Goal: Find specific page/section: Find specific page/section

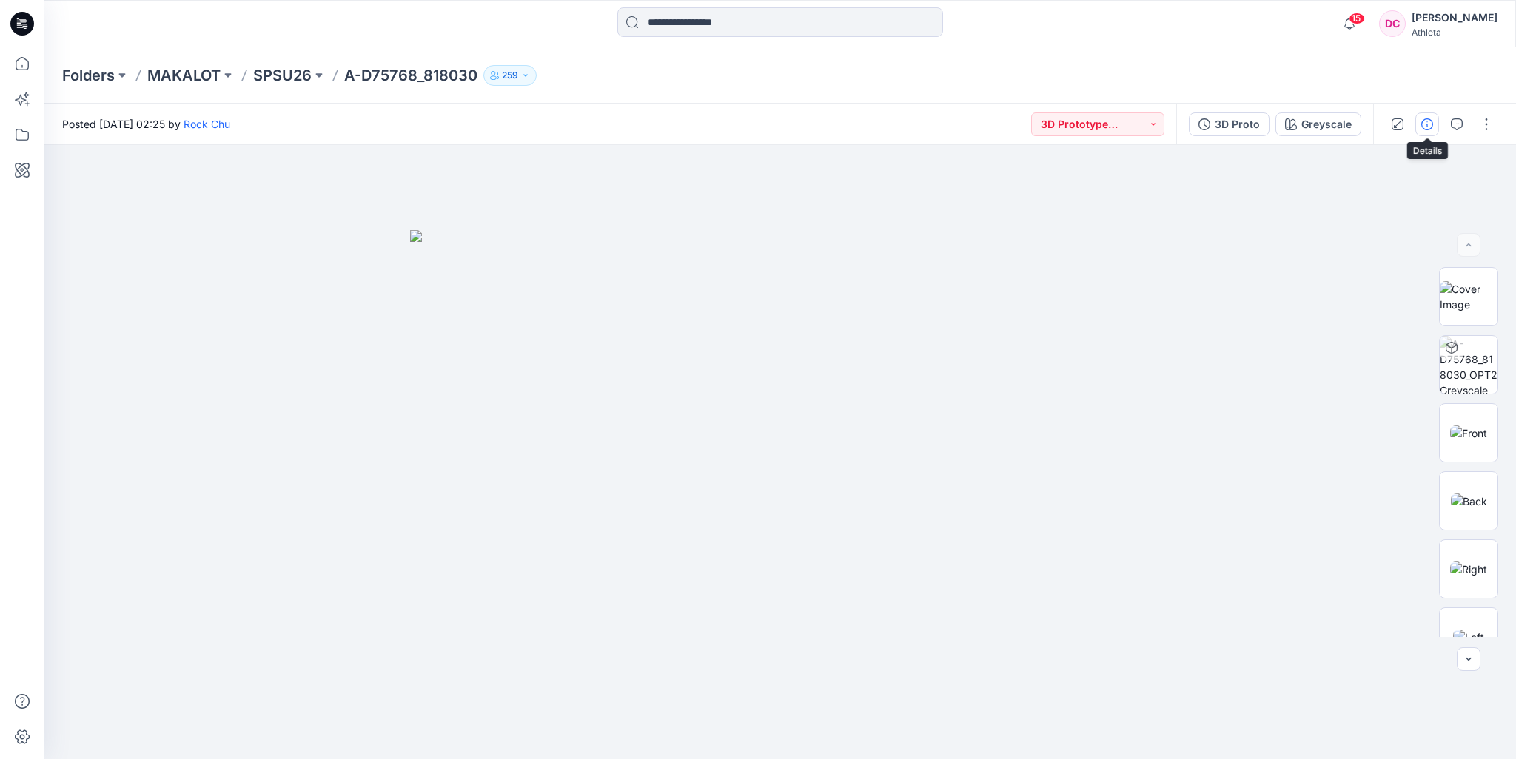
click at [1431, 123] on icon "button" at bounding box center [1427, 124] width 12 height 12
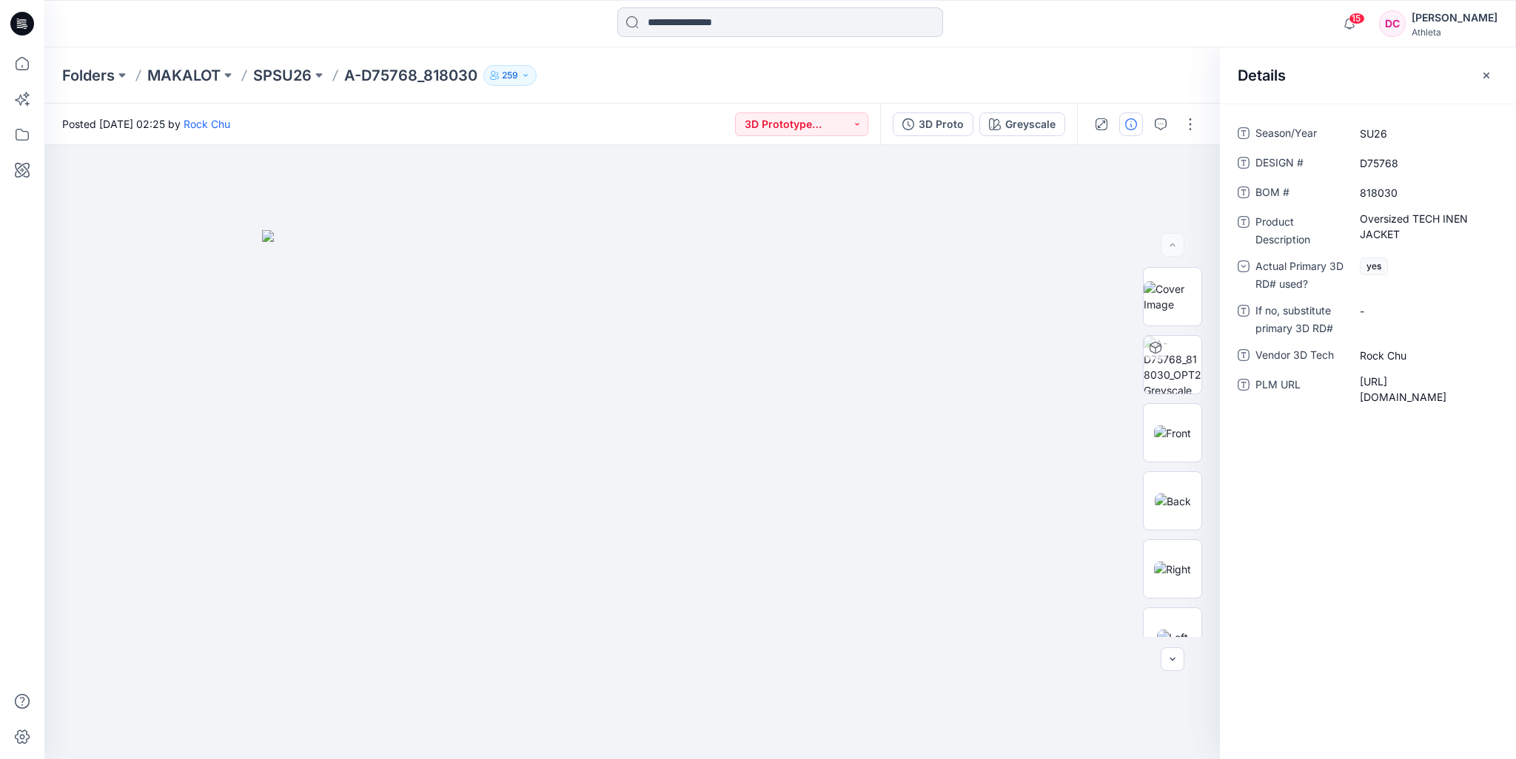
click at [705, 27] on input at bounding box center [780, 22] width 326 height 30
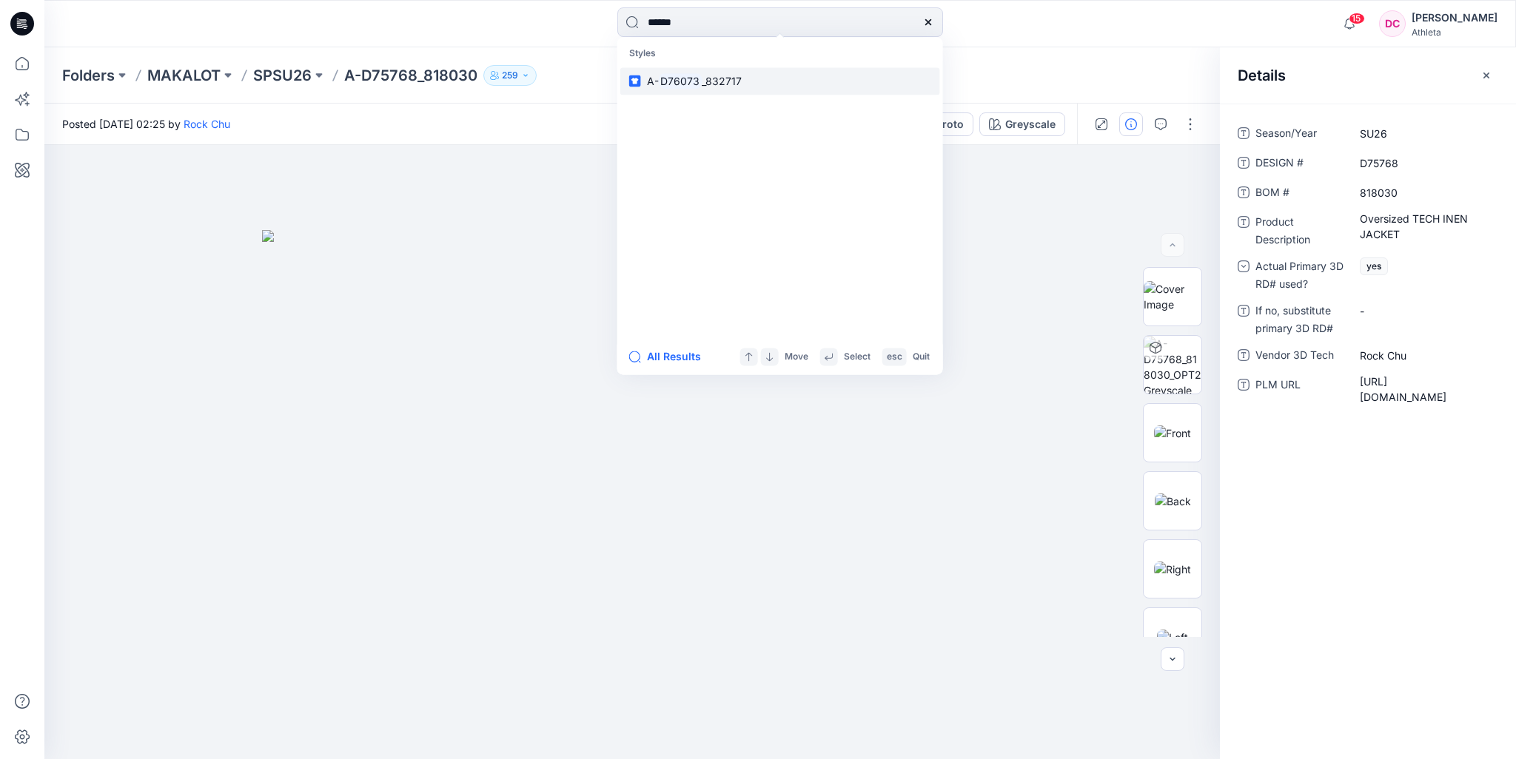
type input "******"
click at [696, 84] on mark "D76073" at bounding box center [681, 81] width 44 height 17
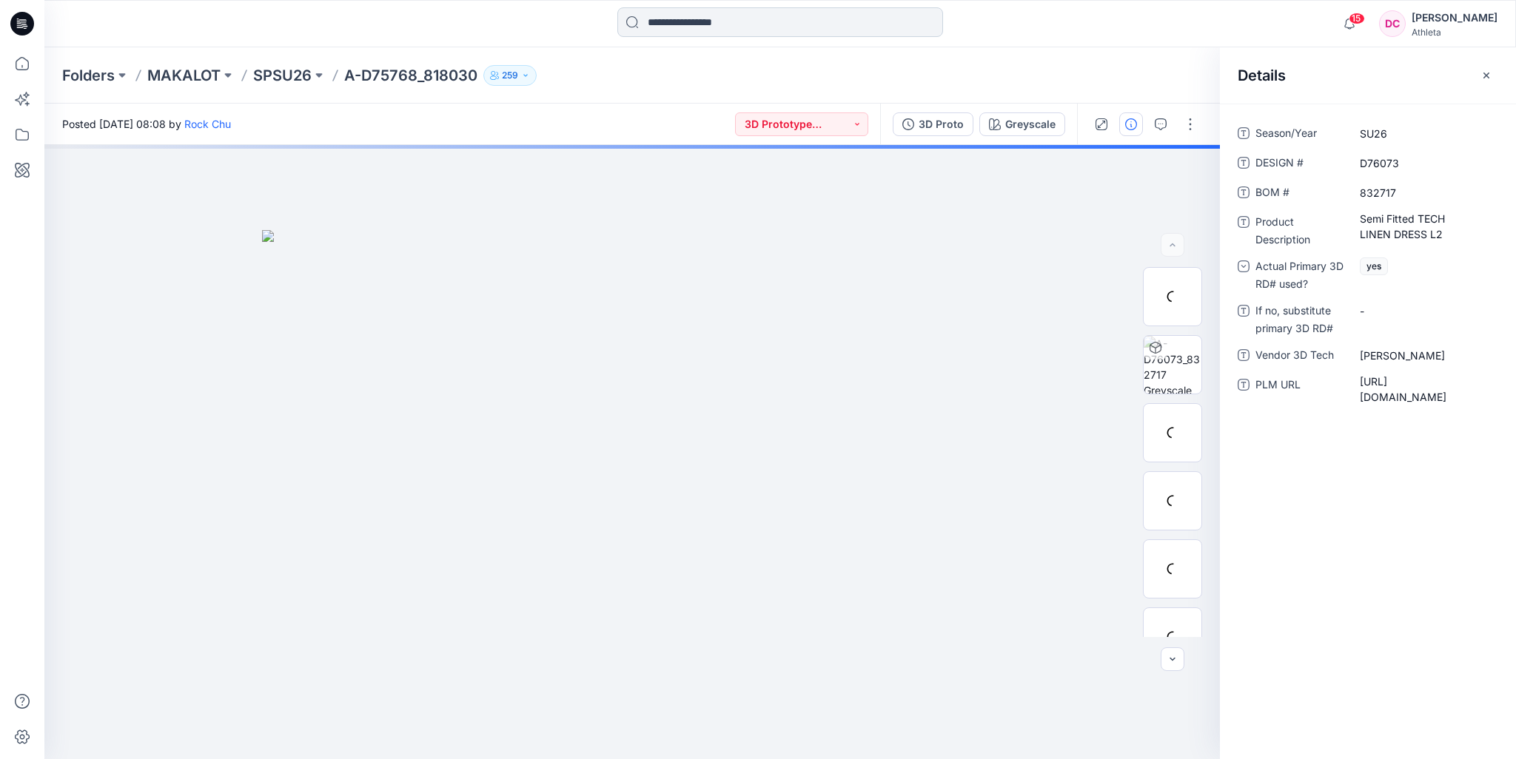
click at [725, 23] on input at bounding box center [780, 22] width 326 height 30
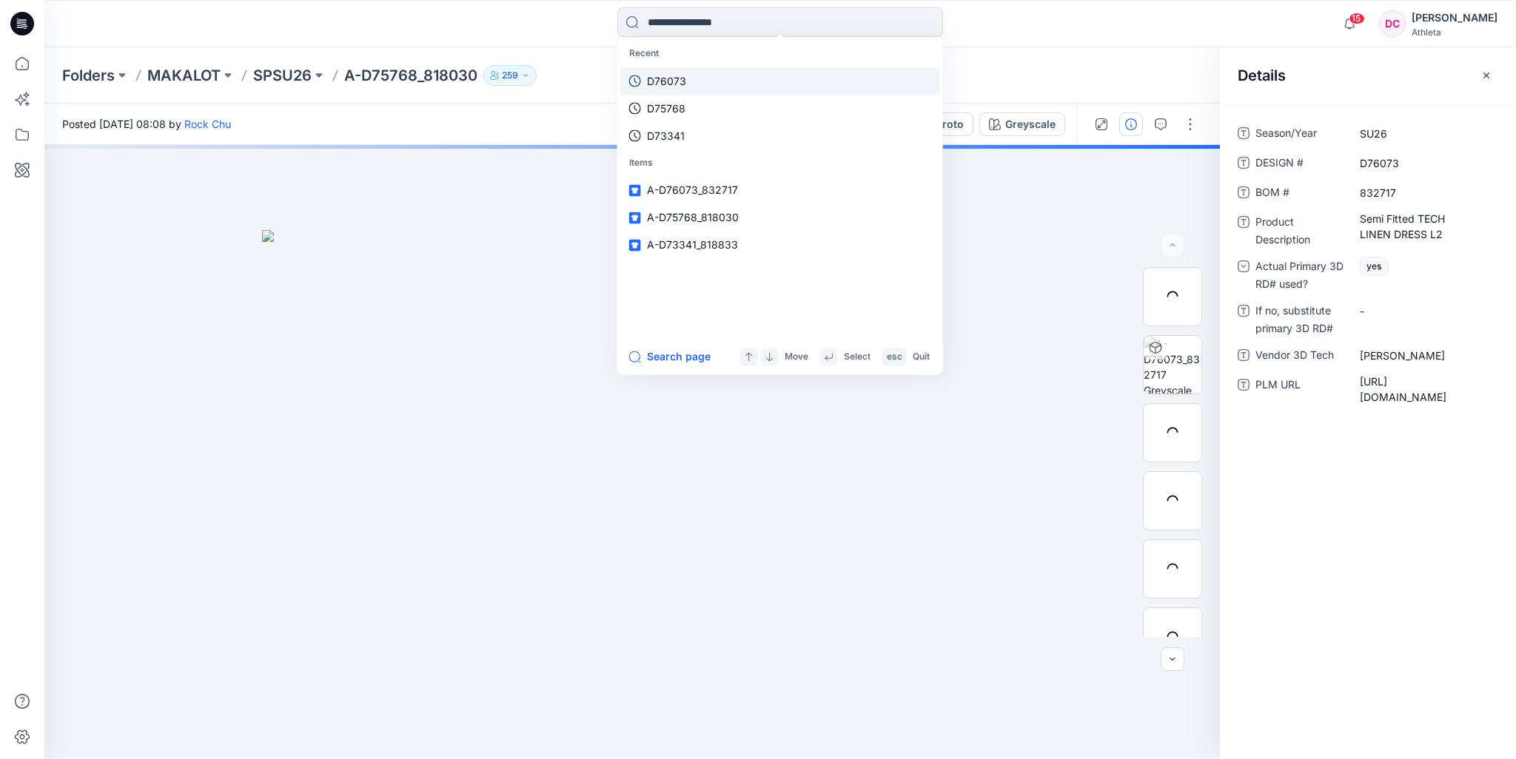
click at [682, 78] on p "D76073" at bounding box center [666, 81] width 39 height 16
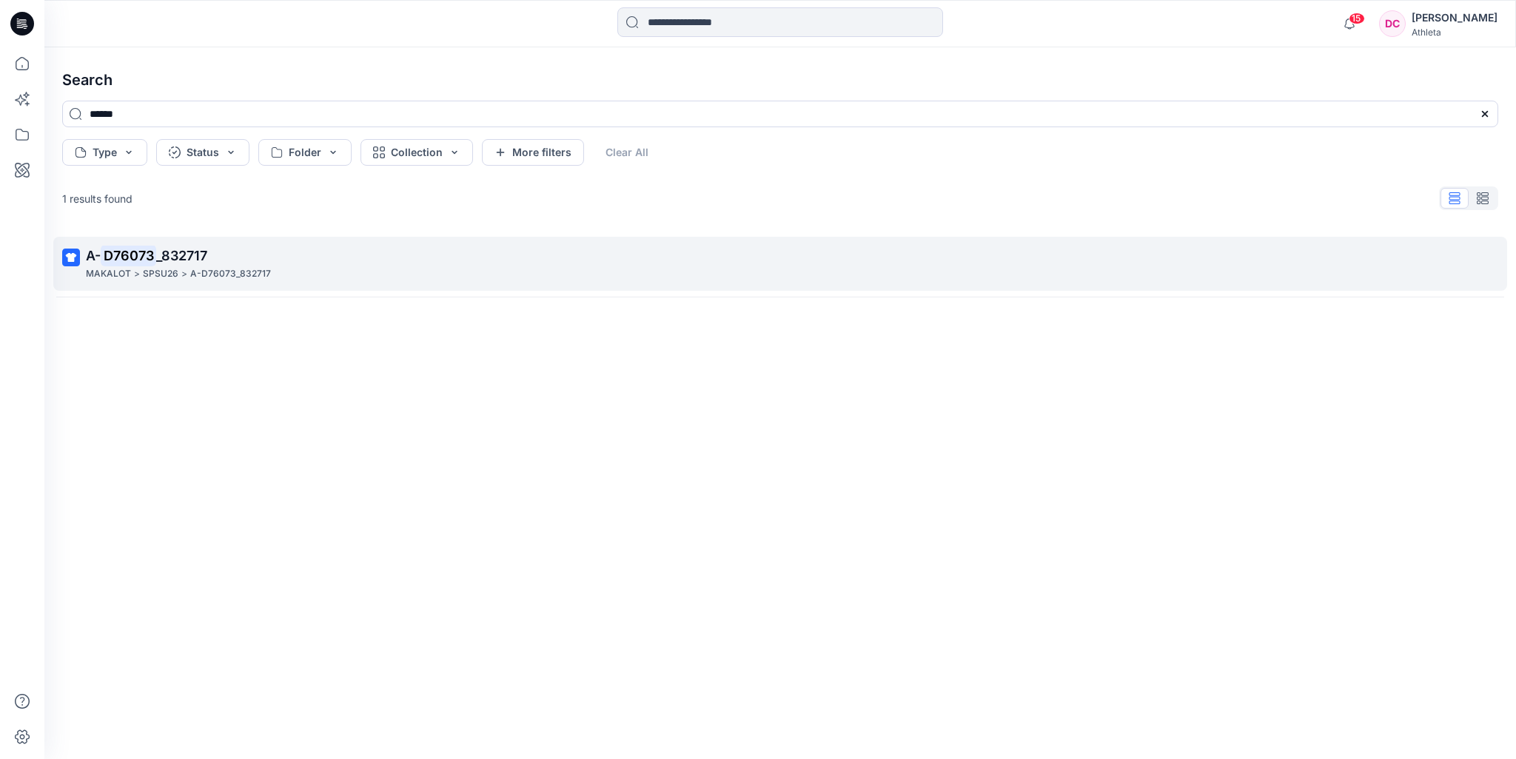
click at [216, 258] on p "A- D76073 _832717" at bounding box center [778, 256] width 1385 height 21
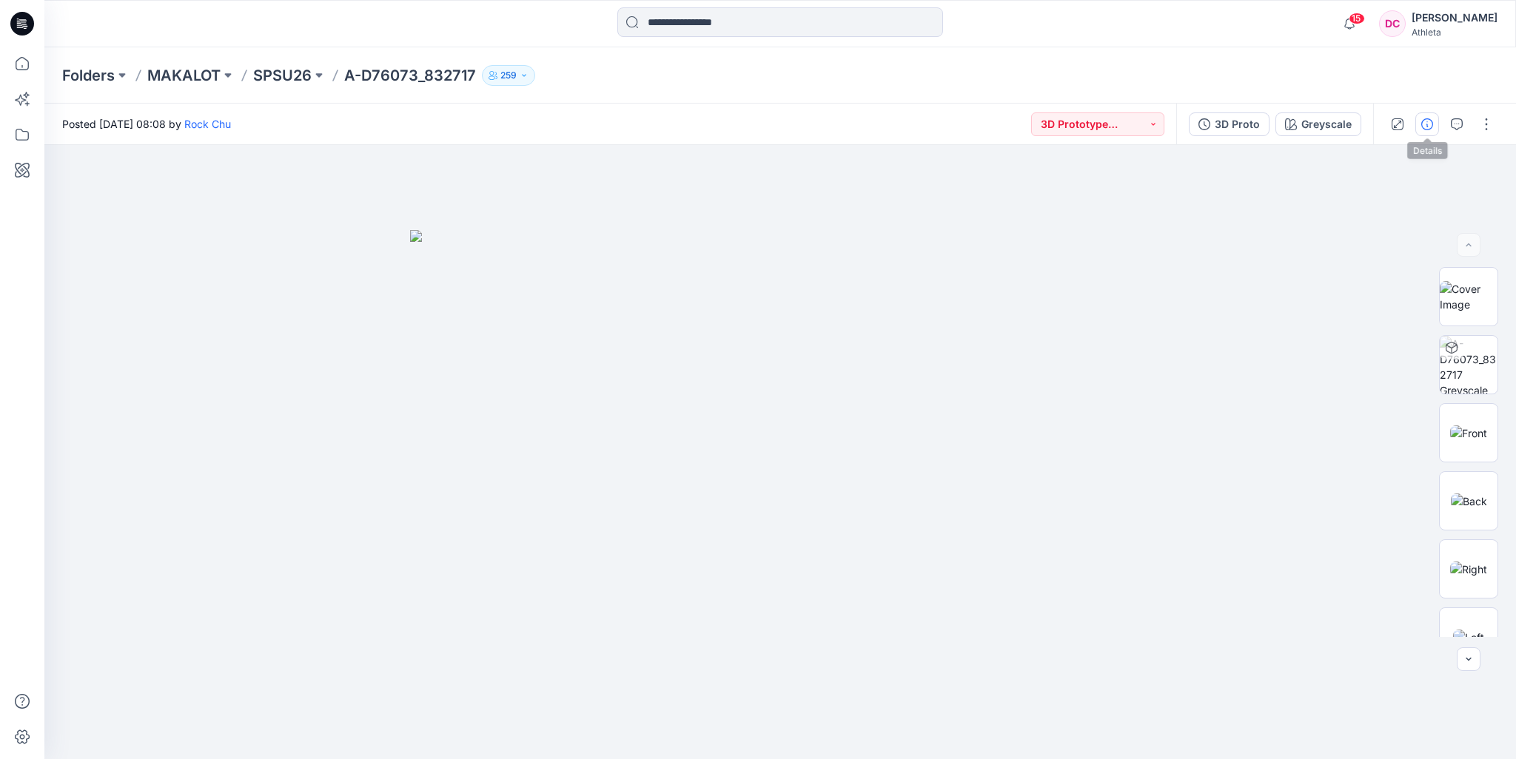
click at [1425, 122] on icon "button" at bounding box center [1427, 124] width 12 height 12
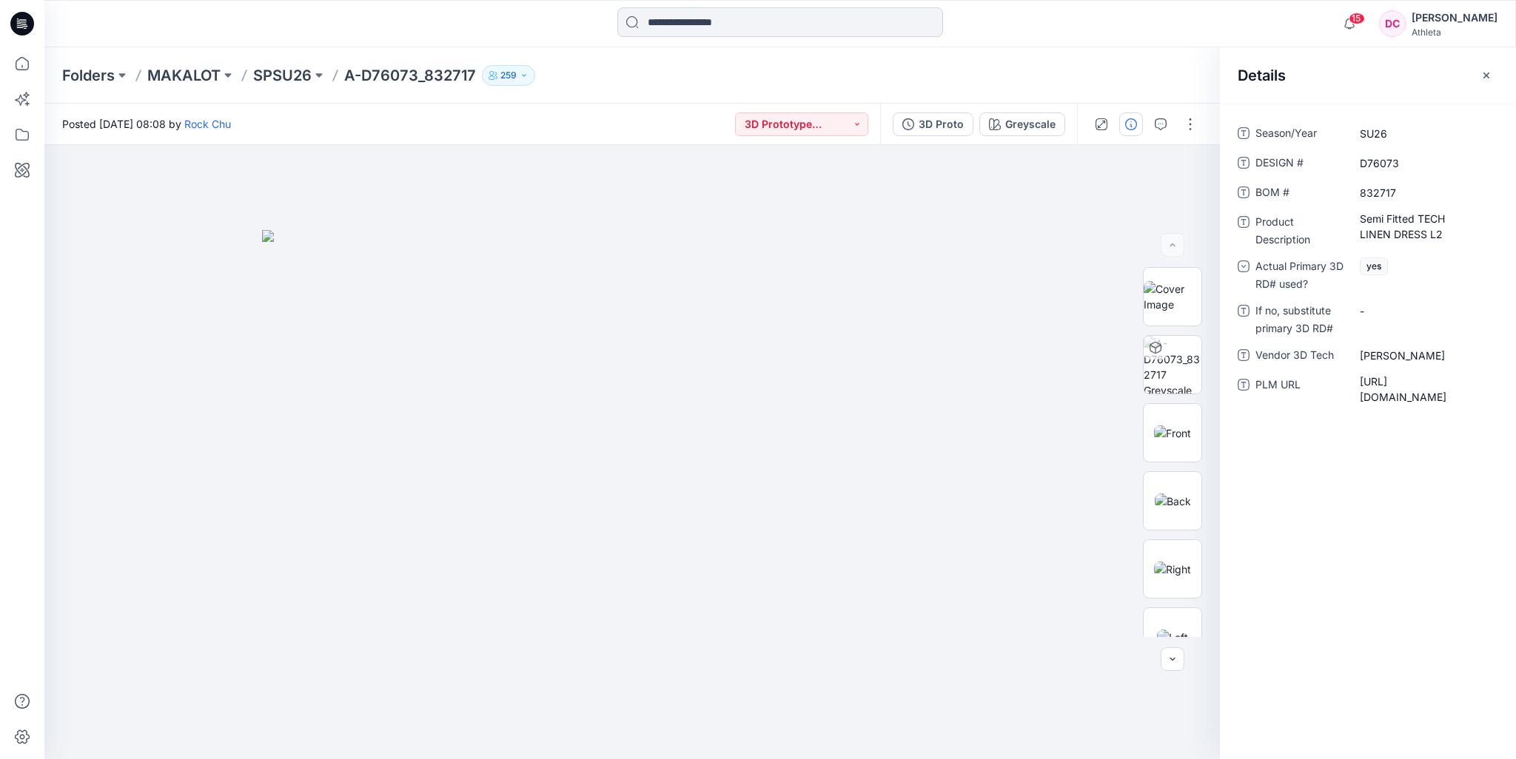
click at [773, 28] on input at bounding box center [780, 22] width 326 height 30
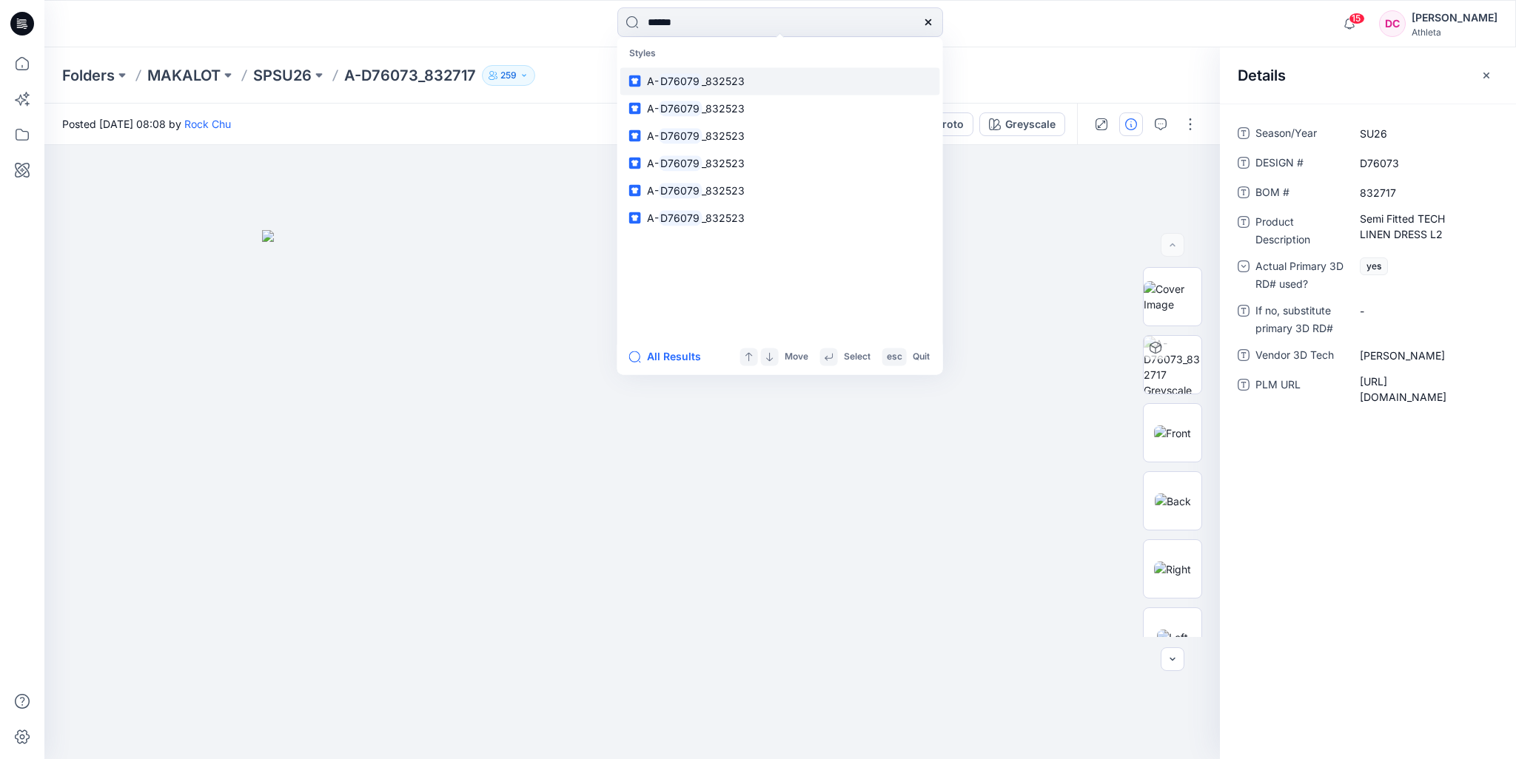
type input "******"
click at [697, 80] on mark "D76079" at bounding box center [681, 81] width 44 height 17
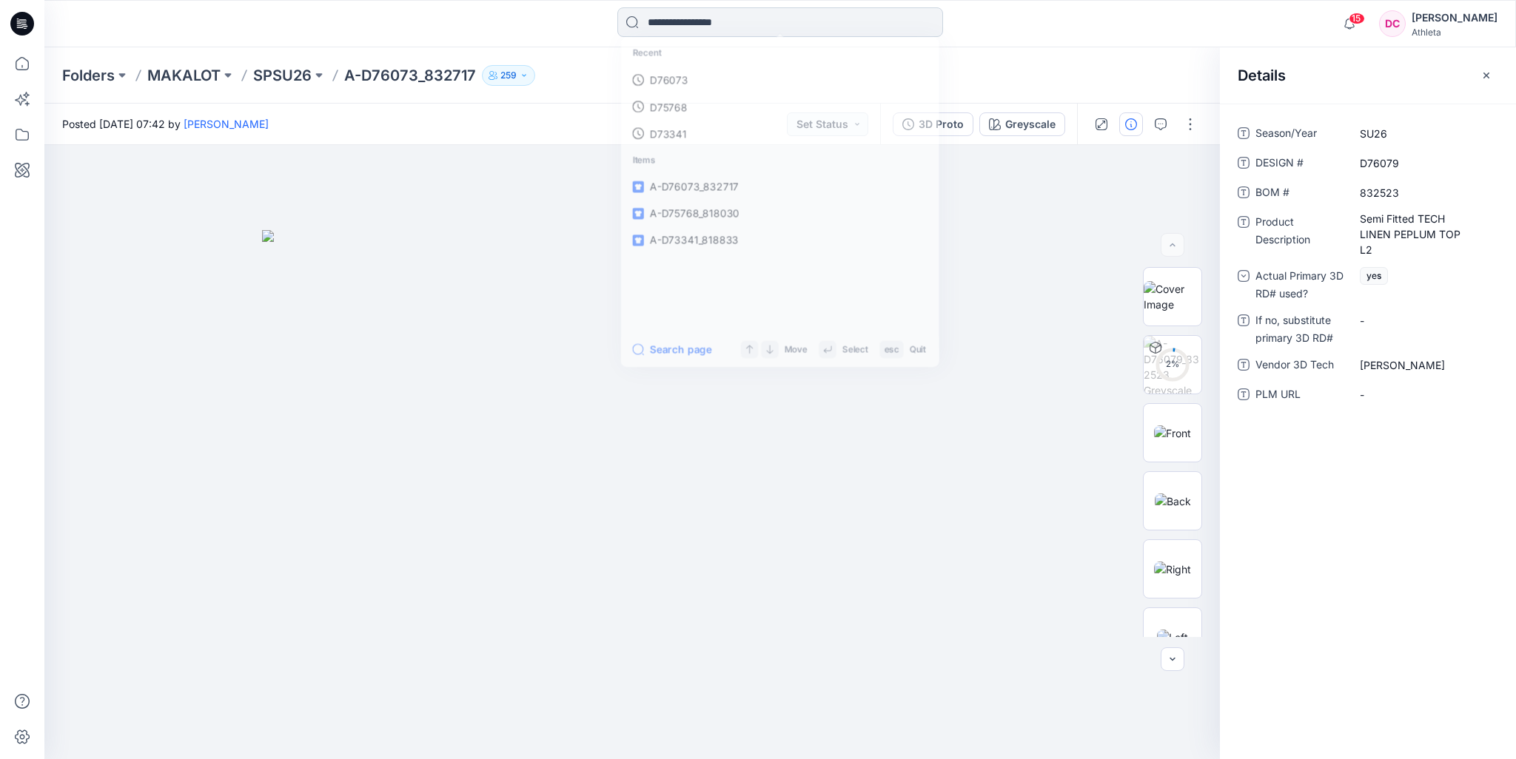
click at [658, 19] on input at bounding box center [780, 22] width 326 height 30
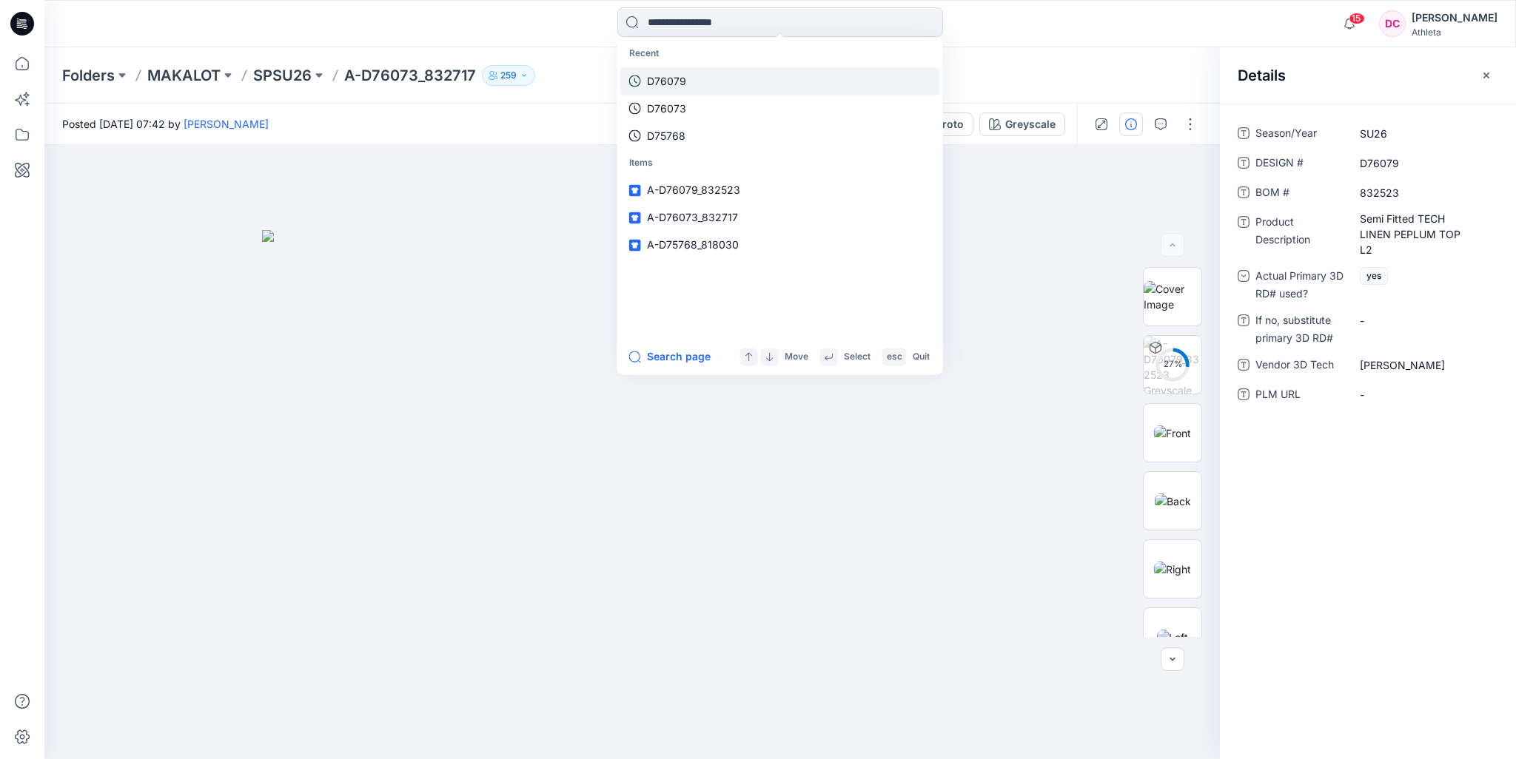
click at [684, 87] on p "D76079" at bounding box center [666, 81] width 39 height 16
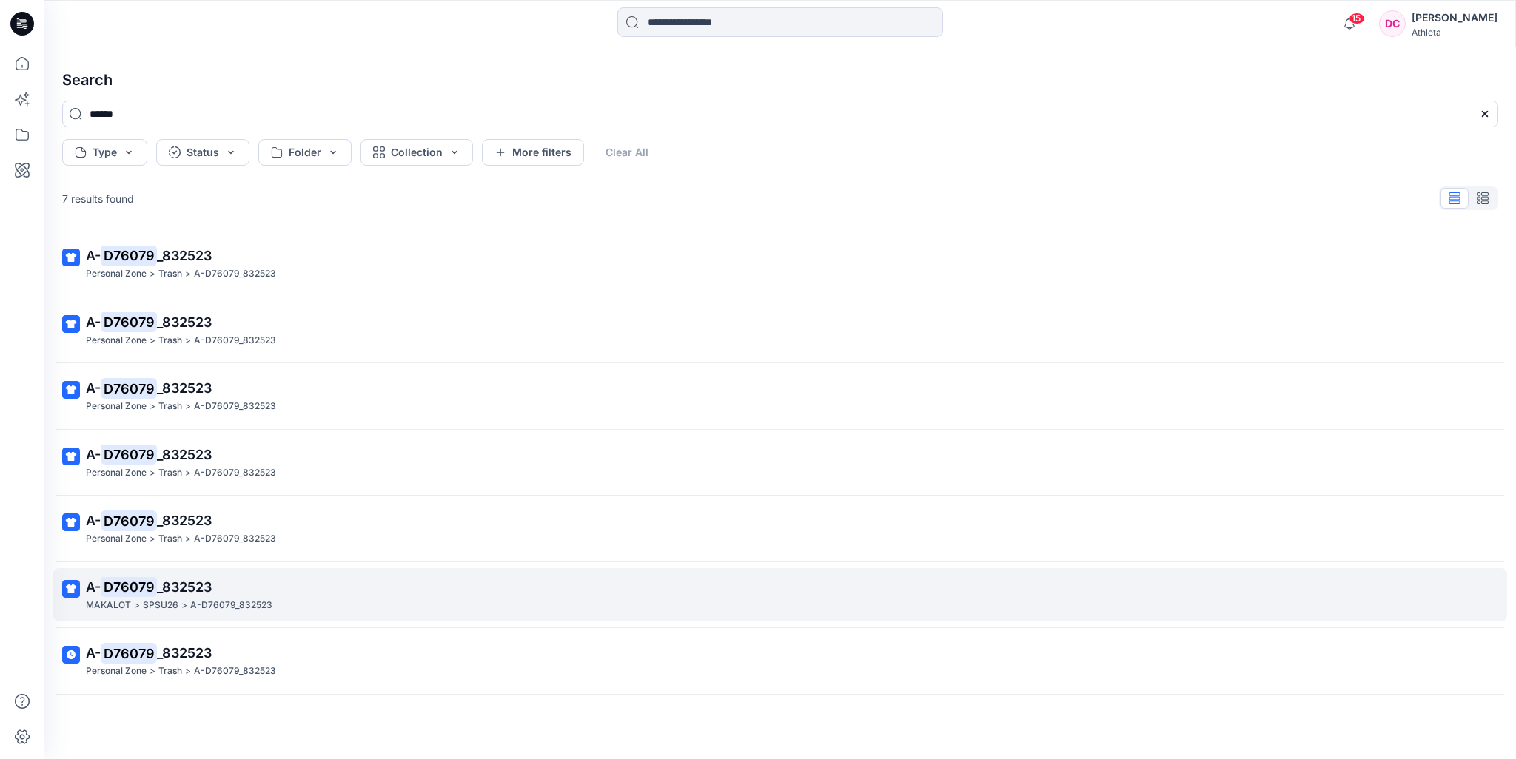
click at [181, 588] on span "_832523" at bounding box center [184, 588] width 55 height 16
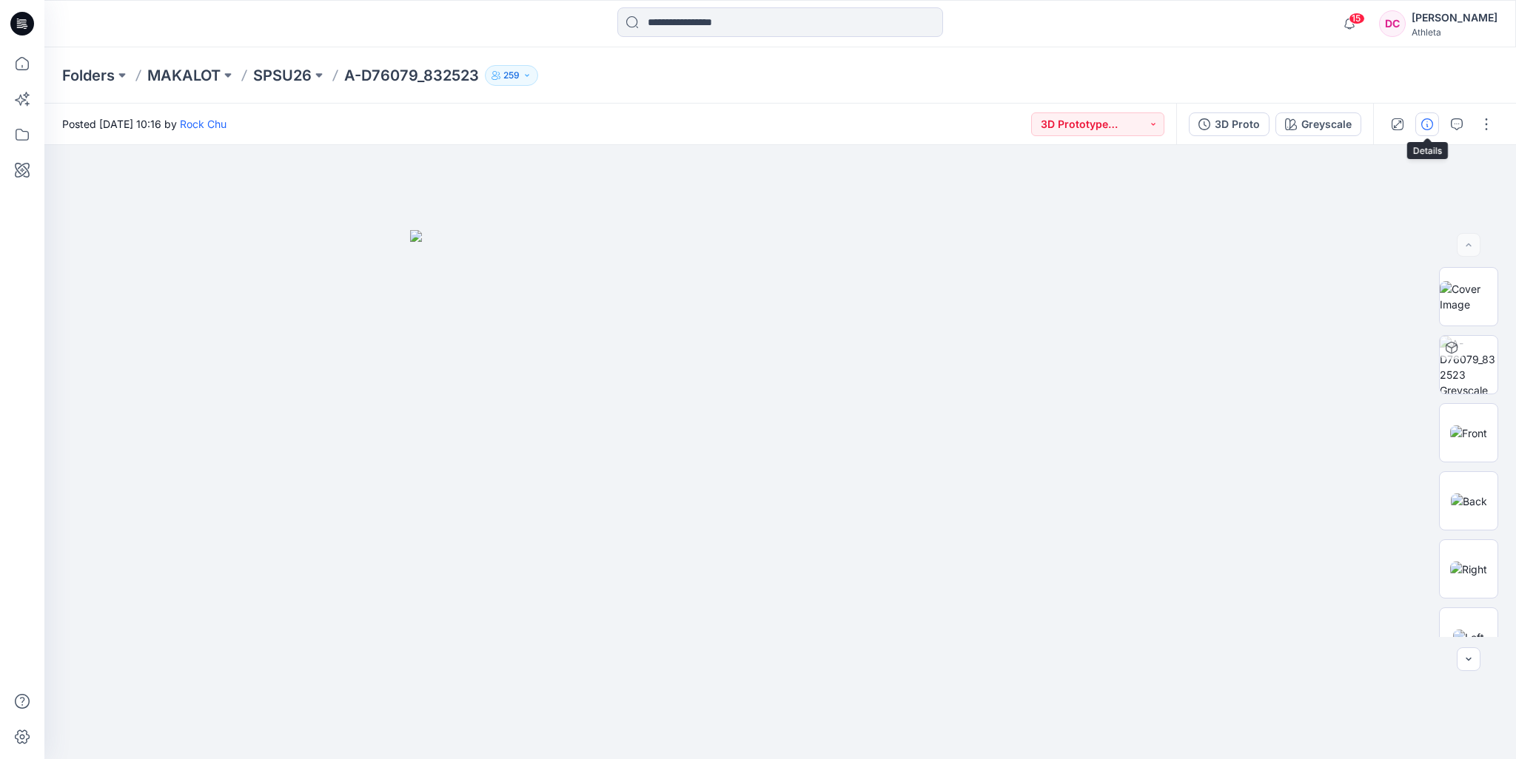
click at [1433, 130] on icon "button" at bounding box center [1427, 124] width 12 height 12
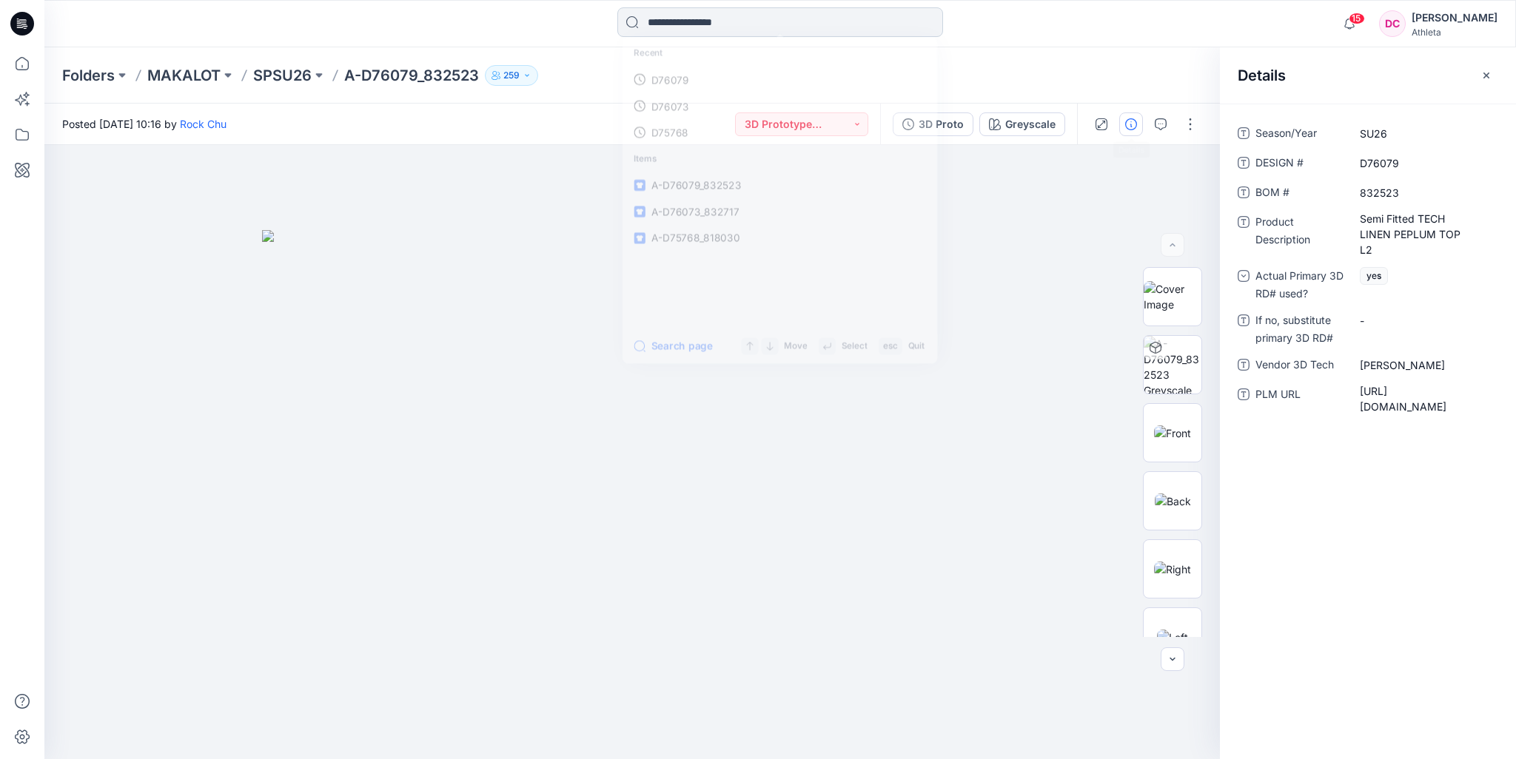
click at [719, 24] on input at bounding box center [780, 22] width 326 height 30
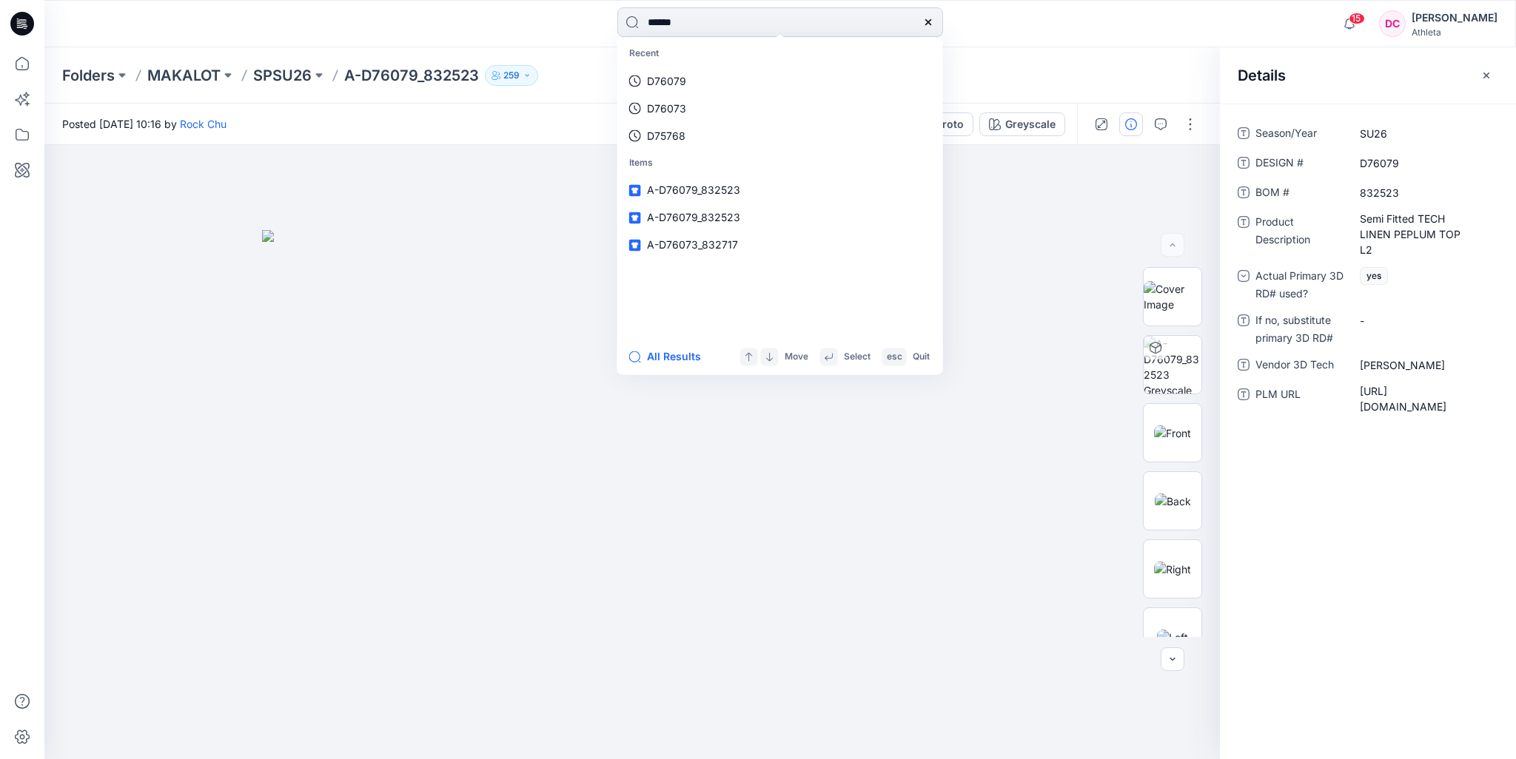
type input "******"
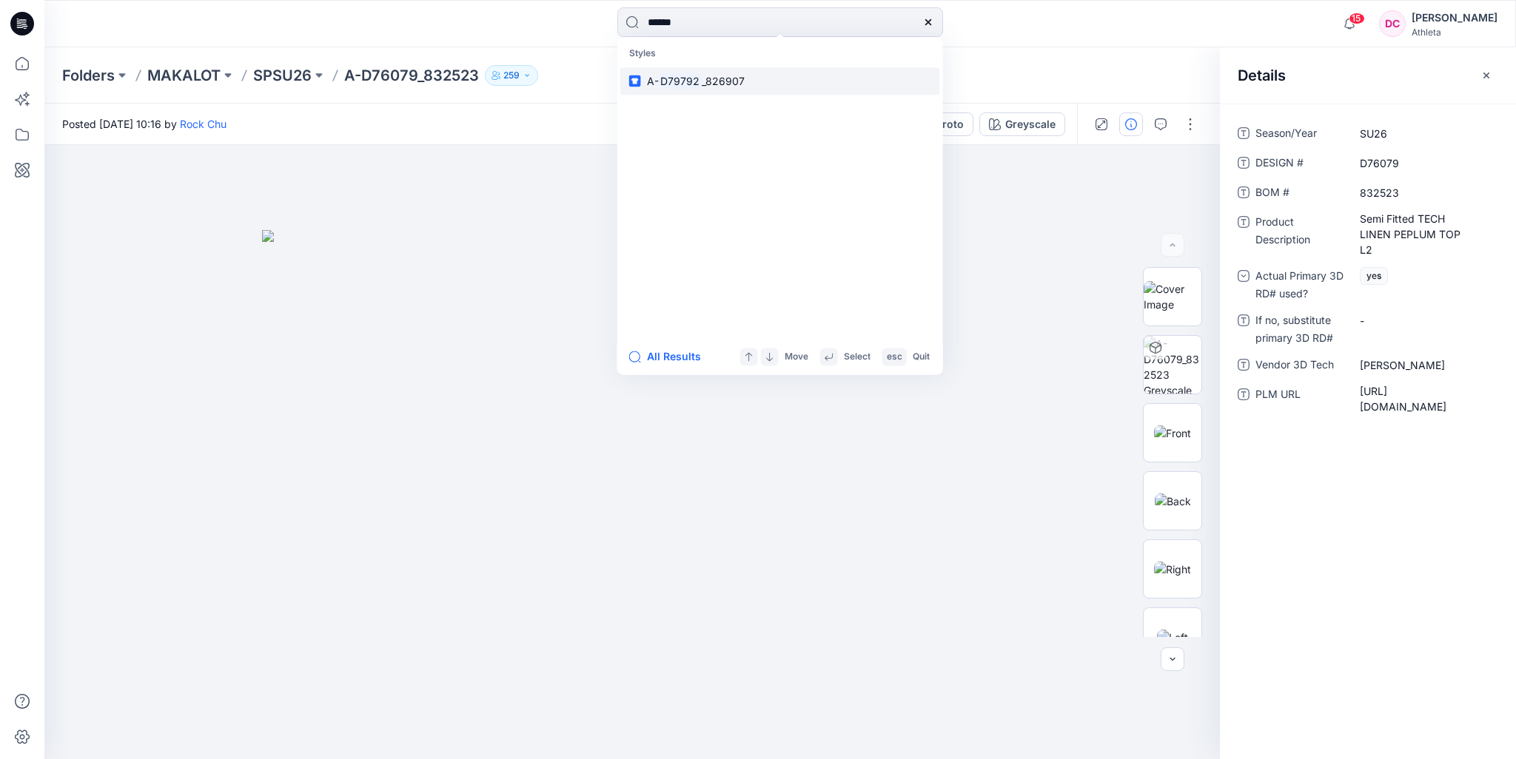
click at [670, 81] on mark "D79792" at bounding box center [681, 81] width 44 height 17
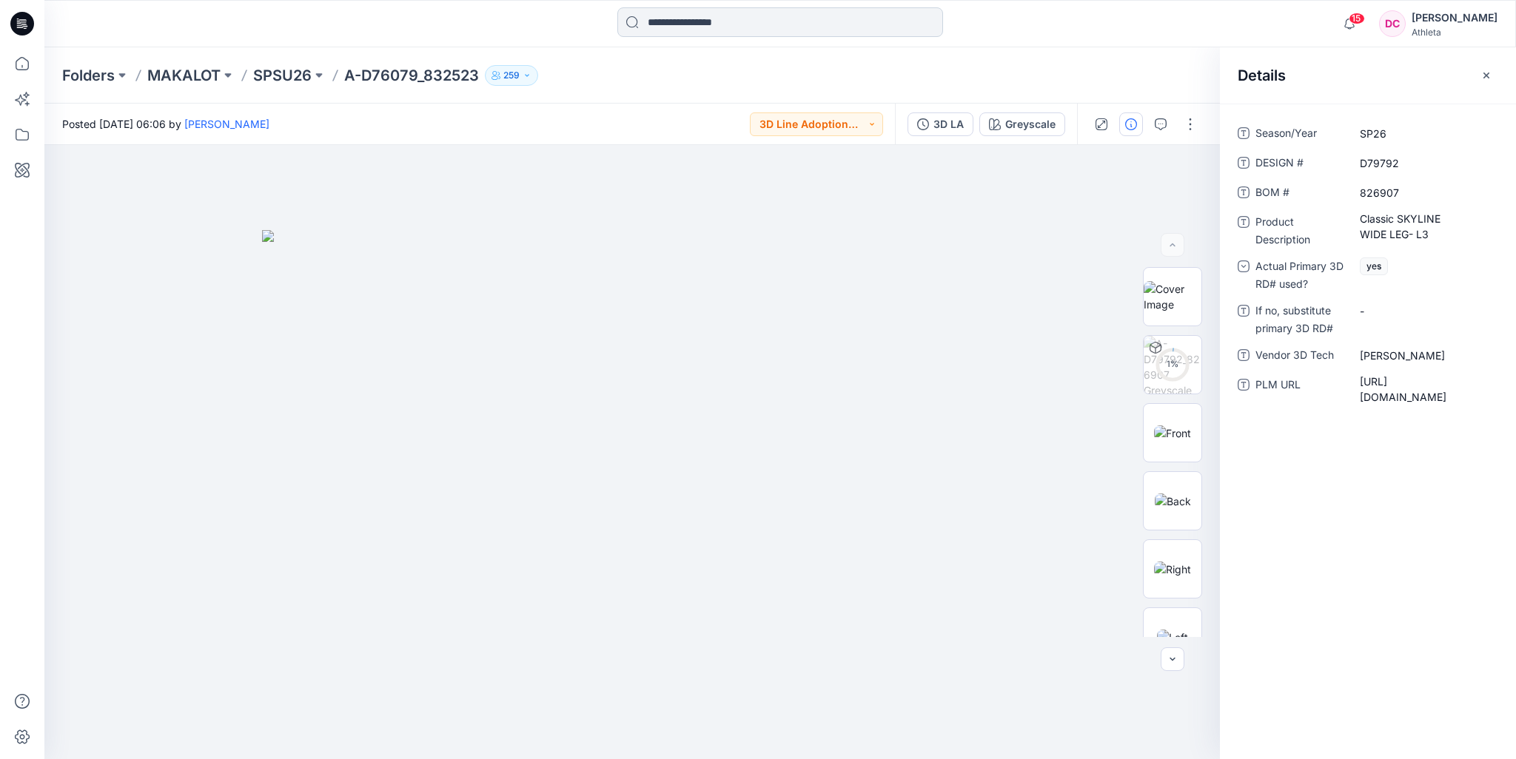
click at [713, 27] on input at bounding box center [780, 22] width 326 height 30
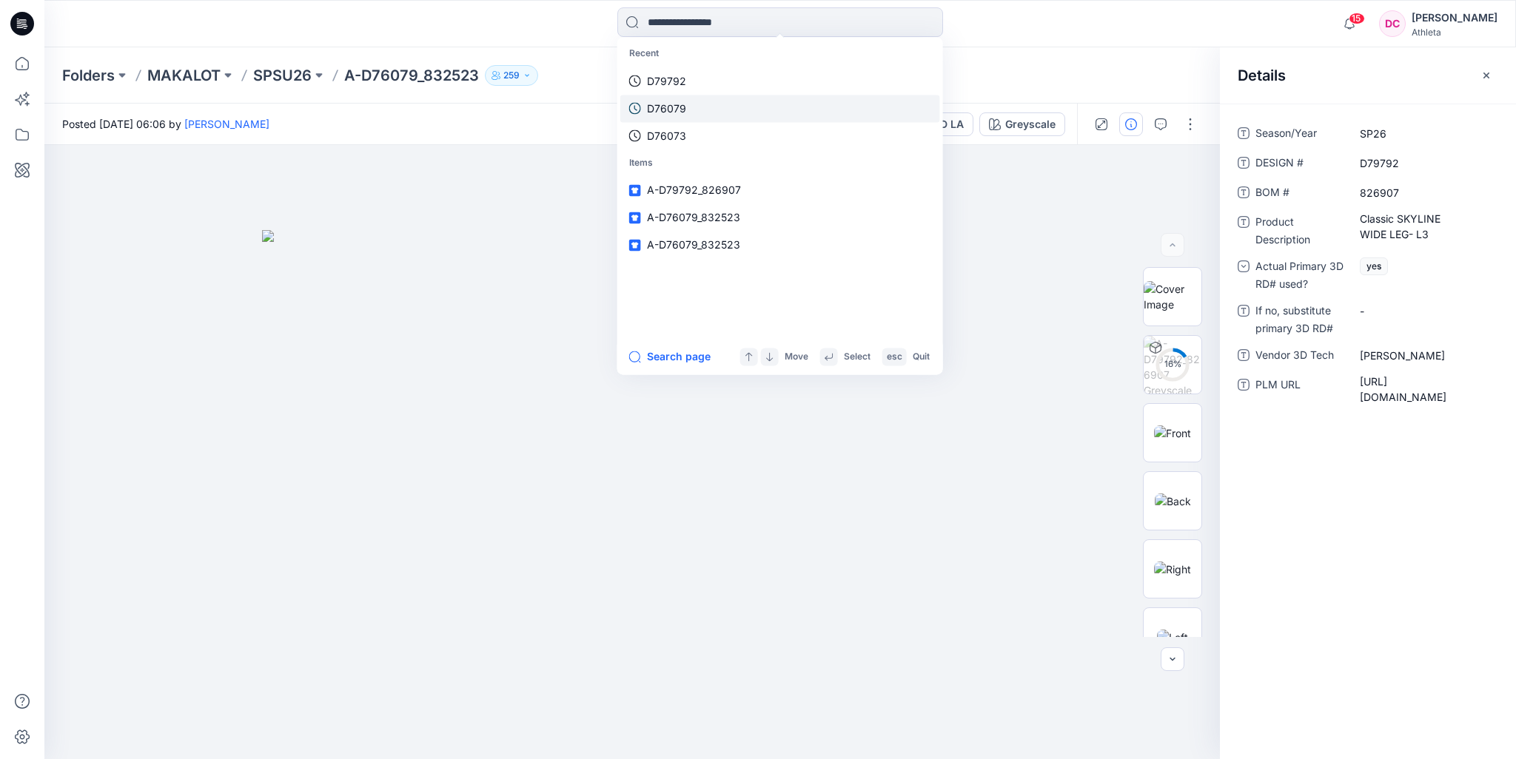
click at [685, 85] on link "D79792" at bounding box center [780, 80] width 320 height 27
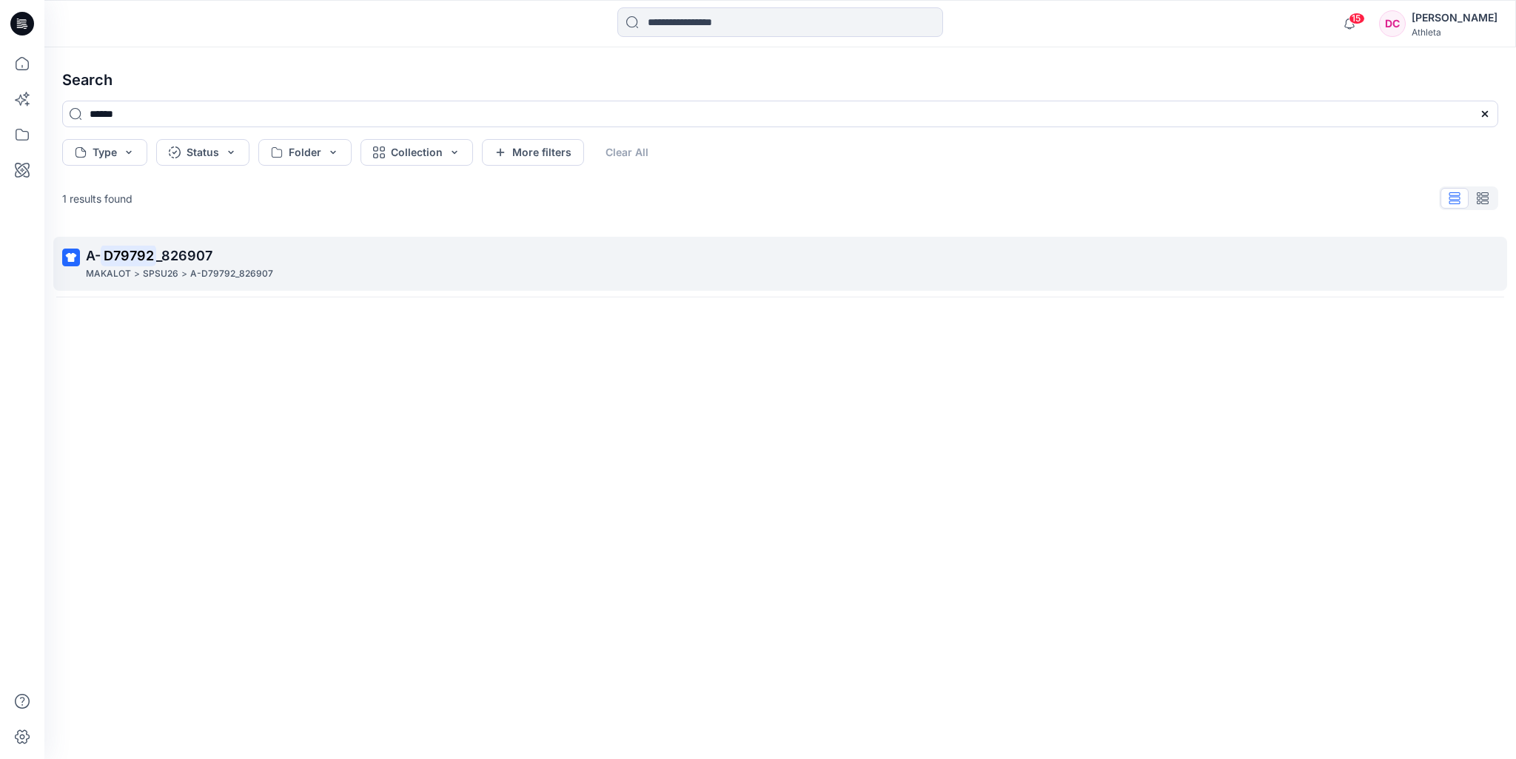
click at [399, 273] on div "MAKALOT > SPSU26 > A-D79792_826907" at bounding box center [778, 274] width 1385 height 16
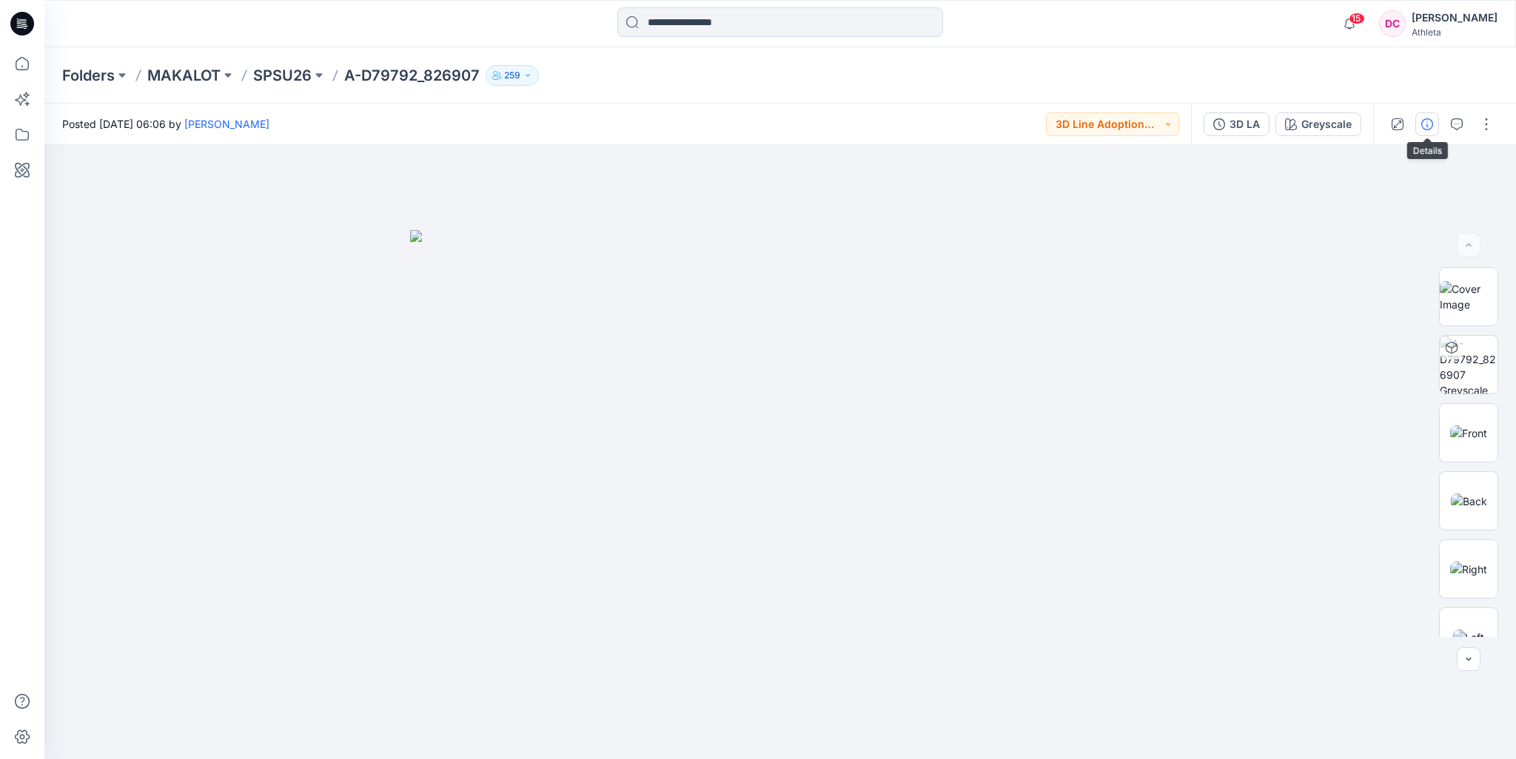
click at [1432, 122] on icon "button" at bounding box center [1427, 124] width 12 height 12
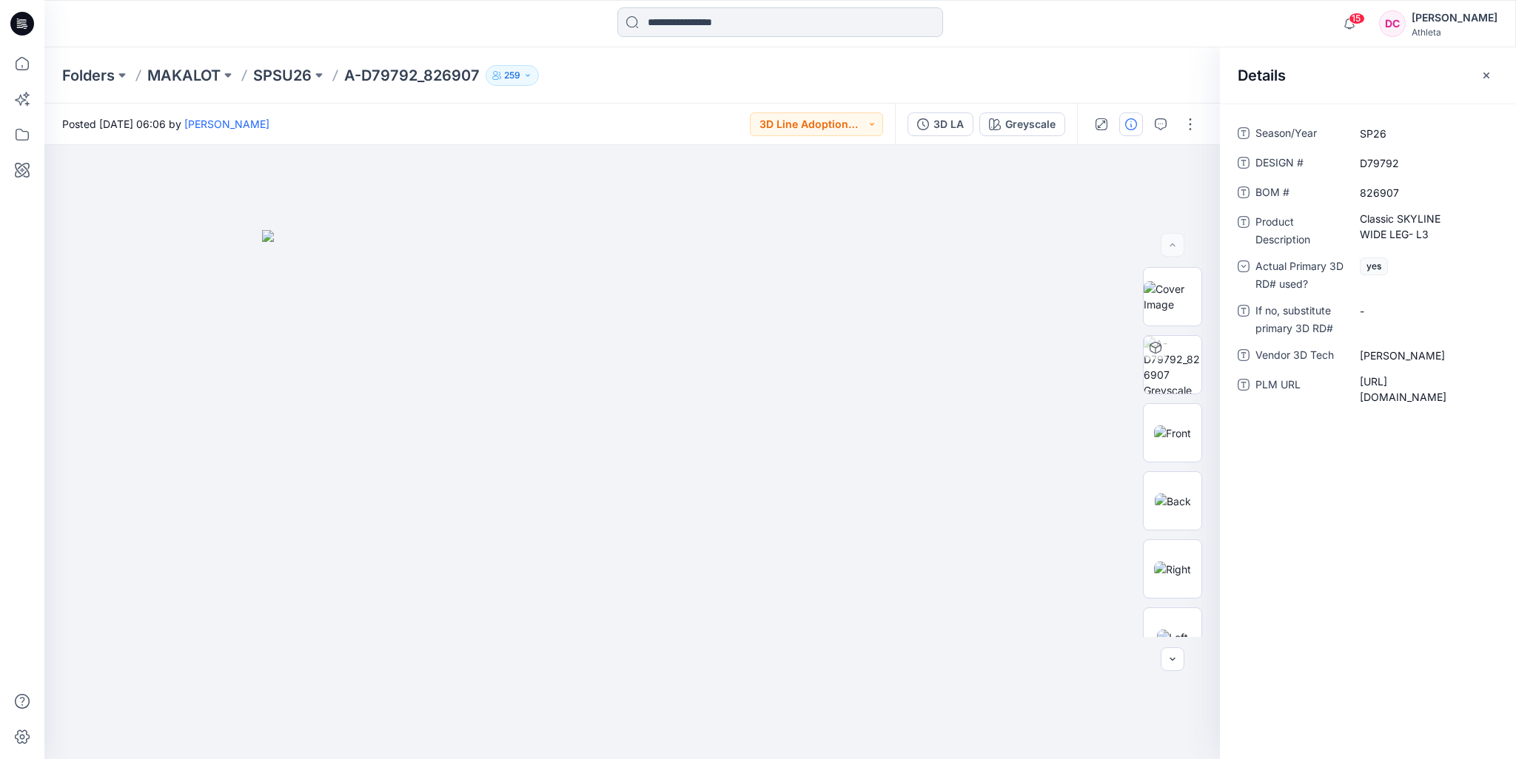
click at [699, 22] on input at bounding box center [780, 22] width 326 height 30
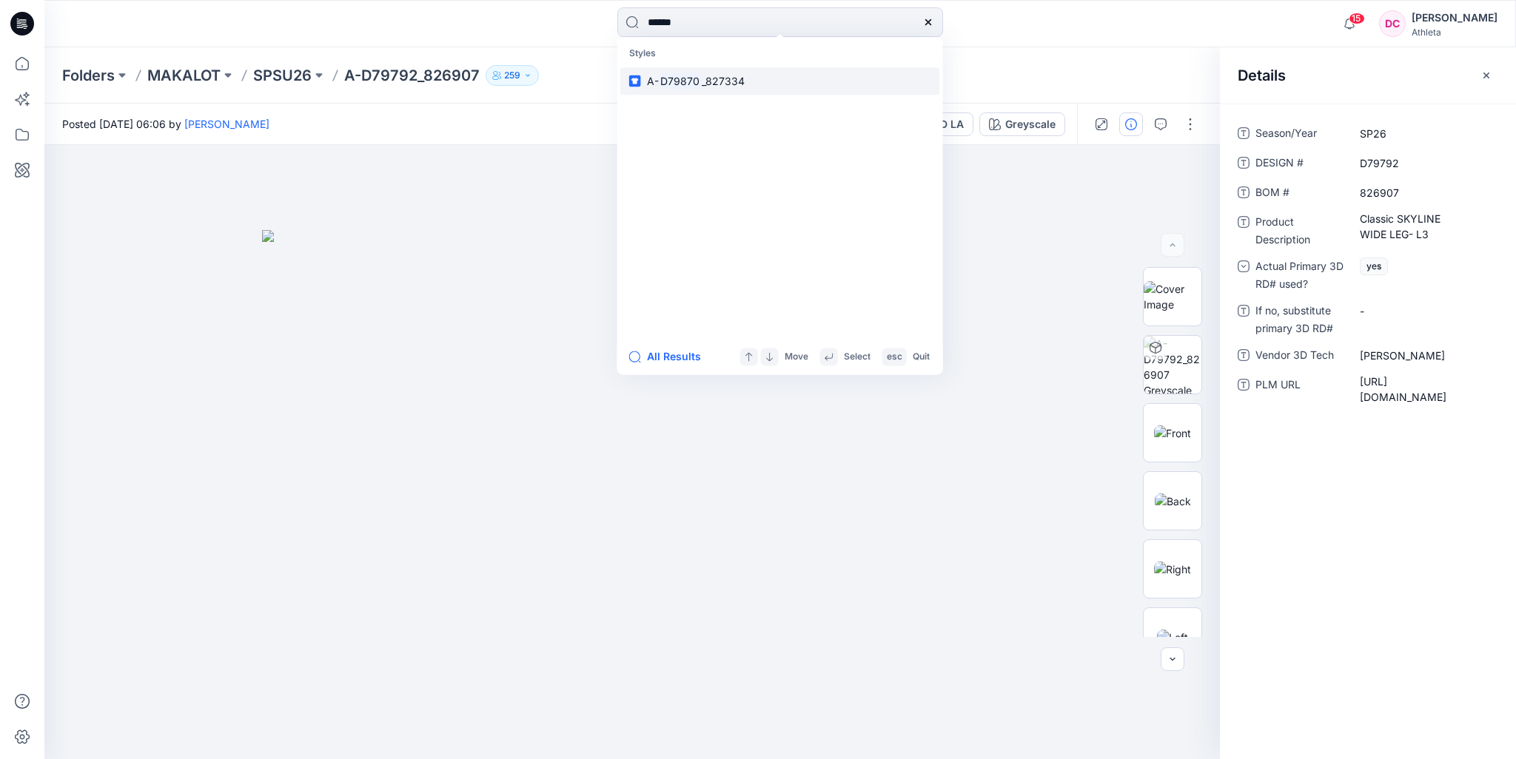
type input "******"
click at [685, 79] on mark "D79870" at bounding box center [681, 81] width 44 height 17
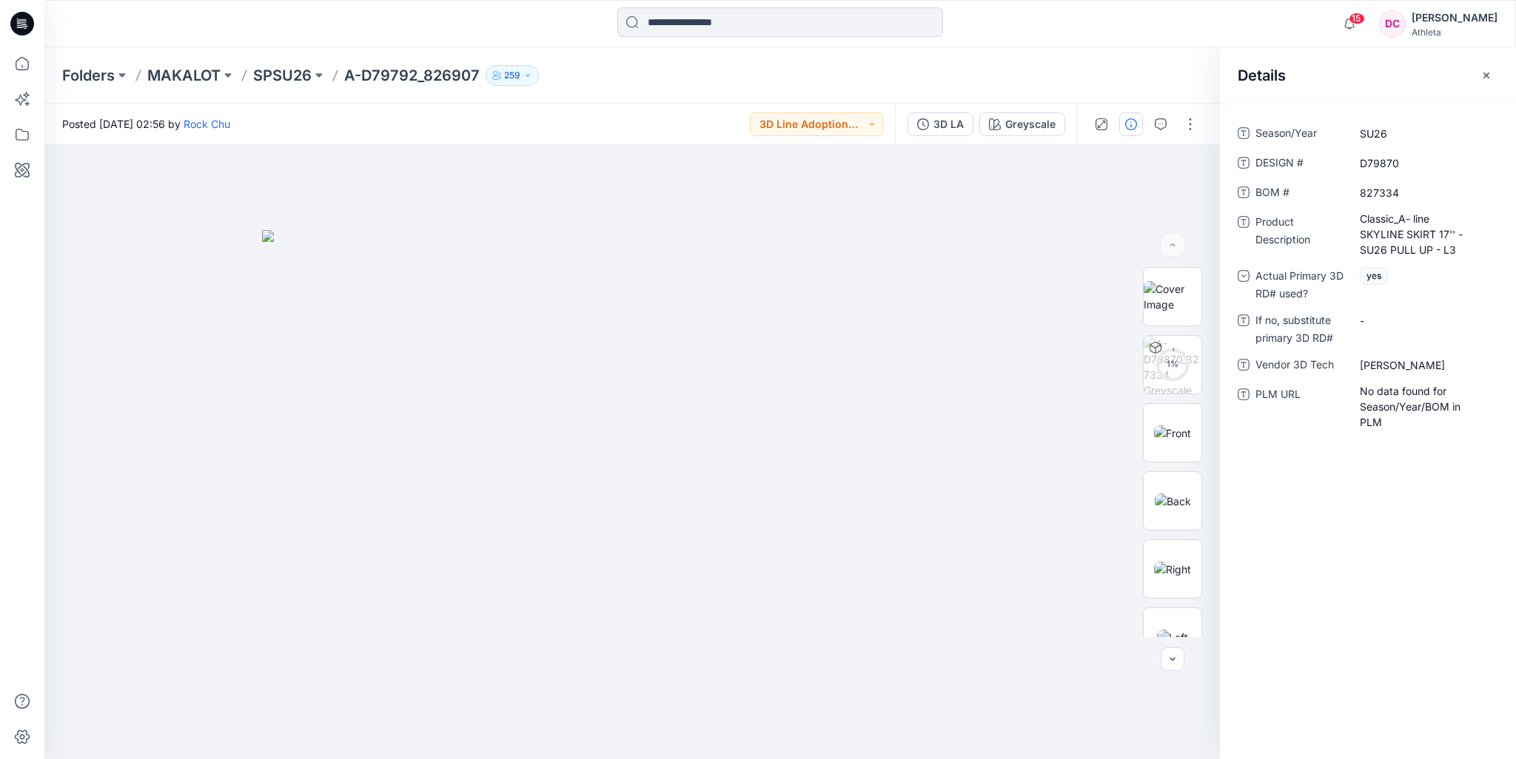
click at [656, 21] on input at bounding box center [780, 22] width 326 height 30
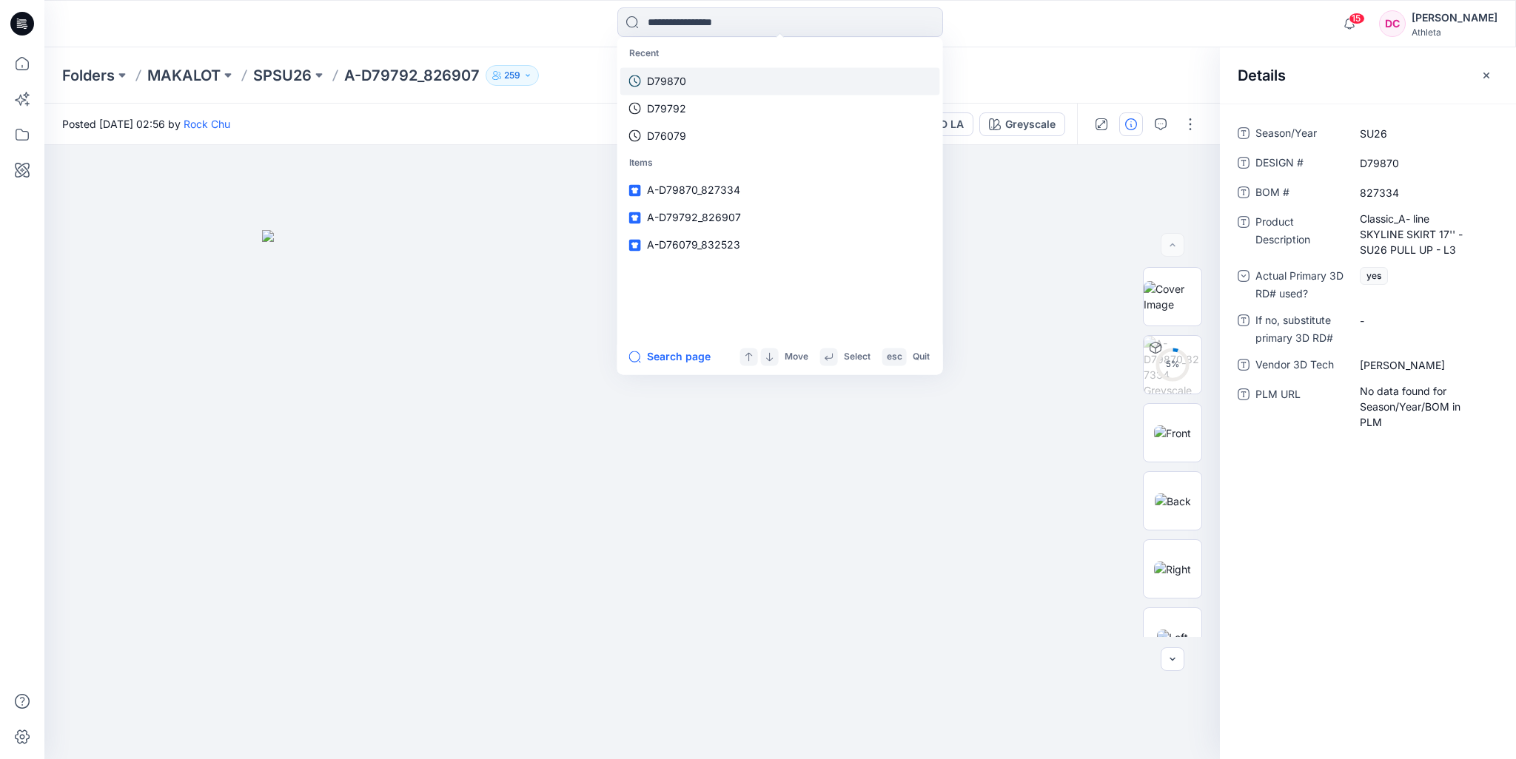
click at [674, 84] on p "D79870" at bounding box center [666, 81] width 39 height 16
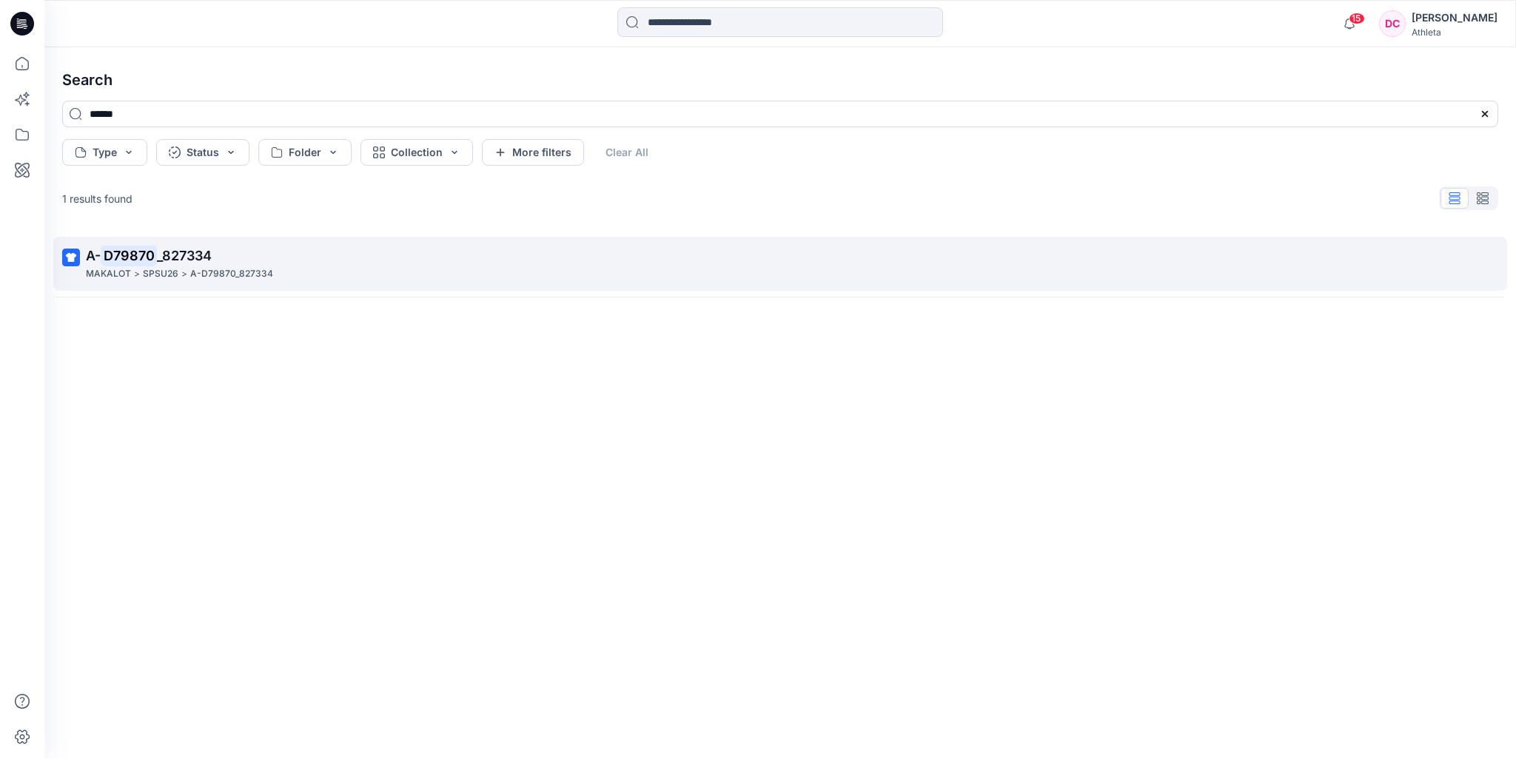
click at [278, 265] on p "A- D79870 _827334" at bounding box center [778, 256] width 1385 height 21
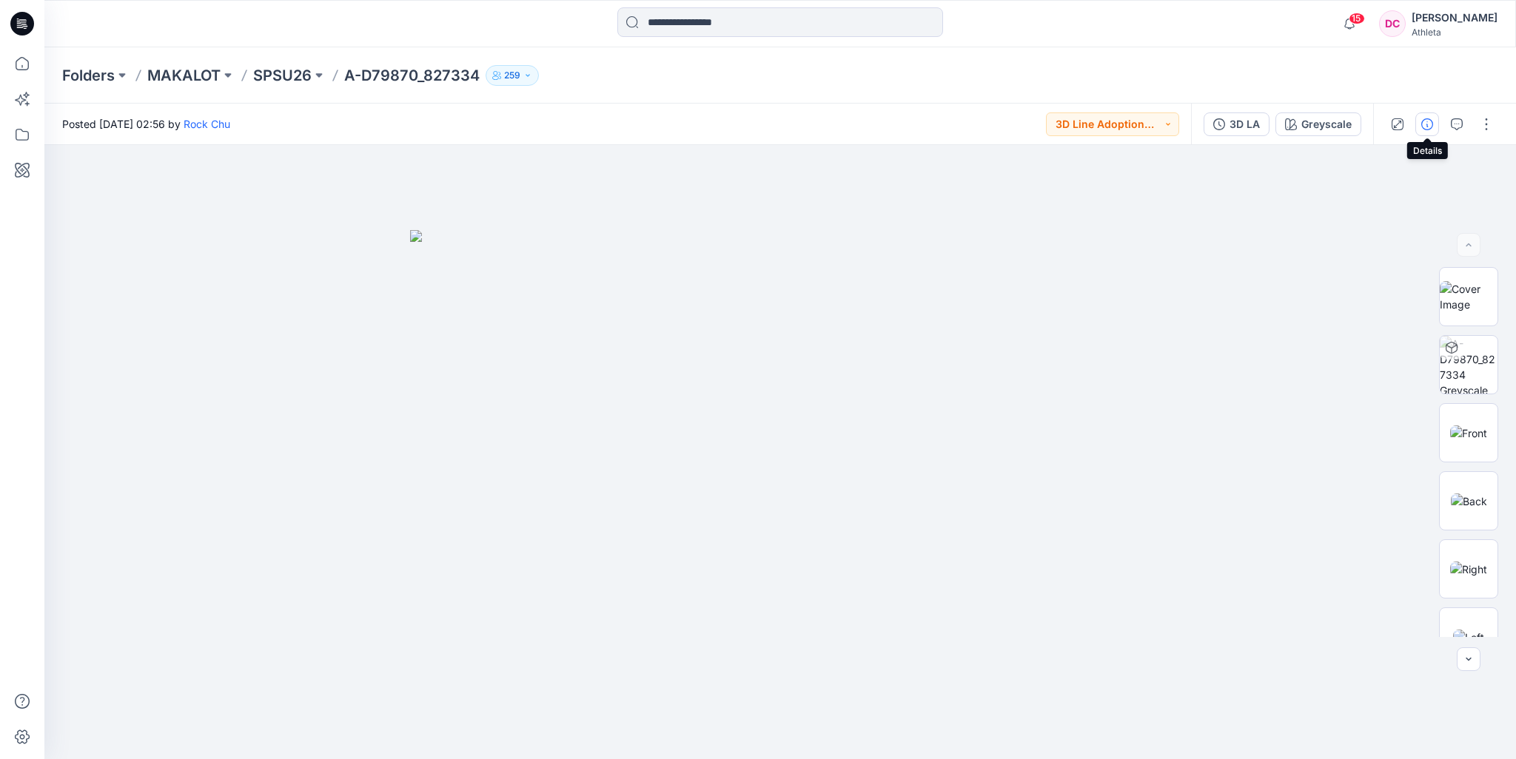
click at [1421, 128] on icon "button" at bounding box center [1427, 124] width 12 height 12
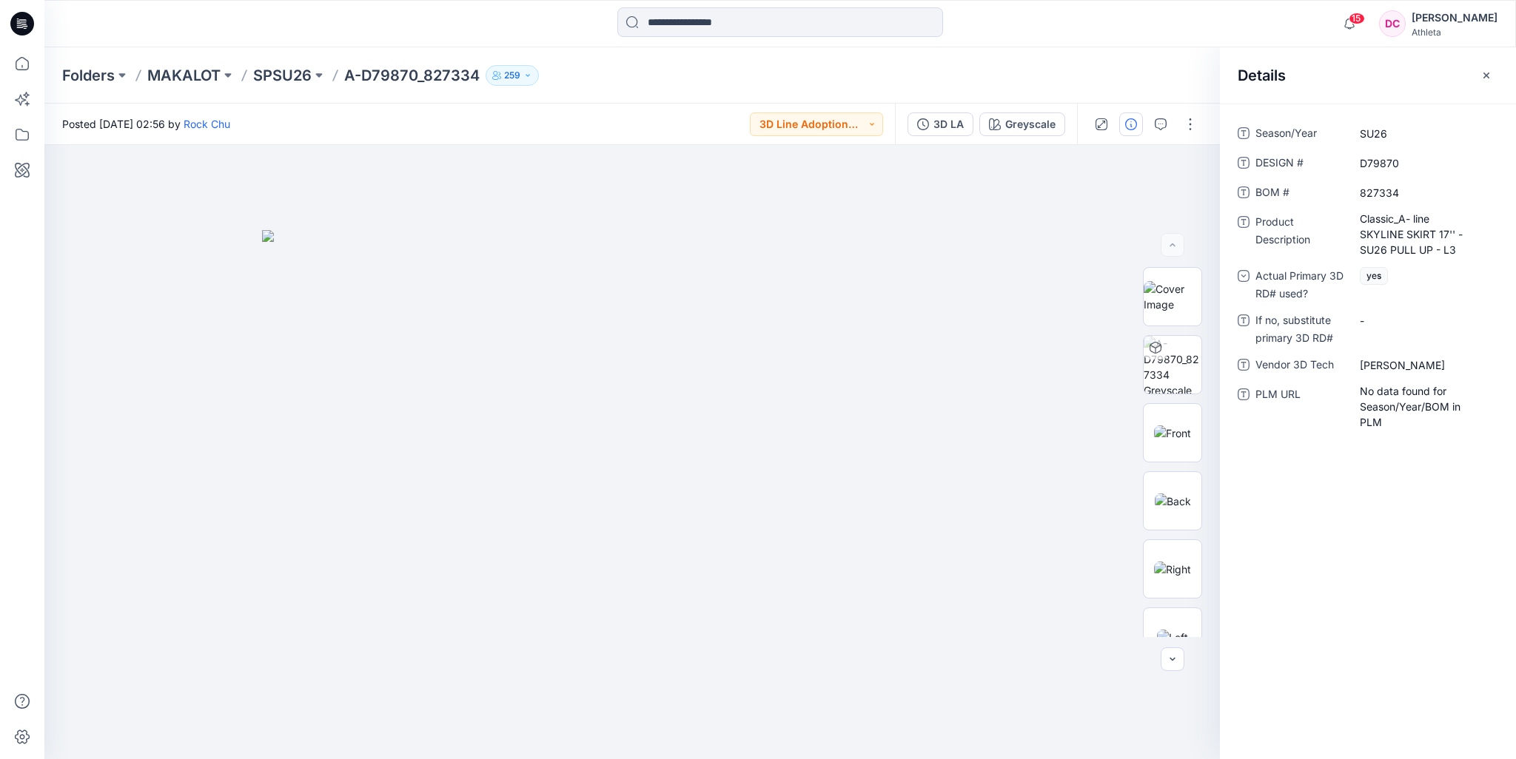
click at [896, 86] on div "Folders MAKALOT SPSU26 A-D79870_827334 259" at bounding box center [779, 75] width 1471 height 56
click at [755, 19] on input at bounding box center [780, 22] width 326 height 30
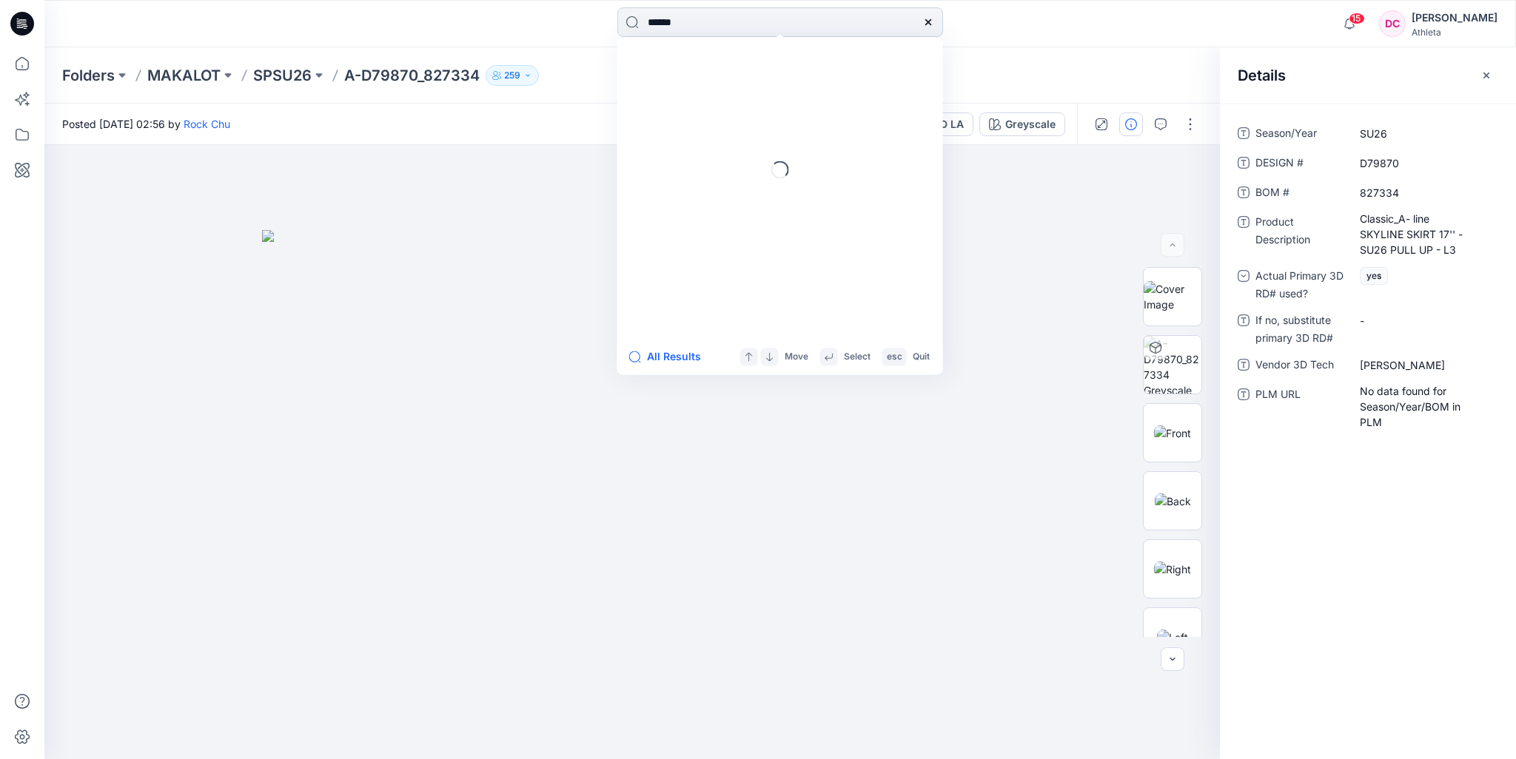
type input "******"
click at [1094, 23] on div "****** Styles A- D79871 _827411 A- D79871 _828164 A- D79871 _828165 All Results…" at bounding box center [780, 23] width 736 height 33
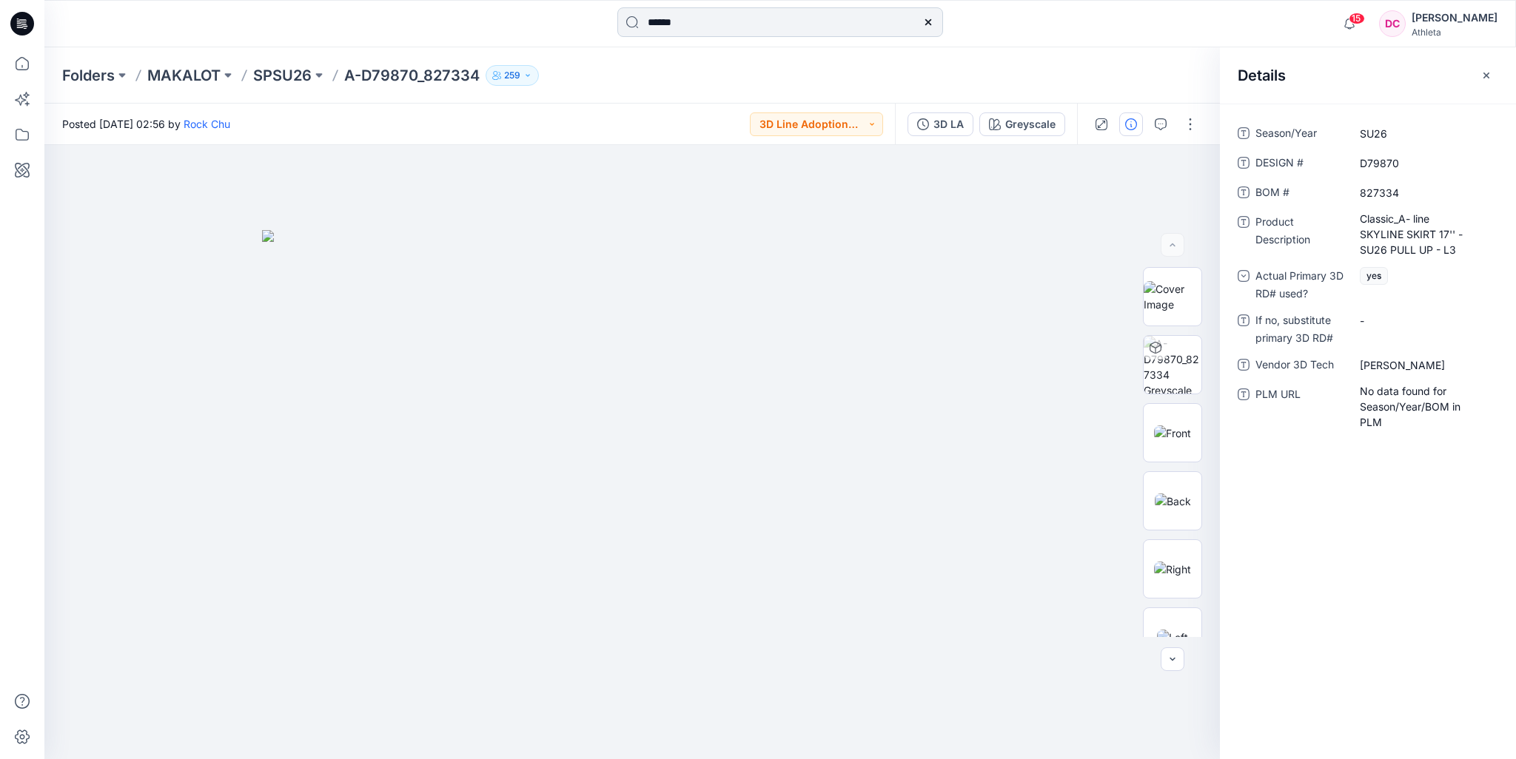
click at [705, 27] on input "******" at bounding box center [780, 22] width 326 height 30
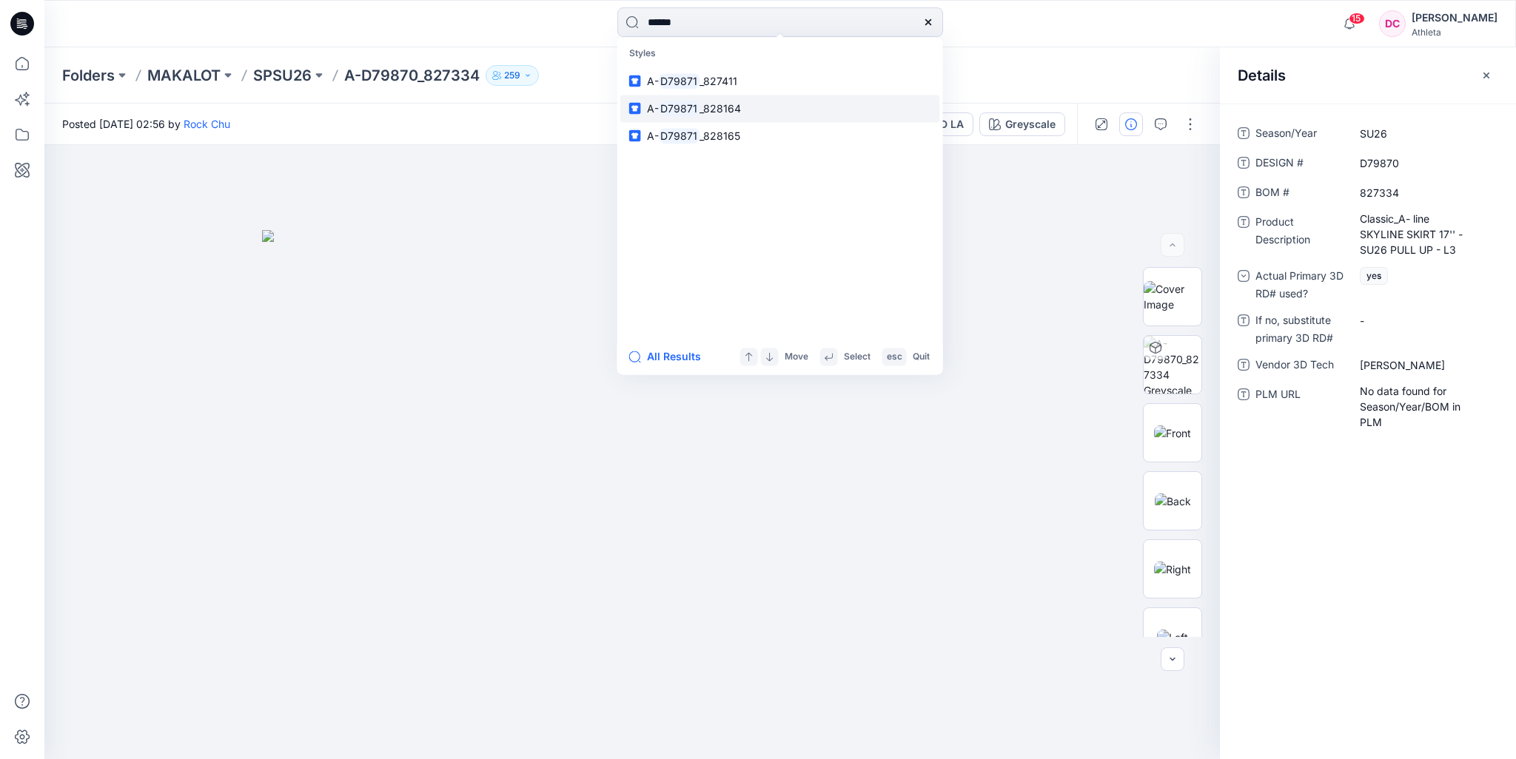
click at [736, 110] on span "_828164" at bounding box center [719, 108] width 41 height 13
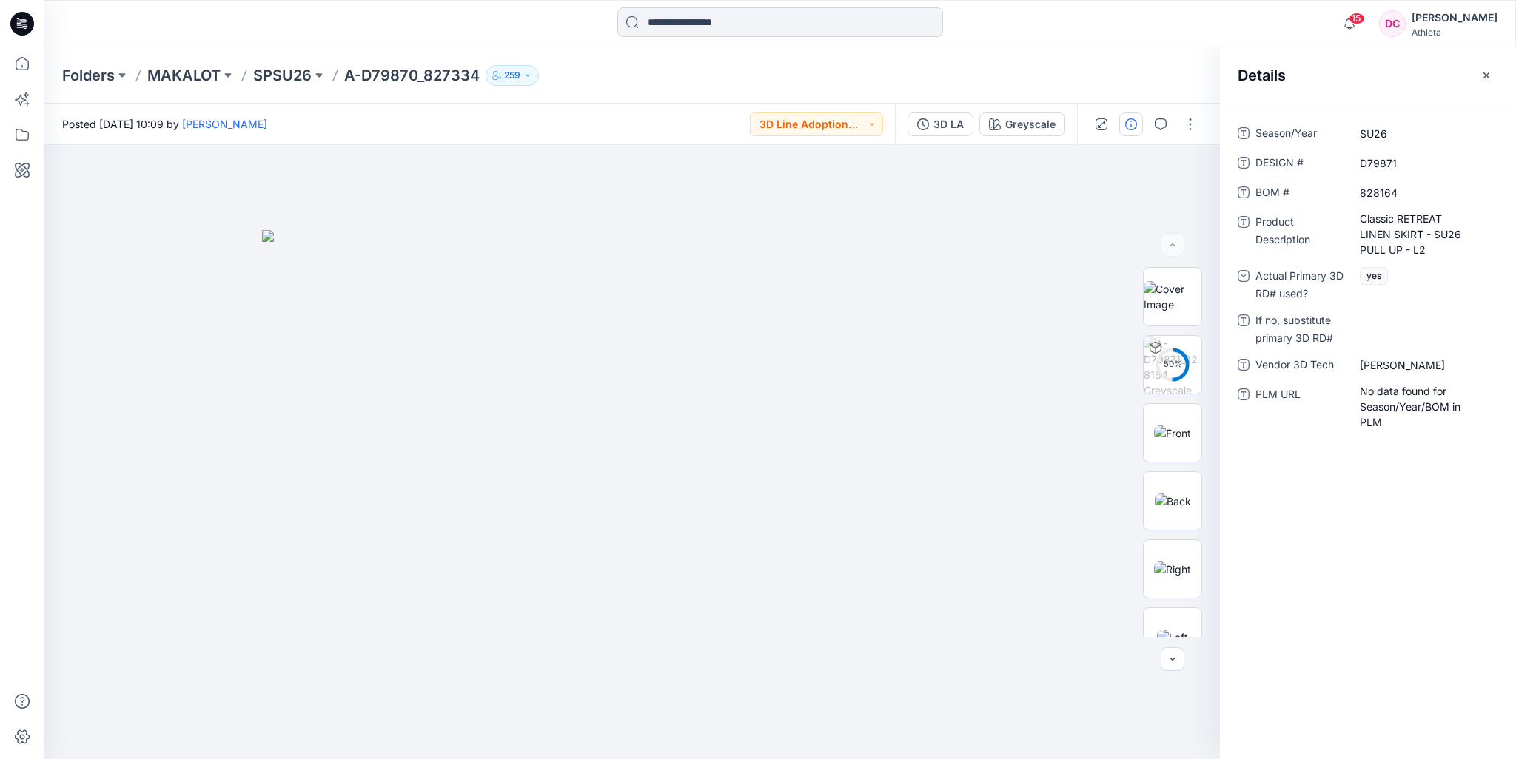
click at [776, 29] on input at bounding box center [780, 22] width 326 height 30
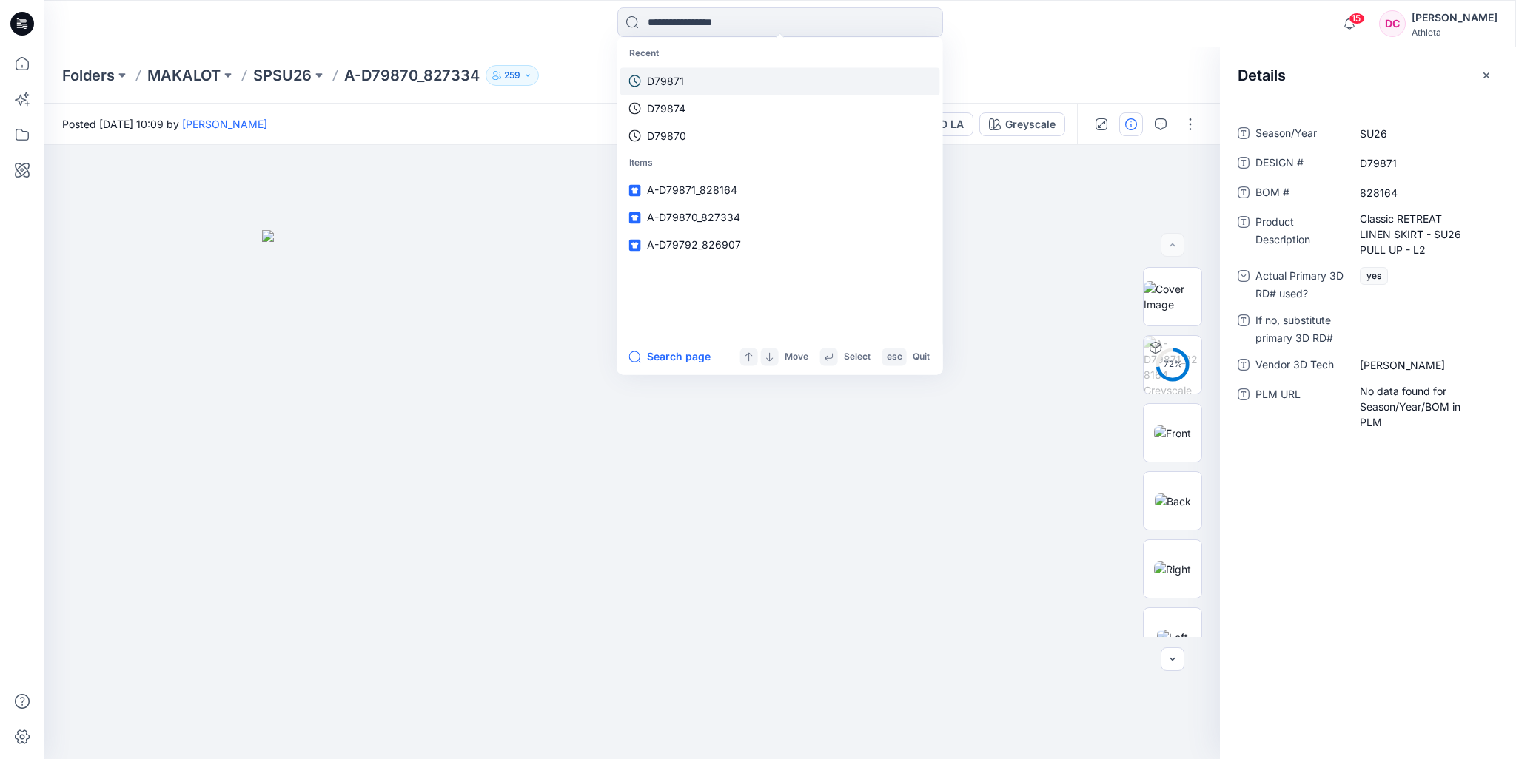
click at [680, 81] on p "D79871" at bounding box center [665, 81] width 37 height 16
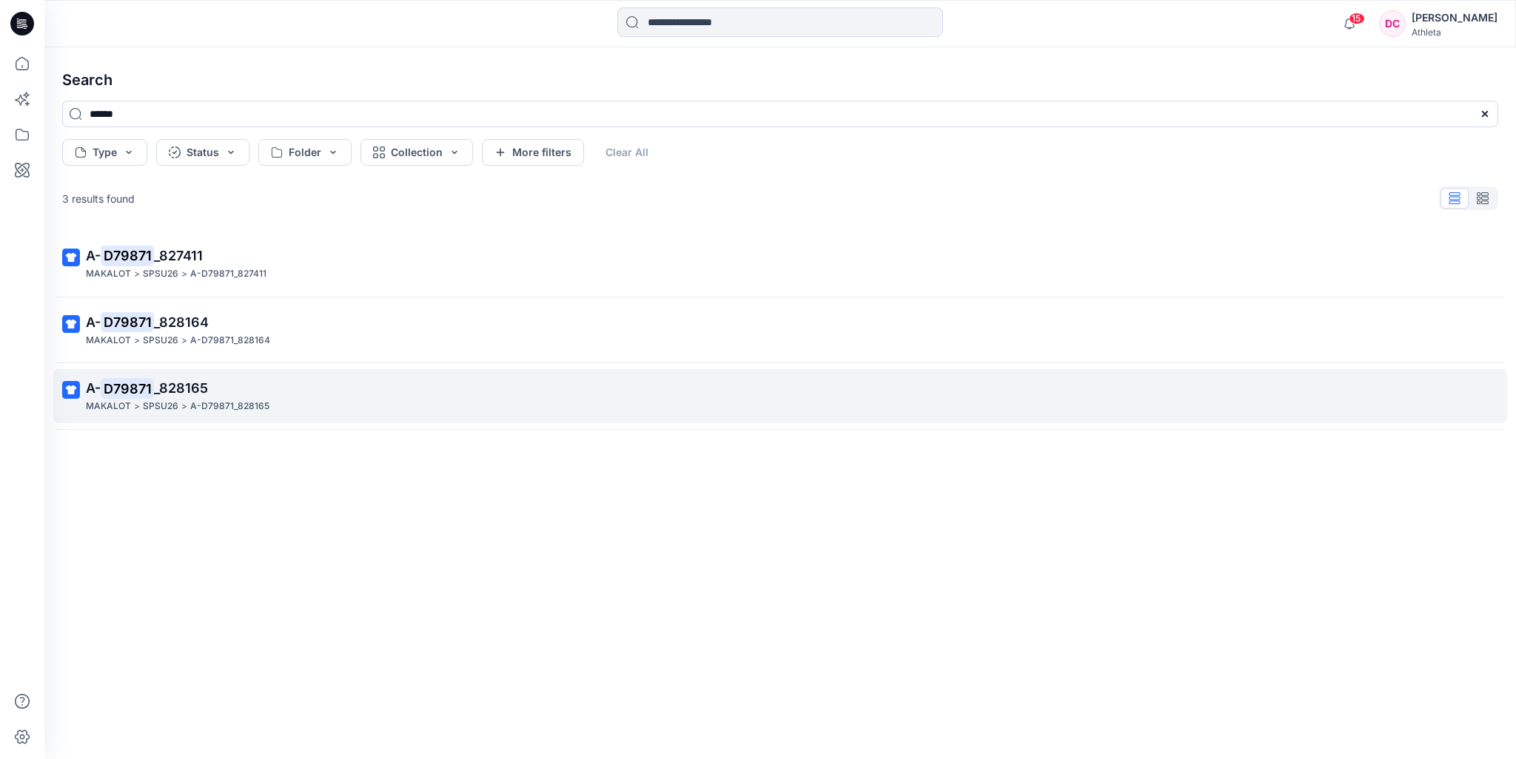
click at [280, 389] on p "A- D79871 _828165" at bounding box center [778, 388] width 1385 height 21
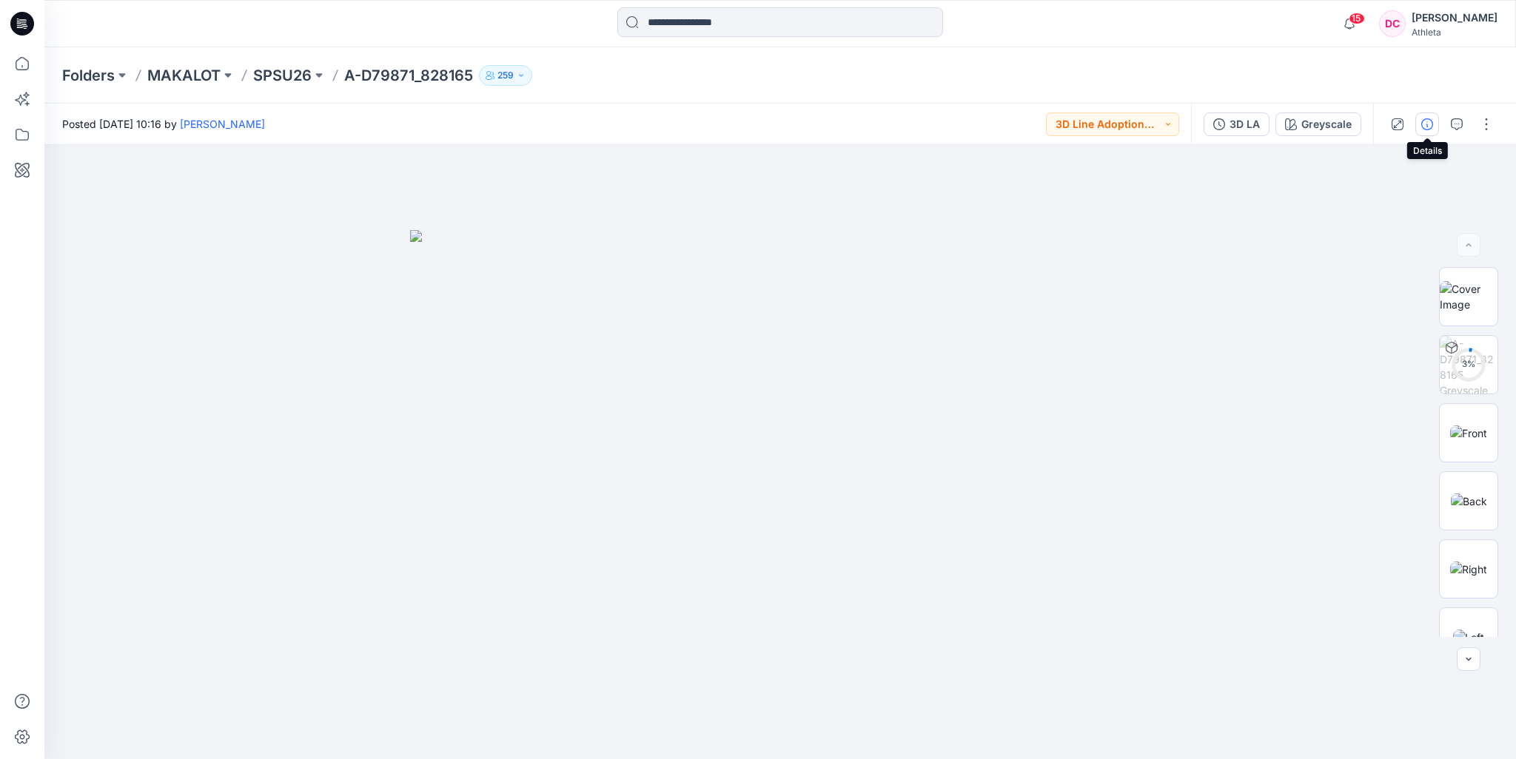
click at [1426, 127] on icon "button" at bounding box center [1427, 124] width 12 height 12
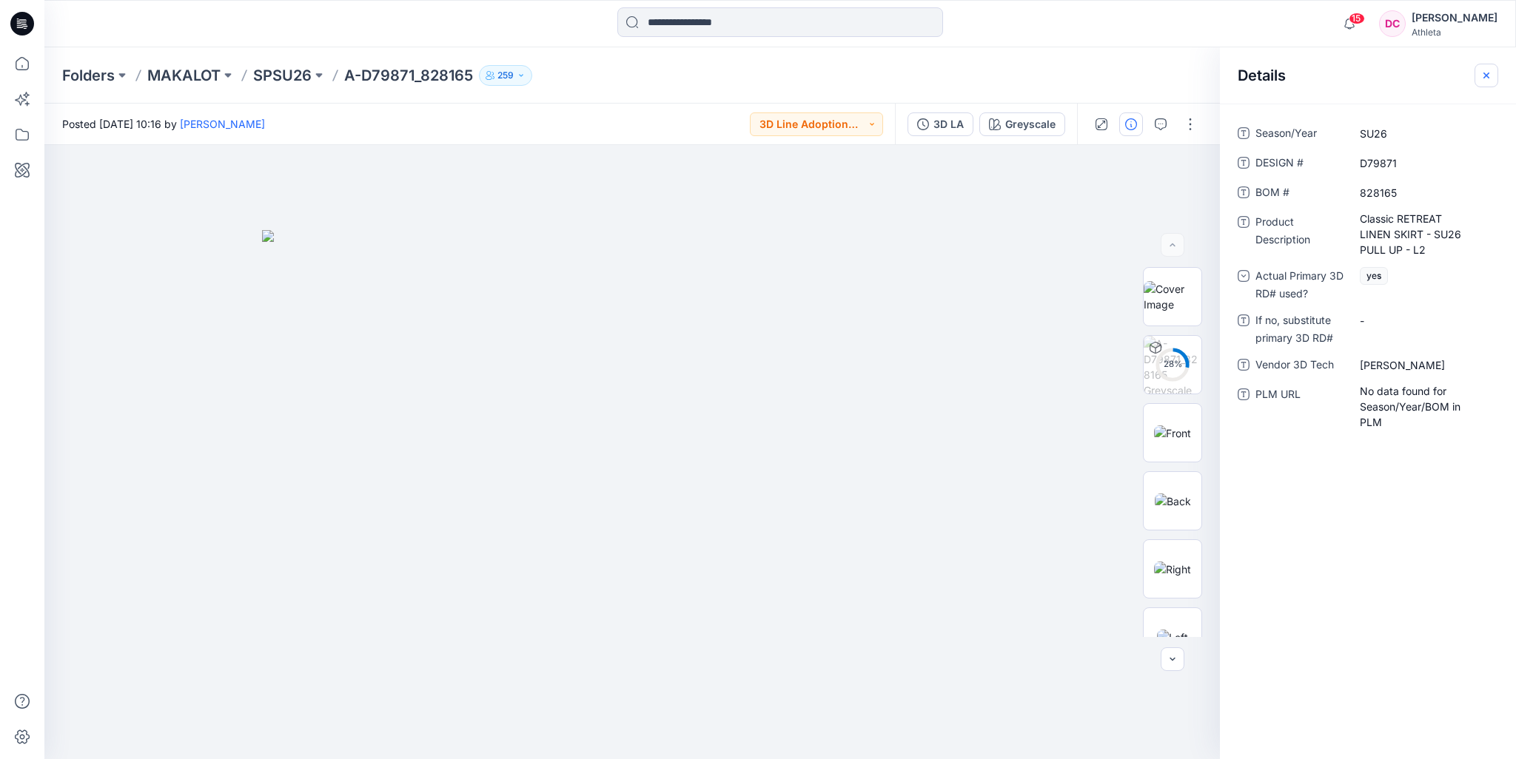
click at [1485, 73] on icon "button" at bounding box center [1486, 76] width 12 height 12
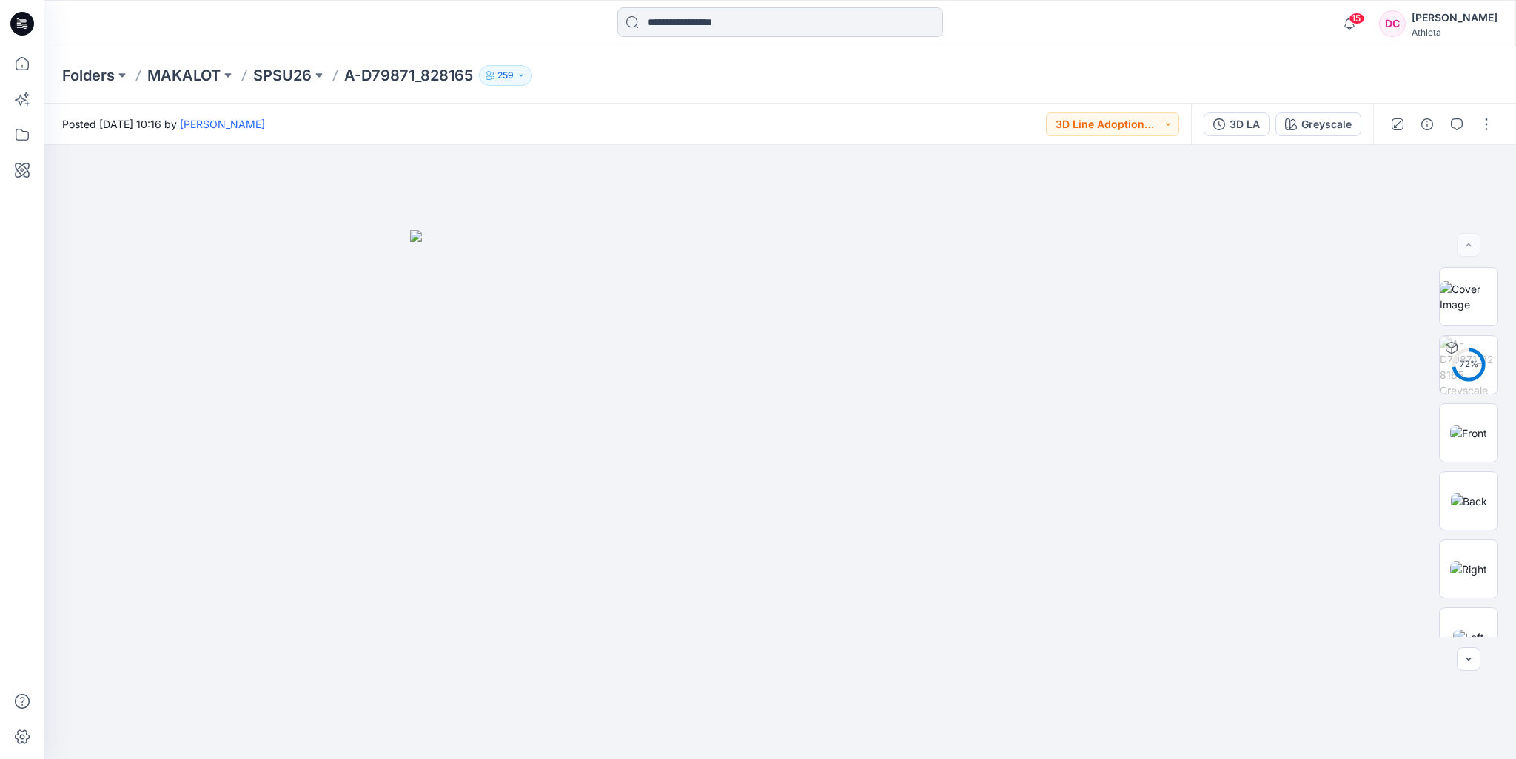
click at [644, 21] on input at bounding box center [780, 22] width 326 height 30
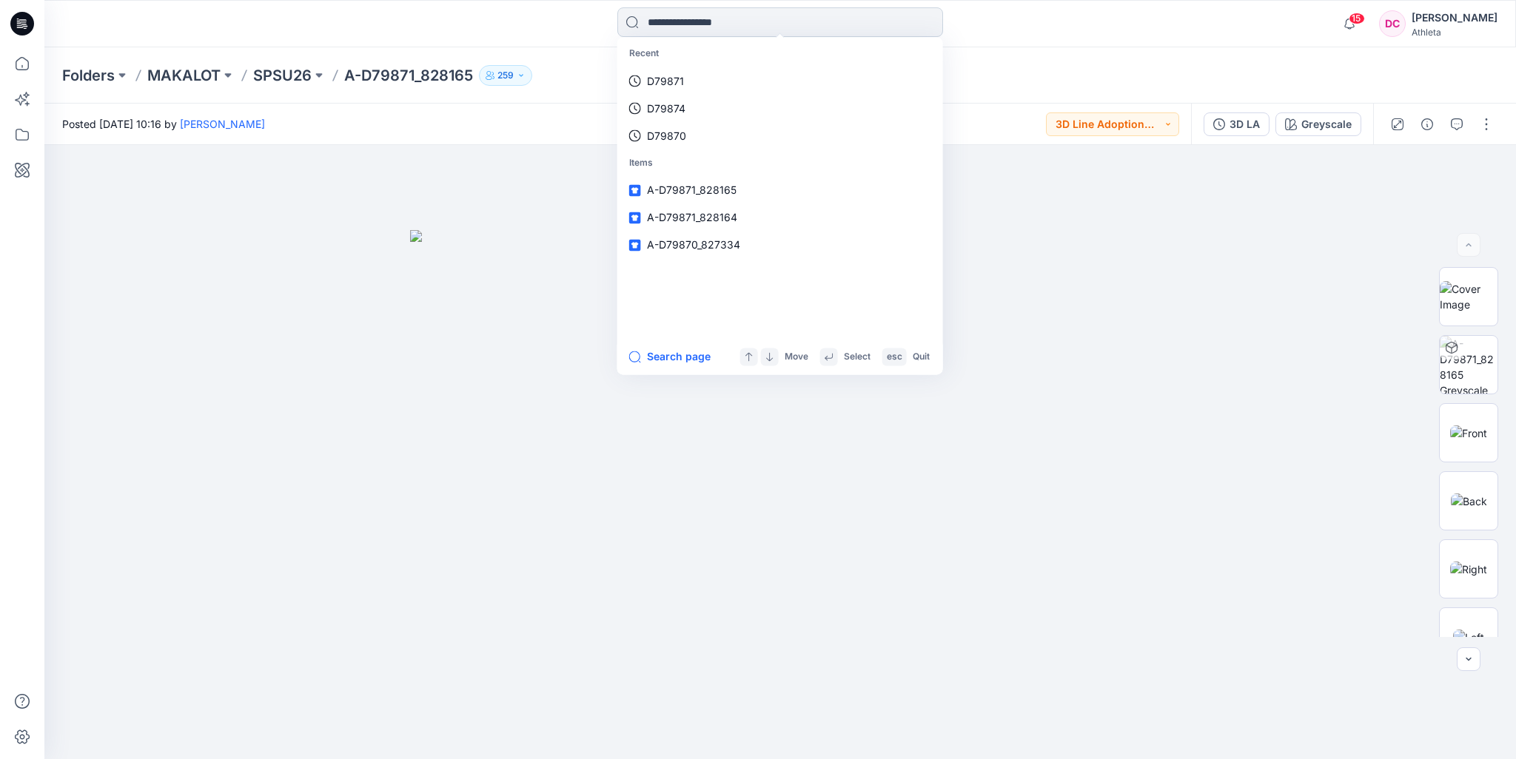
click at [756, 19] on input at bounding box center [780, 22] width 326 height 30
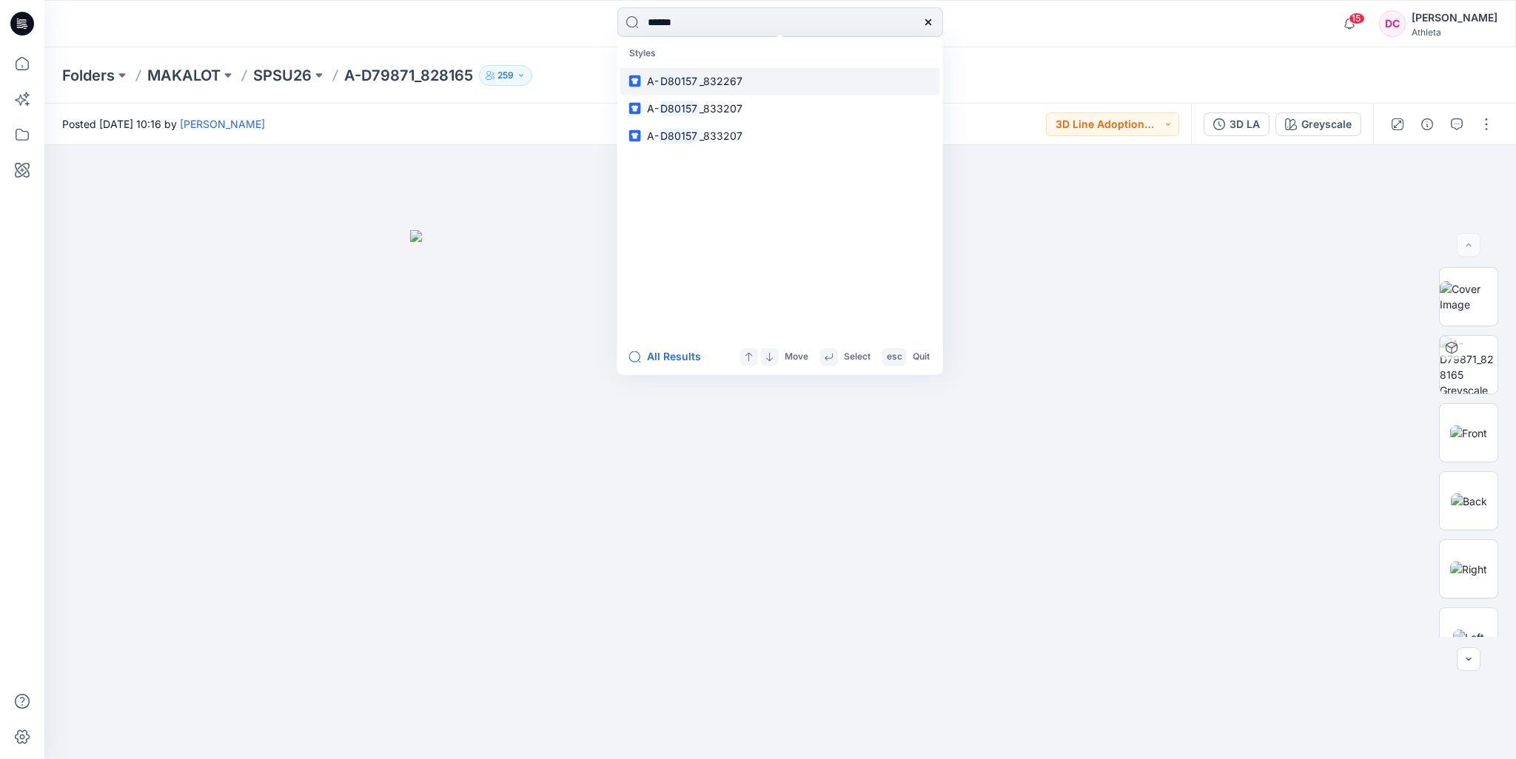
type input "******"
click at [705, 81] on span "_832267" at bounding box center [720, 81] width 43 height 13
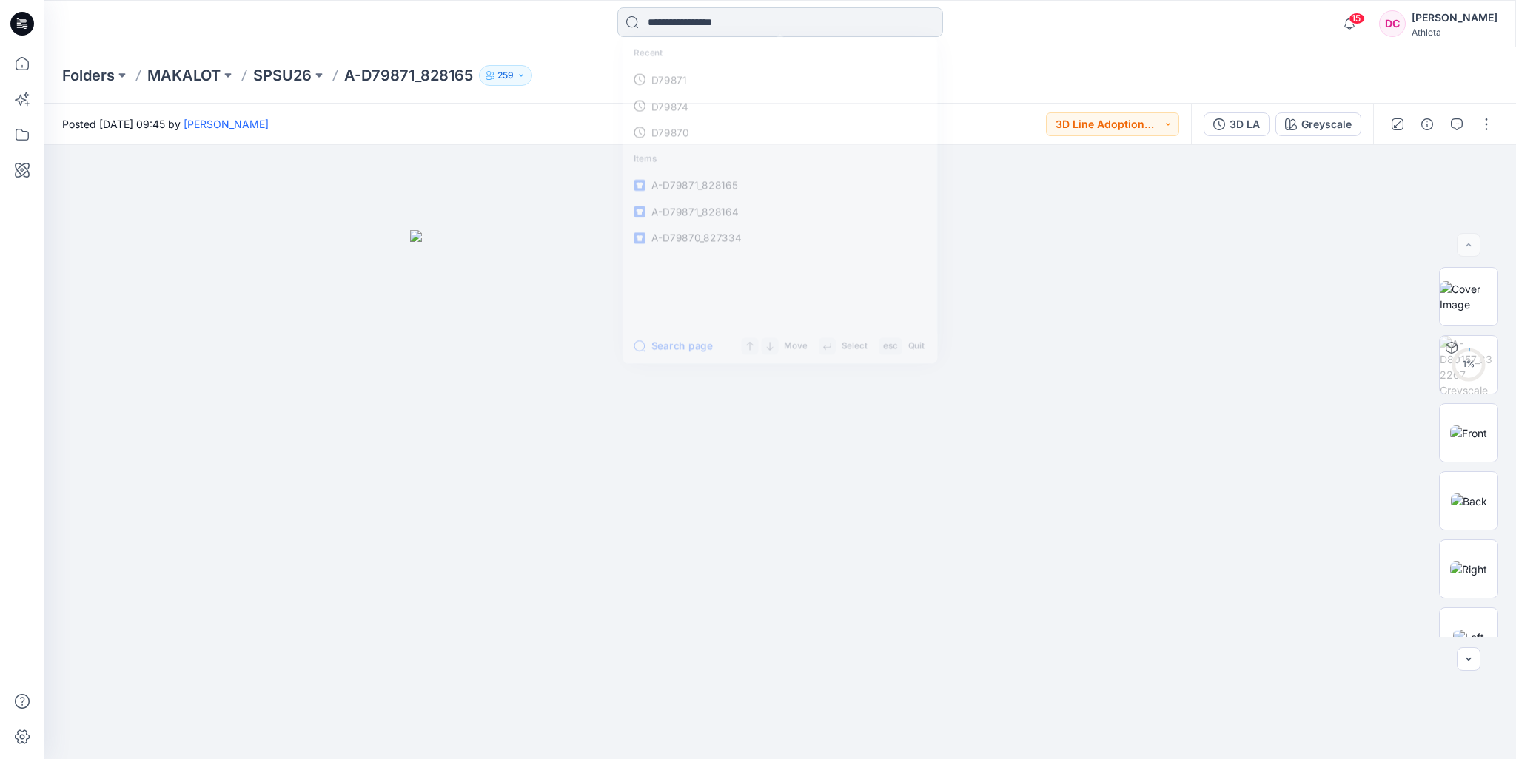
click at [702, 21] on input at bounding box center [780, 22] width 326 height 30
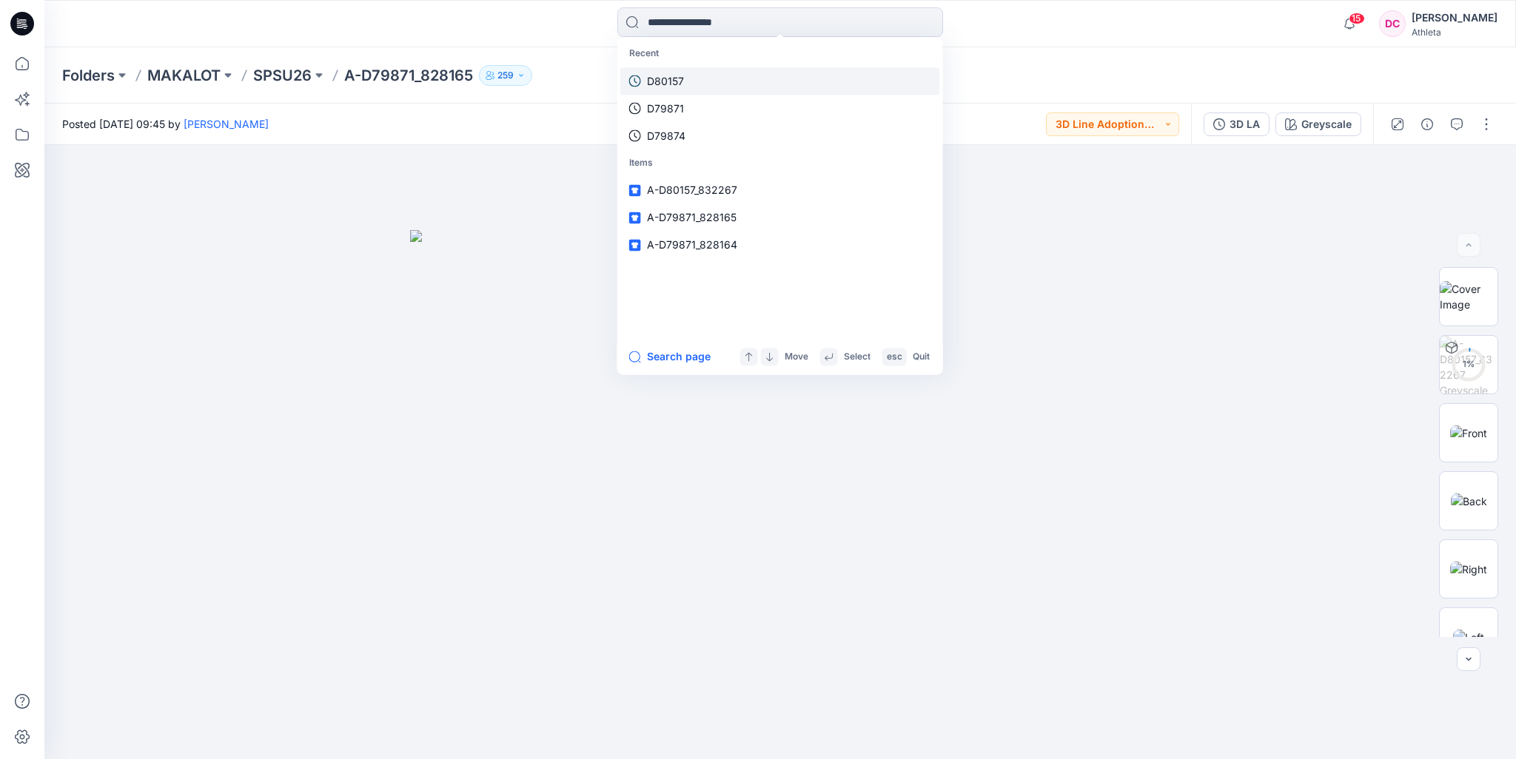
click at [681, 81] on p "D80157" at bounding box center [665, 81] width 37 height 16
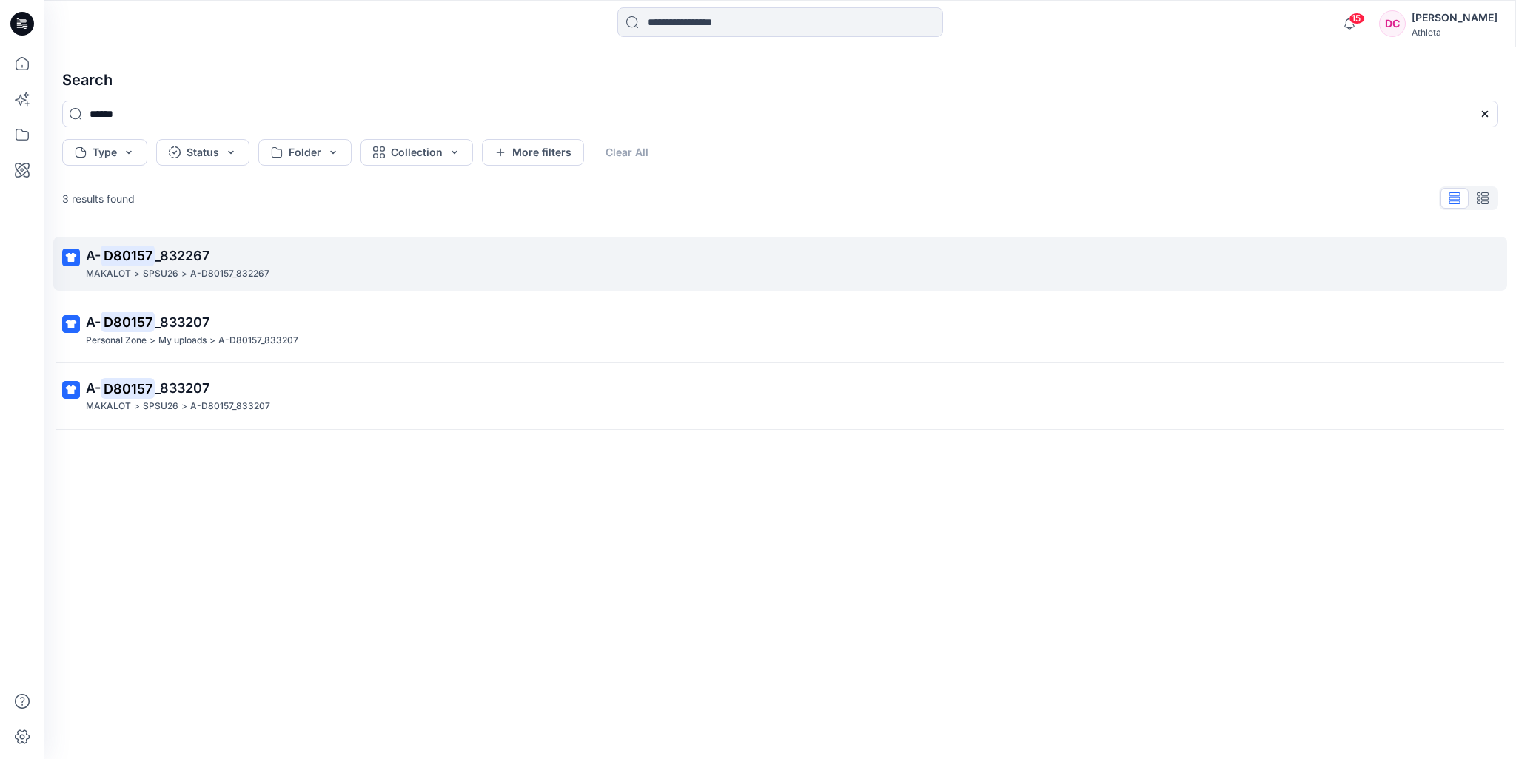
click at [198, 266] on p "A- D80157 _832267" at bounding box center [778, 256] width 1385 height 21
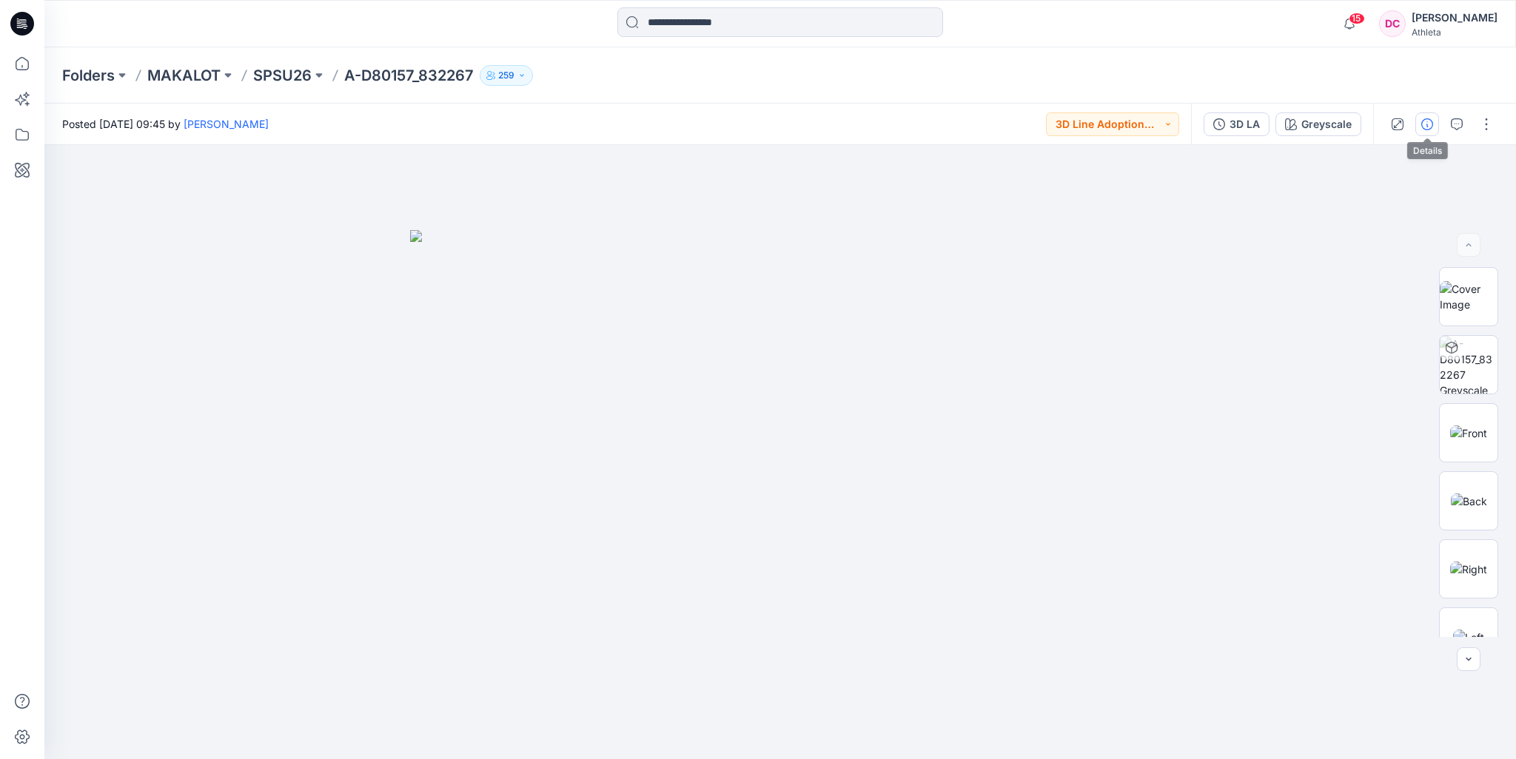
click at [1425, 122] on icon "button" at bounding box center [1427, 124] width 12 height 12
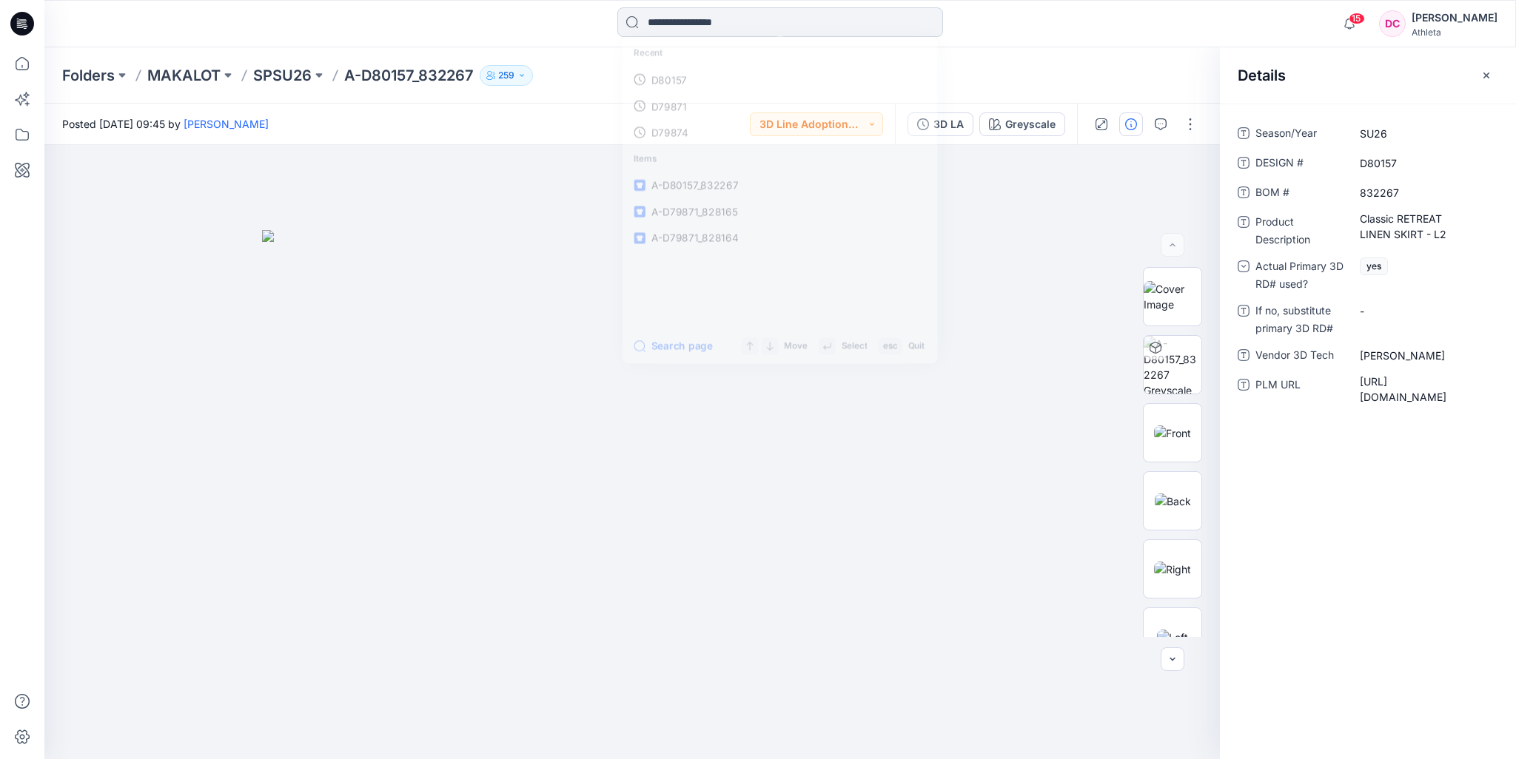
click at [677, 25] on input at bounding box center [780, 22] width 326 height 30
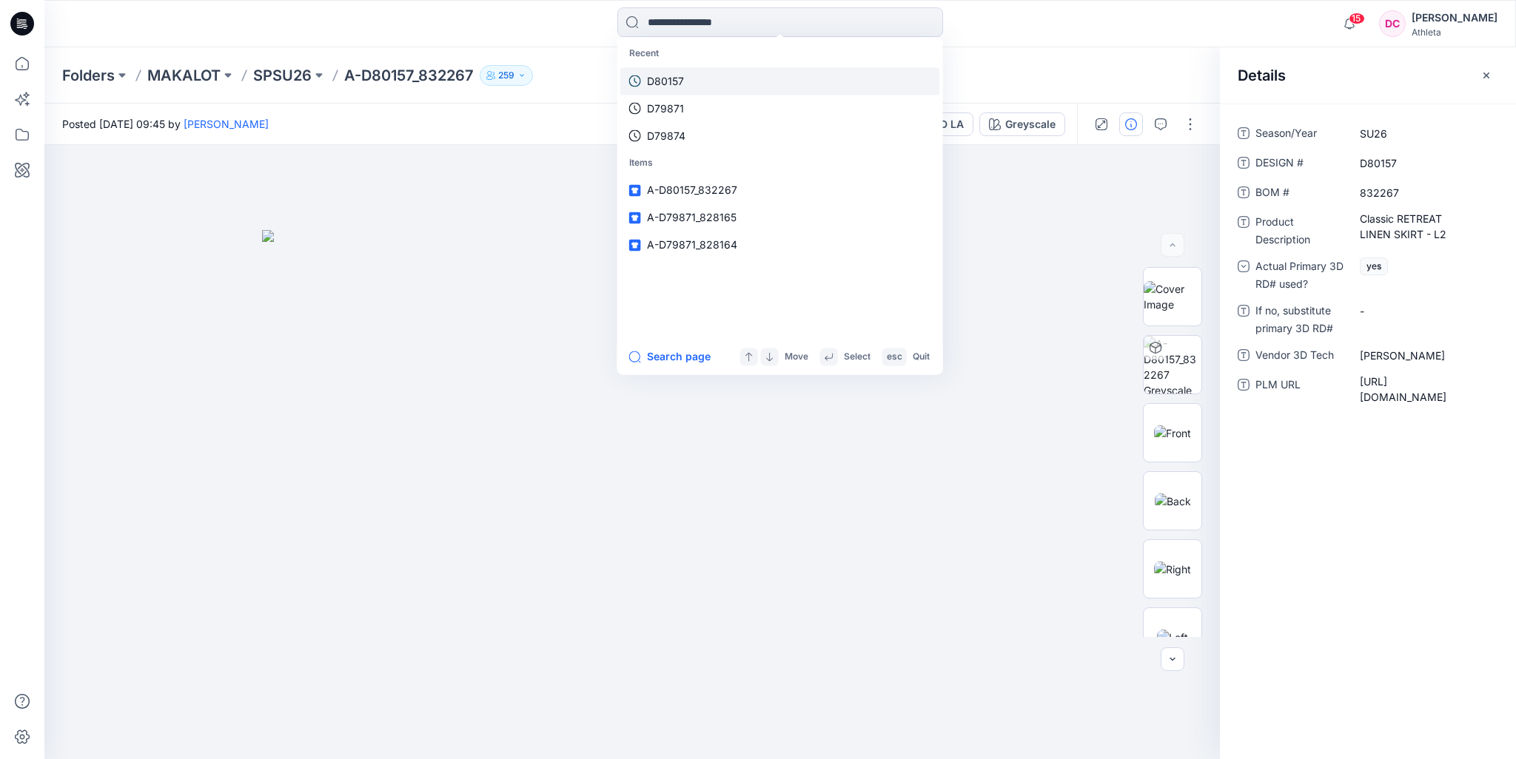
click at [678, 84] on p "D80157" at bounding box center [665, 81] width 37 height 16
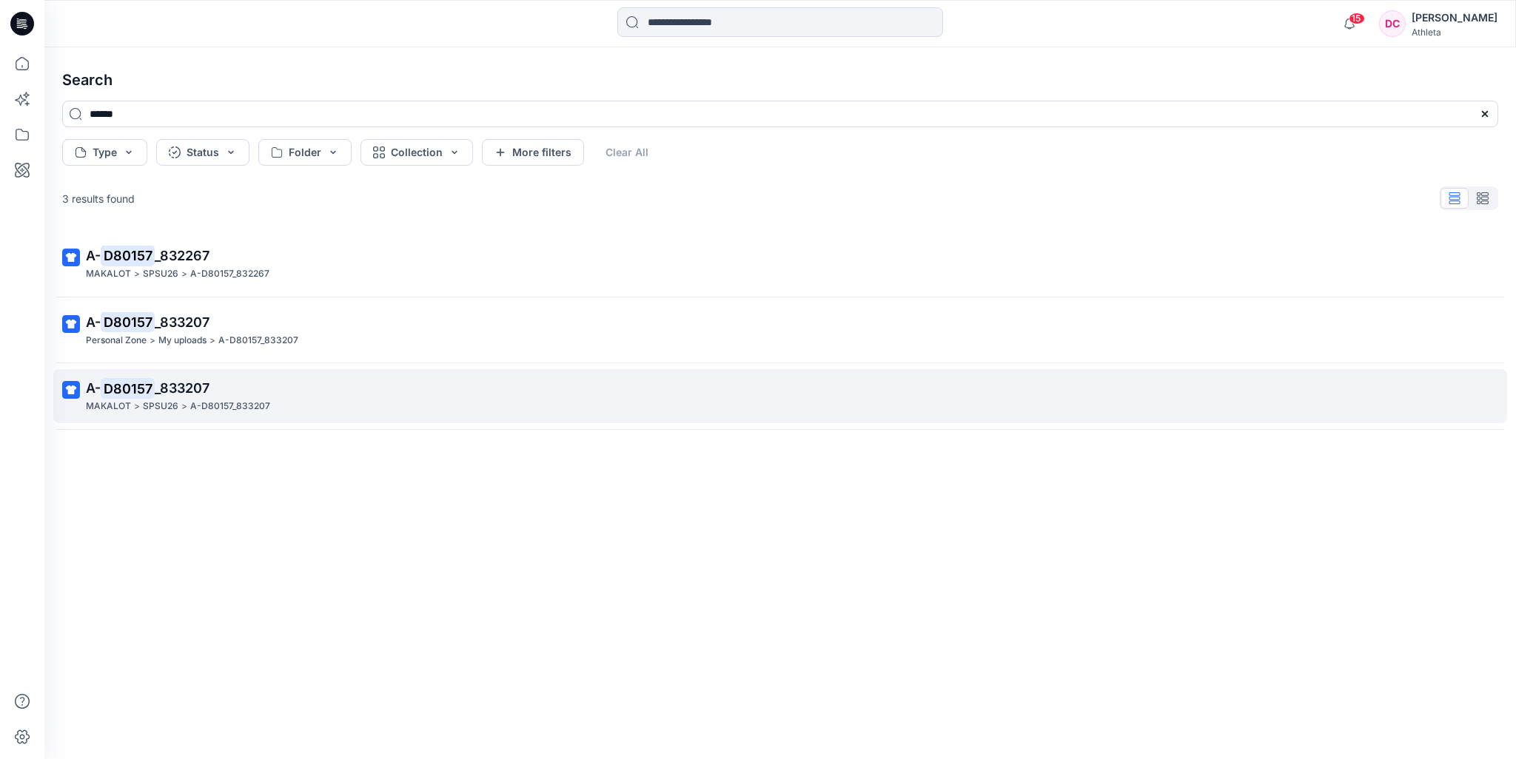
click at [249, 392] on p "A- D80157 _833207" at bounding box center [778, 388] width 1385 height 21
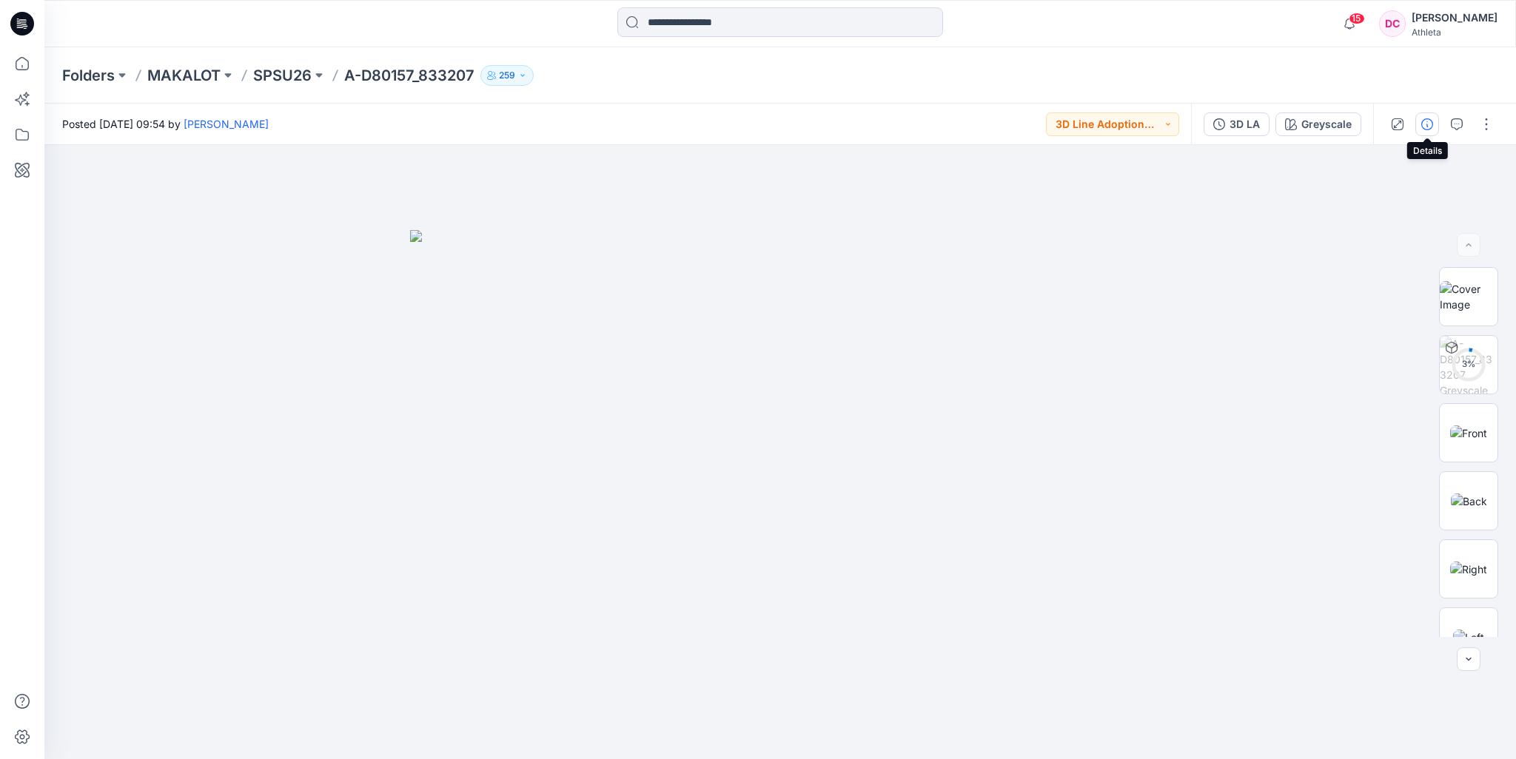
click at [1431, 126] on icon "button" at bounding box center [1427, 124] width 12 height 12
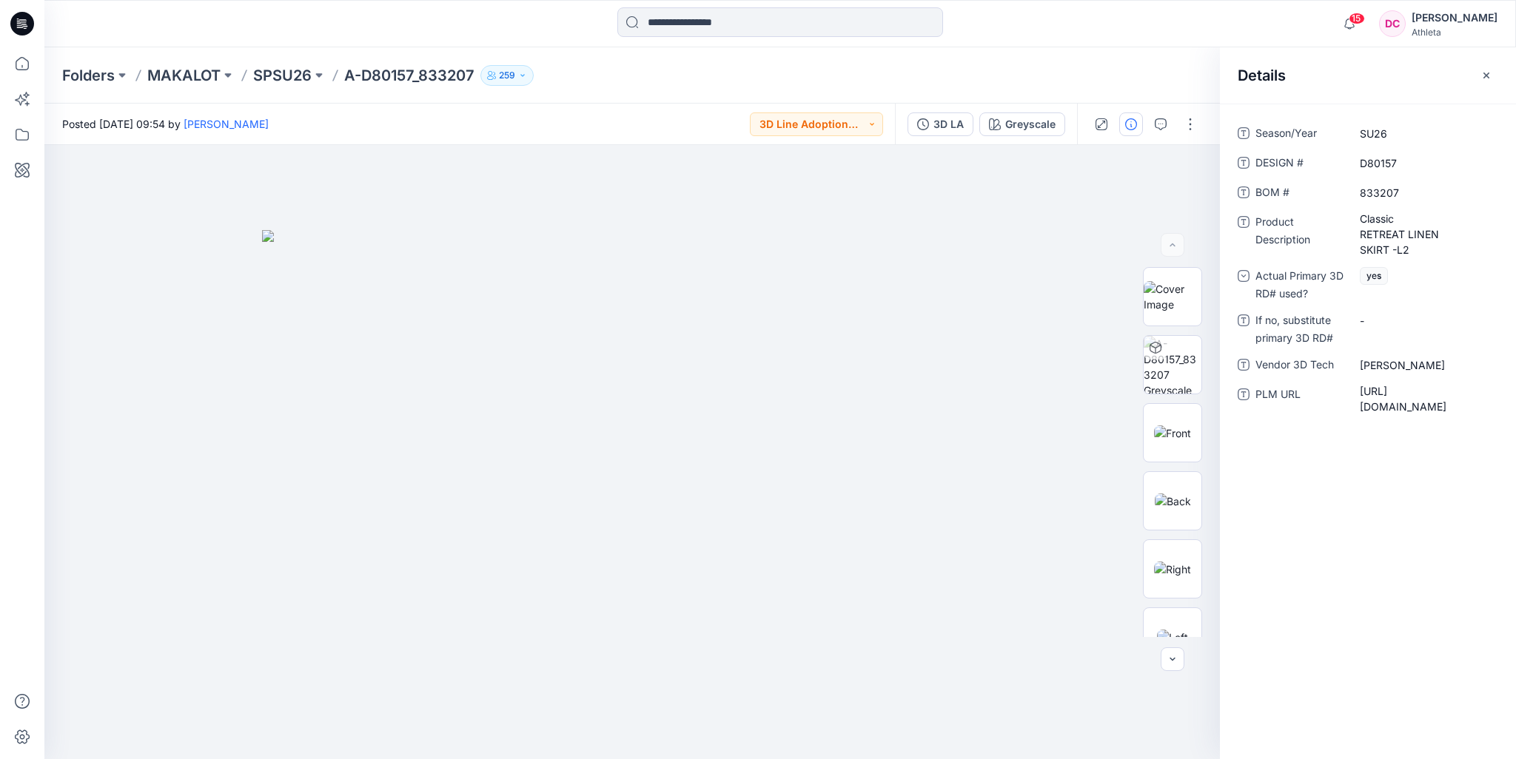
click at [1032, 22] on div at bounding box center [780, 23] width 736 height 33
click at [774, 35] on input at bounding box center [780, 22] width 326 height 30
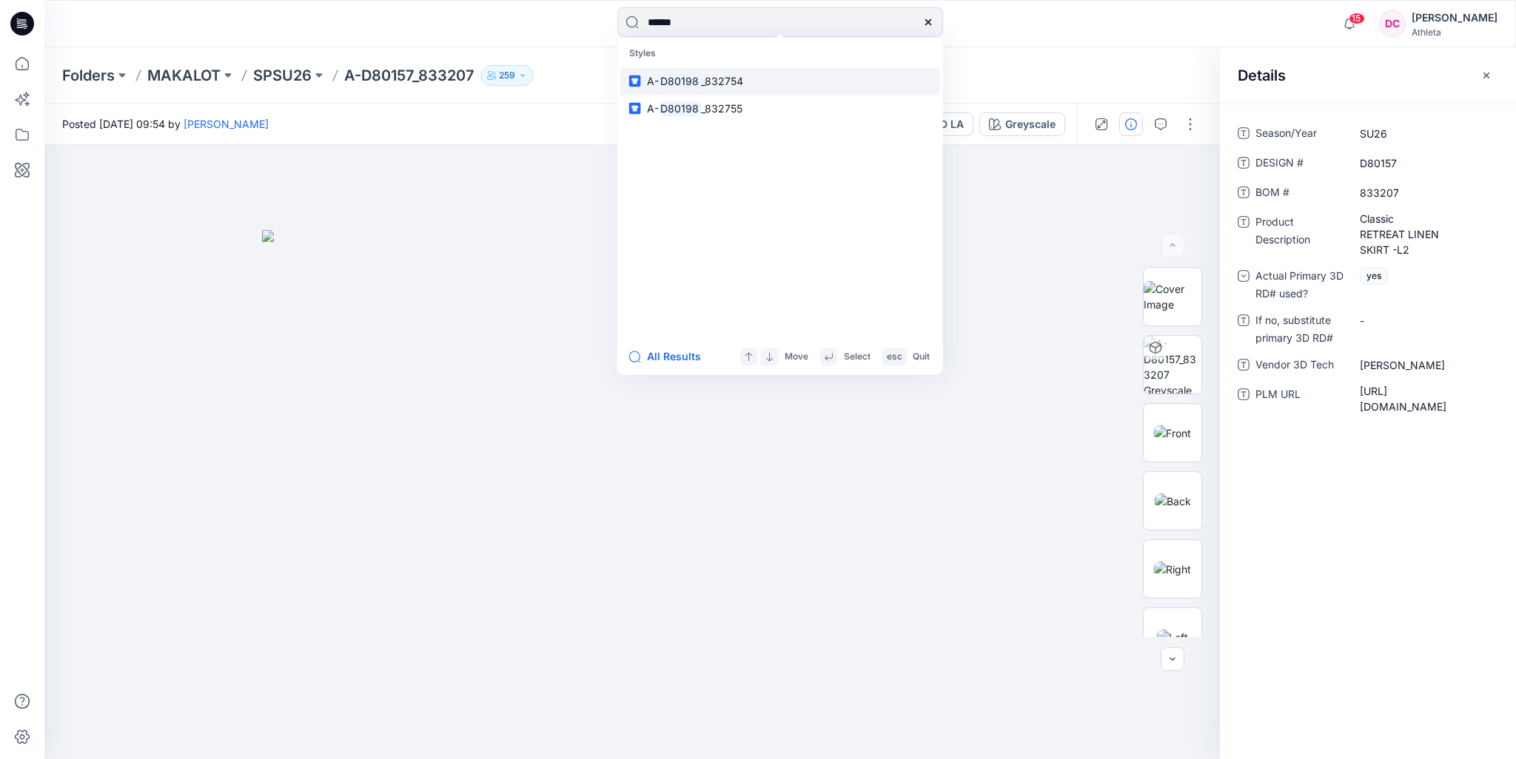
type input "******"
click at [761, 78] on link "A- D80198 _832754" at bounding box center [780, 80] width 320 height 27
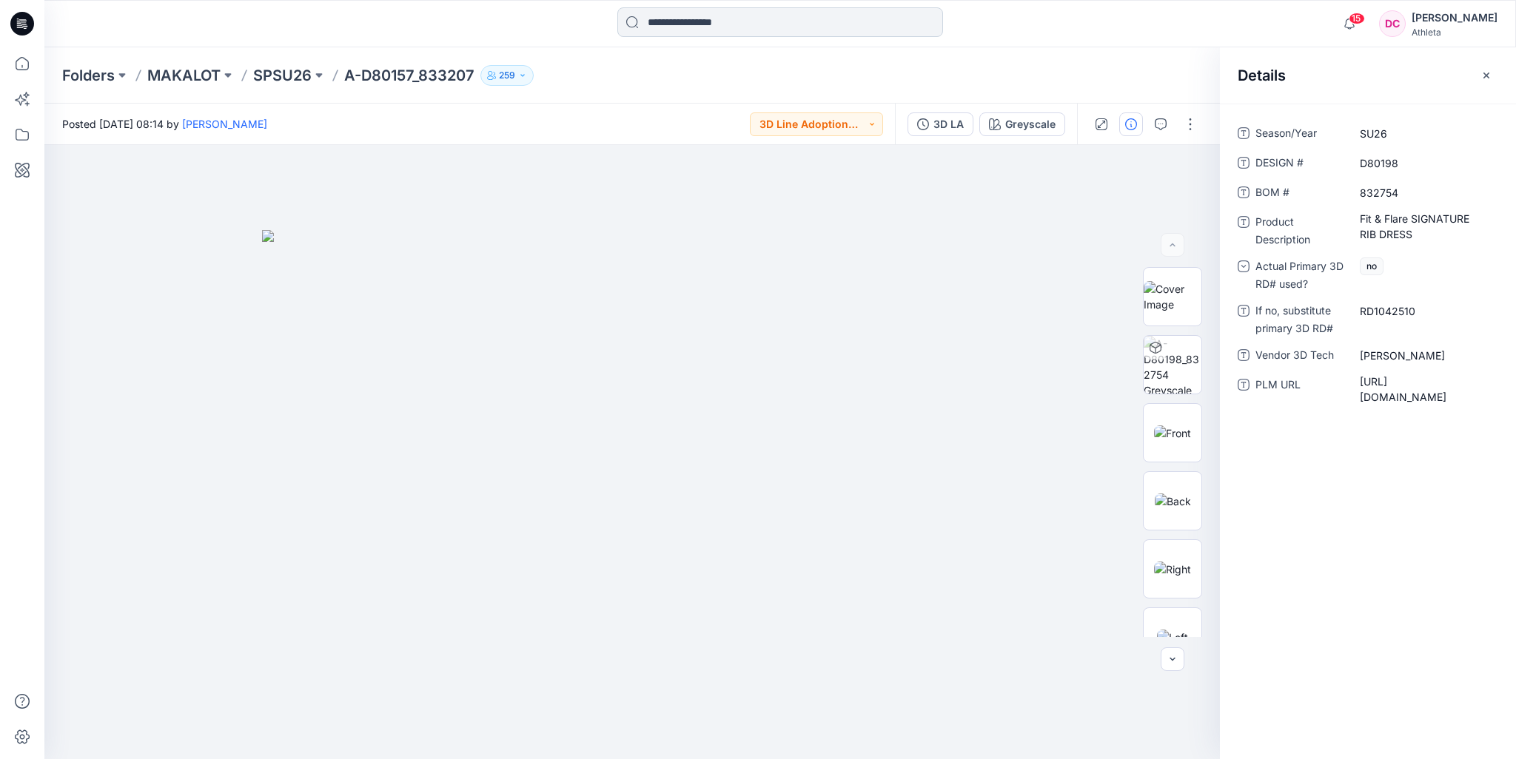
click at [685, 24] on input at bounding box center [780, 22] width 326 height 30
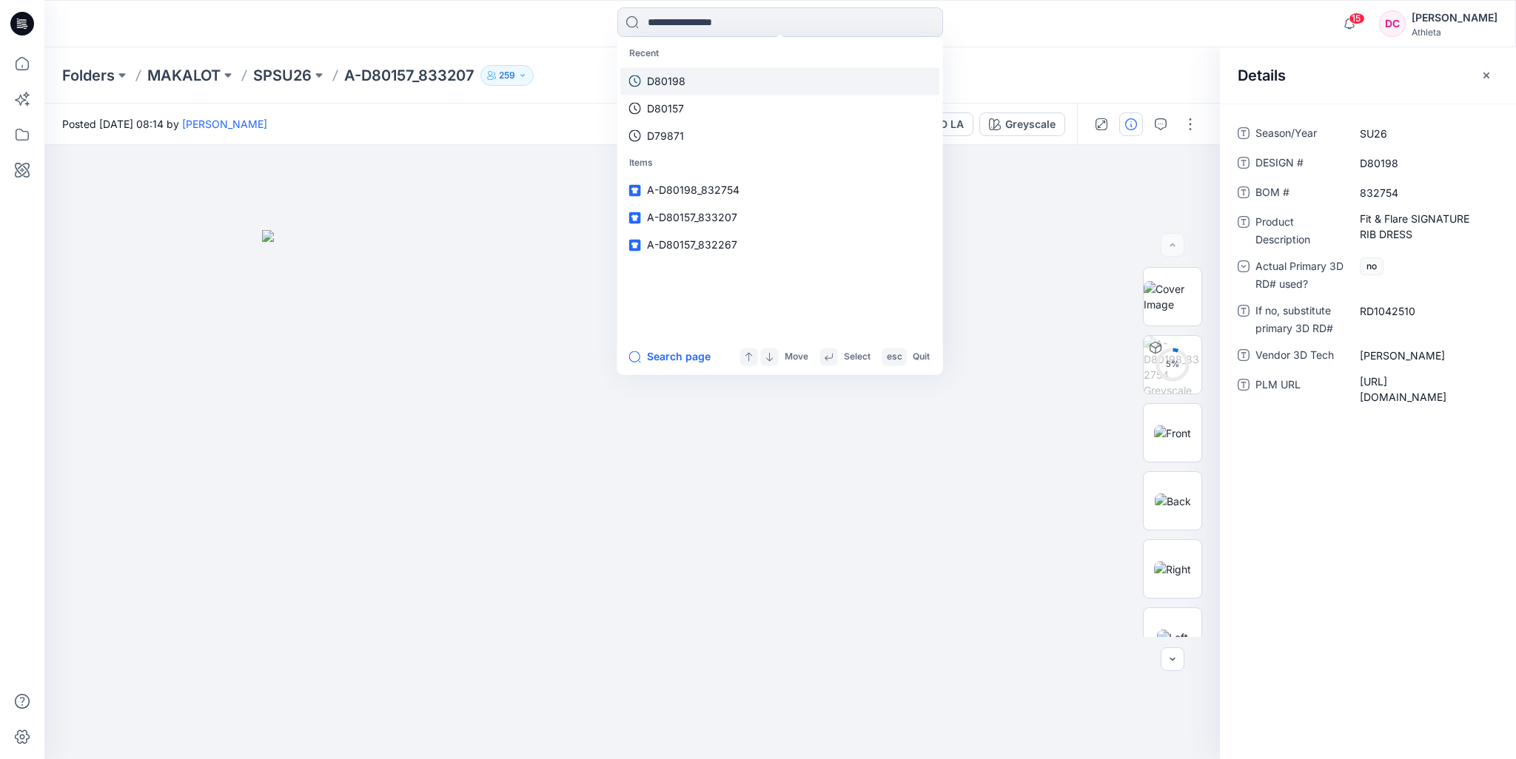
click at [679, 84] on p "D80198" at bounding box center [666, 81] width 38 height 16
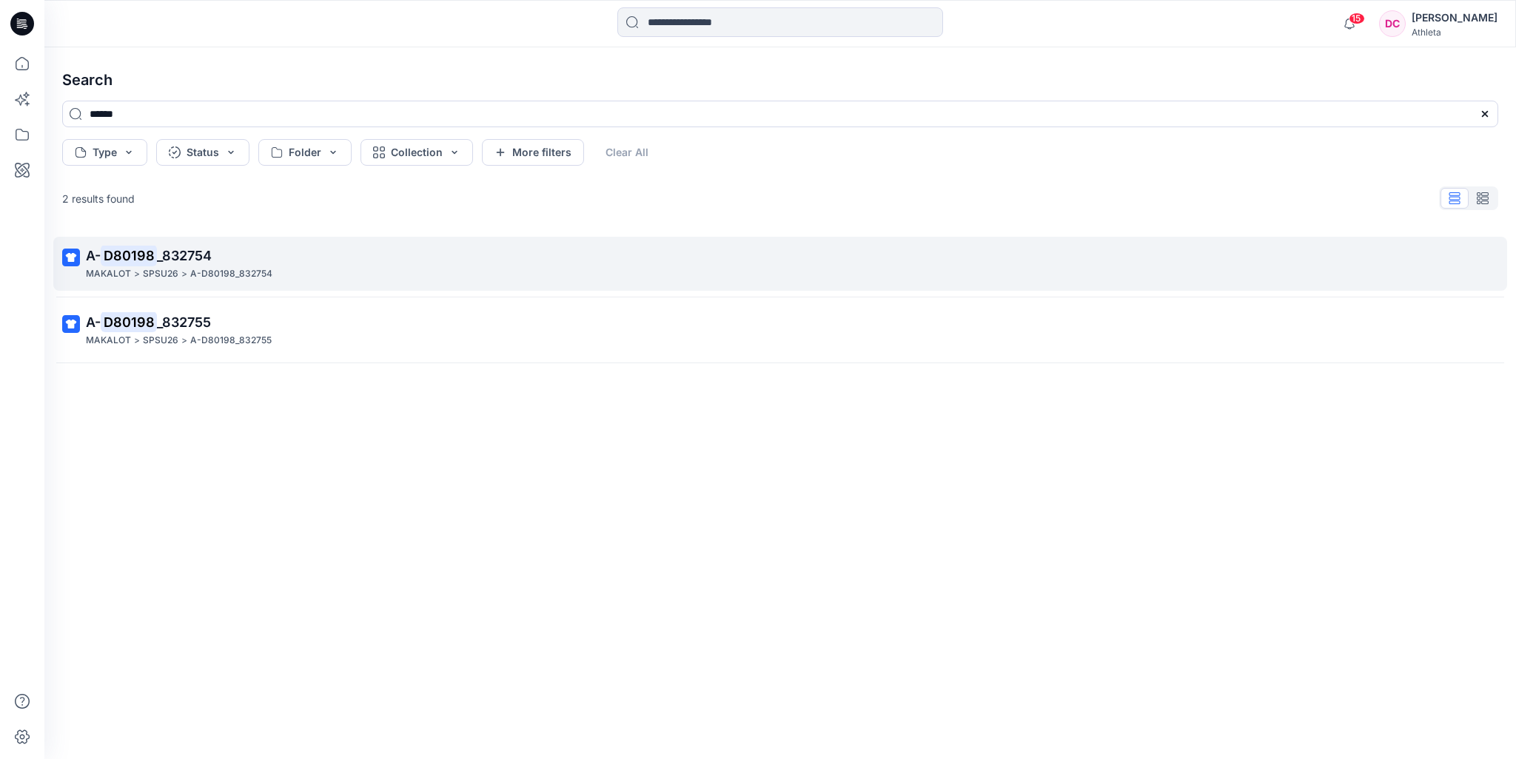
click at [266, 270] on p "A-D80198_832754" at bounding box center [231, 274] width 82 height 16
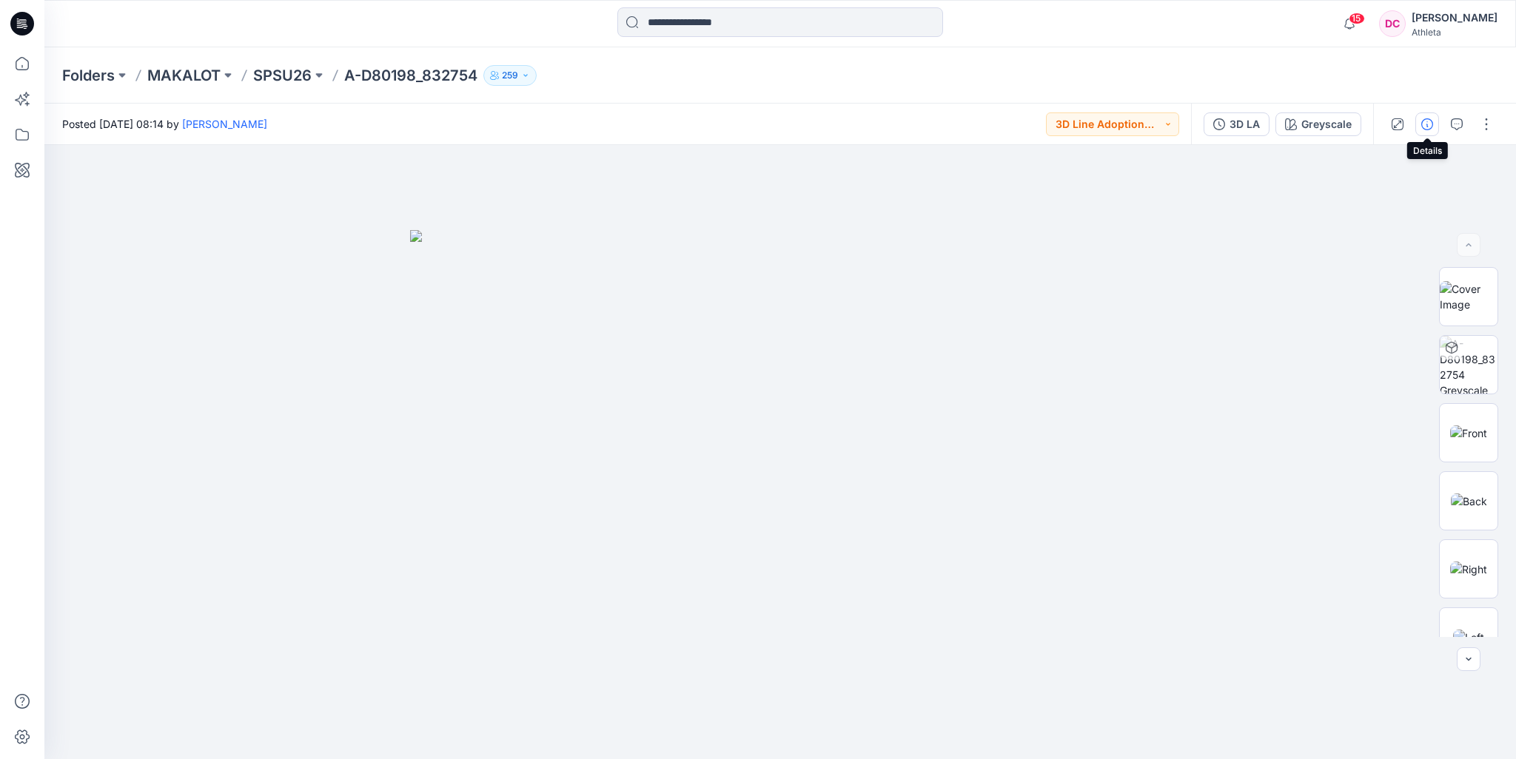
click at [1426, 122] on icon "button" at bounding box center [1427, 124] width 12 height 12
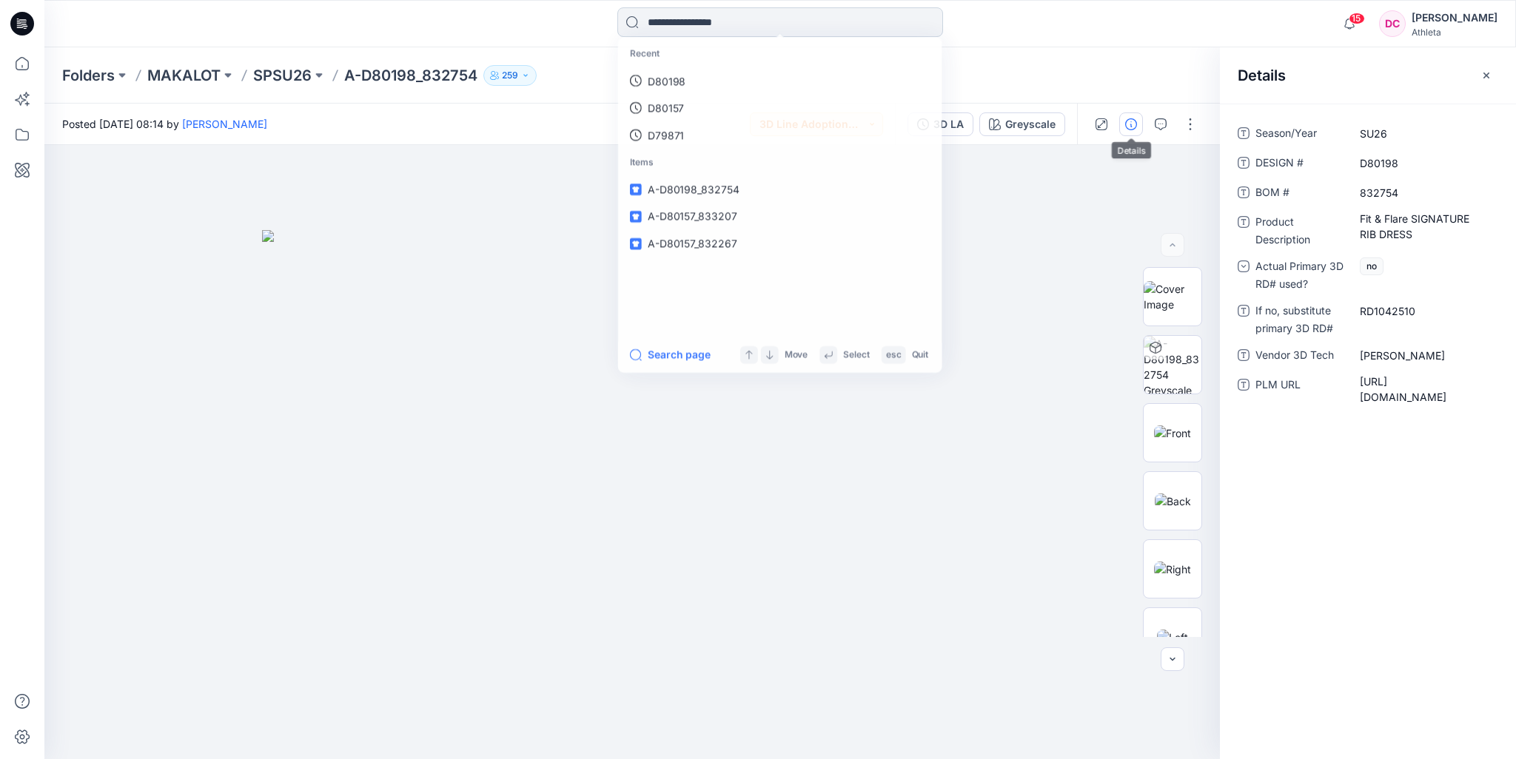
click at [668, 21] on input at bounding box center [780, 22] width 326 height 30
click at [659, 83] on p "D80198" at bounding box center [666, 81] width 38 height 16
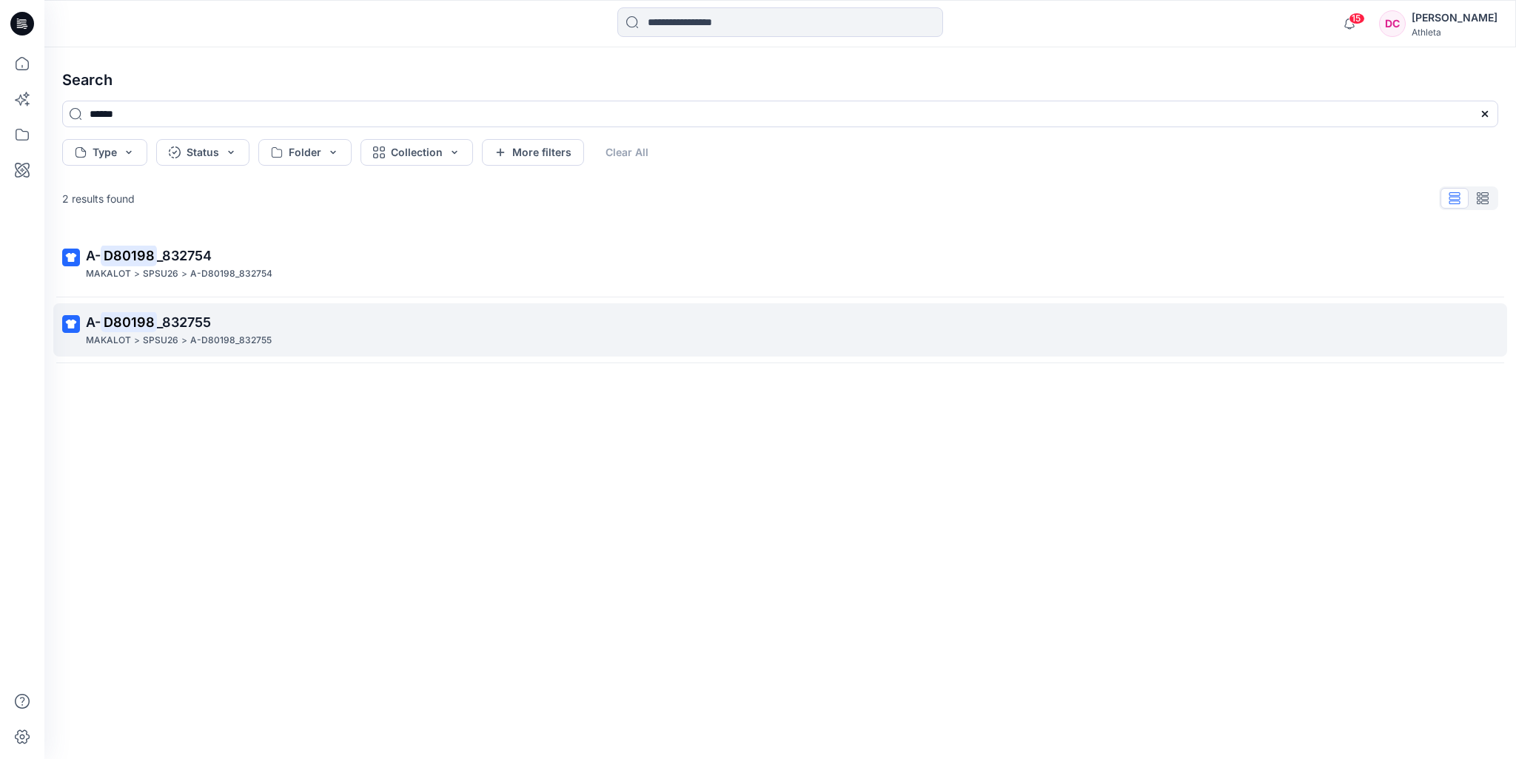
click at [187, 329] on span "_832755" at bounding box center [184, 323] width 54 height 16
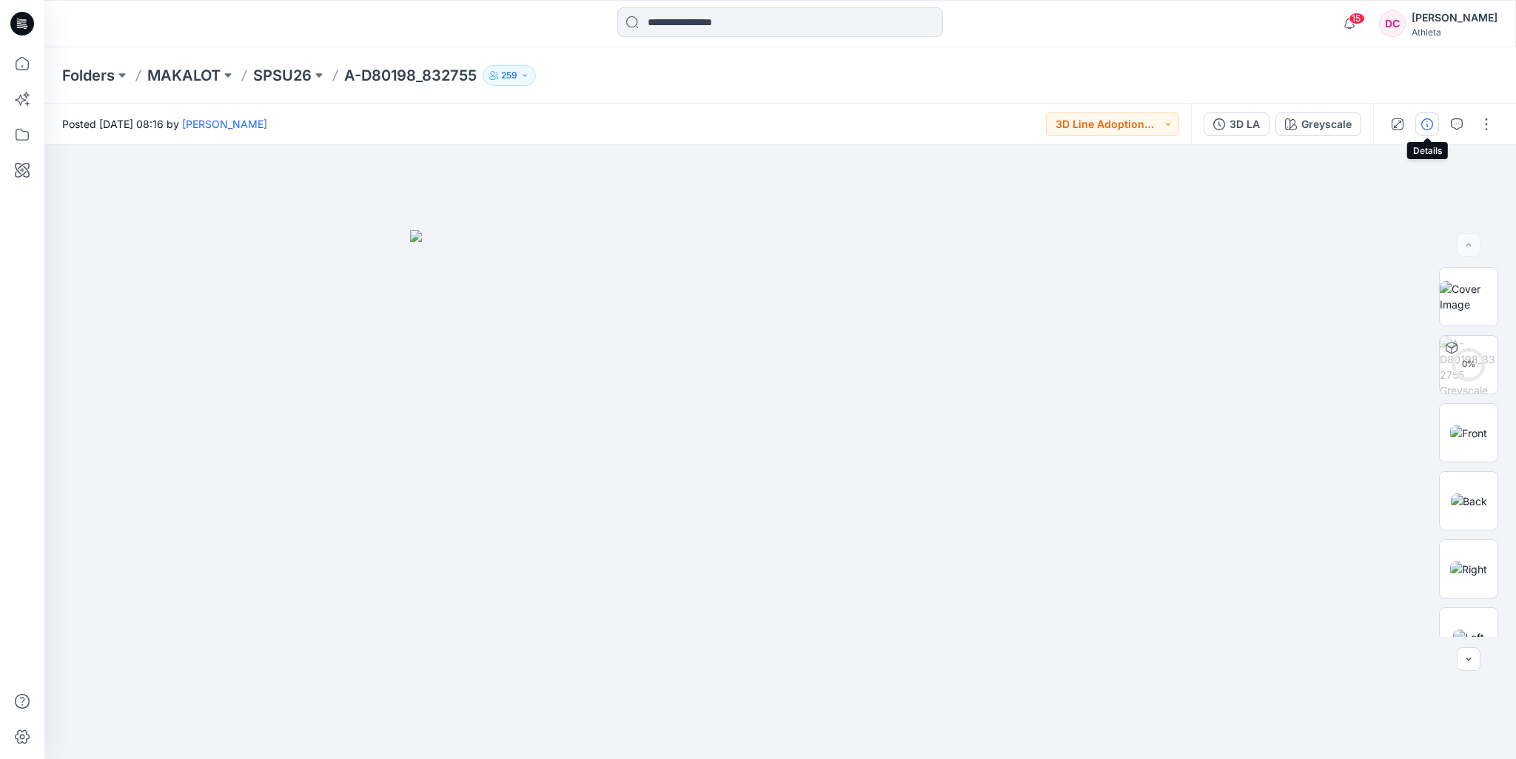
click at [1428, 127] on icon "button" at bounding box center [1427, 124] width 12 height 12
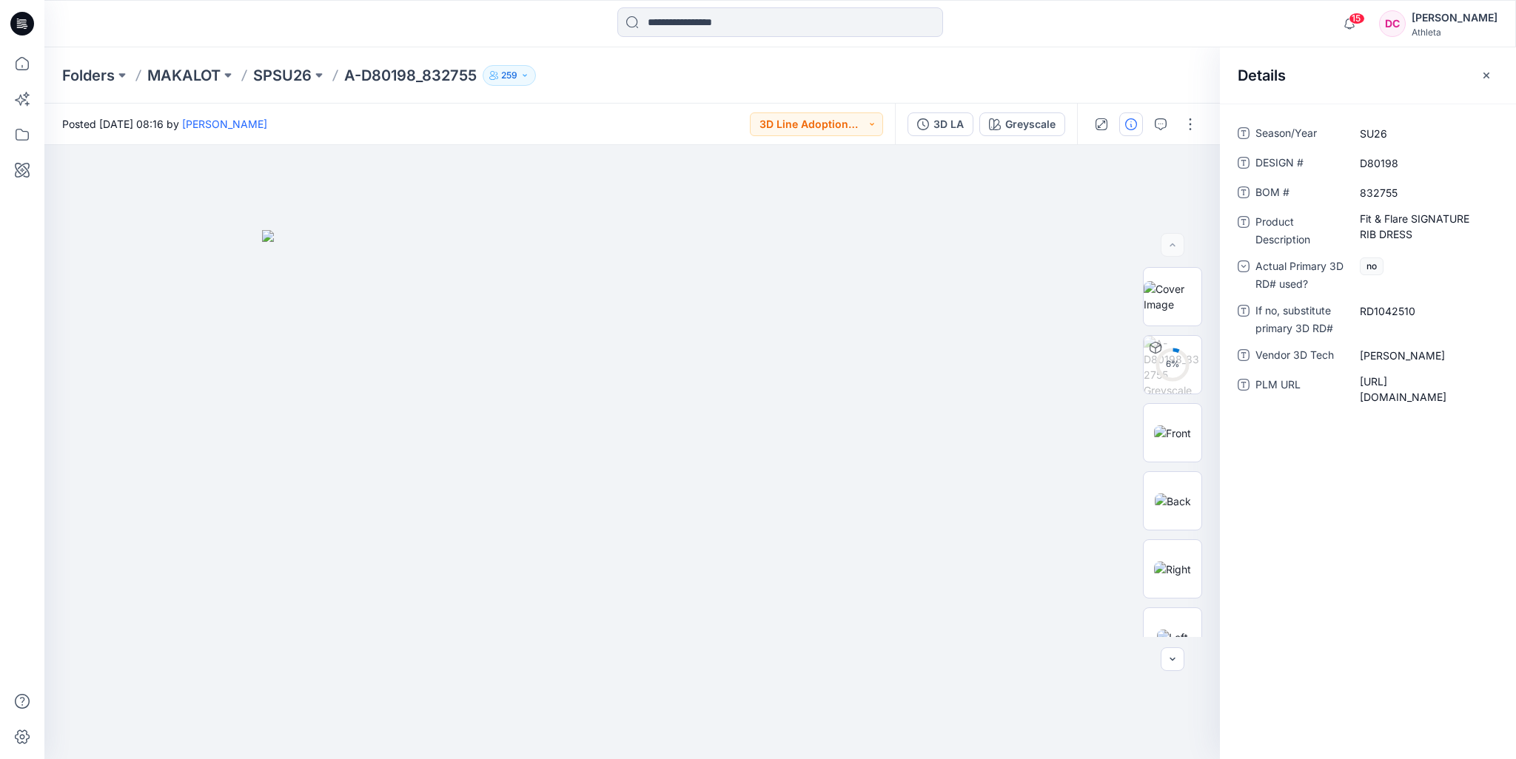
click at [1104, 65] on div "Folders MAKALOT SPSU26 A-D80198_832755 259" at bounding box center [722, 75] width 1320 height 21
click at [951, 126] on div "3D LA" at bounding box center [948, 124] width 30 height 16
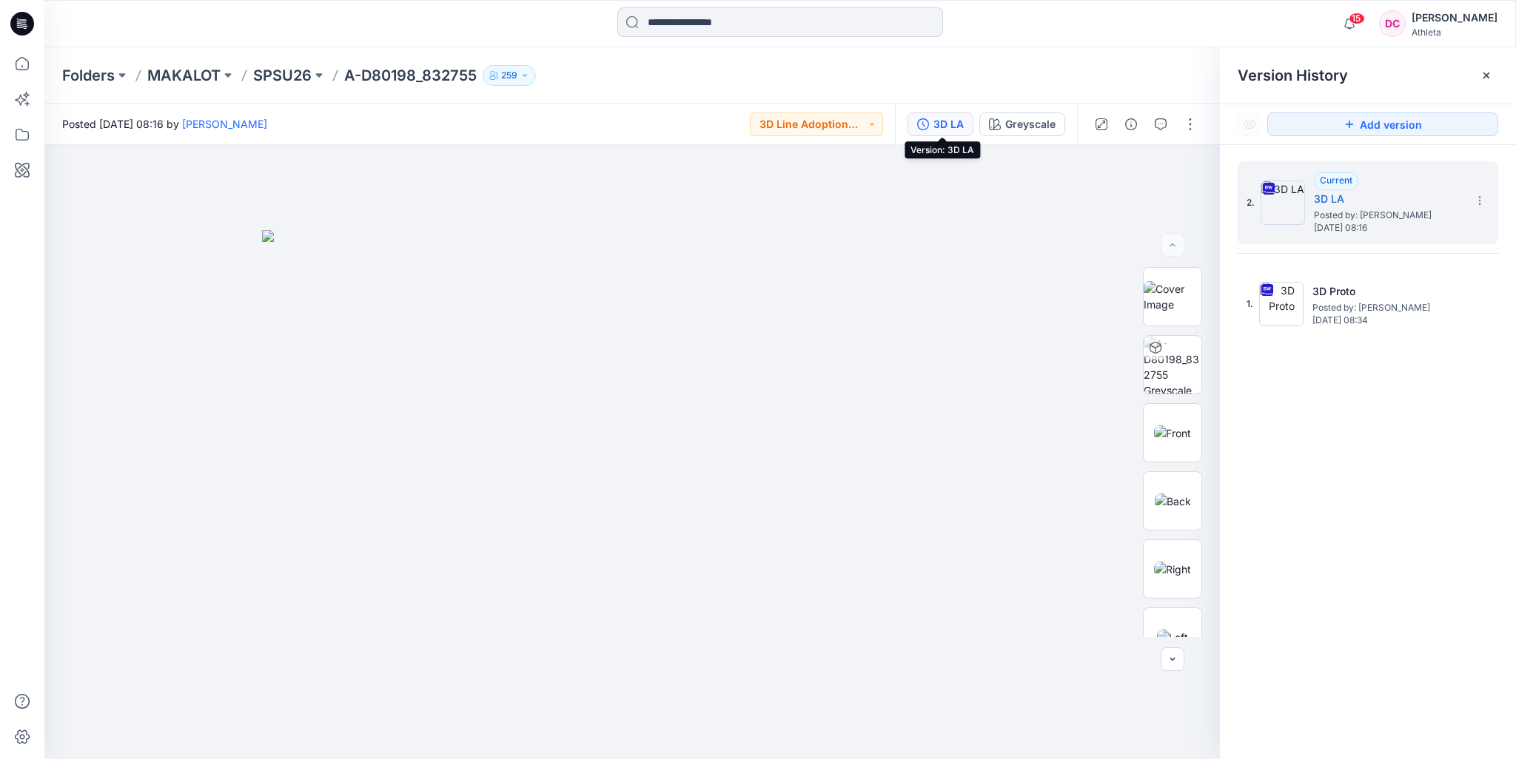
click at [727, 24] on input at bounding box center [780, 22] width 326 height 30
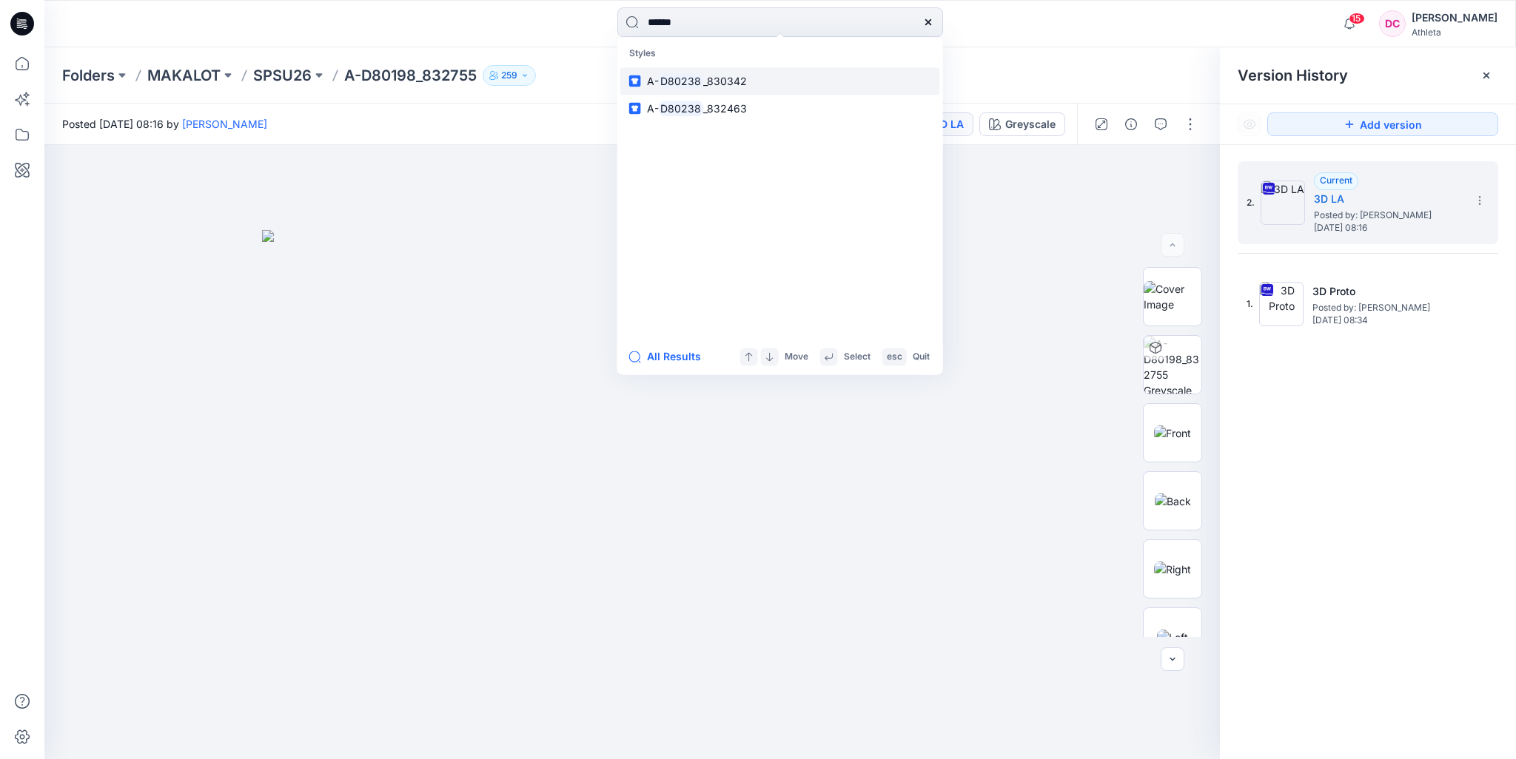
type input "******"
click at [725, 80] on span "_830342" at bounding box center [725, 81] width 44 height 13
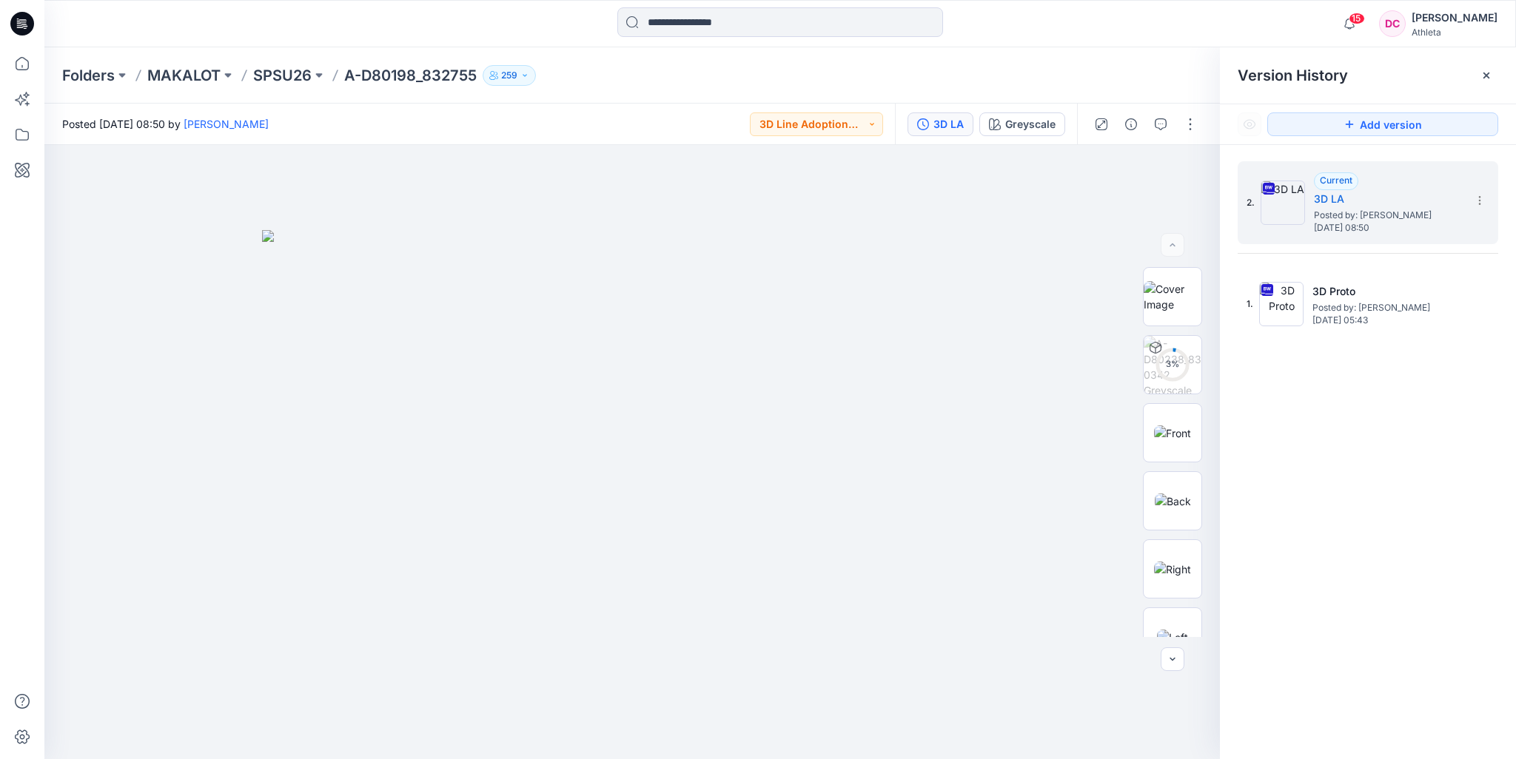
click at [497, 26] on div at bounding box center [780, 23] width 736 height 33
click at [838, 17] on input at bounding box center [780, 22] width 326 height 30
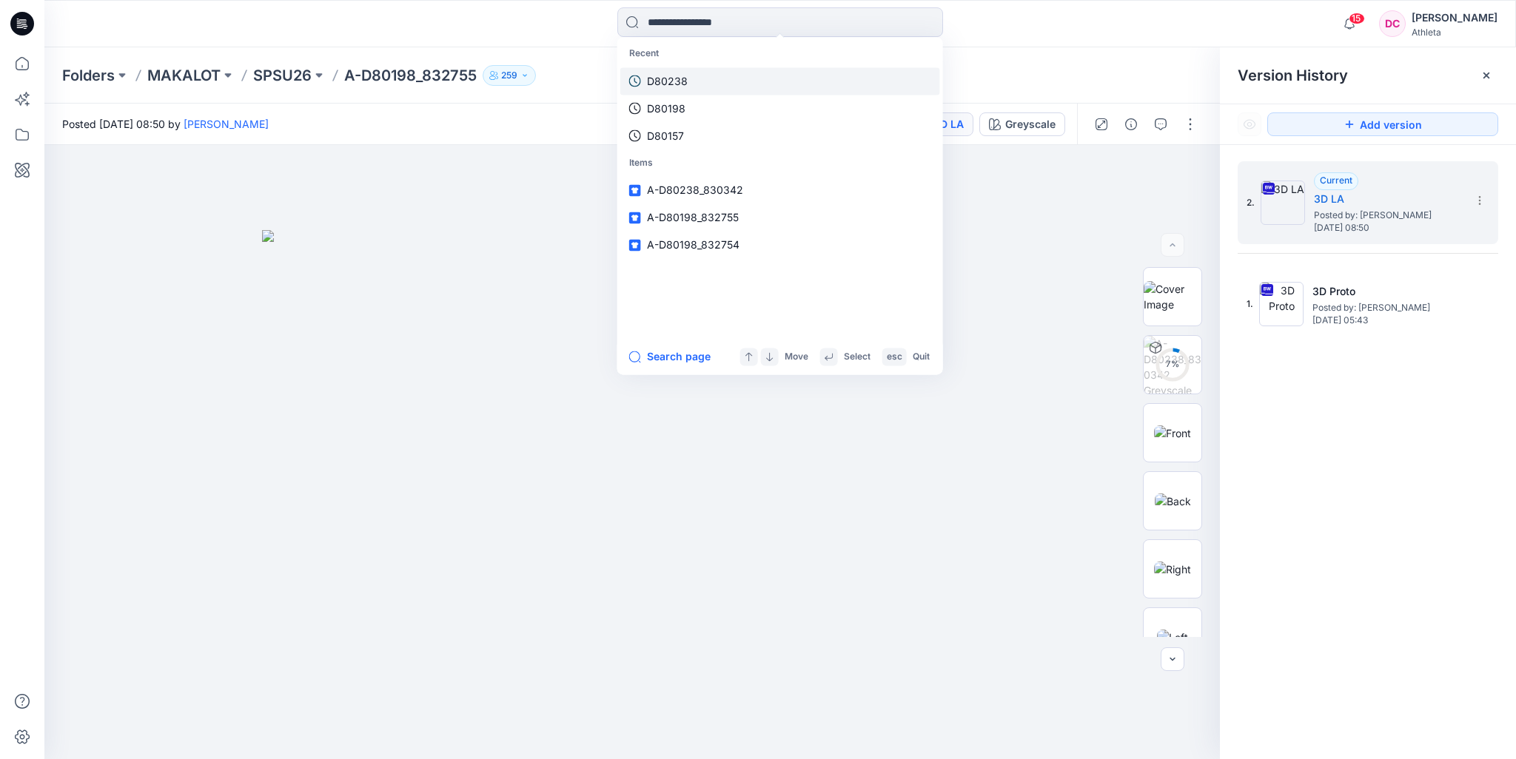
click at [729, 79] on link "D80238" at bounding box center [780, 80] width 320 height 27
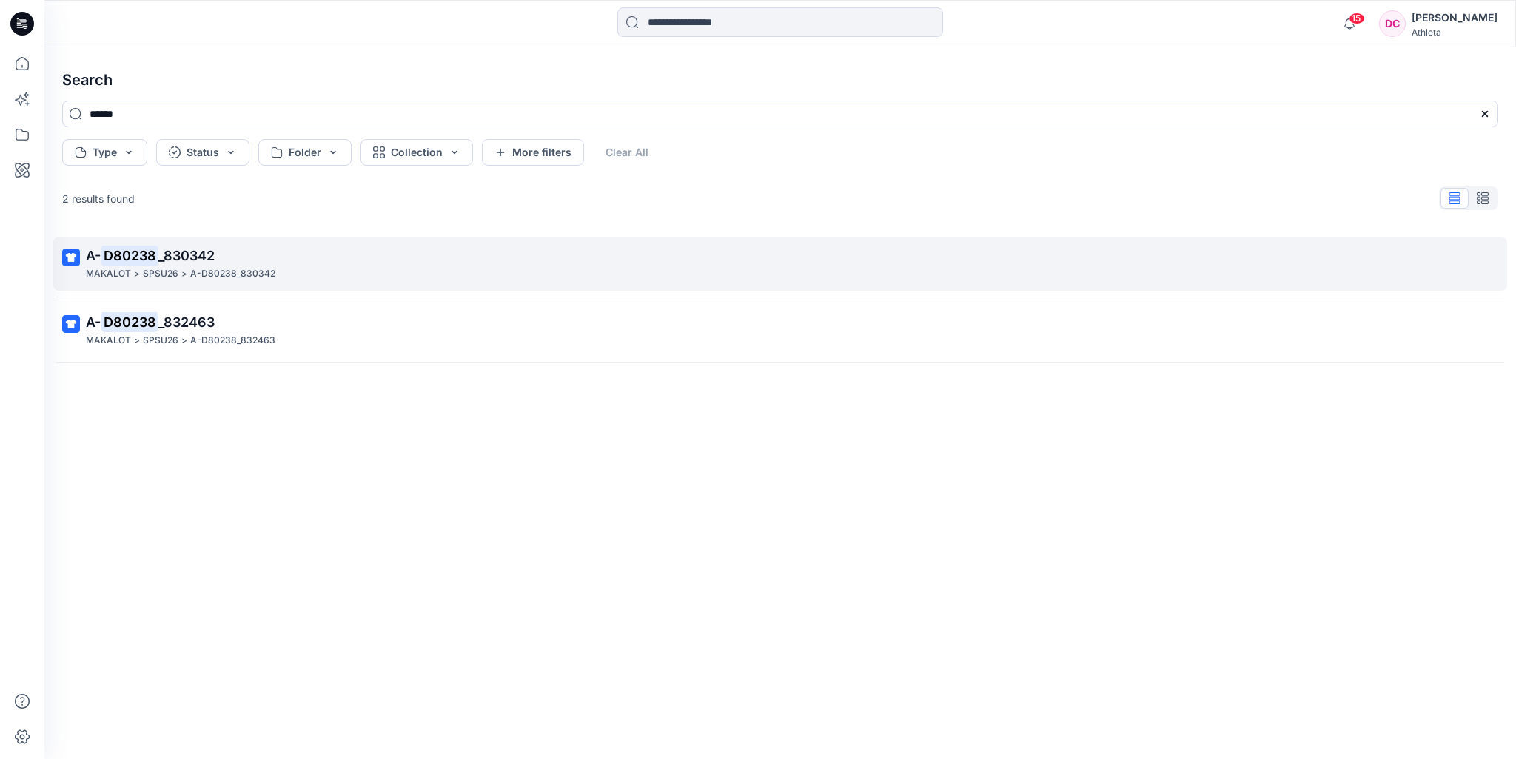
click at [228, 258] on p "A- D80238 _830342" at bounding box center [778, 256] width 1385 height 21
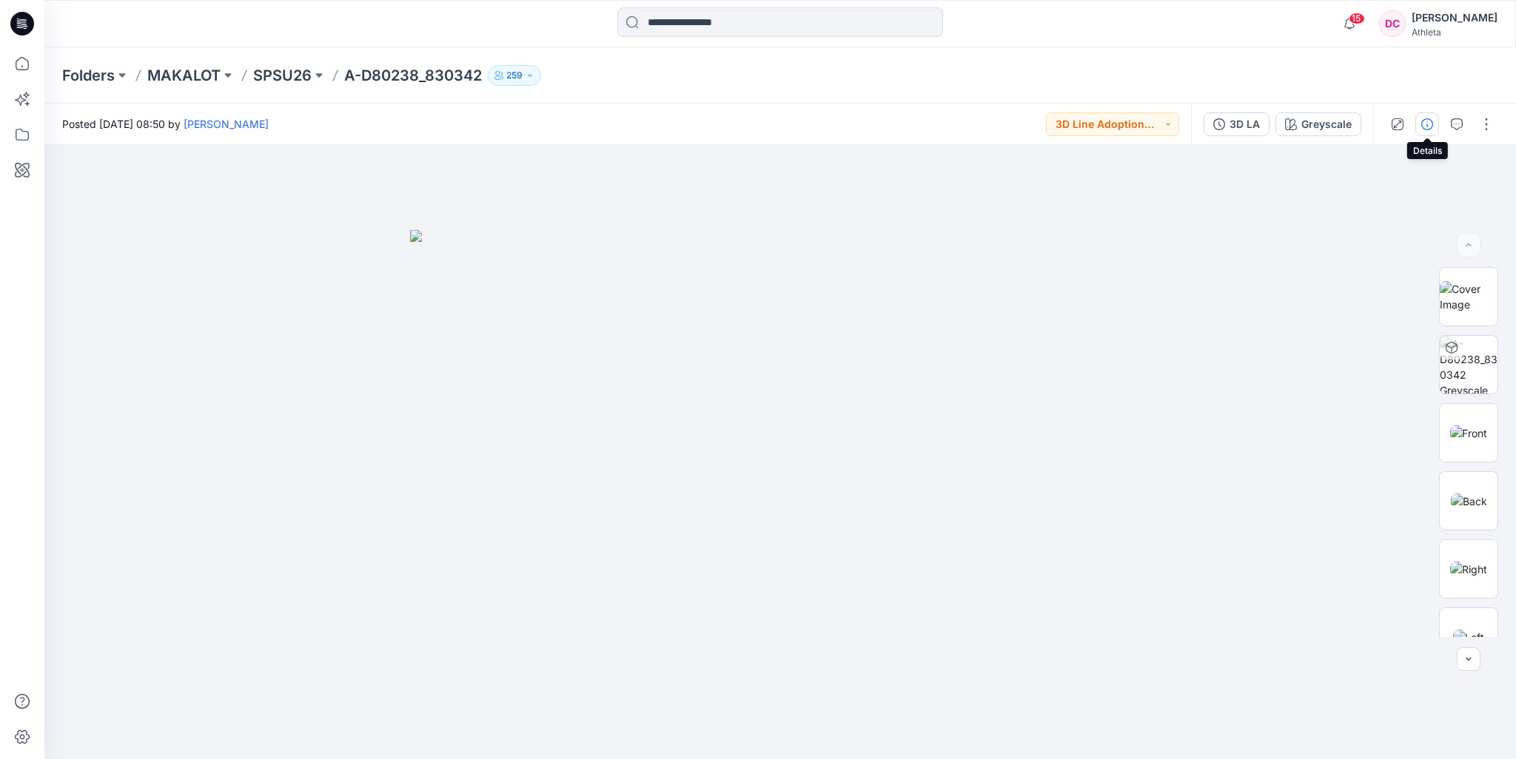
click at [1431, 128] on icon "button" at bounding box center [1427, 124] width 12 height 12
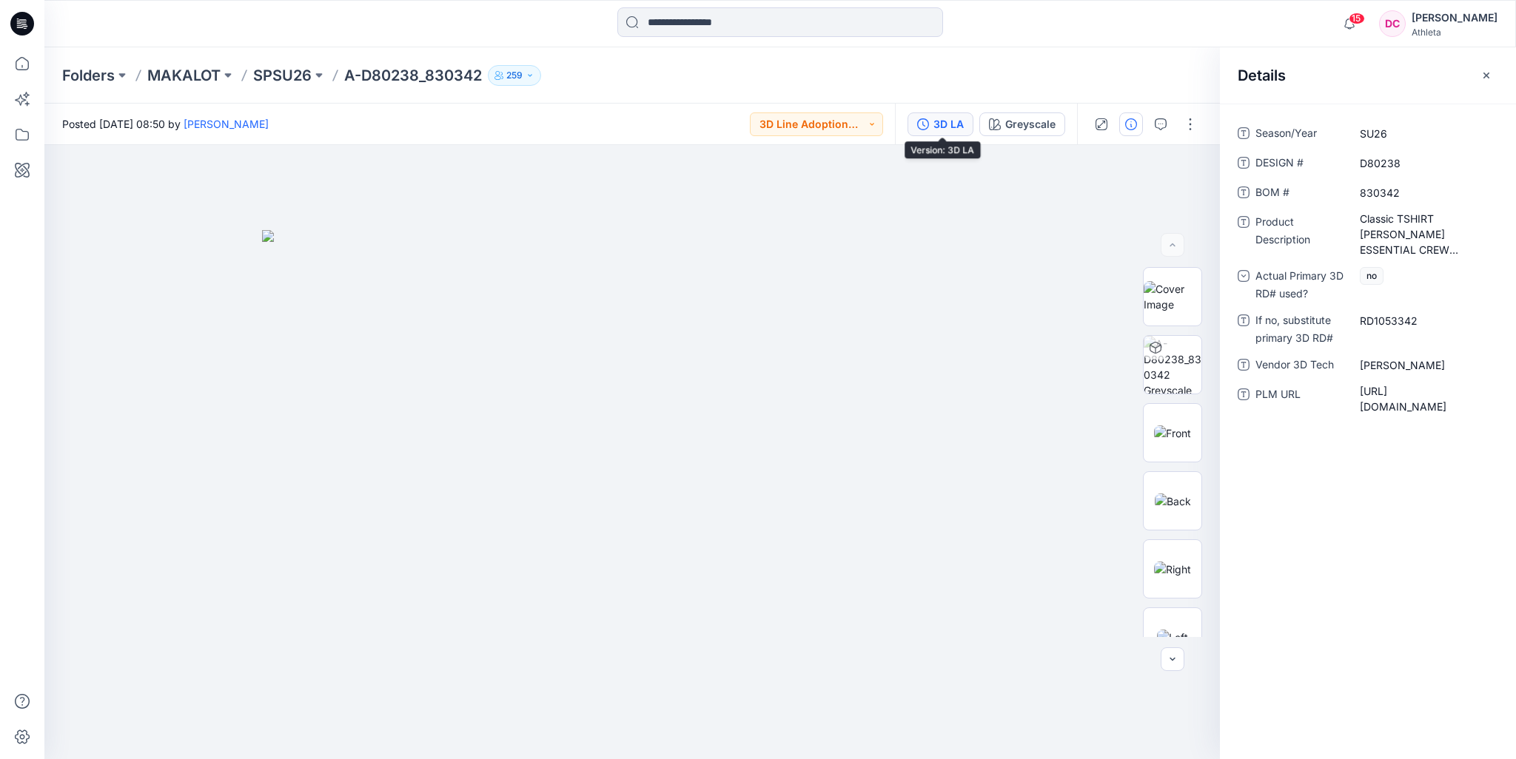
click at [962, 124] on div "3D LA" at bounding box center [948, 124] width 30 height 16
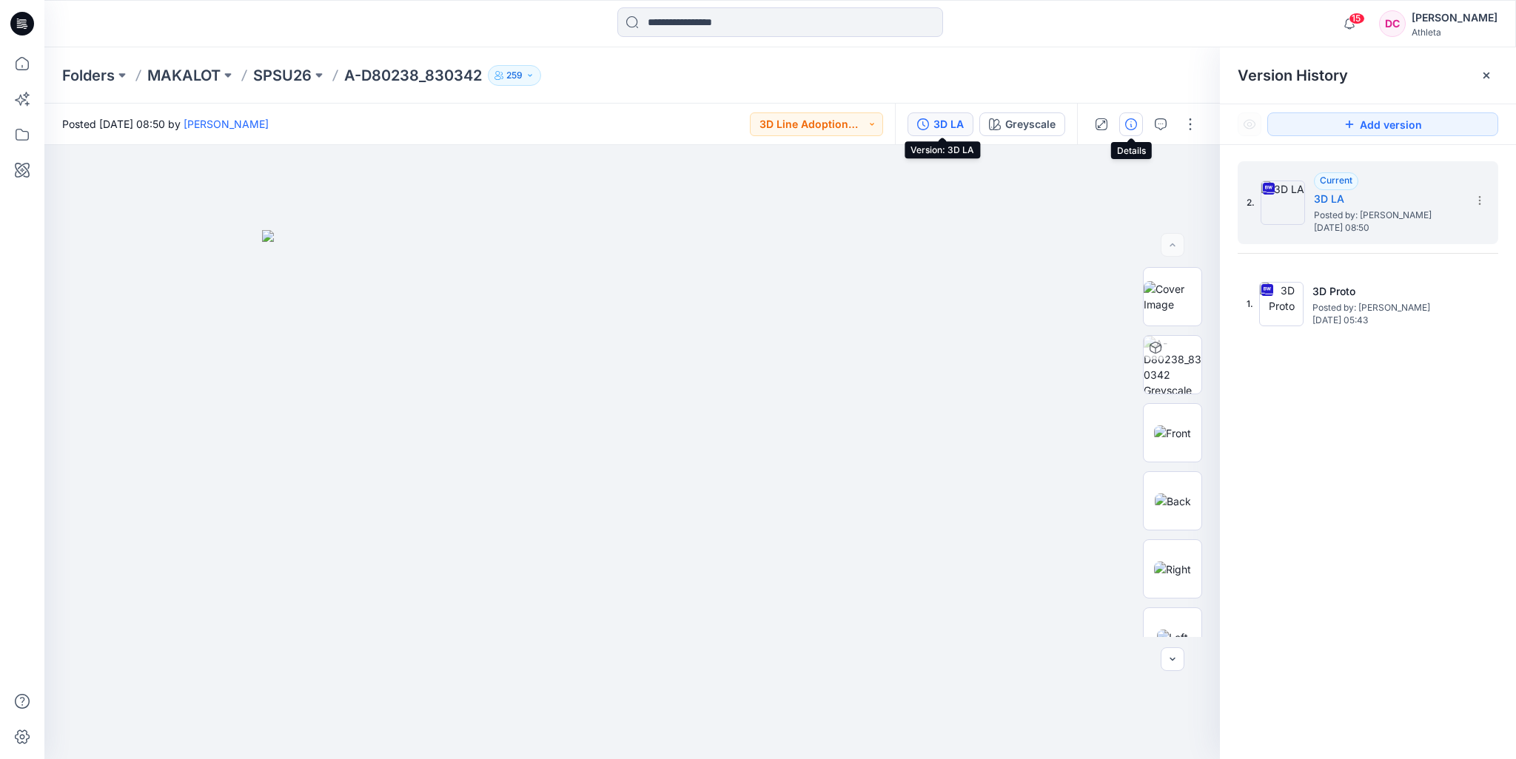
click at [1131, 124] on icon "button" at bounding box center [1131, 124] width 12 height 12
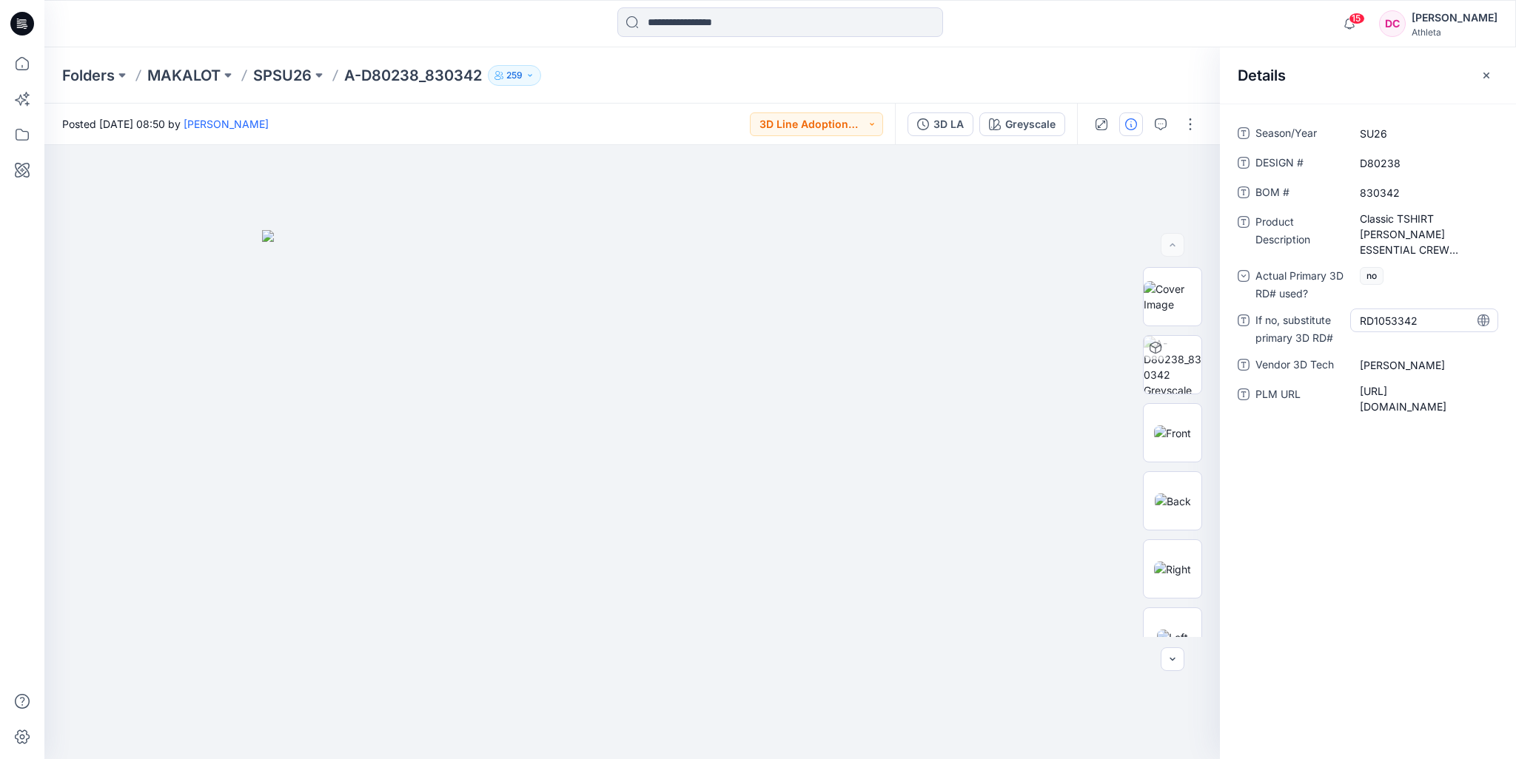
click at [1430, 317] on RD\ "RD1053342" at bounding box center [1424, 321] width 129 height 16
click at [1430, 317] on textarea "*********" at bounding box center [1424, 321] width 148 height 24
click at [690, 8] on input at bounding box center [780, 22] width 326 height 30
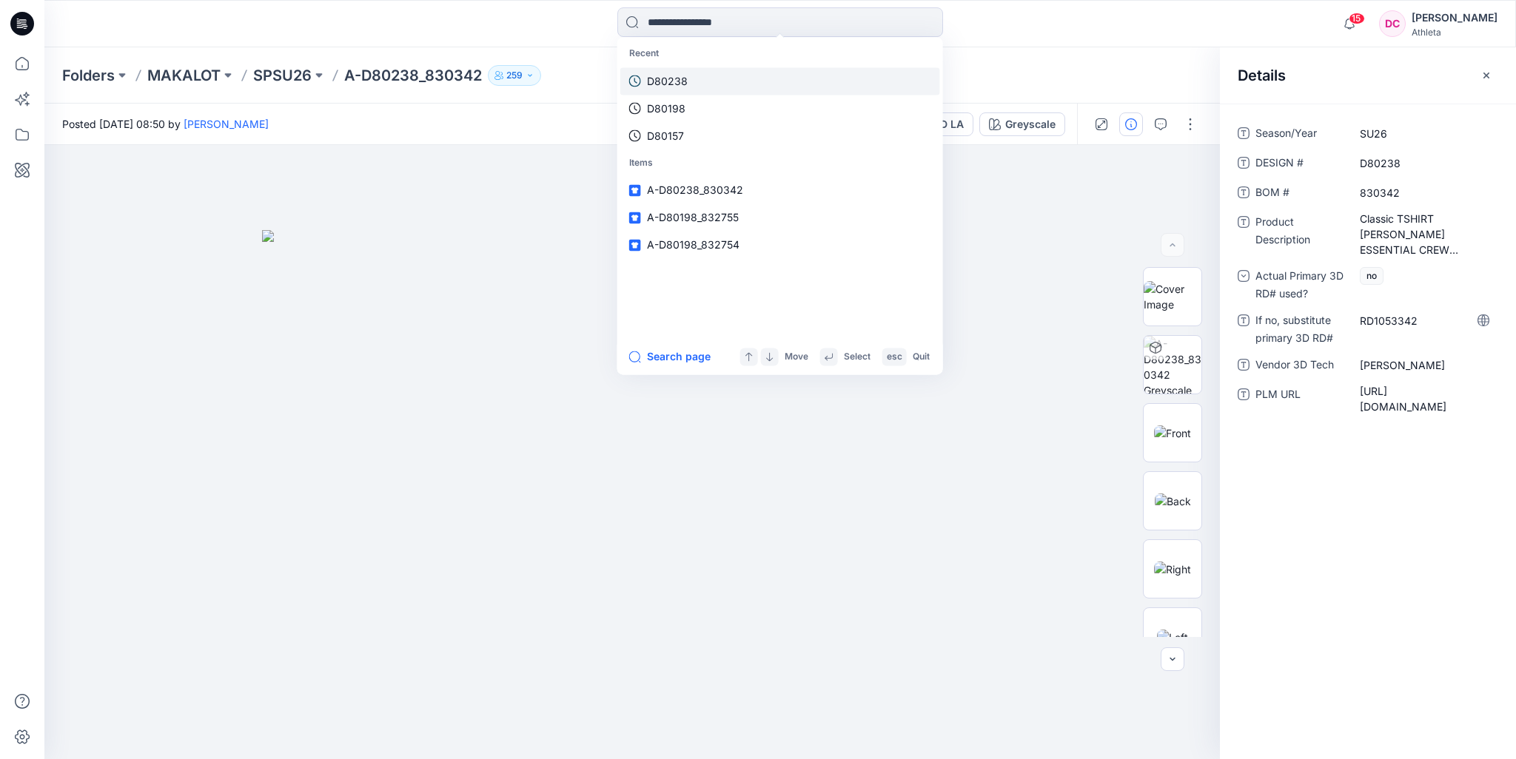
click at [681, 83] on p "D80238" at bounding box center [667, 81] width 41 height 16
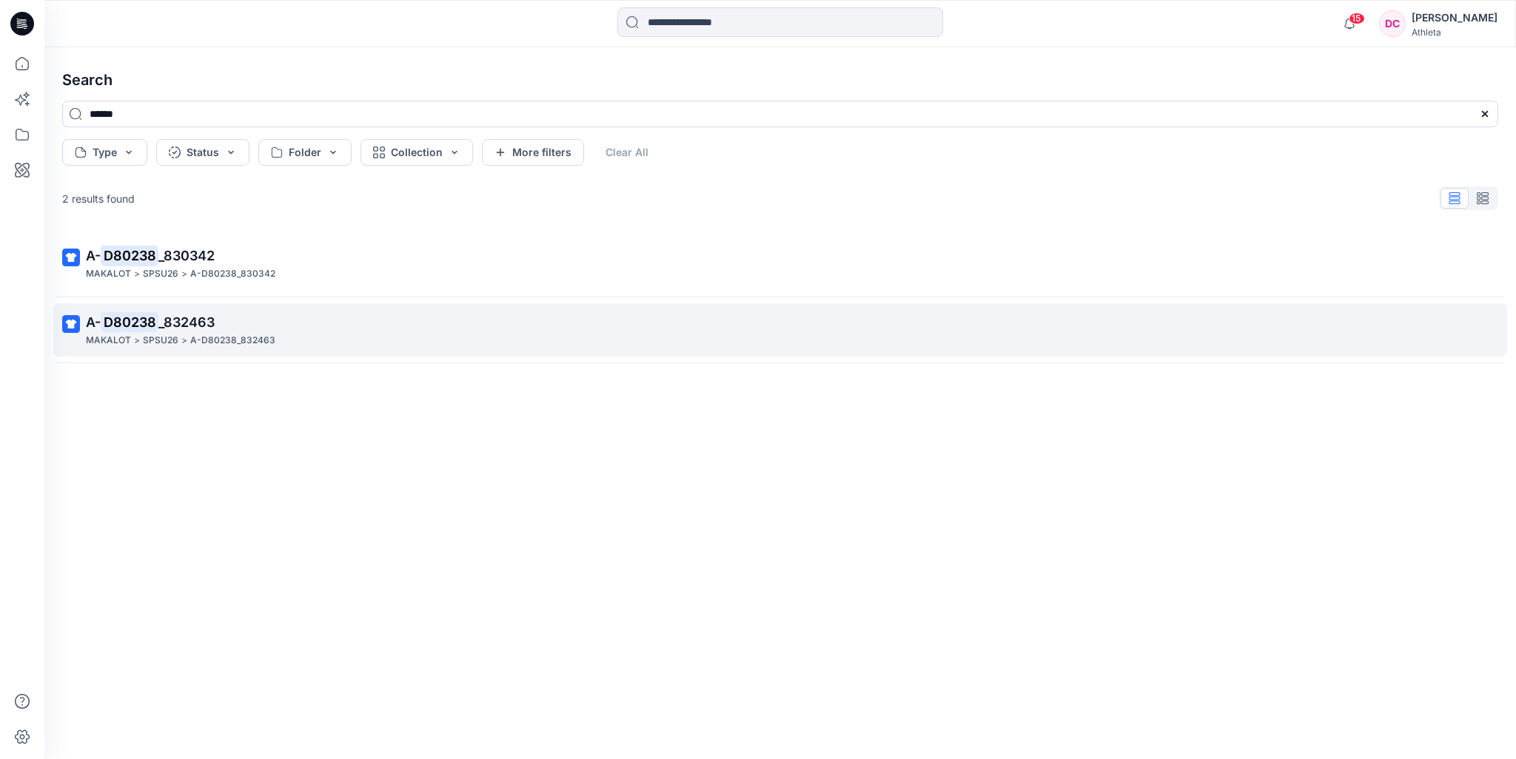
click at [218, 323] on p "A- D80238 _832463" at bounding box center [778, 322] width 1385 height 21
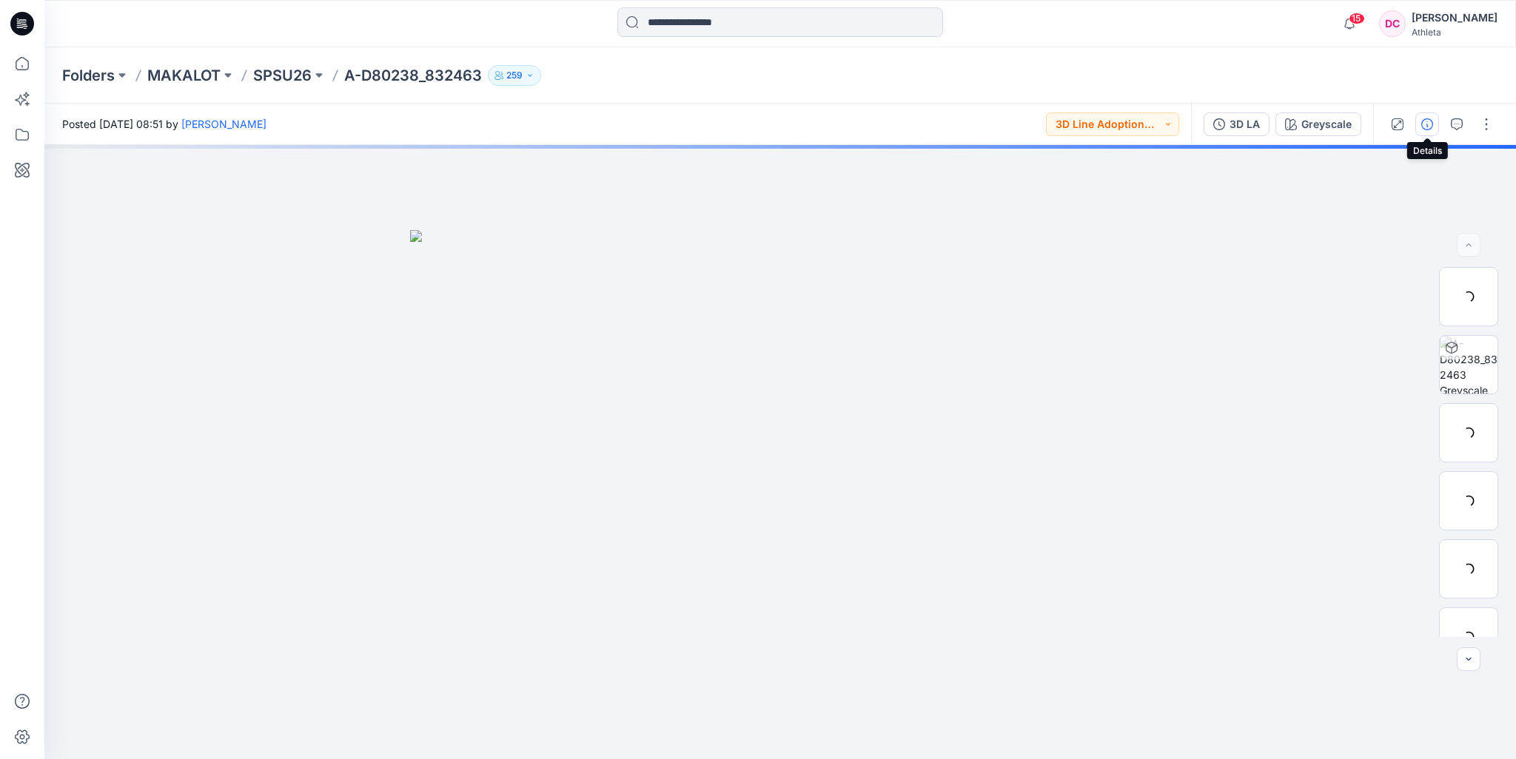
click at [1429, 127] on icon "button" at bounding box center [1427, 124] width 12 height 12
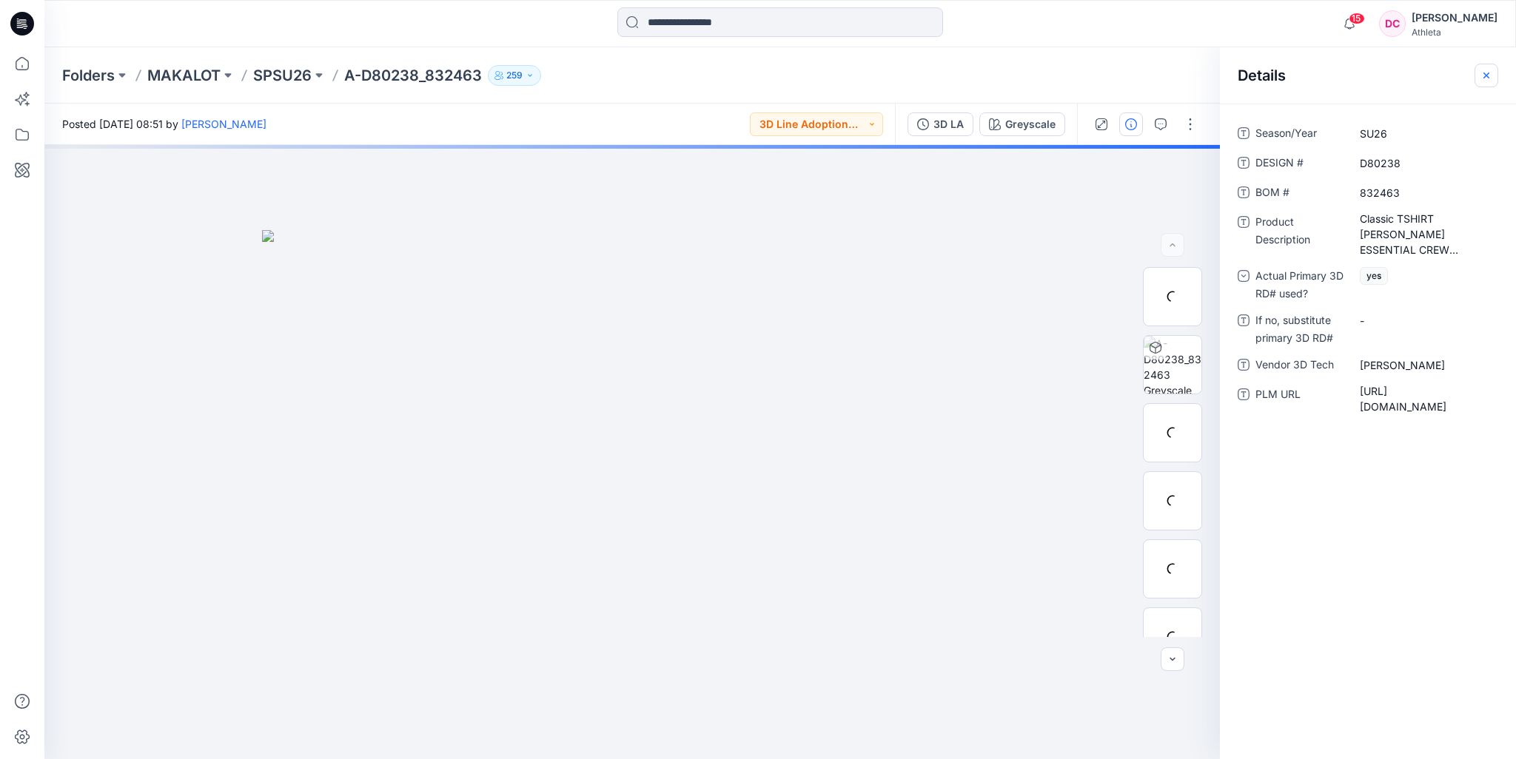
click at [1486, 74] on icon "button" at bounding box center [1486, 76] width 12 height 12
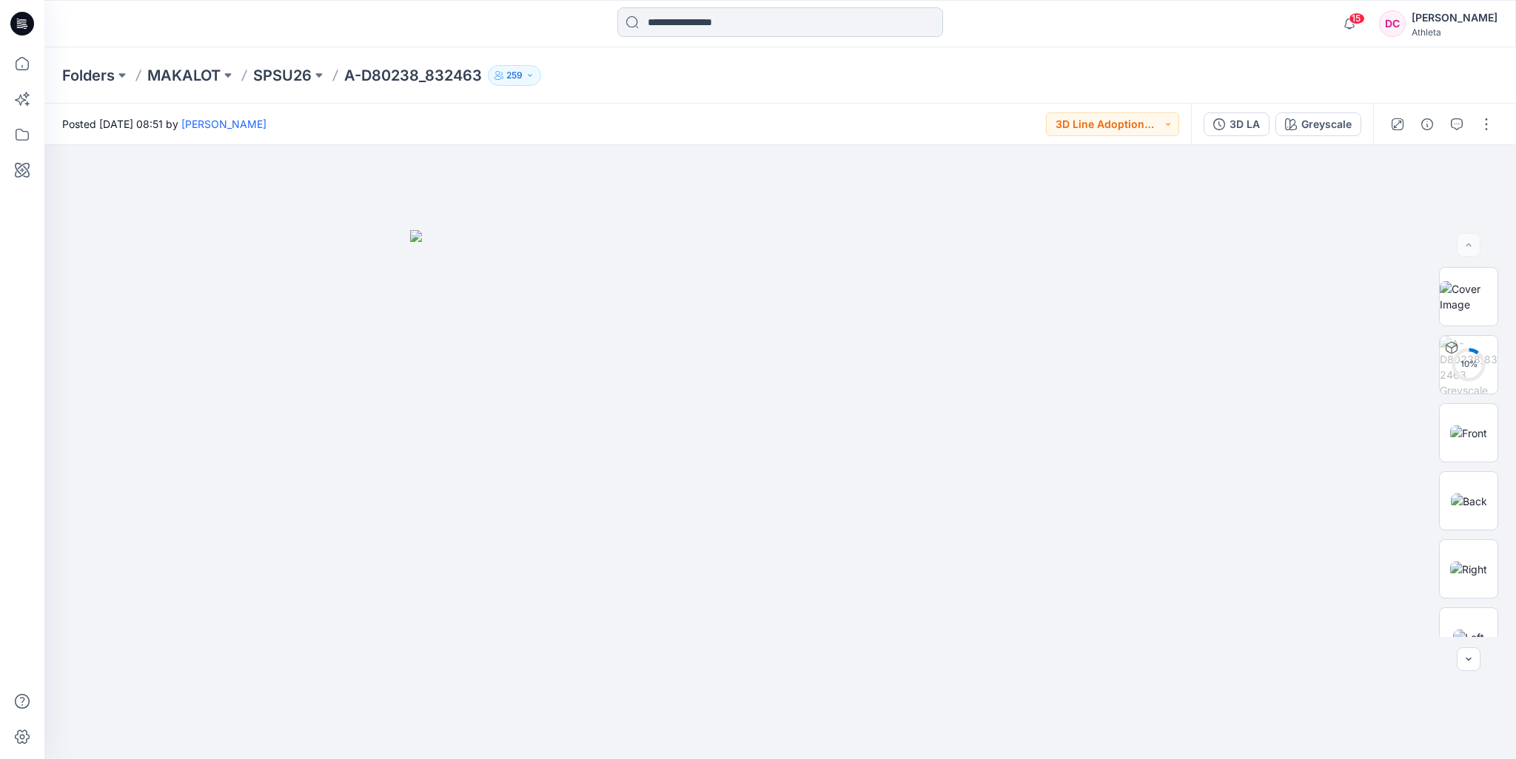
click at [713, 30] on input at bounding box center [780, 22] width 326 height 30
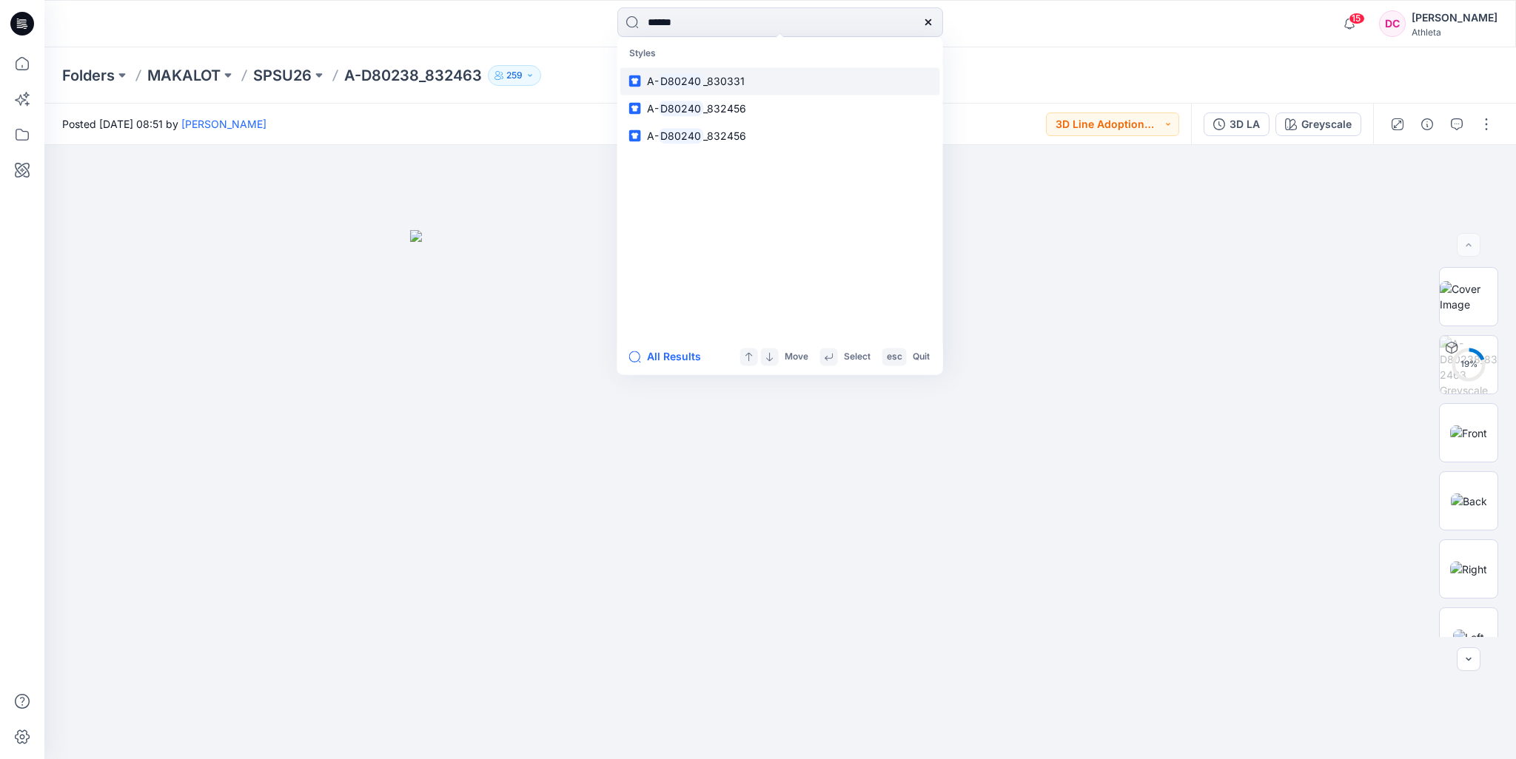
type input "******"
click at [728, 84] on span "_830331" at bounding box center [723, 81] width 41 height 13
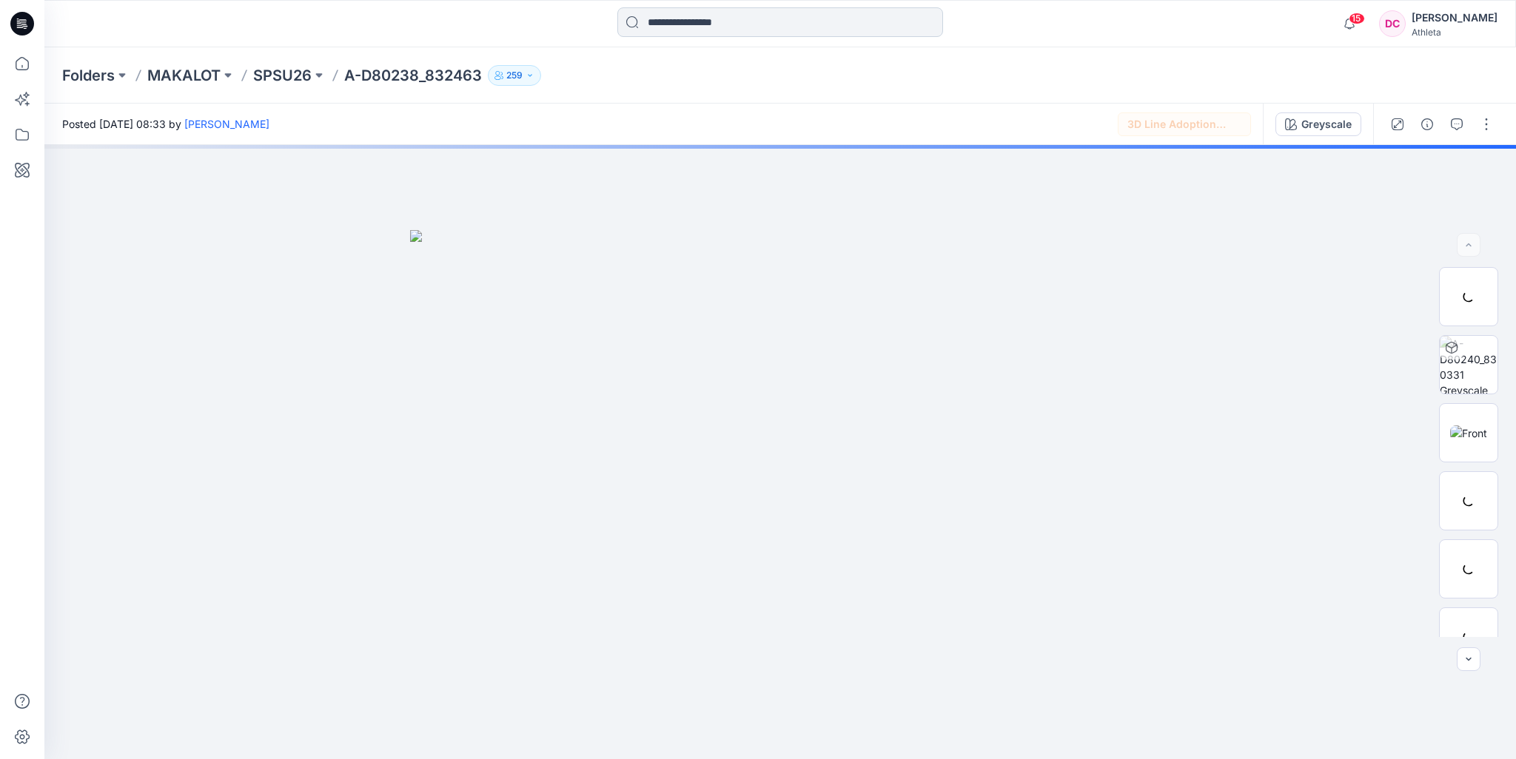
click at [676, 27] on input at bounding box center [780, 22] width 326 height 30
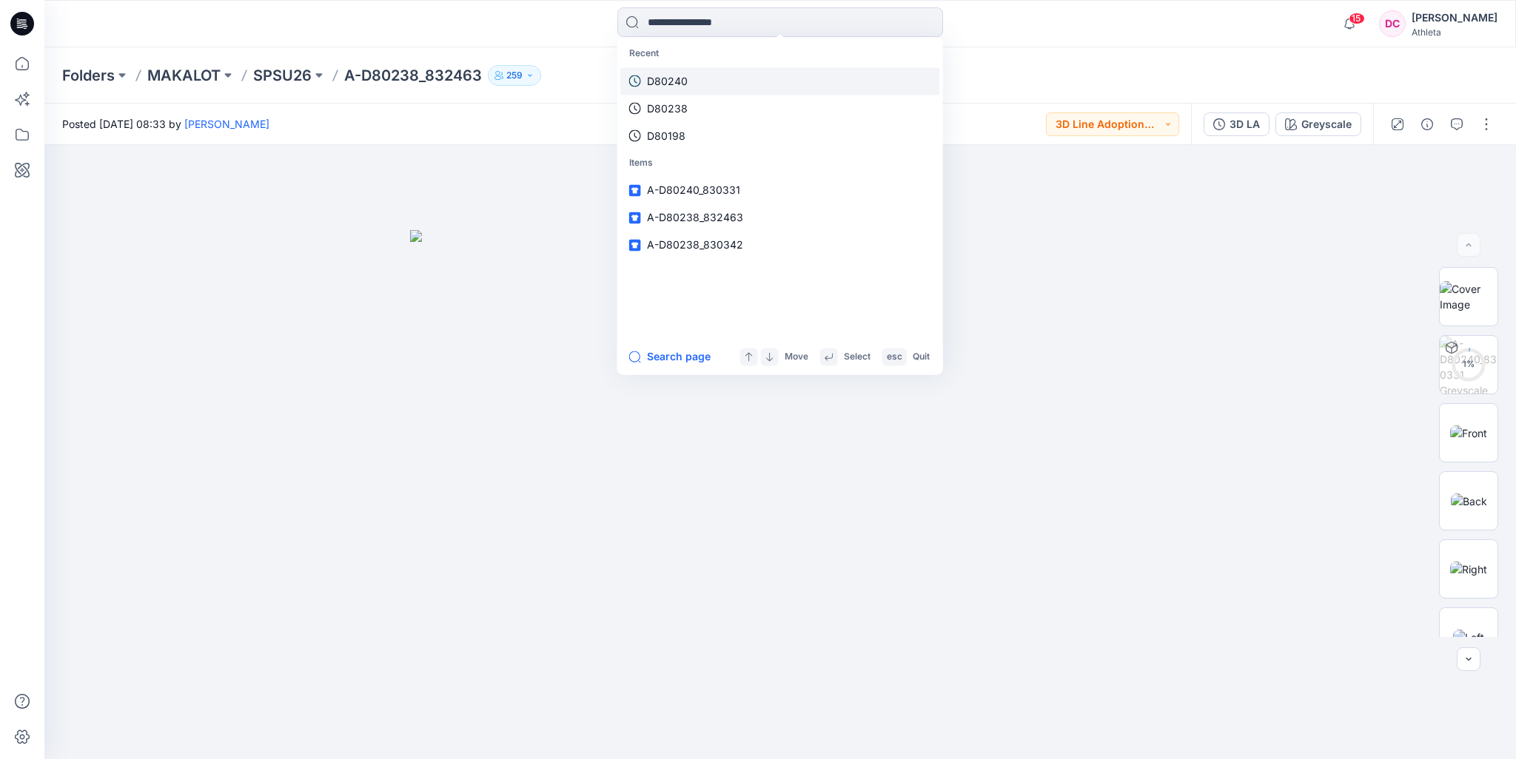
click at [699, 77] on link "D80240" at bounding box center [780, 80] width 320 height 27
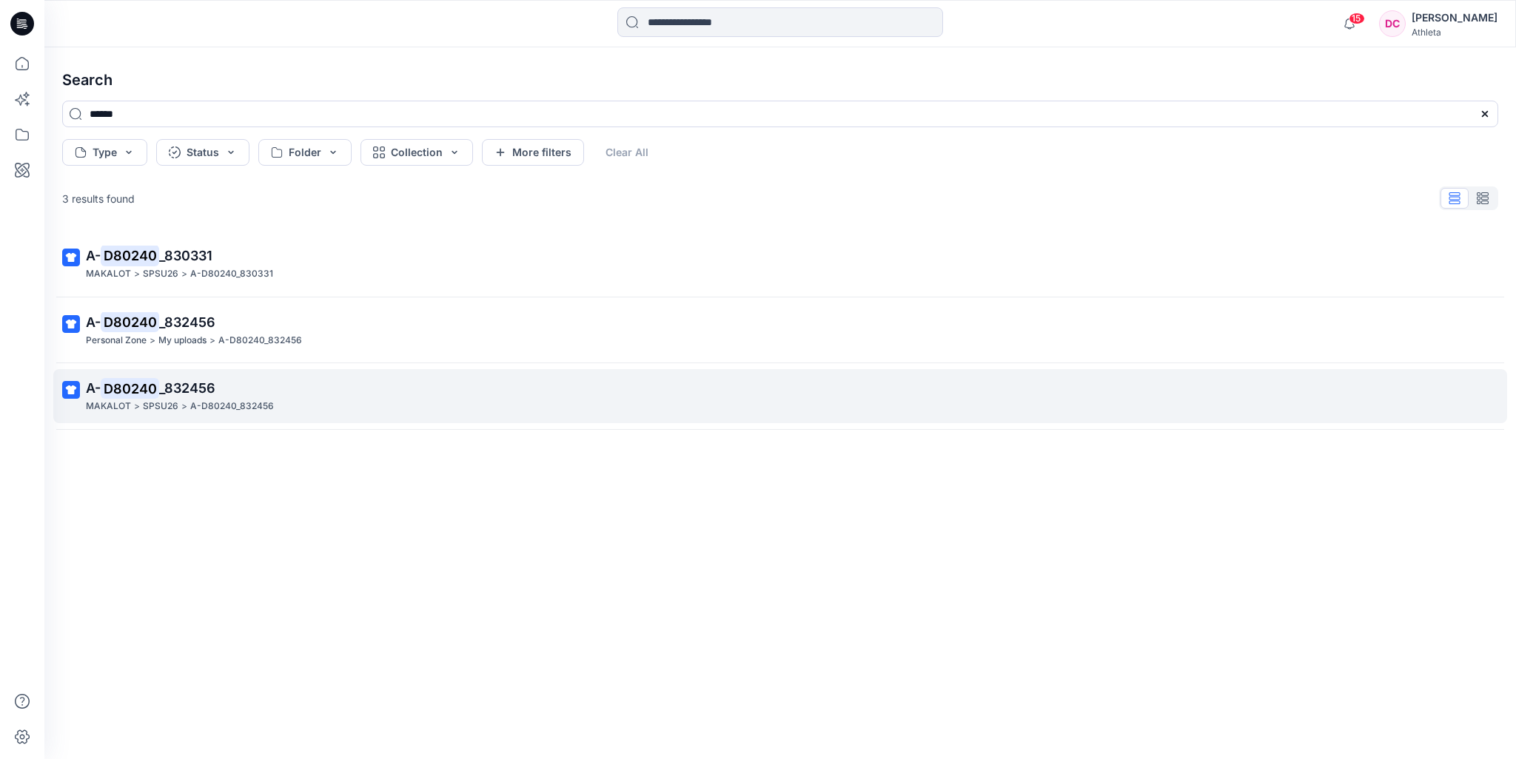
click at [275, 390] on p "A- D80240 _832456" at bounding box center [778, 388] width 1385 height 21
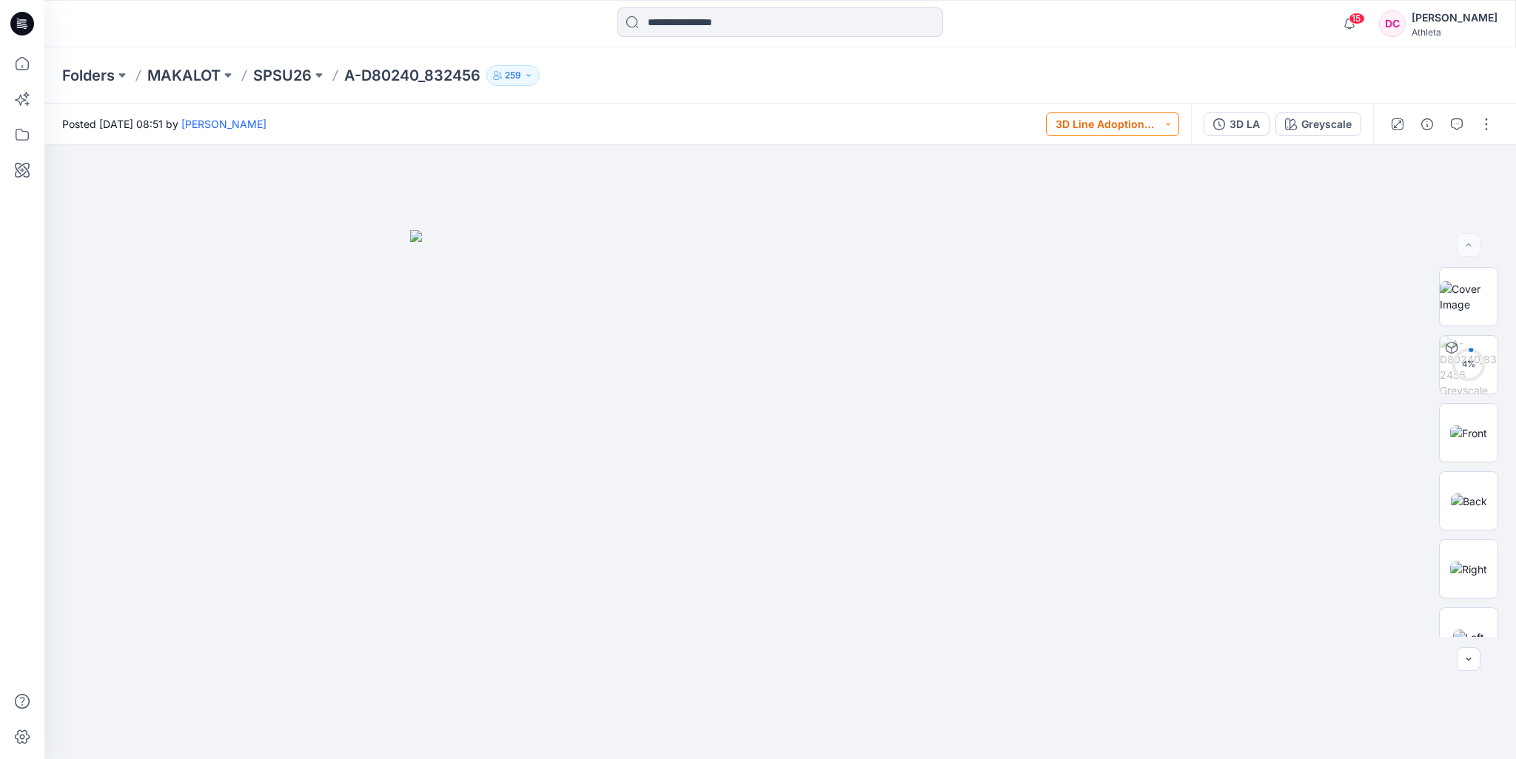
click at [1171, 125] on button "3D Line Adoption Sample (Vendor)" at bounding box center [1112, 124] width 133 height 24
click at [1172, 47] on div "Folders MAKALOT SPSU26 A-D80240_832456 259" at bounding box center [779, 75] width 1471 height 56
click at [1215, 118] on icon "button" at bounding box center [1219, 124] width 12 height 12
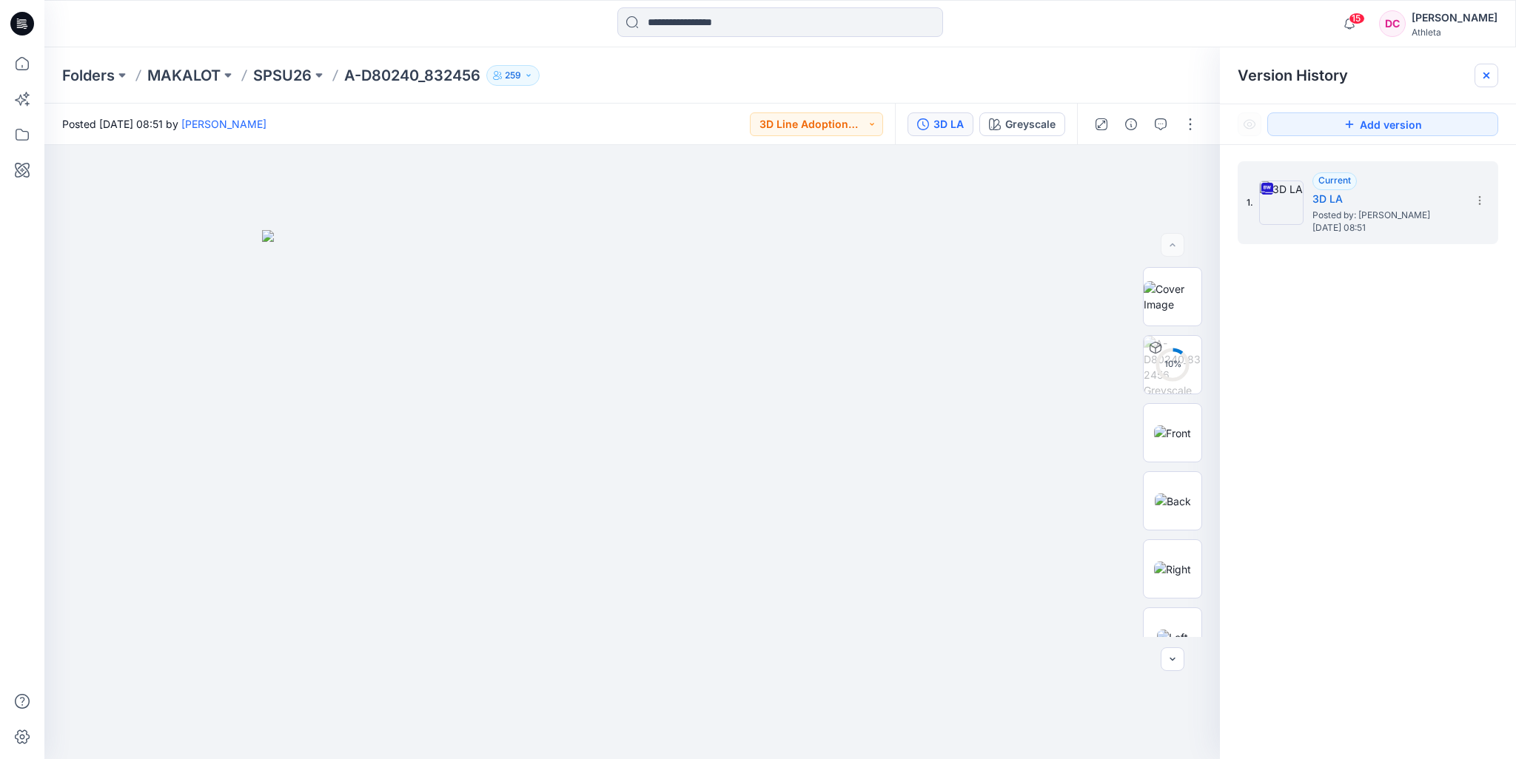
click at [1485, 75] on icon at bounding box center [1486, 76] width 6 height 6
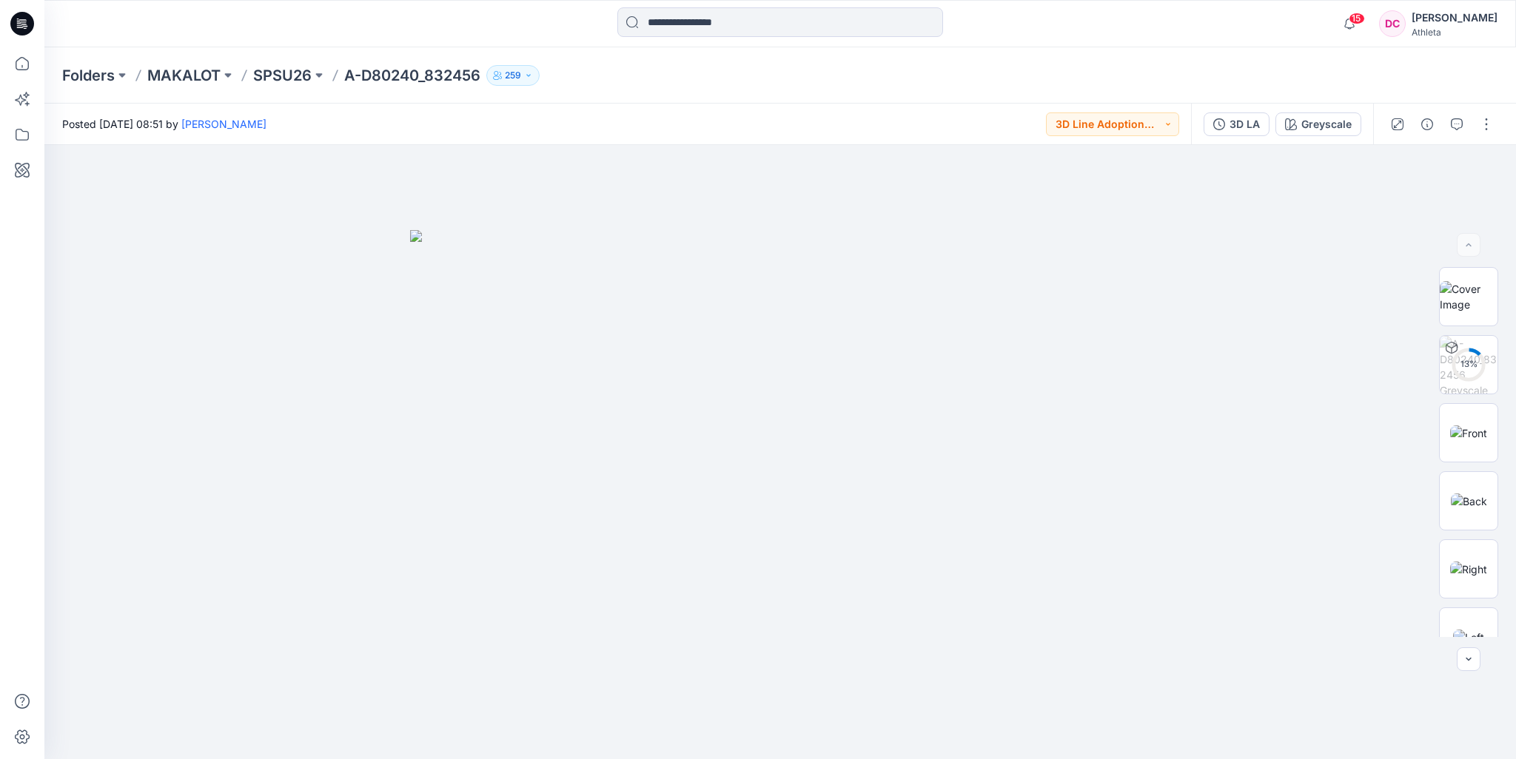
click at [1121, 78] on div "Folders MAKALOT SPSU26 A-D80240_832456 259" at bounding box center [722, 75] width 1320 height 21
click at [1423, 122] on icon "button" at bounding box center [1427, 124] width 12 height 12
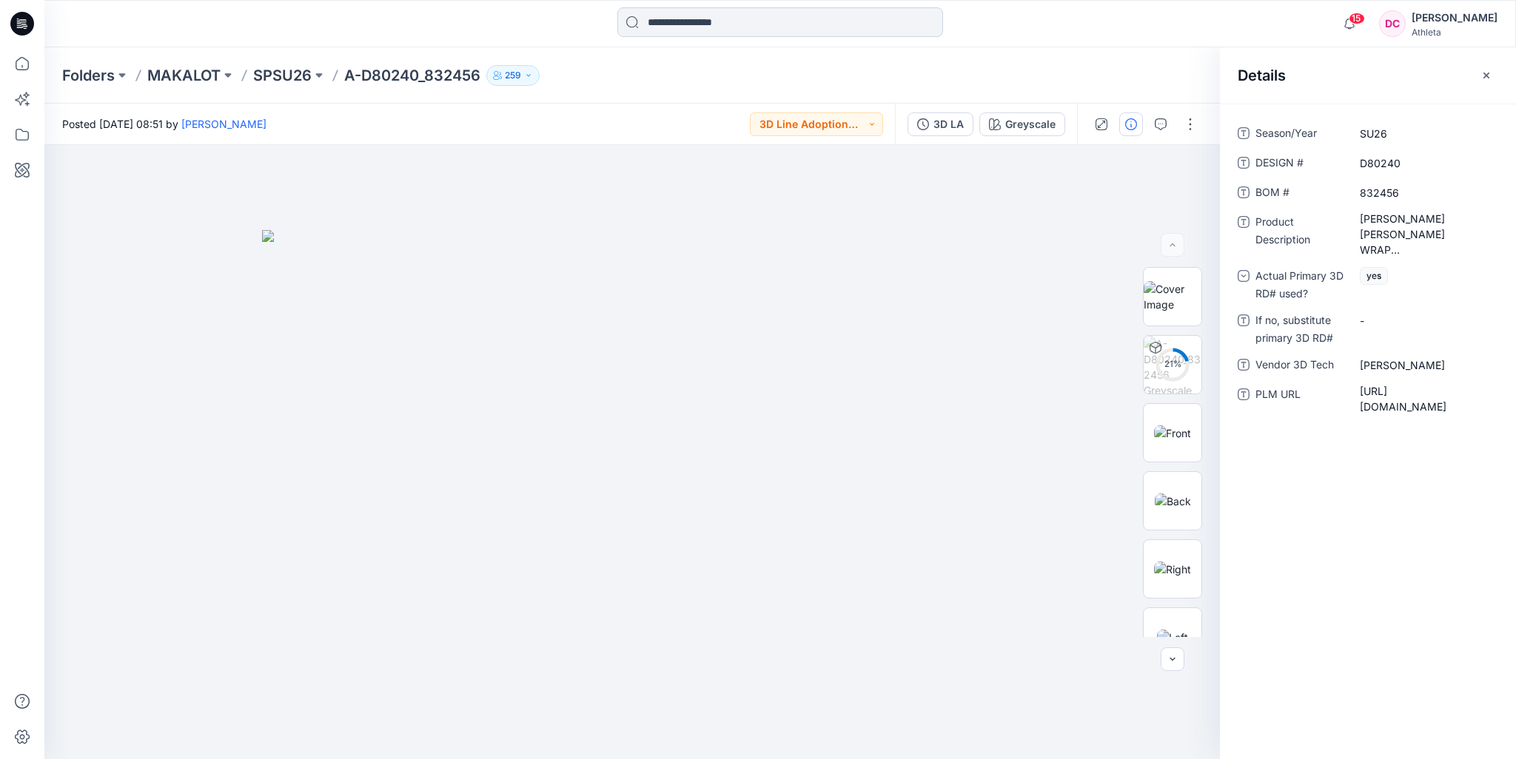
click at [688, 20] on input at bounding box center [780, 22] width 326 height 30
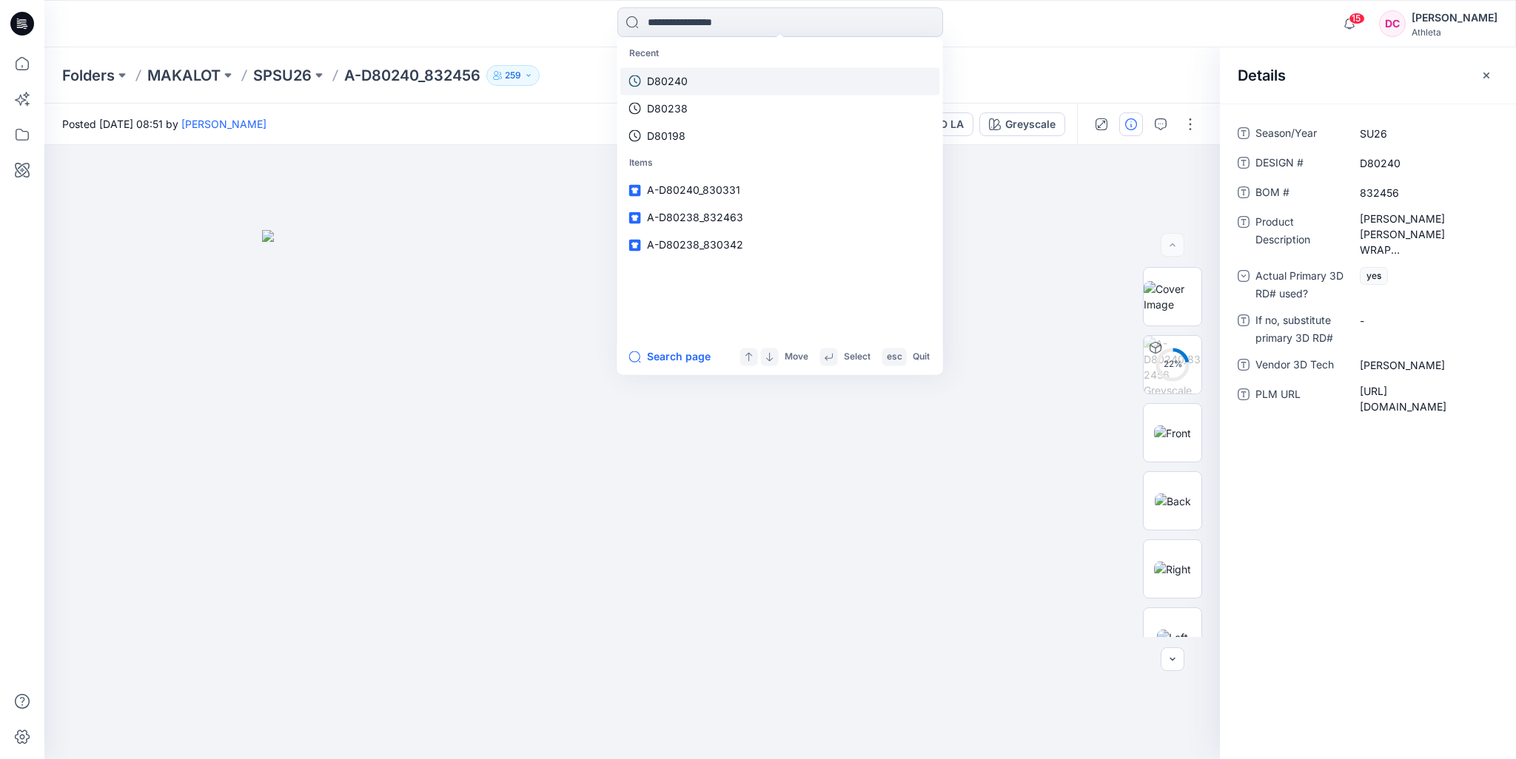
click at [689, 84] on link "D80240" at bounding box center [780, 80] width 320 height 27
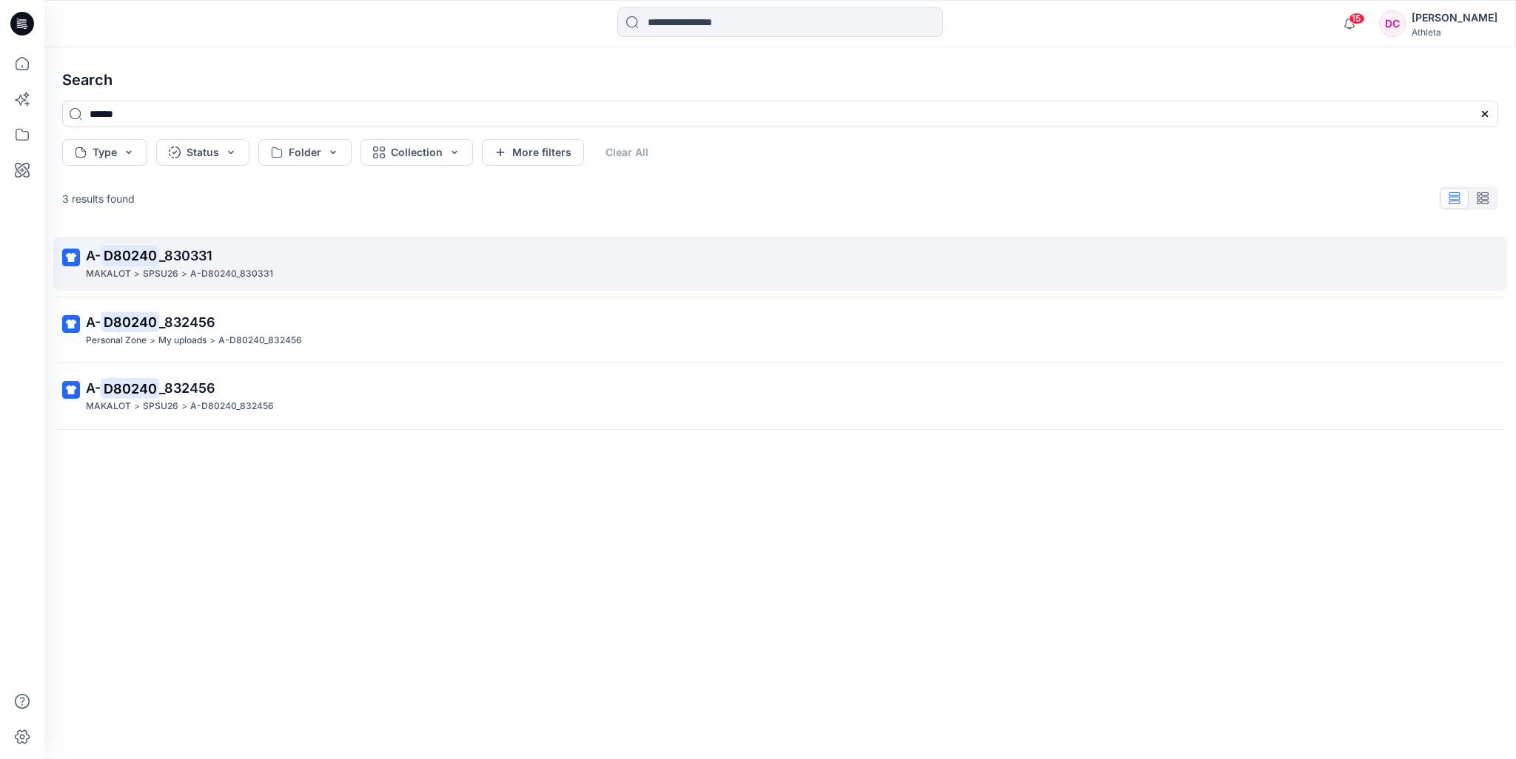
click at [181, 259] on span "_830331" at bounding box center [185, 256] width 53 height 16
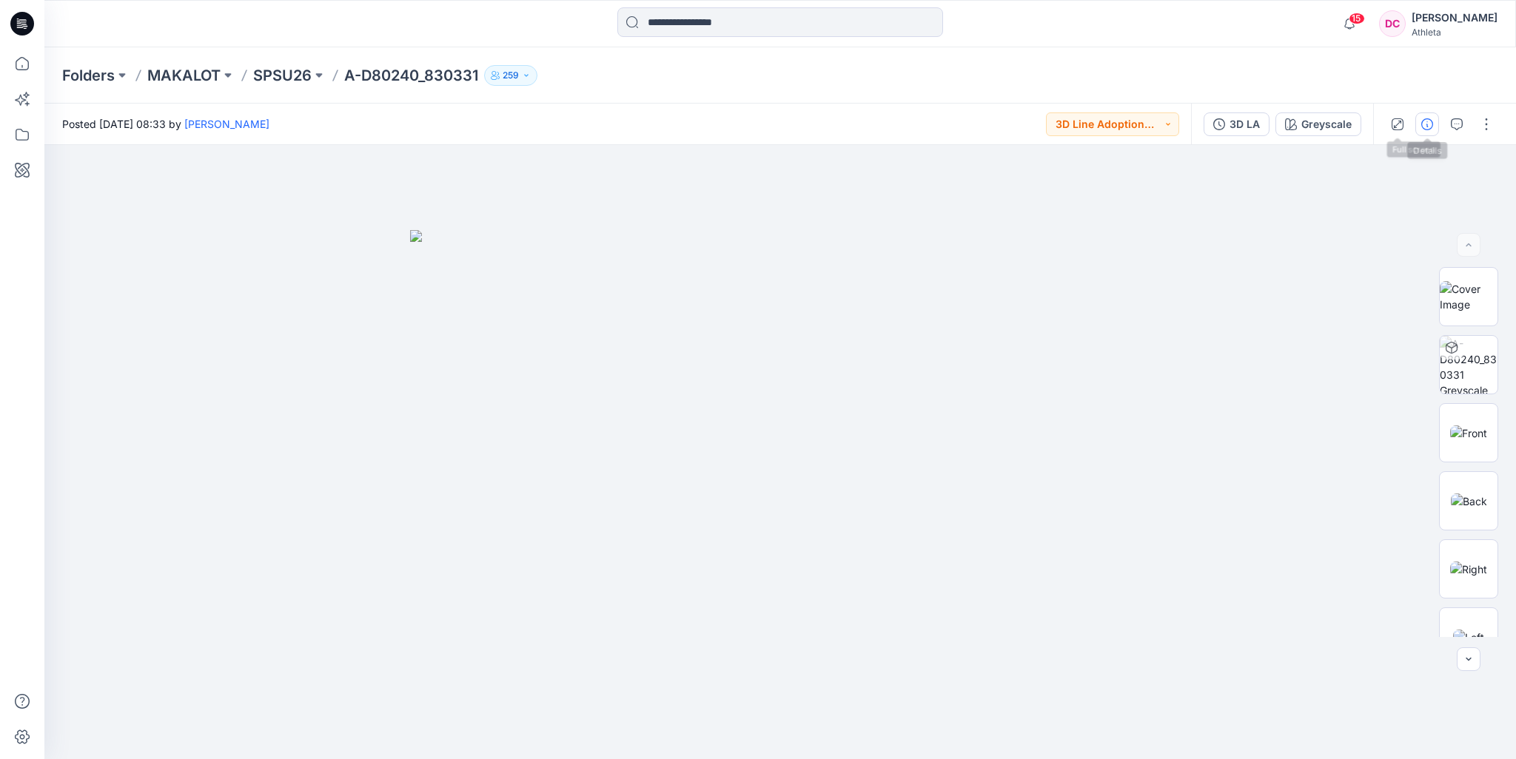
click at [1424, 124] on icon "button" at bounding box center [1427, 124] width 12 height 12
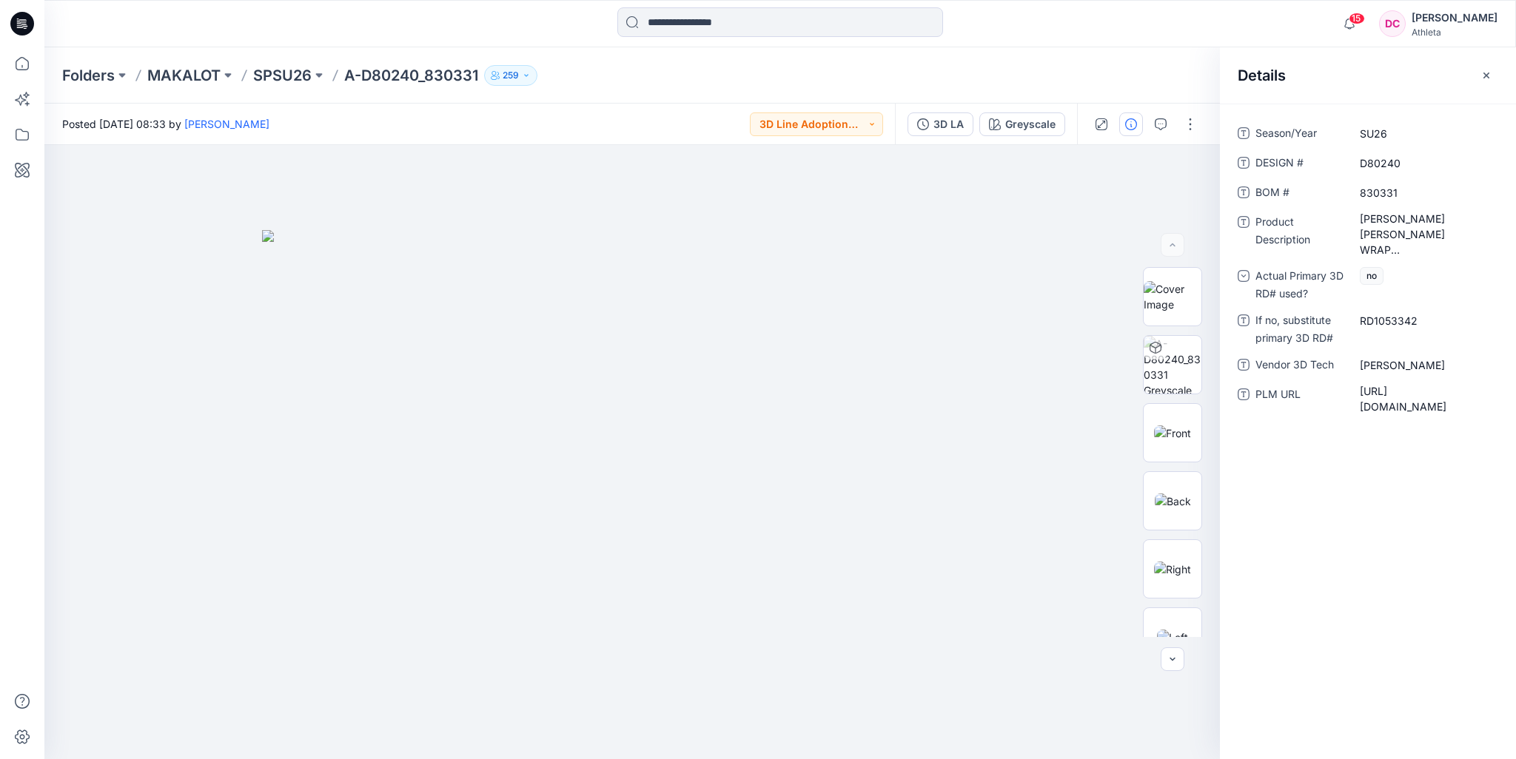
click at [1113, 77] on div "Folders MAKALOT SPSU26 A-D80240_830331 259" at bounding box center [722, 75] width 1320 height 21
click at [657, 27] on input at bounding box center [780, 22] width 326 height 30
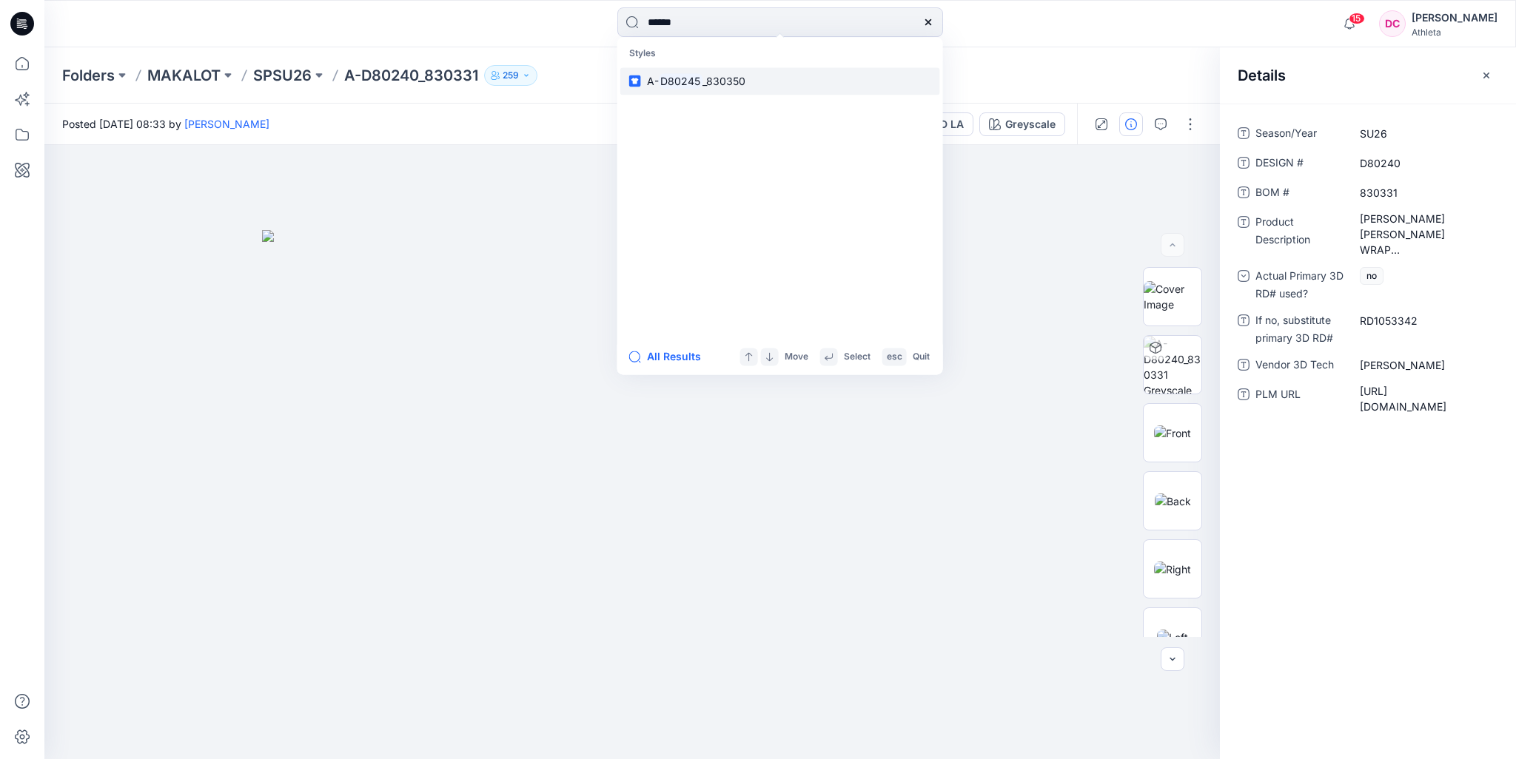
type input "******"
click at [693, 77] on mark "D80245" at bounding box center [681, 81] width 44 height 17
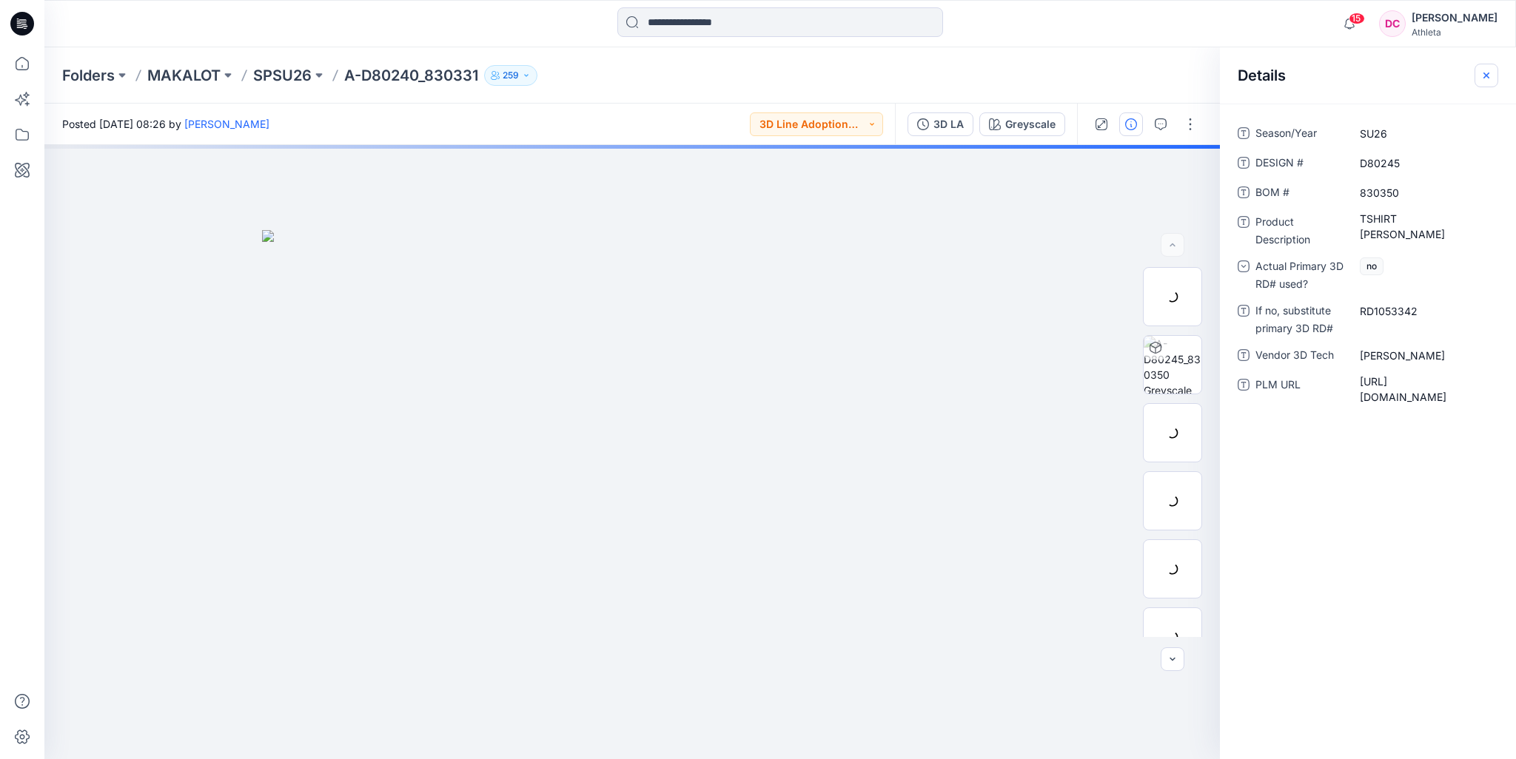
click at [1482, 75] on icon "button" at bounding box center [1486, 76] width 12 height 12
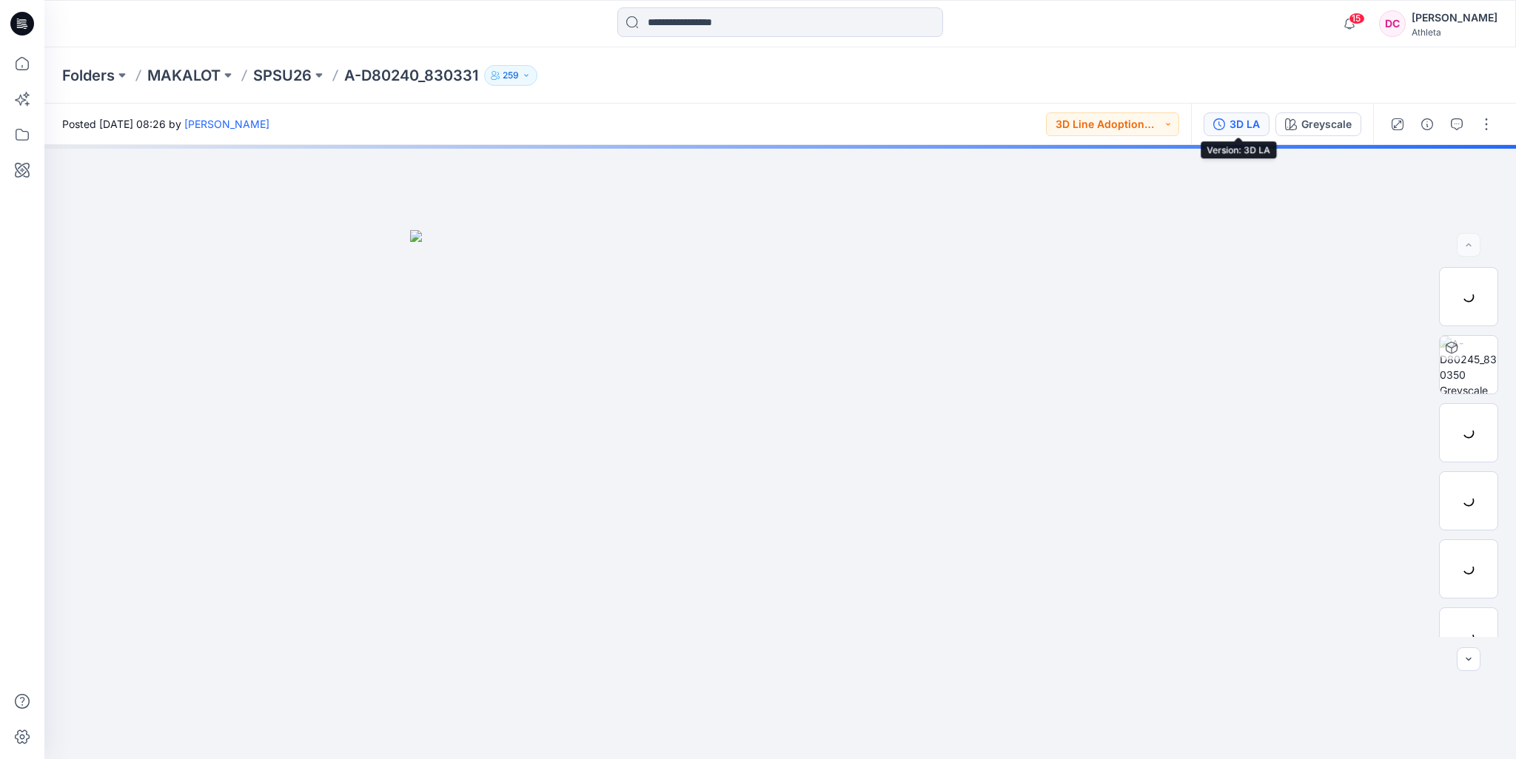
click at [1255, 130] on div "3D LA" at bounding box center [1244, 124] width 30 height 16
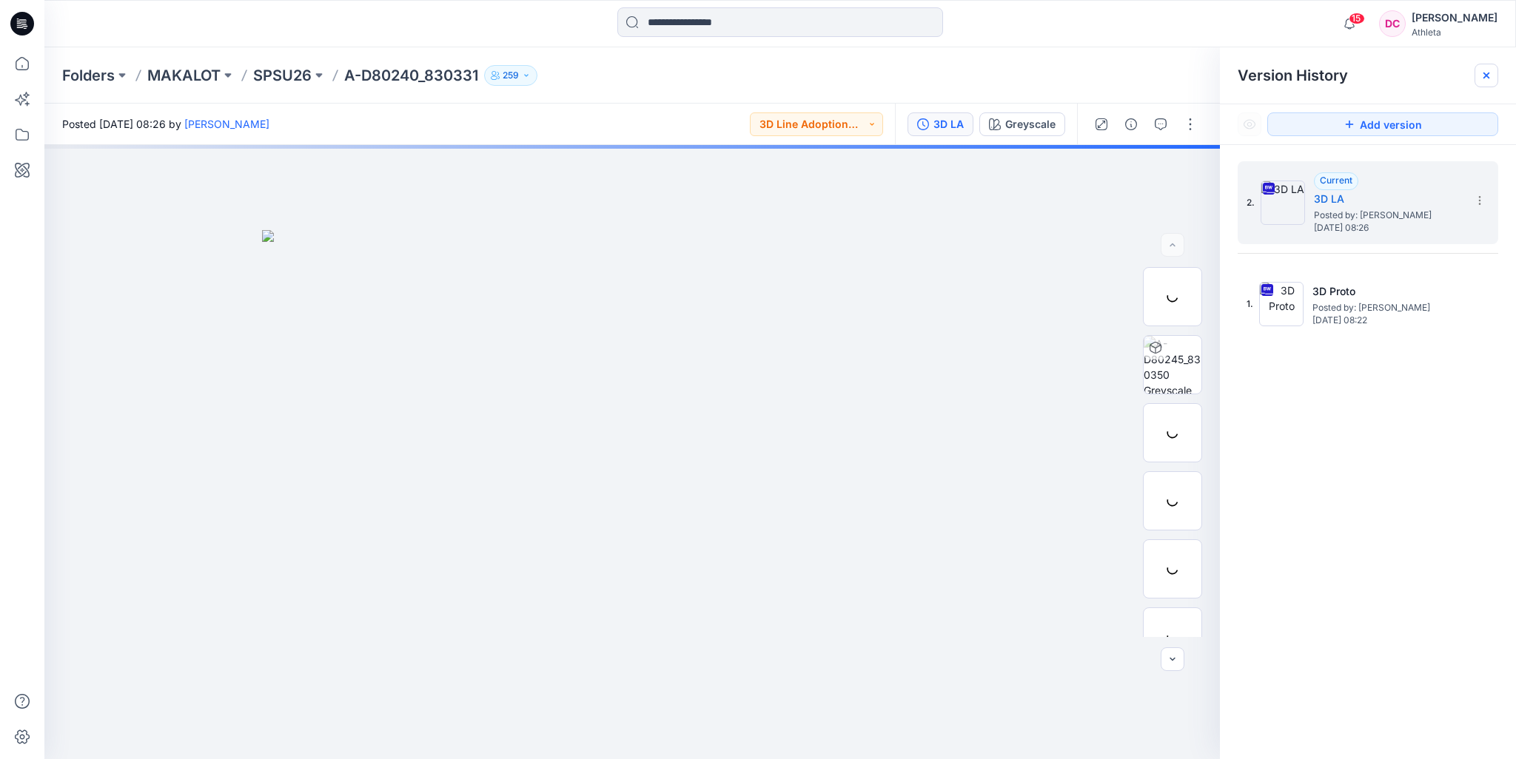
click at [1486, 76] on icon at bounding box center [1486, 76] width 6 height 6
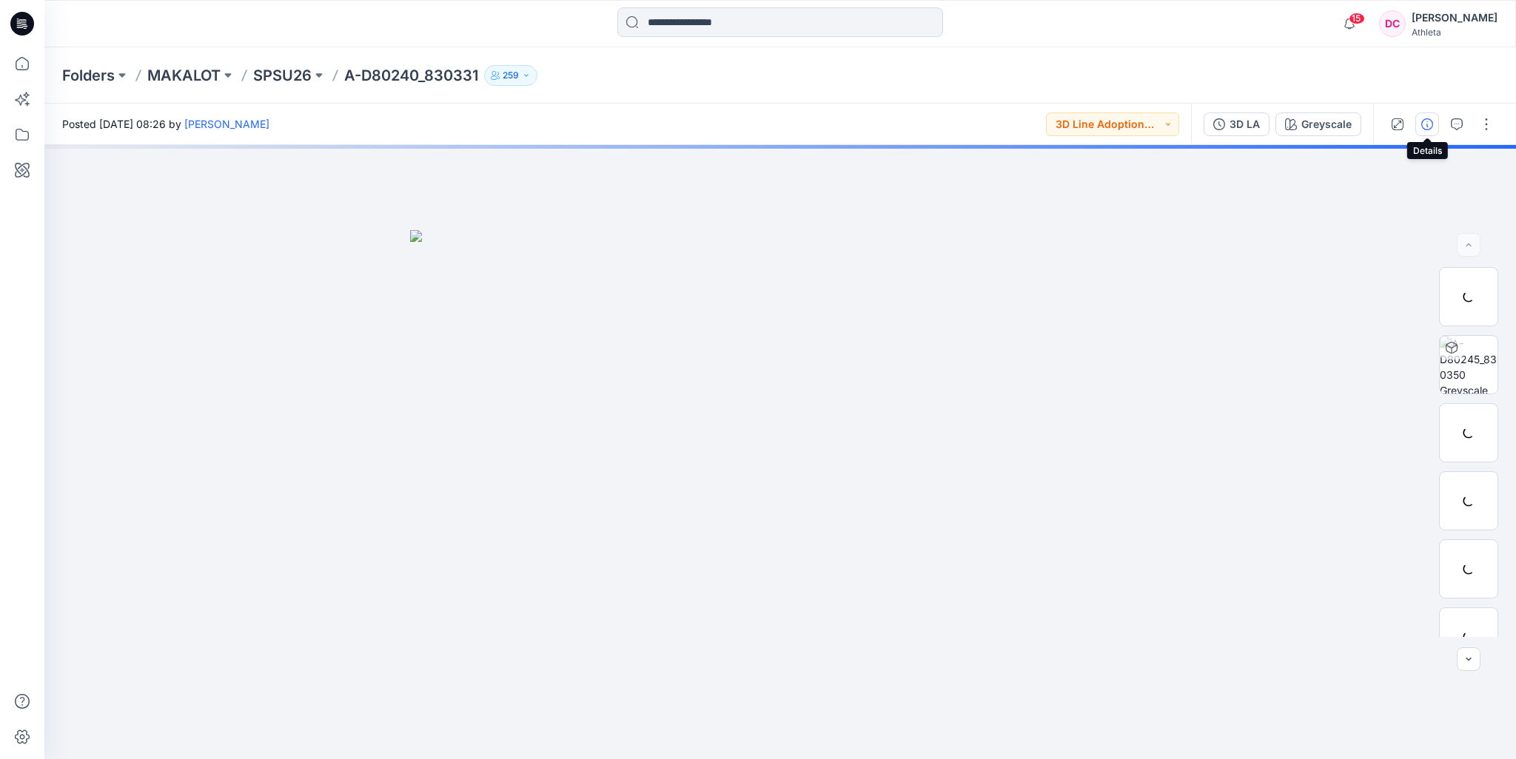
click at [1429, 124] on icon "button" at bounding box center [1427, 124] width 12 height 12
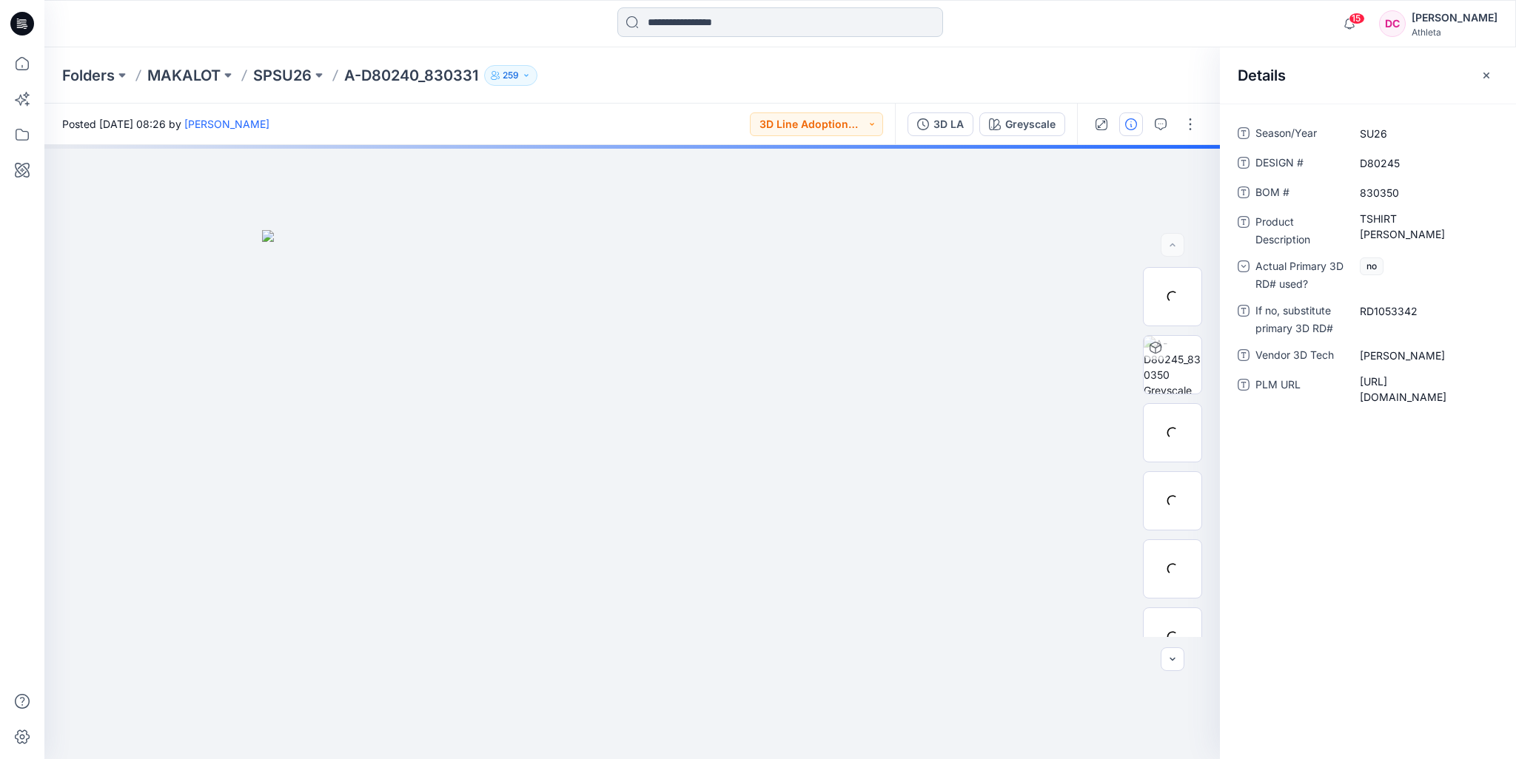
click at [772, 24] on input at bounding box center [780, 22] width 326 height 30
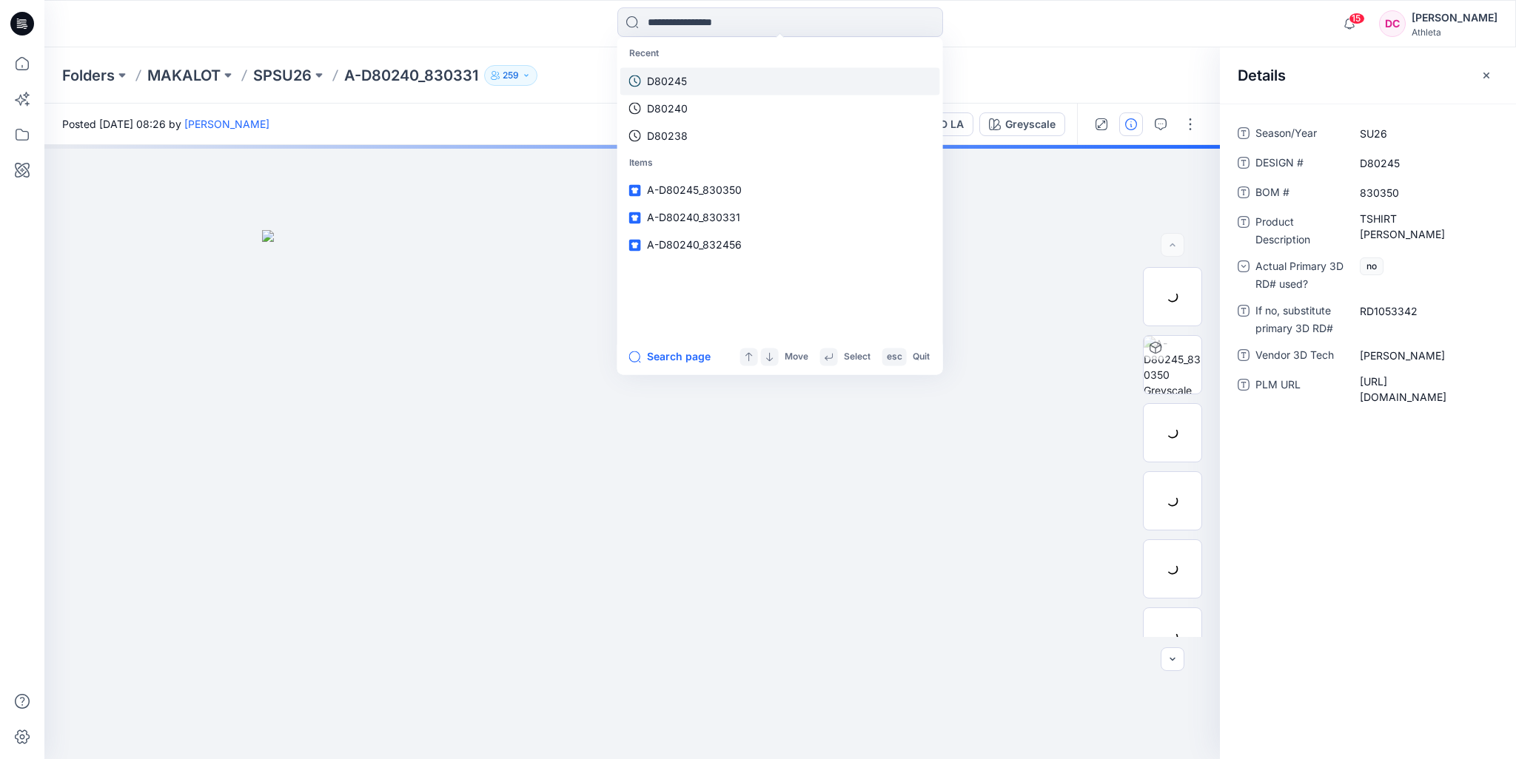
click at [697, 84] on link "D80245" at bounding box center [780, 80] width 320 height 27
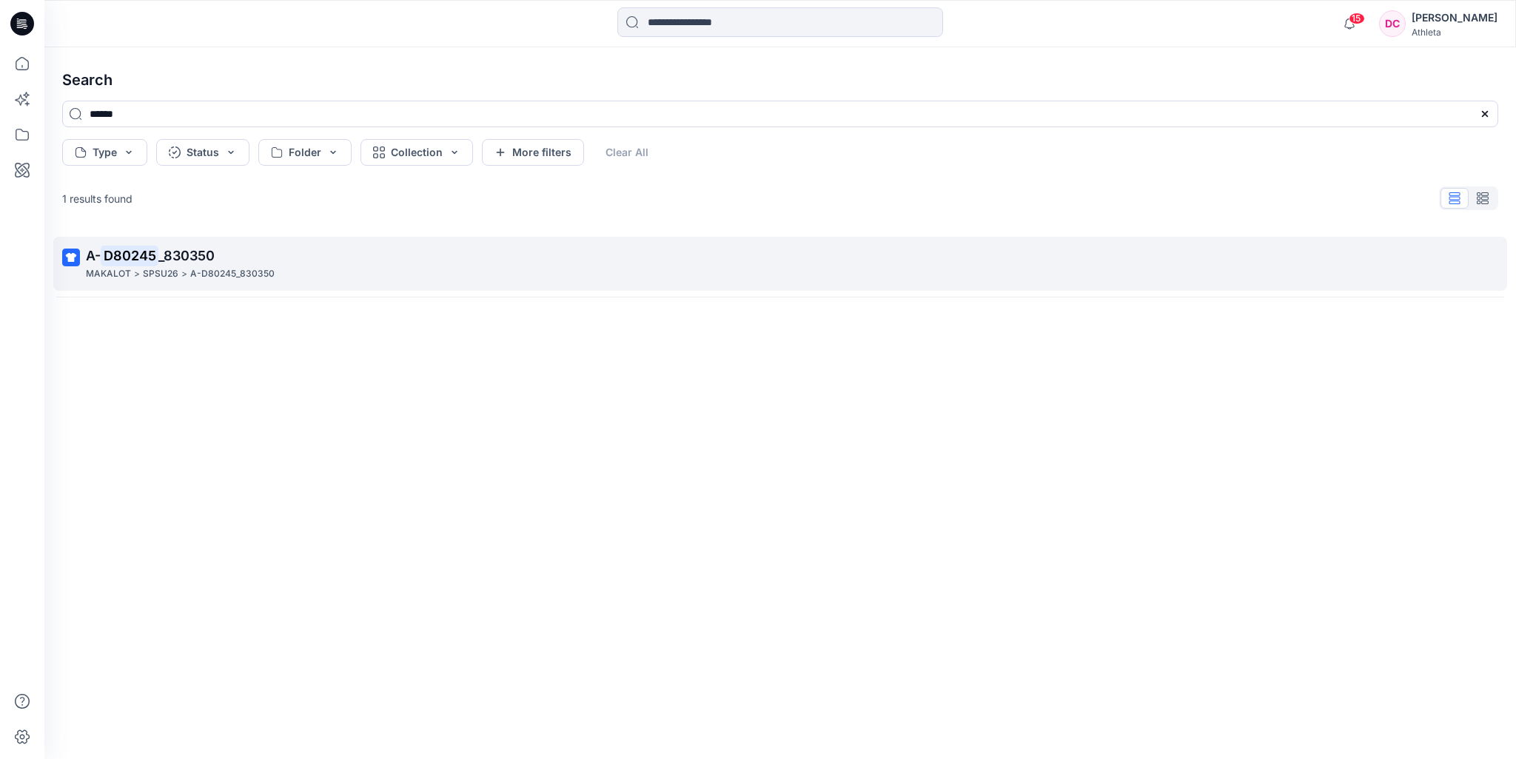
click at [212, 264] on p "A- D80245 _830350" at bounding box center [778, 256] width 1385 height 21
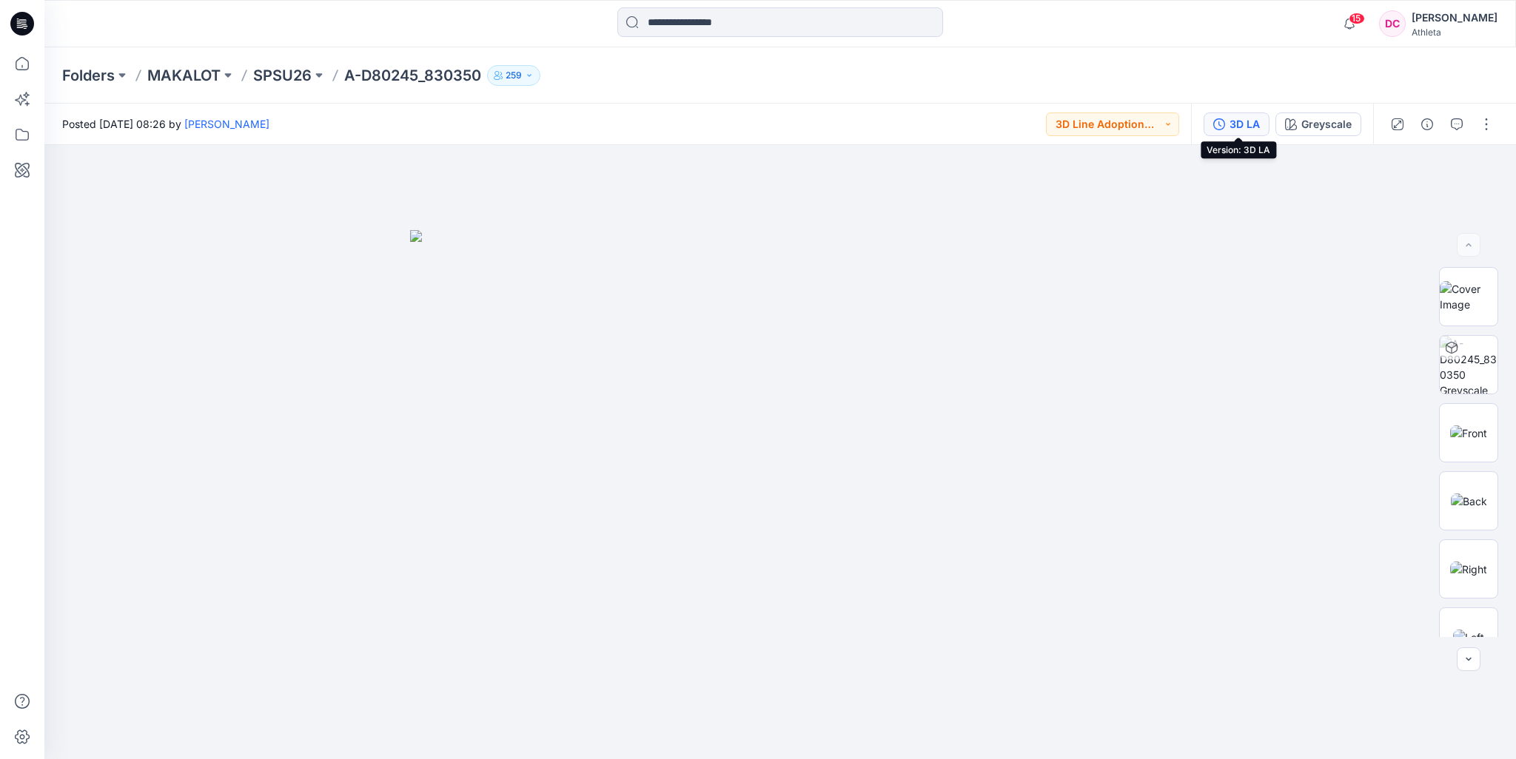
click at [1257, 121] on div "3D LA" at bounding box center [1244, 124] width 30 height 16
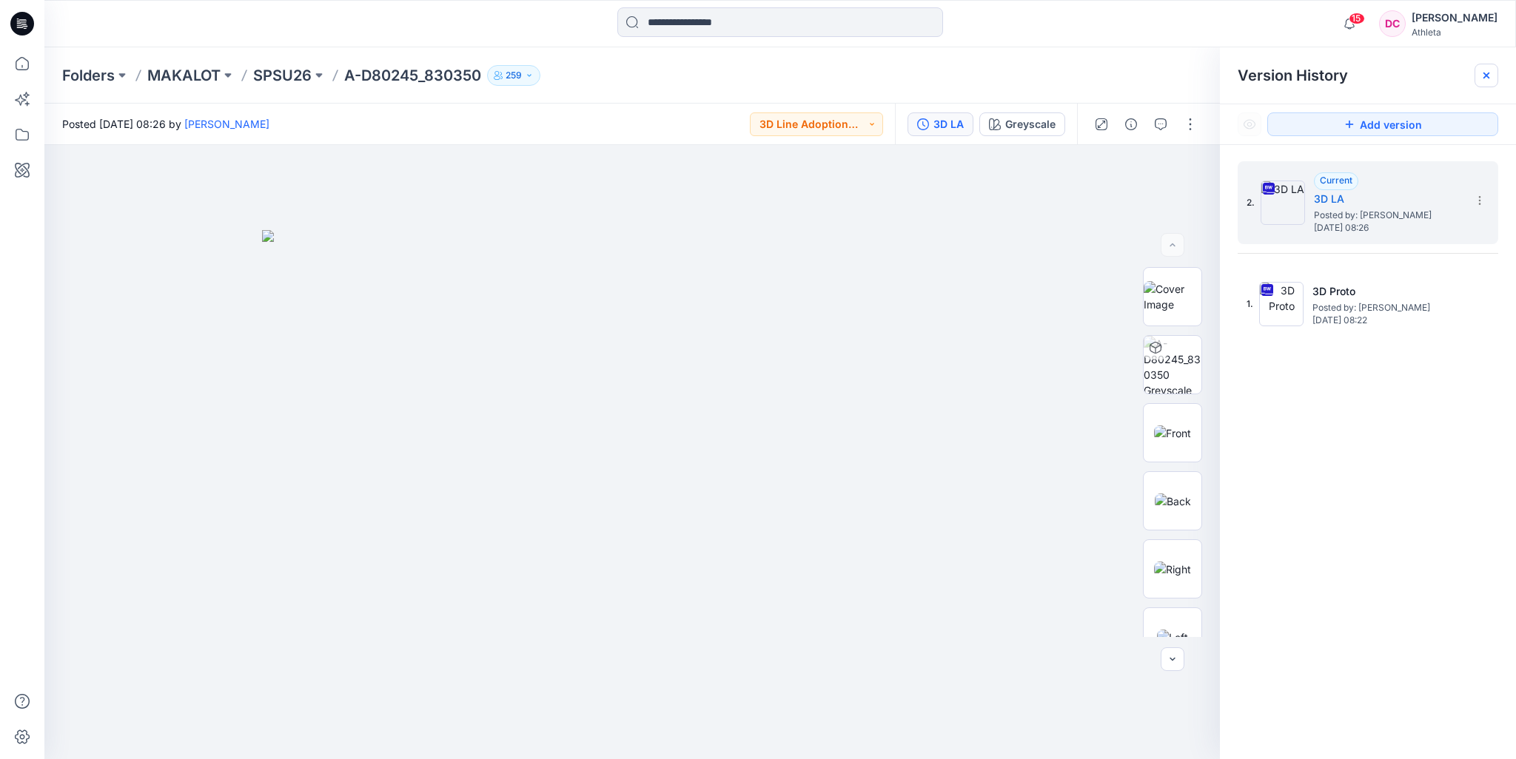
click at [1491, 73] on icon at bounding box center [1486, 76] width 12 height 12
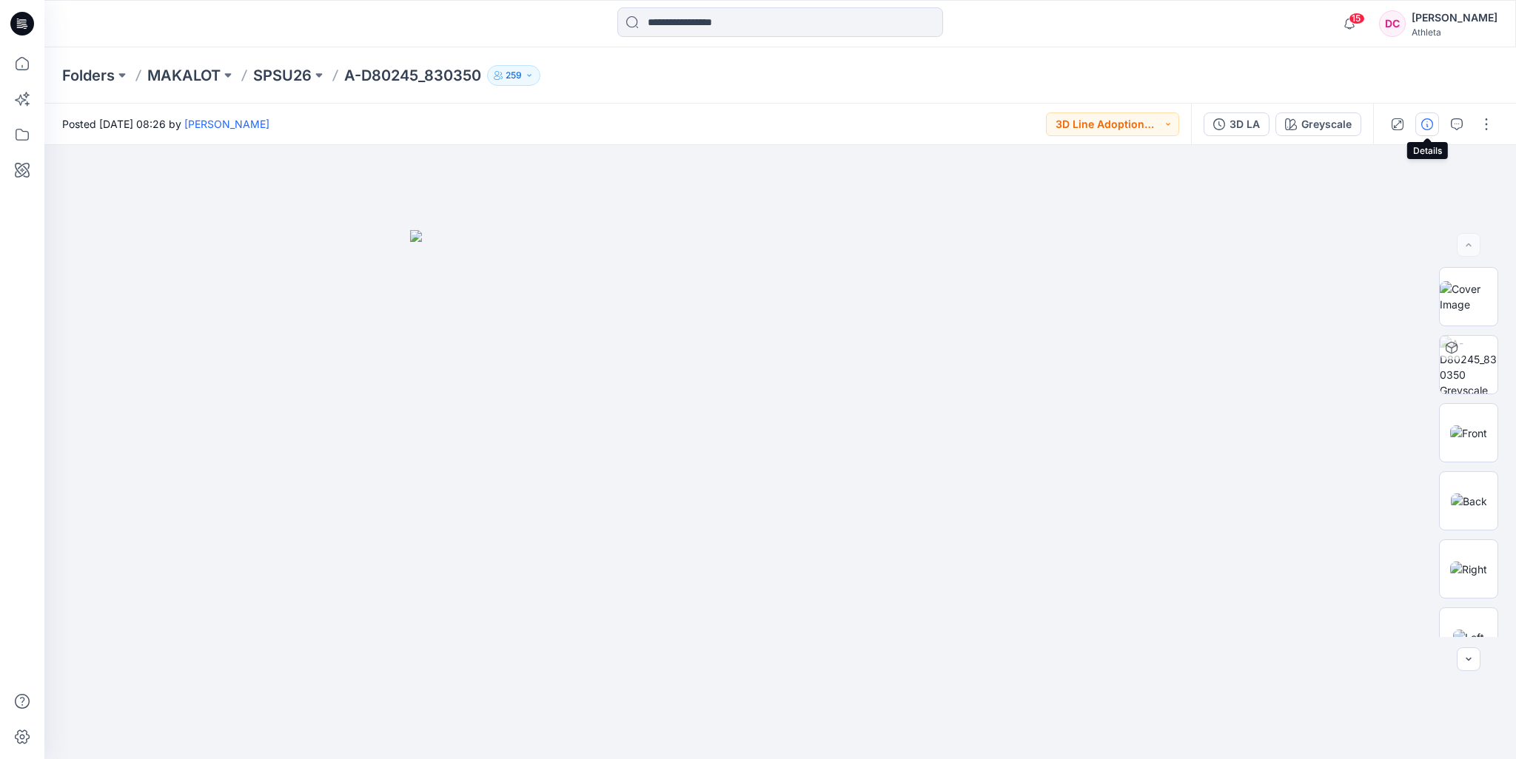
click at [1433, 124] on icon "button" at bounding box center [1427, 124] width 12 height 12
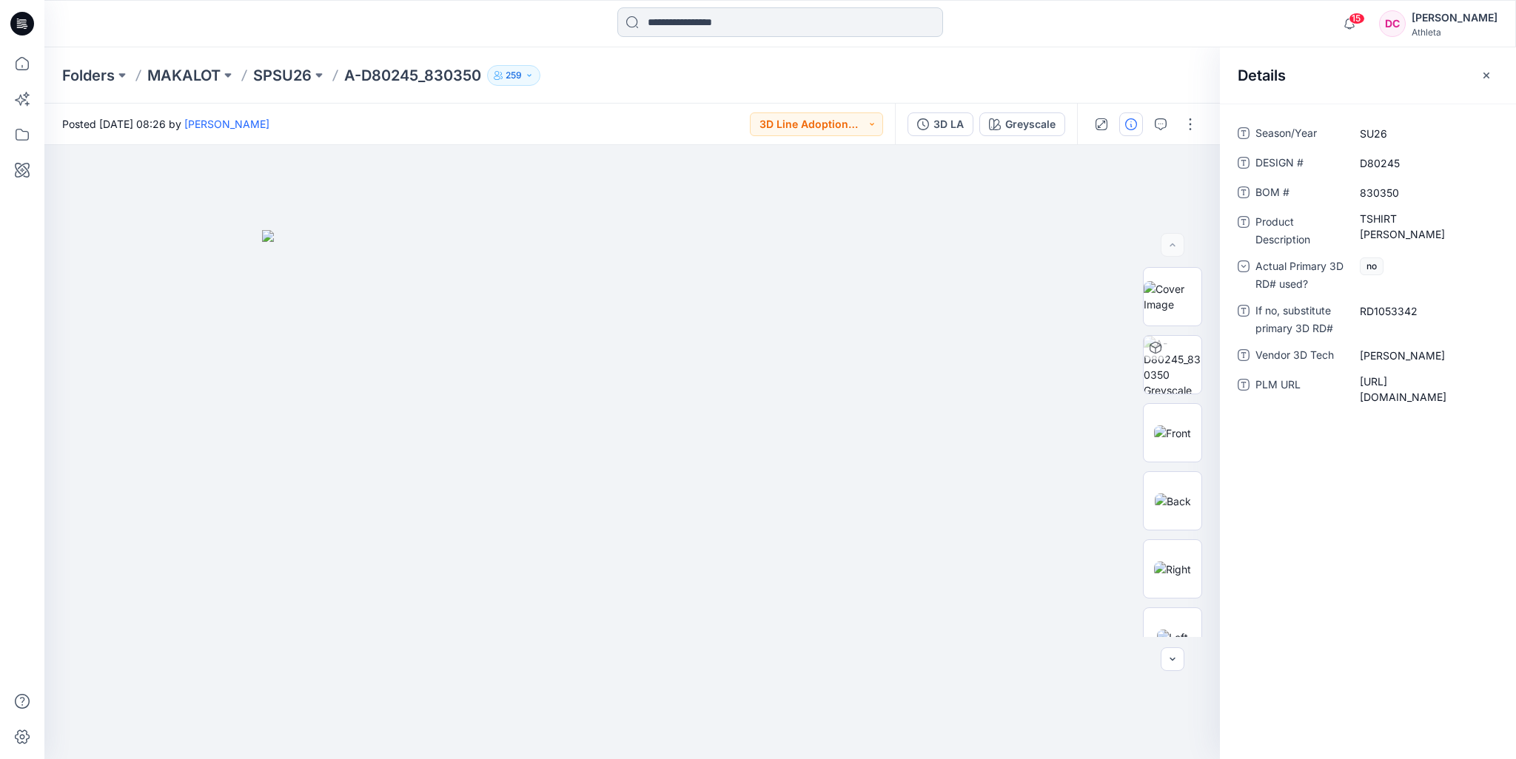
click at [662, 21] on input at bounding box center [780, 22] width 326 height 30
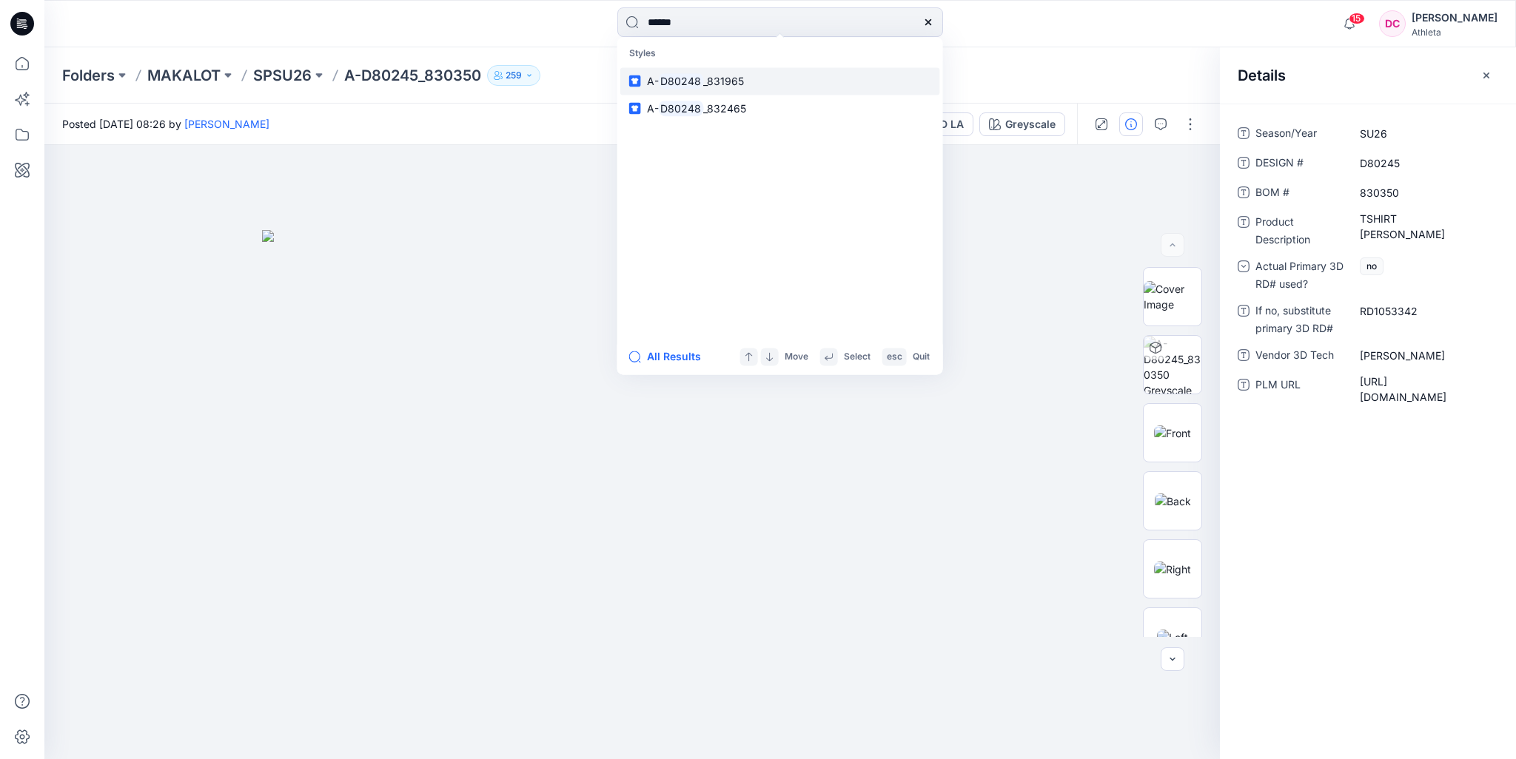
type input "******"
click at [748, 84] on link "A- D80248 _831965" at bounding box center [780, 80] width 320 height 27
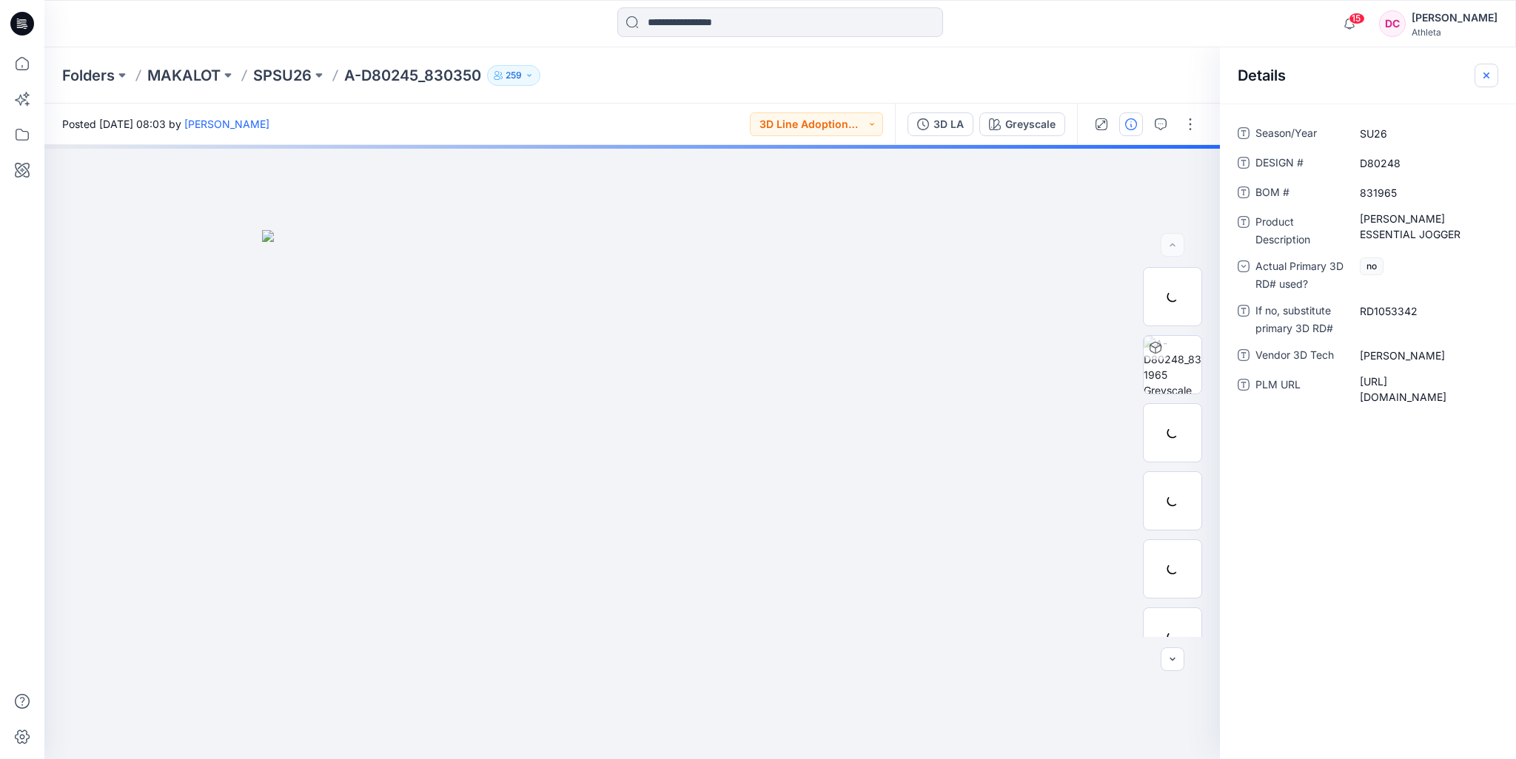
click at [1486, 75] on icon "button" at bounding box center [1486, 76] width 12 height 12
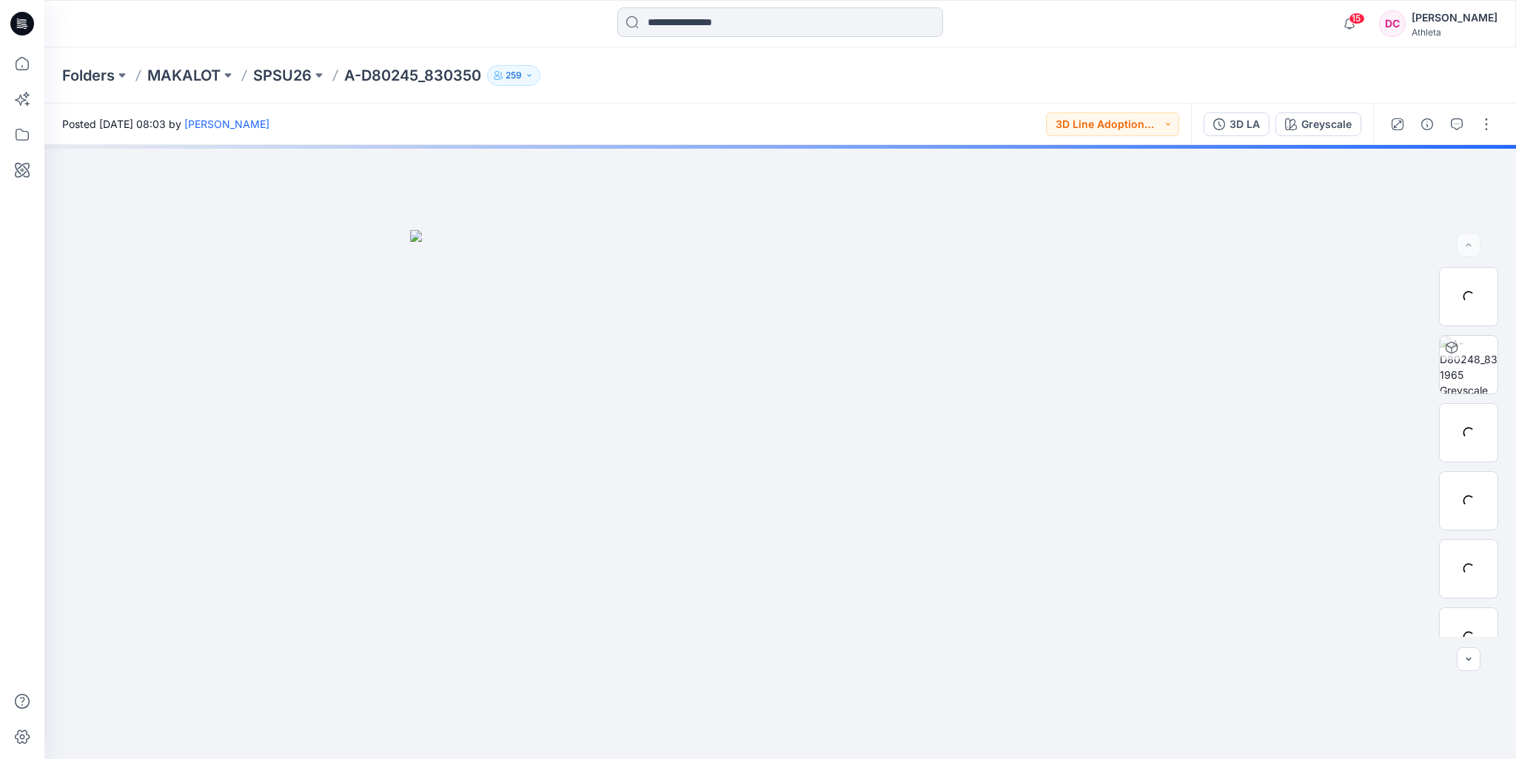
click at [699, 18] on input at bounding box center [780, 22] width 326 height 30
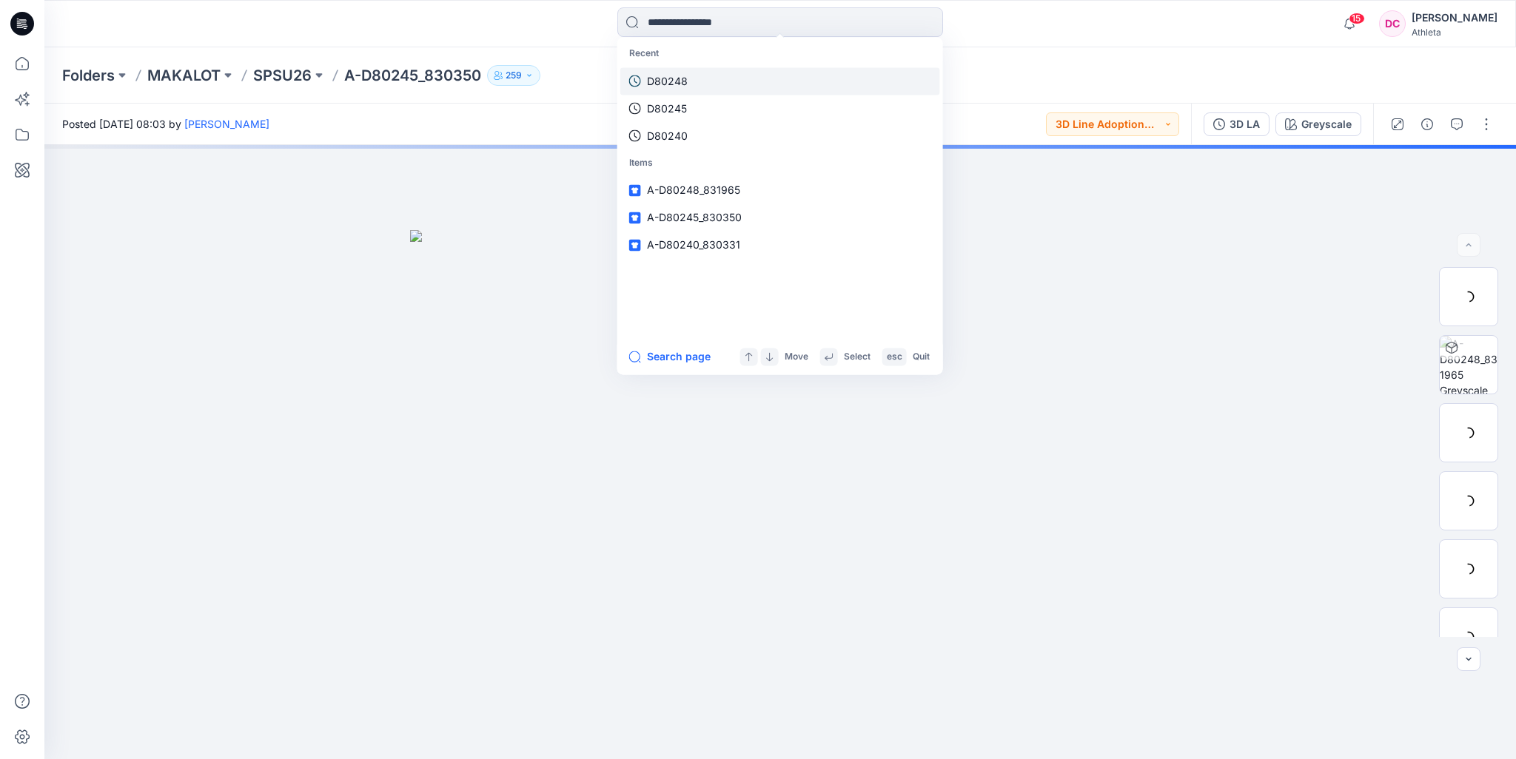
click at [709, 83] on link "D80248" at bounding box center [780, 80] width 320 height 27
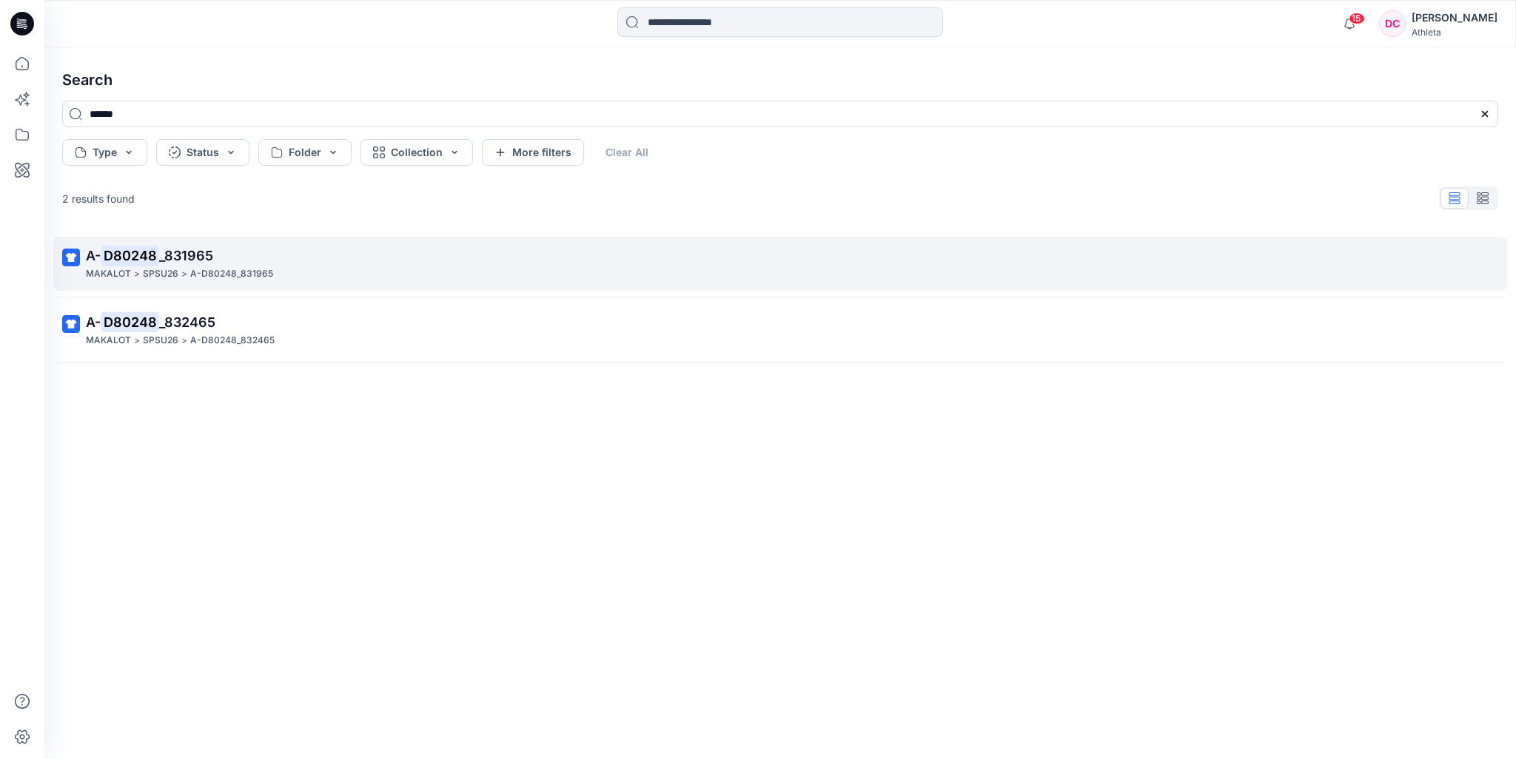
click at [263, 263] on p "A- D80248 _831965" at bounding box center [778, 256] width 1385 height 21
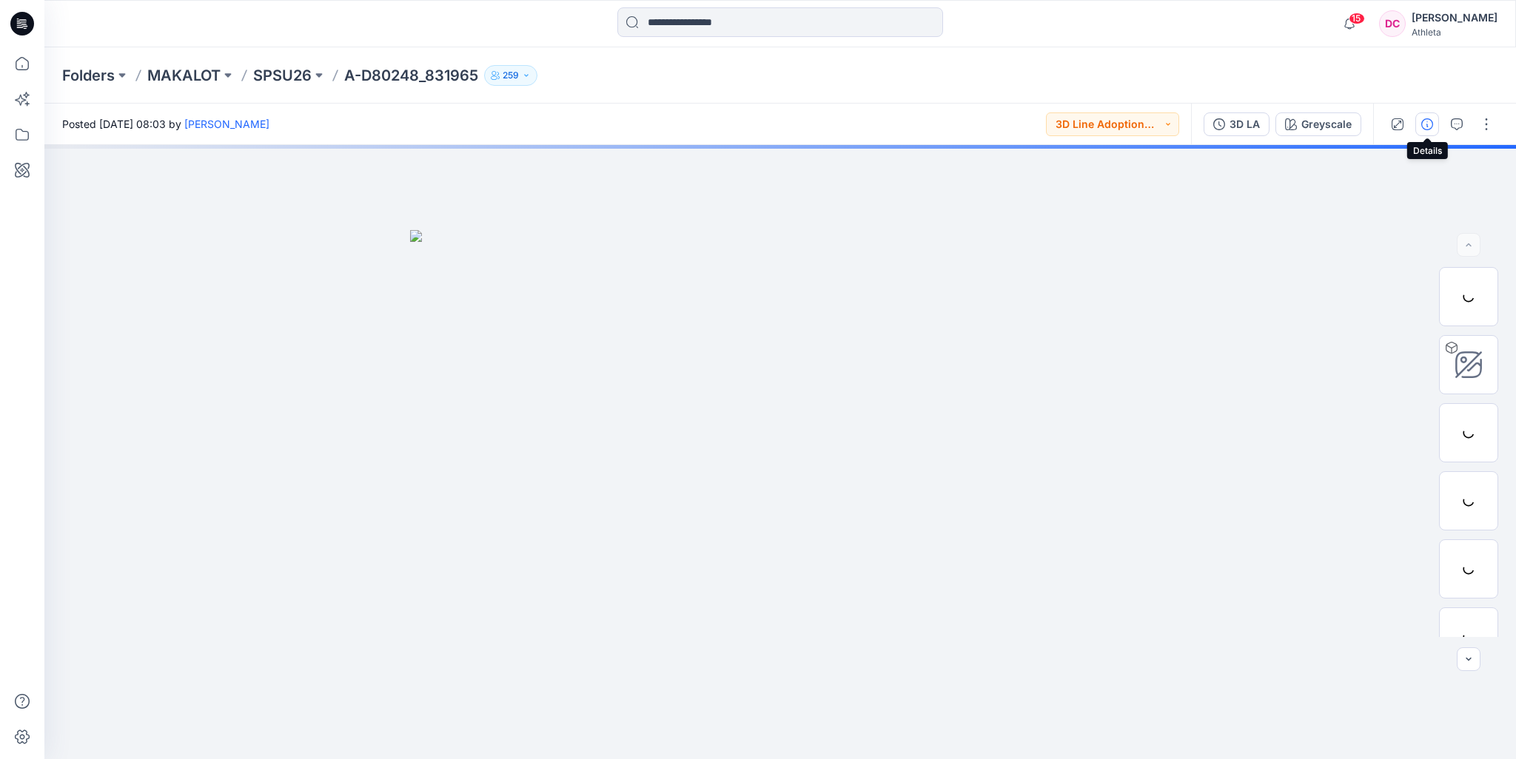
click at [1432, 128] on icon "button" at bounding box center [1427, 124] width 12 height 12
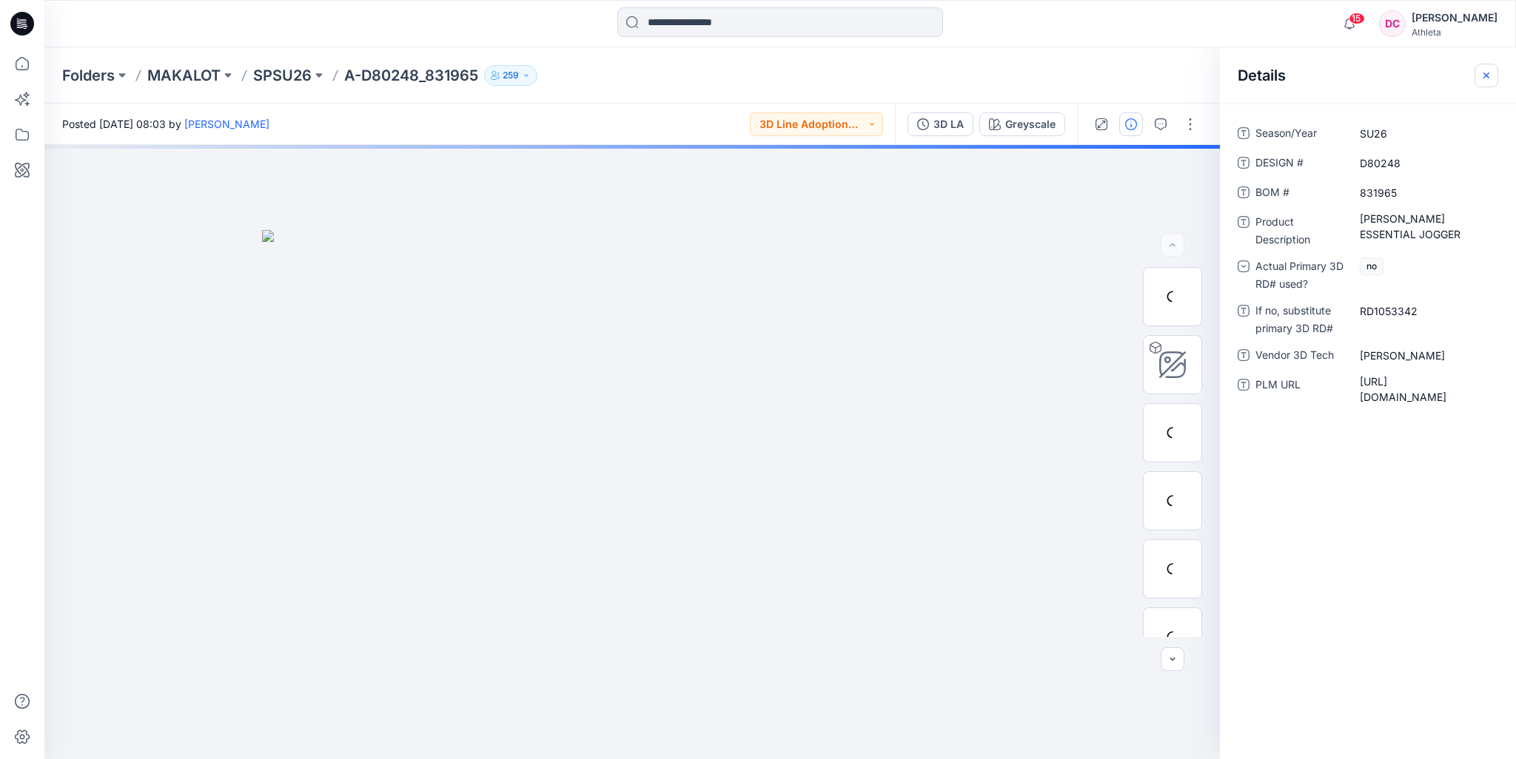
click at [1485, 79] on icon "button" at bounding box center [1486, 76] width 12 height 12
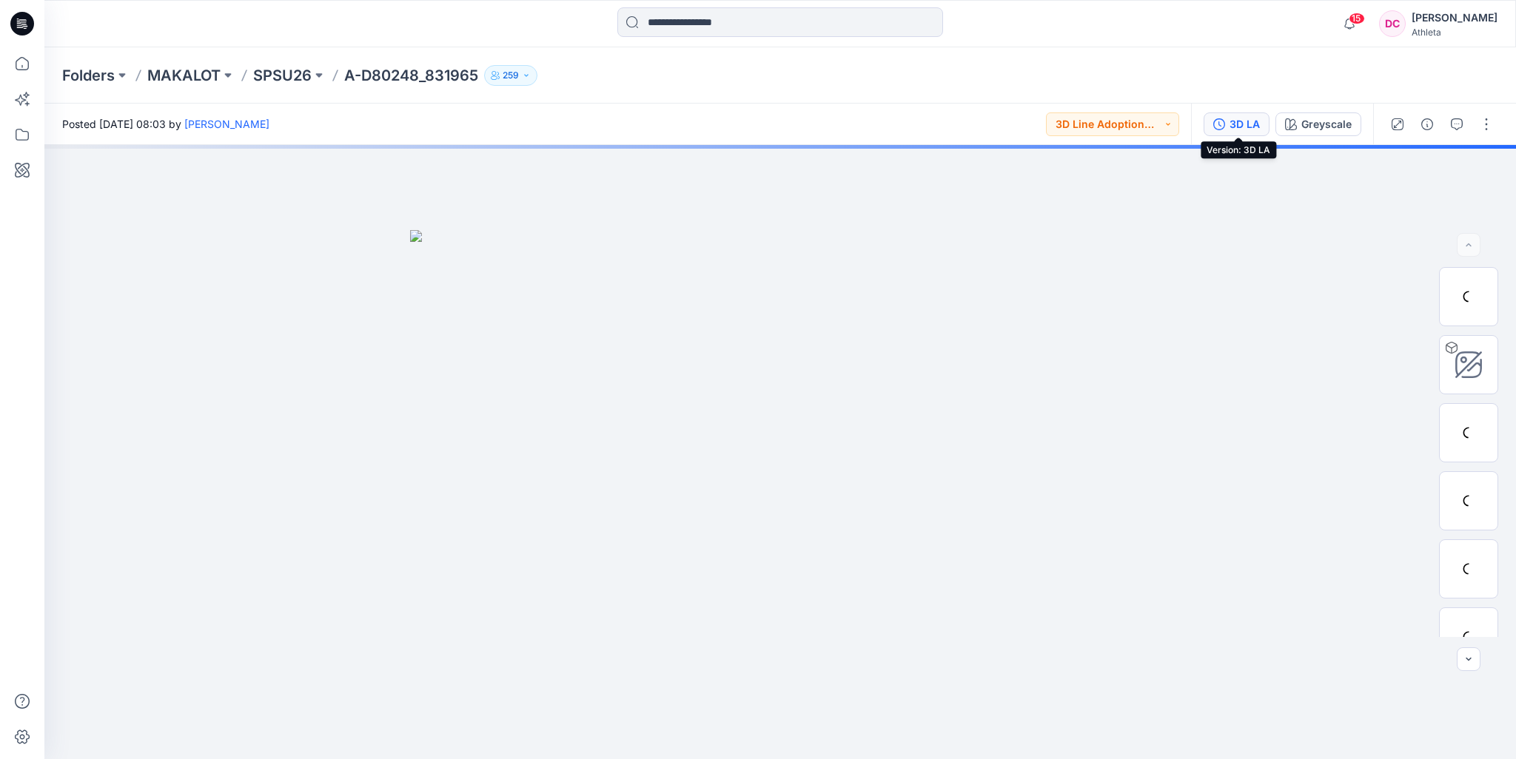
click at [1241, 128] on div "3D LA" at bounding box center [1244, 124] width 30 height 16
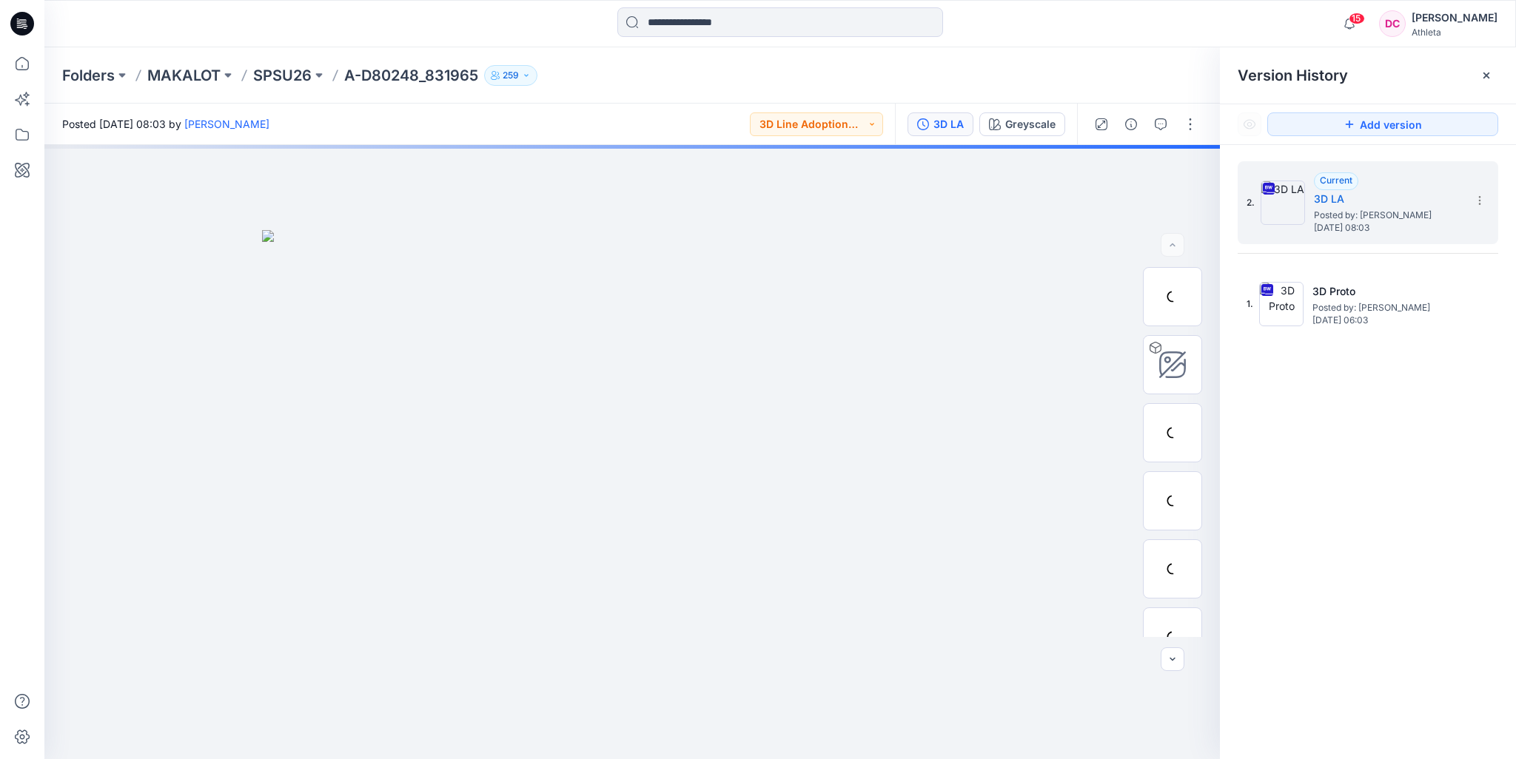
click at [1069, 72] on div "Folders MAKALOT SPSU26 A-D80248_831965 259" at bounding box center [722, 75] width 1320 height 21
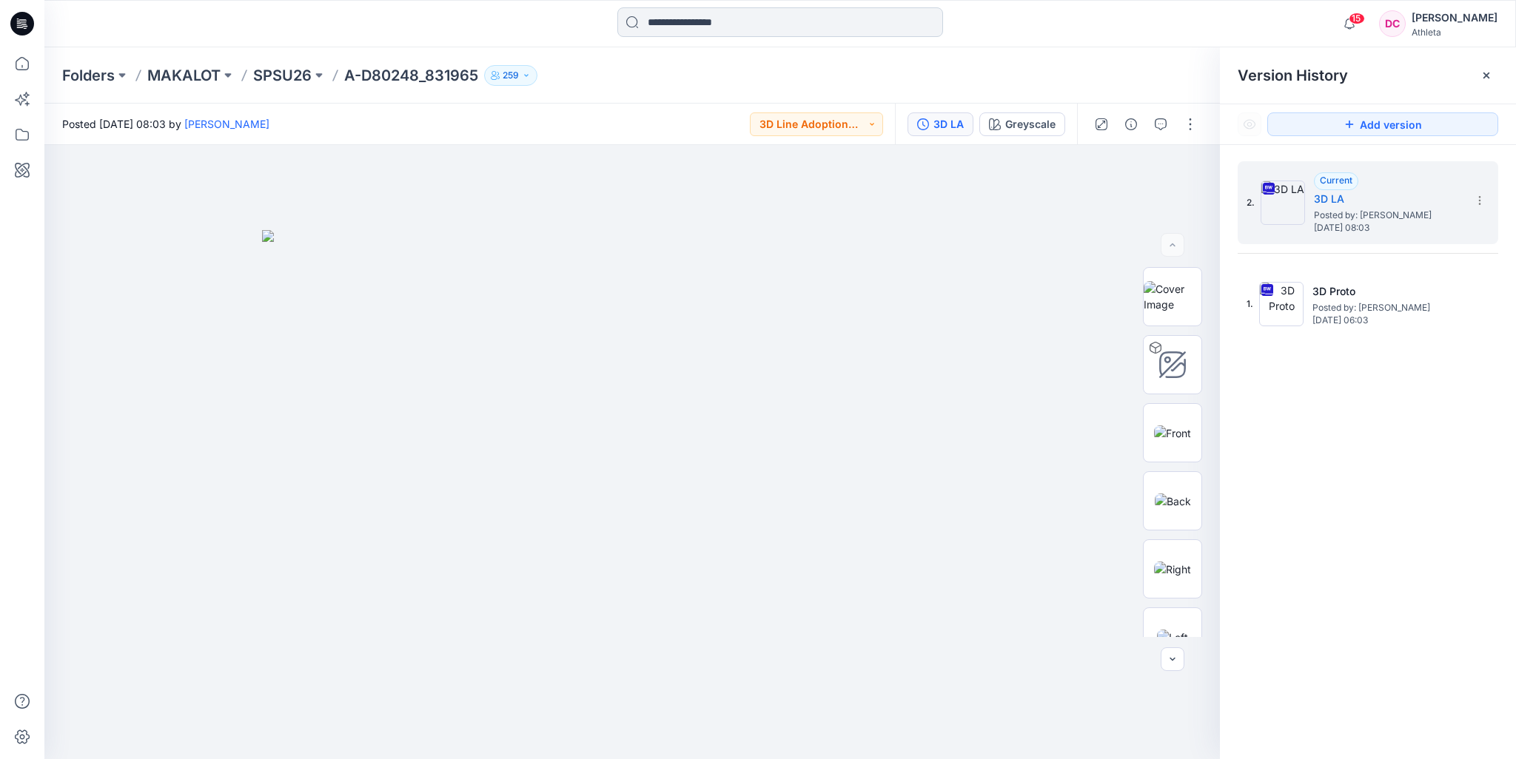
click at [713, 10] on input at bounding box center [780, 22] width 326 height 30
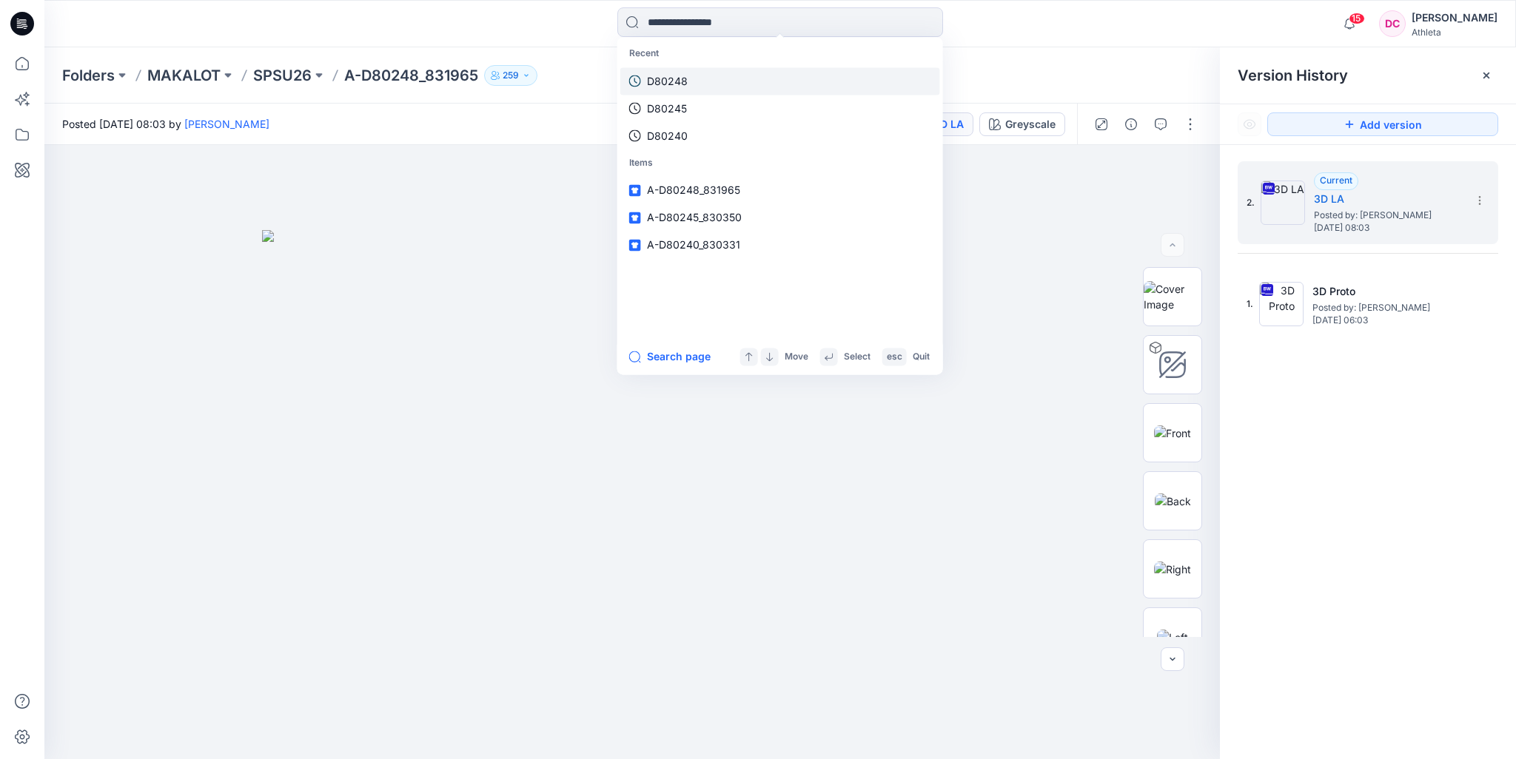
click at [681, 84] on p "D80248" at bounding box center [667, 81] width 41 height 16
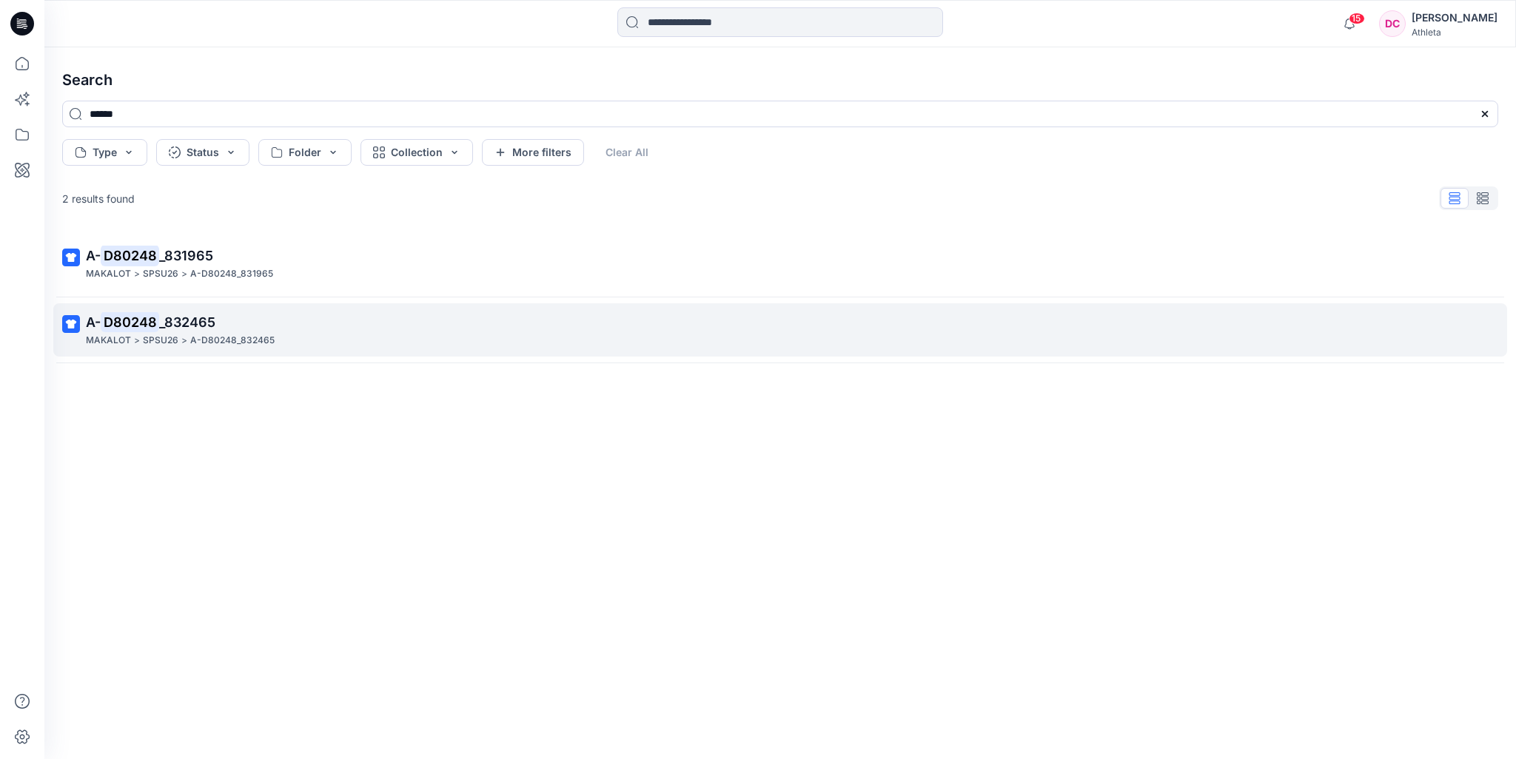
click at [222, 347] on p "A-D80248_832465" at bounding box center [232, 341] width 84 height 16
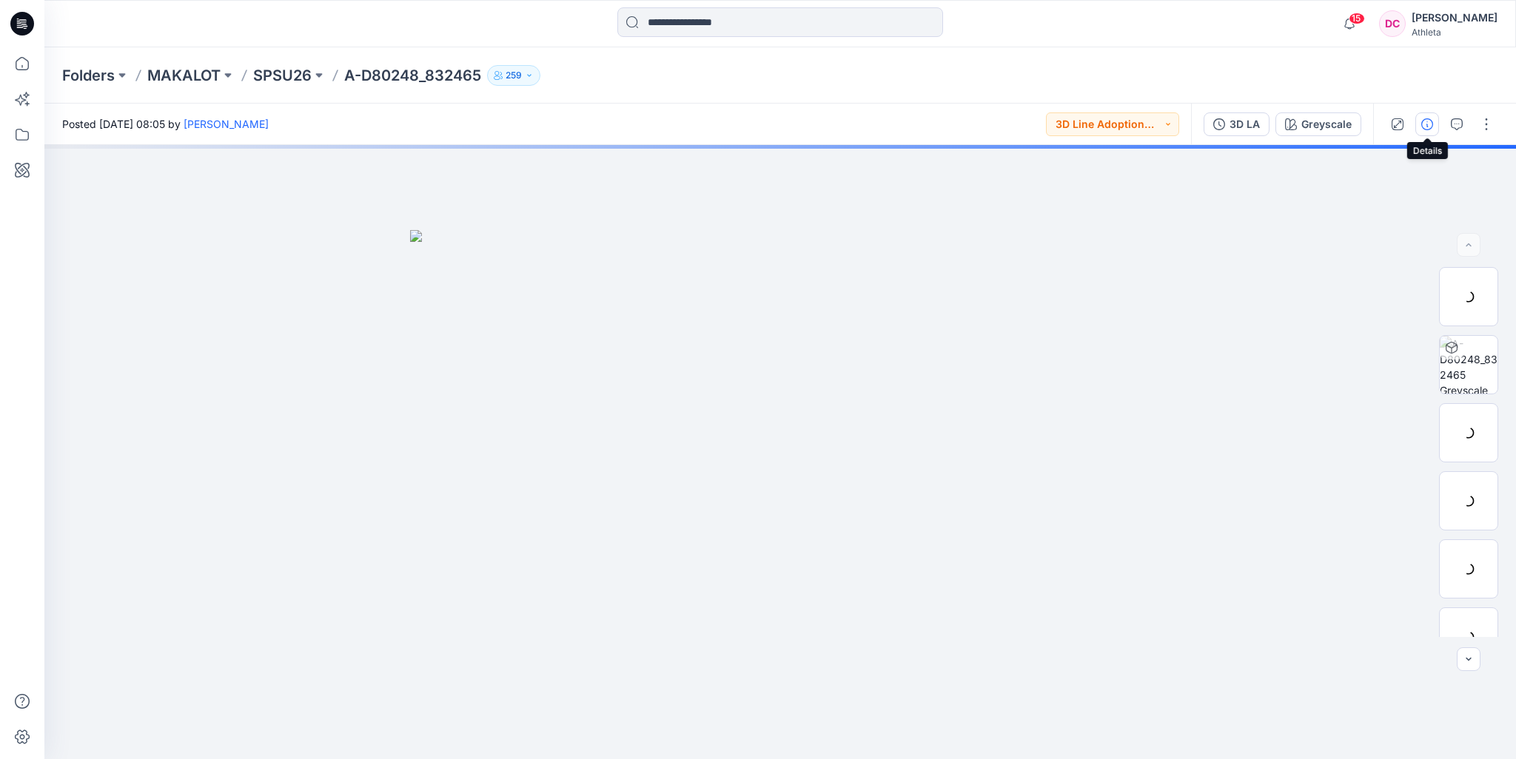
click at [1428, 128] on icon "button" at bounding box center [1427, 124] width 12 height 12
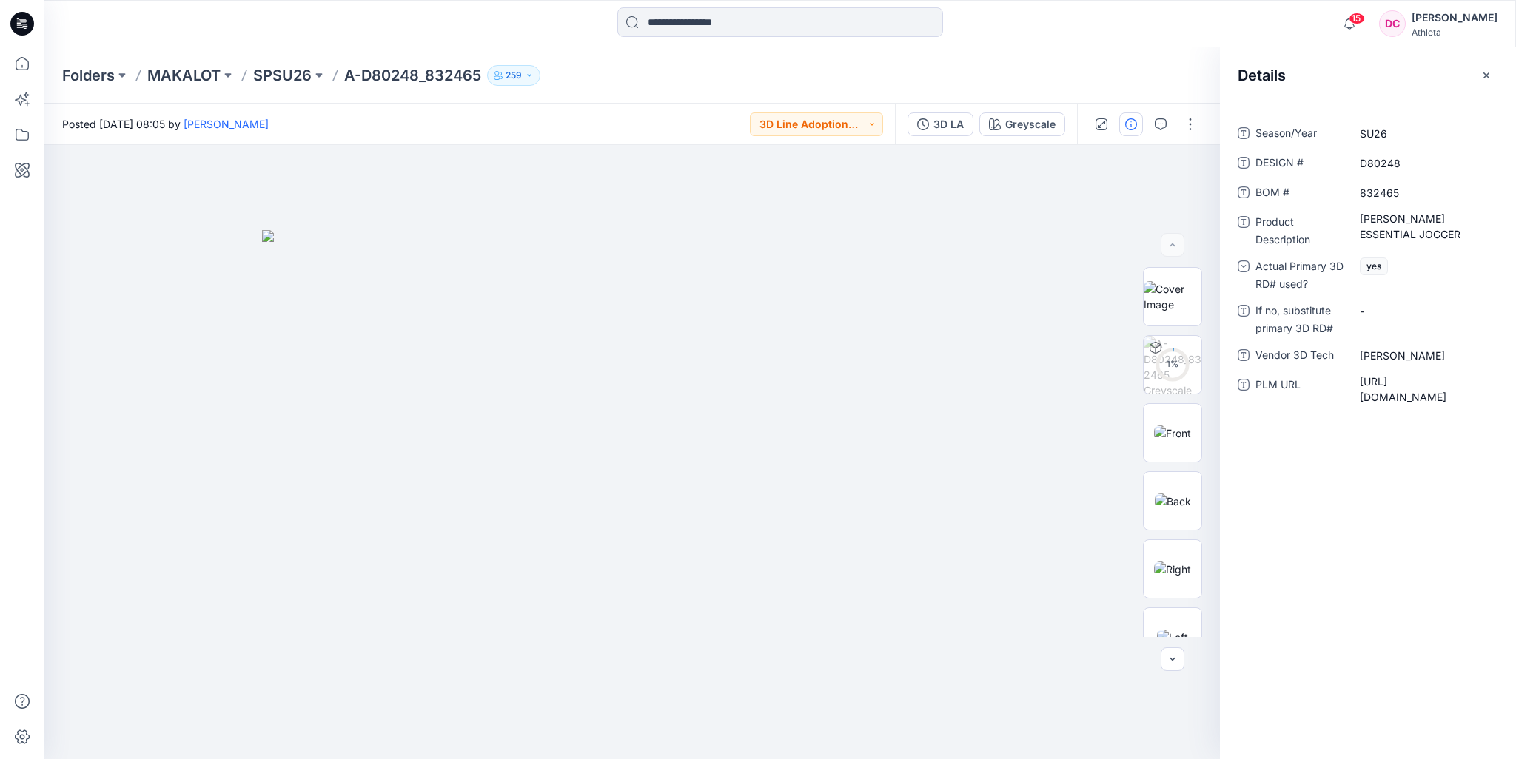
click at [1485, 75] on icon "button" at bounding box center [1486, 76] width 12 height 12
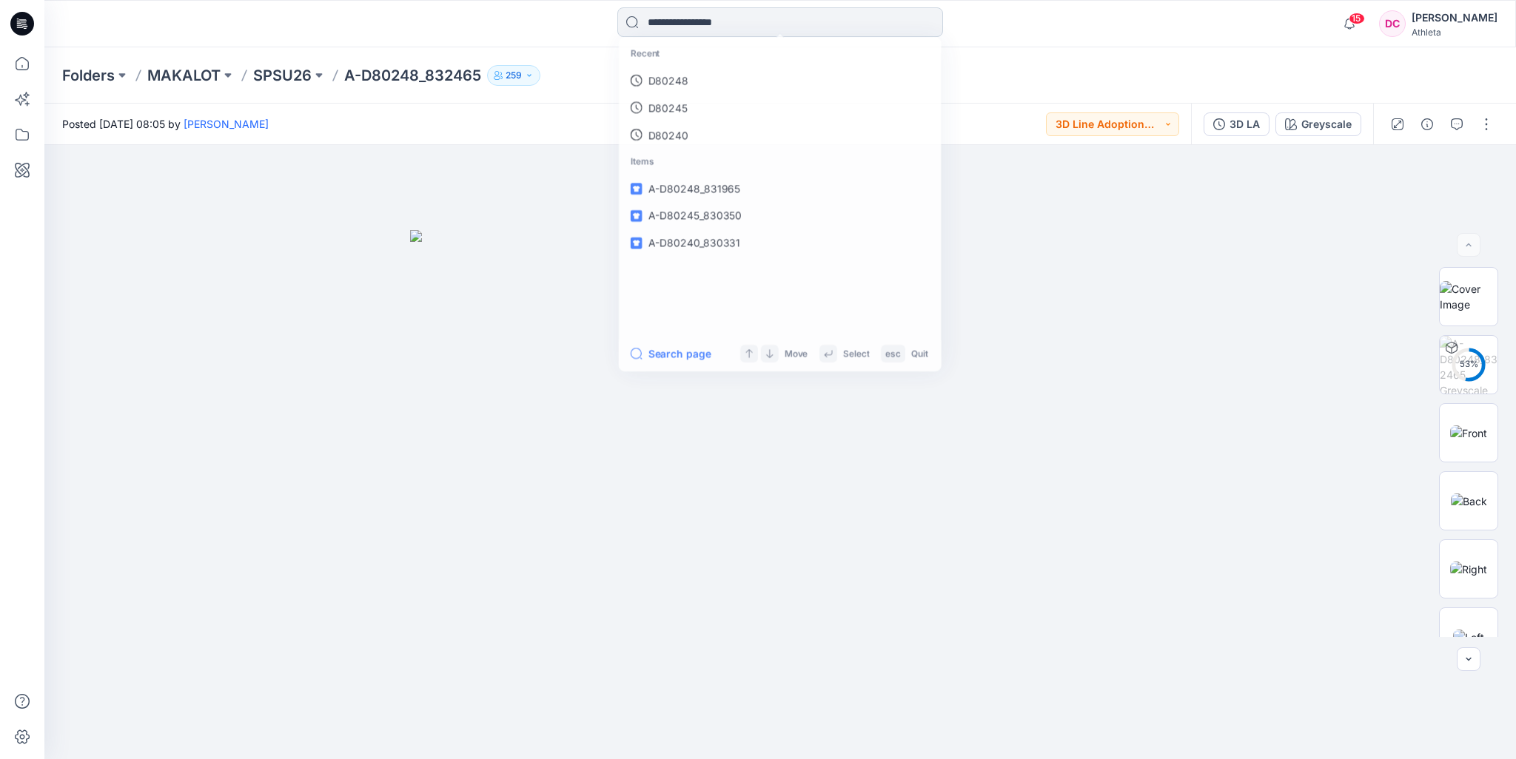
click at [790, 27] on input at bounding box center [780, 22] width 326 height 30
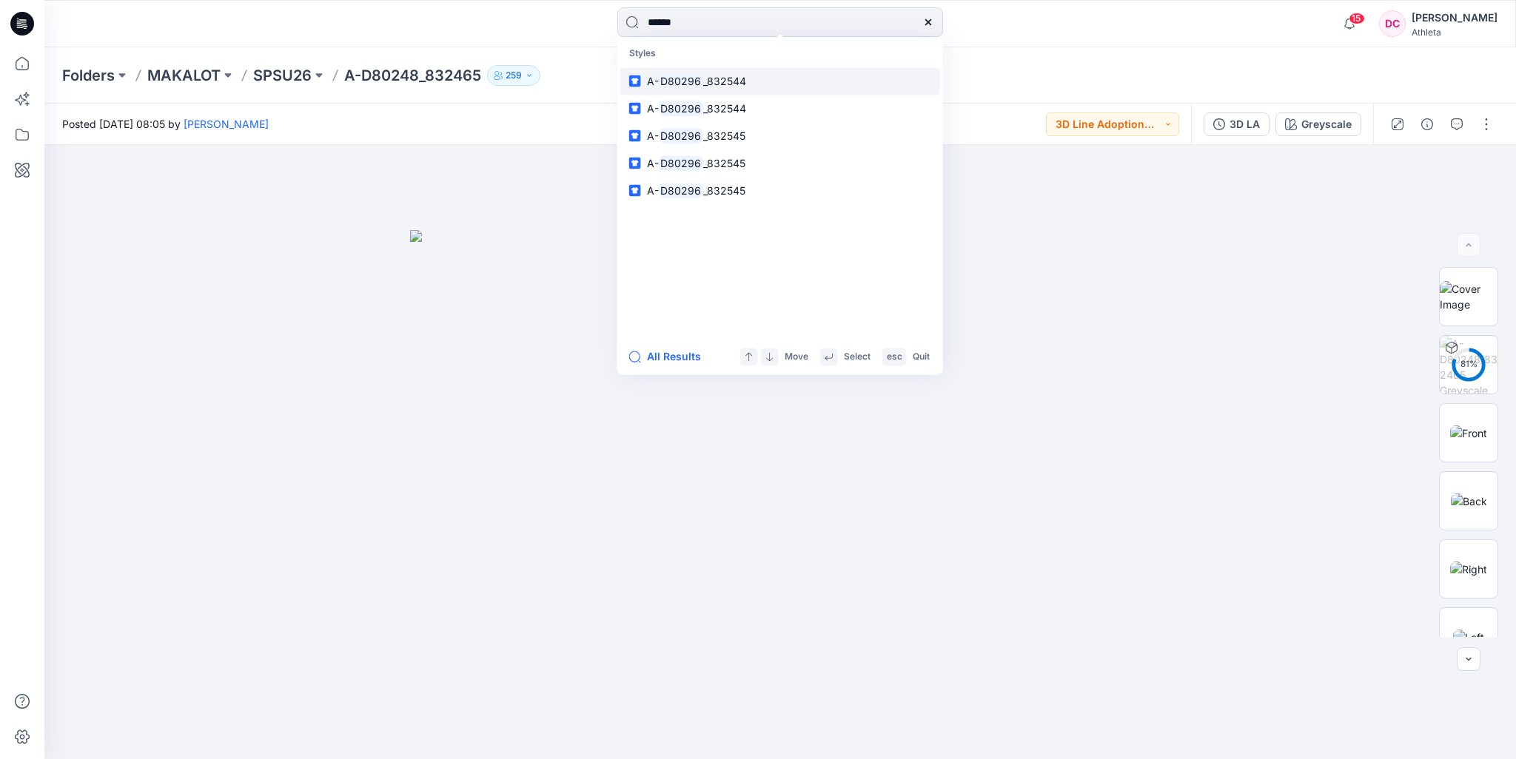
type input "******"
click at [770, 81] on link "A- D80296 _832544" at bounding box center [780, 80] width 320 height 27
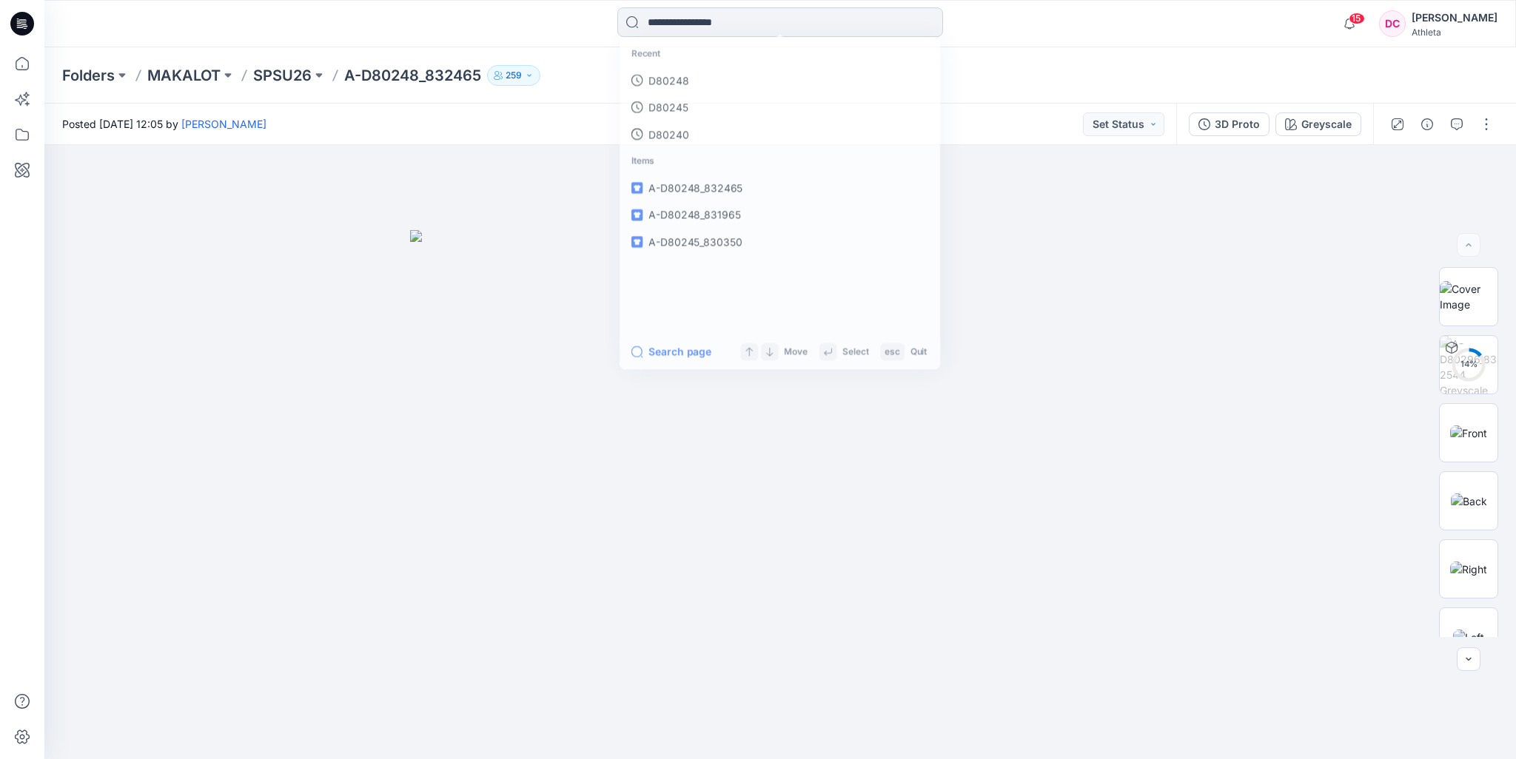
click at [678, 20] on input at bounding box center [780, 22] width 326 height 30
click at [682, 82] on p "D80296" at bounding box center [667, 81] width 41 height 16
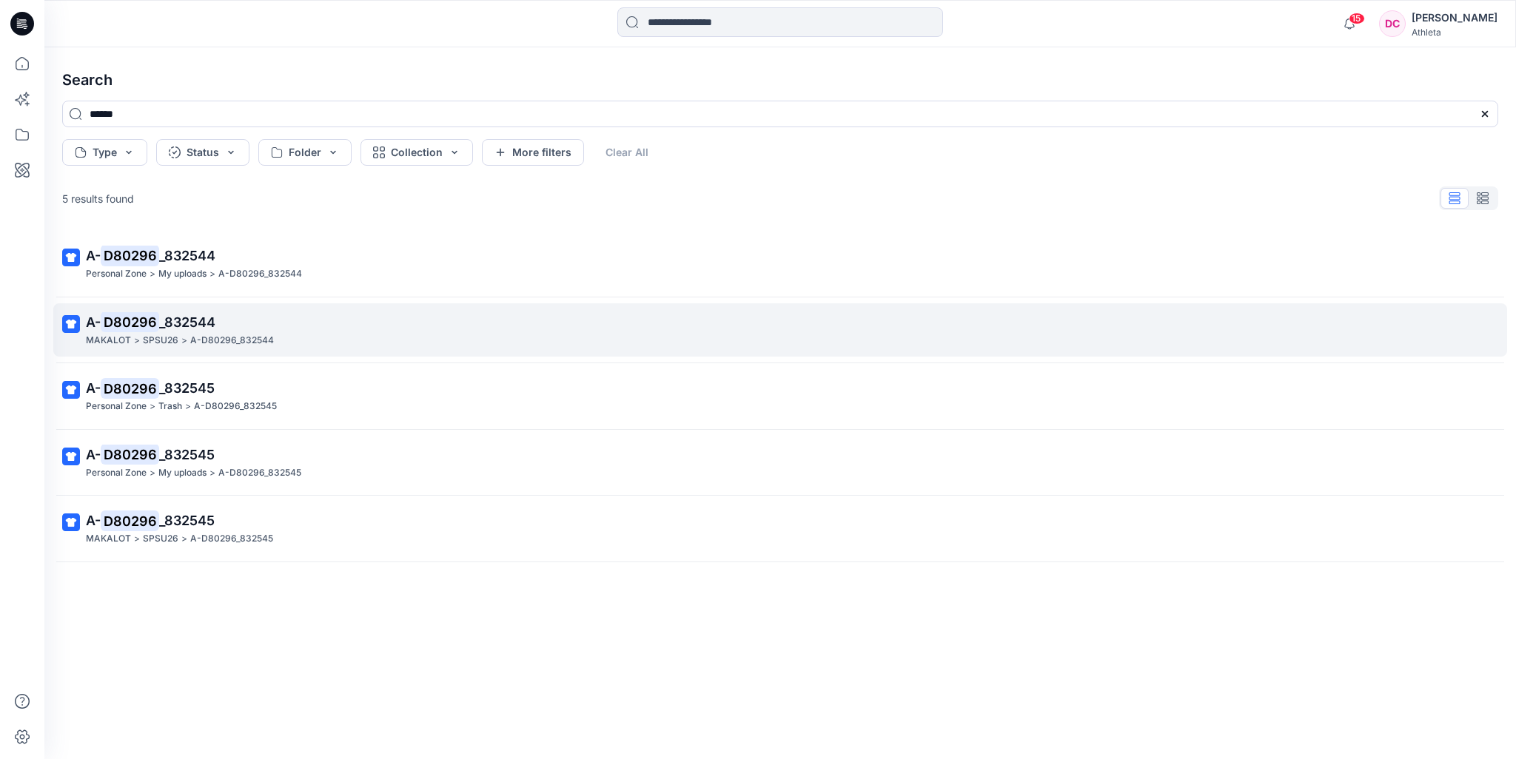
click at [213, 333] on p "A-D80296_832544" at bounding box center [232, 341] width 84 height 16
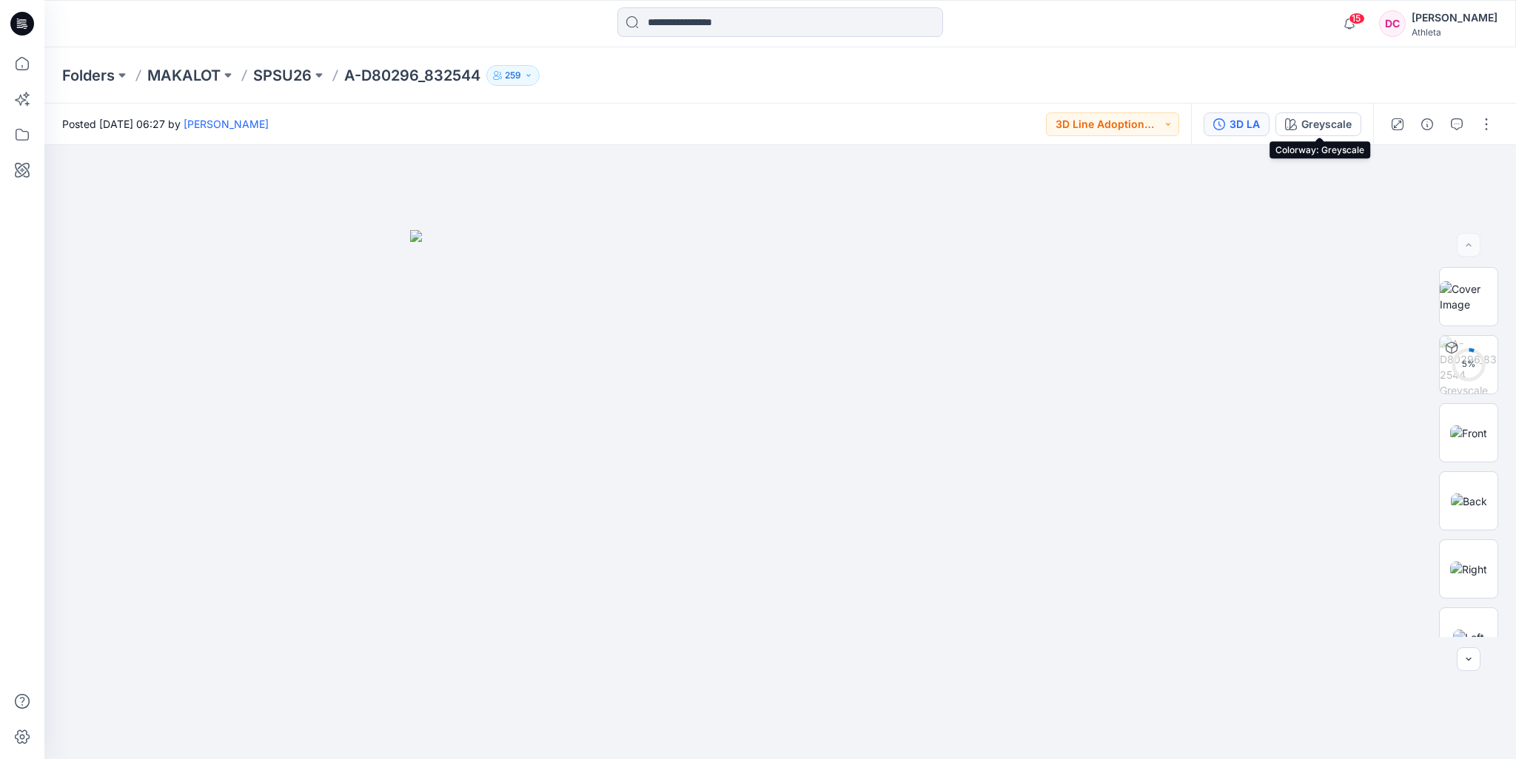
click at [1261, 124] on button "3D LA" at bounding box center [1236, 124] width 66 height 24
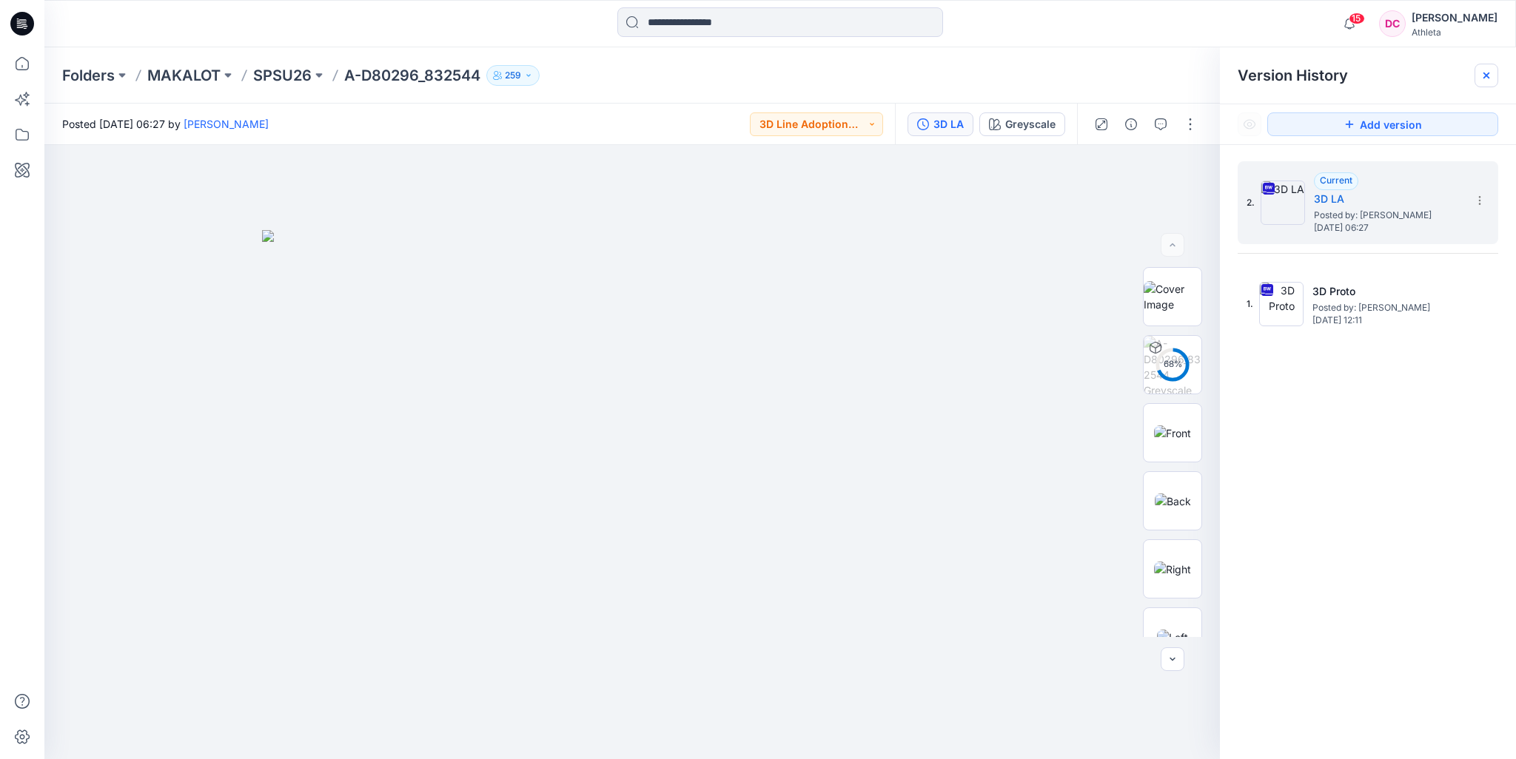
click at [1488, 82] on div at bounding box center [1486, 76] width 24 height 24
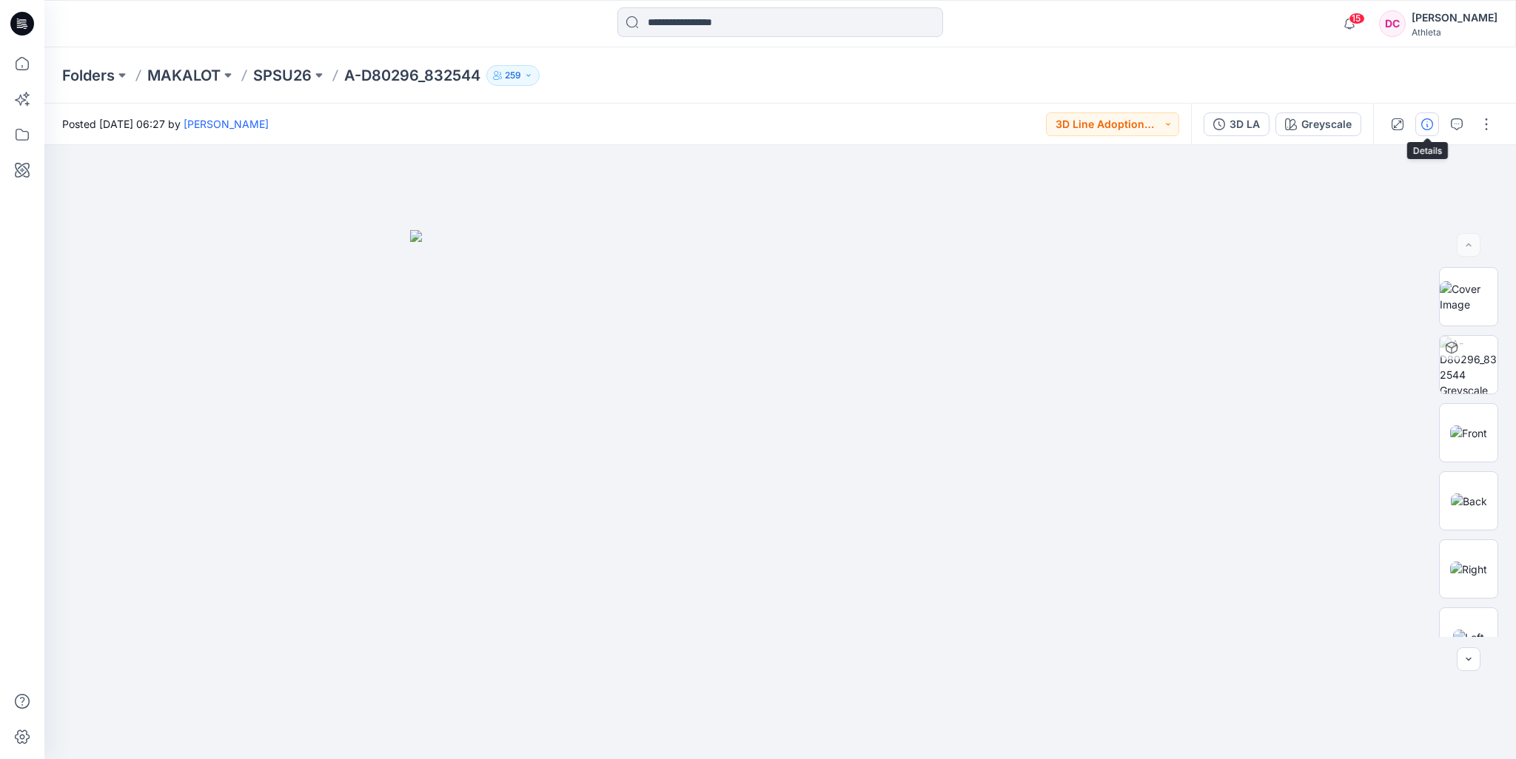
click at [1422, 127] on icon "button" at bounding box center [1427, 124] width 12 height 12
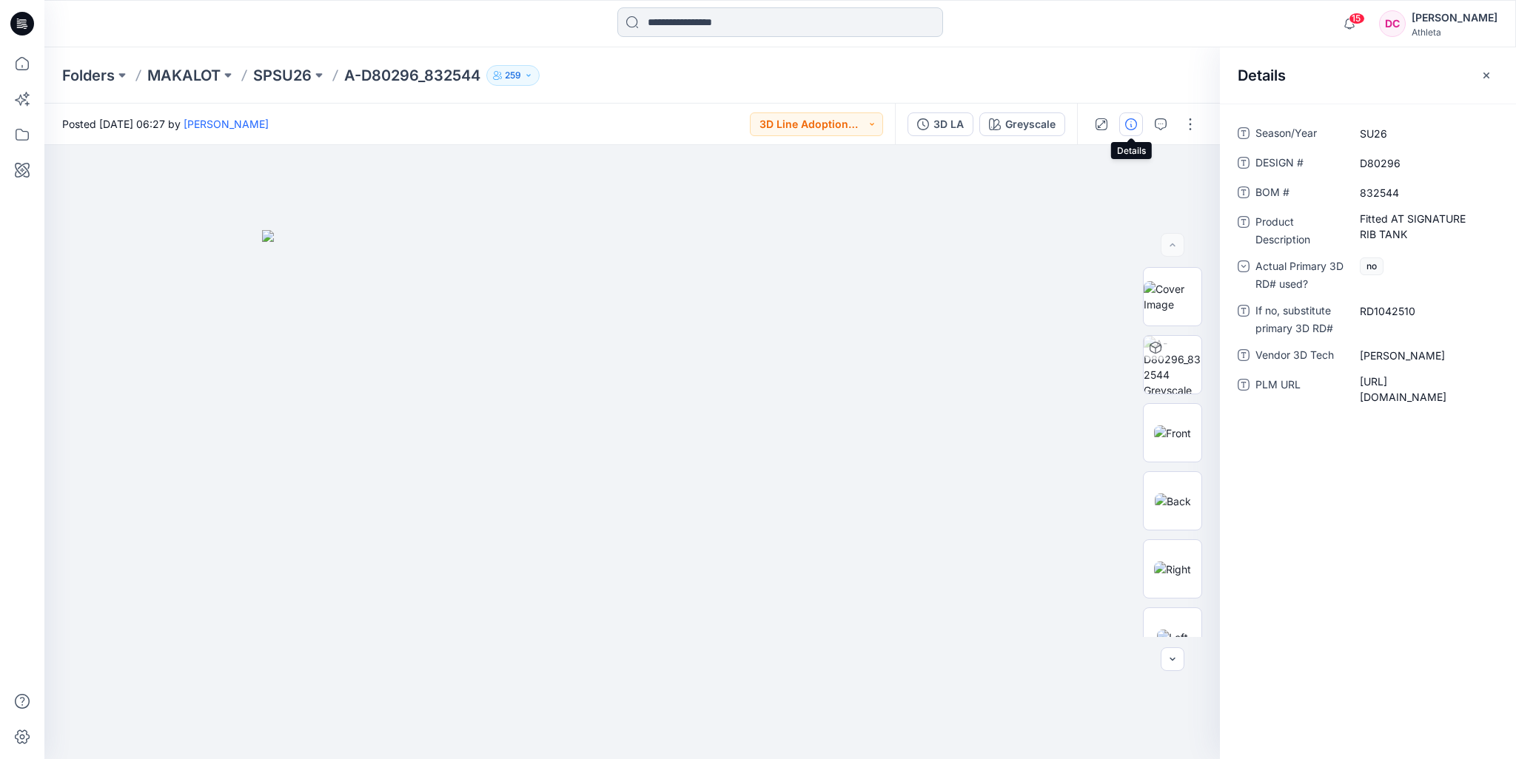
click at [682, 24] on input at bounding box center [780, 22] width 326 height 30
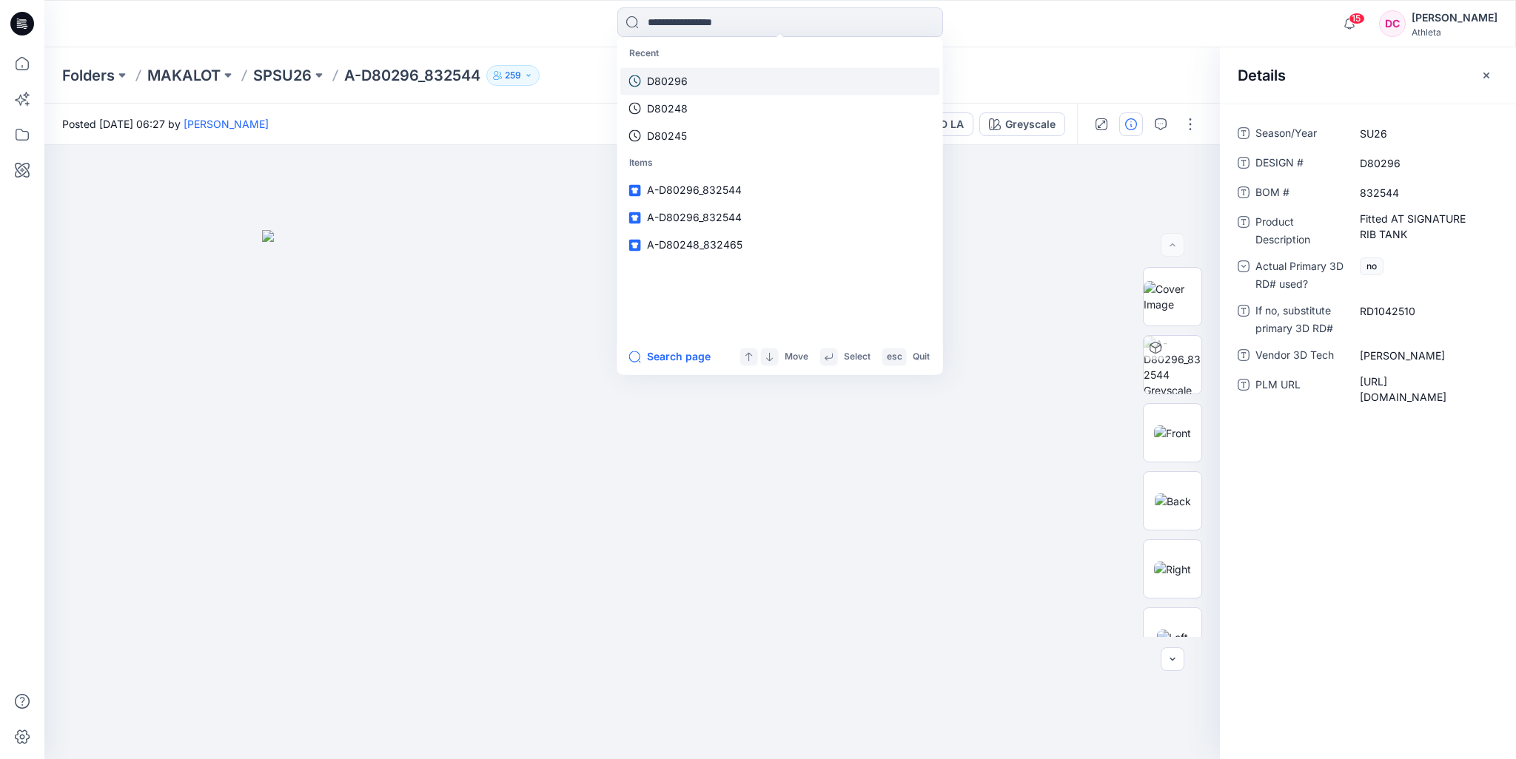
click at [682, 81] on p "D80296" at bounding box center [667, 81] width 41 height 16
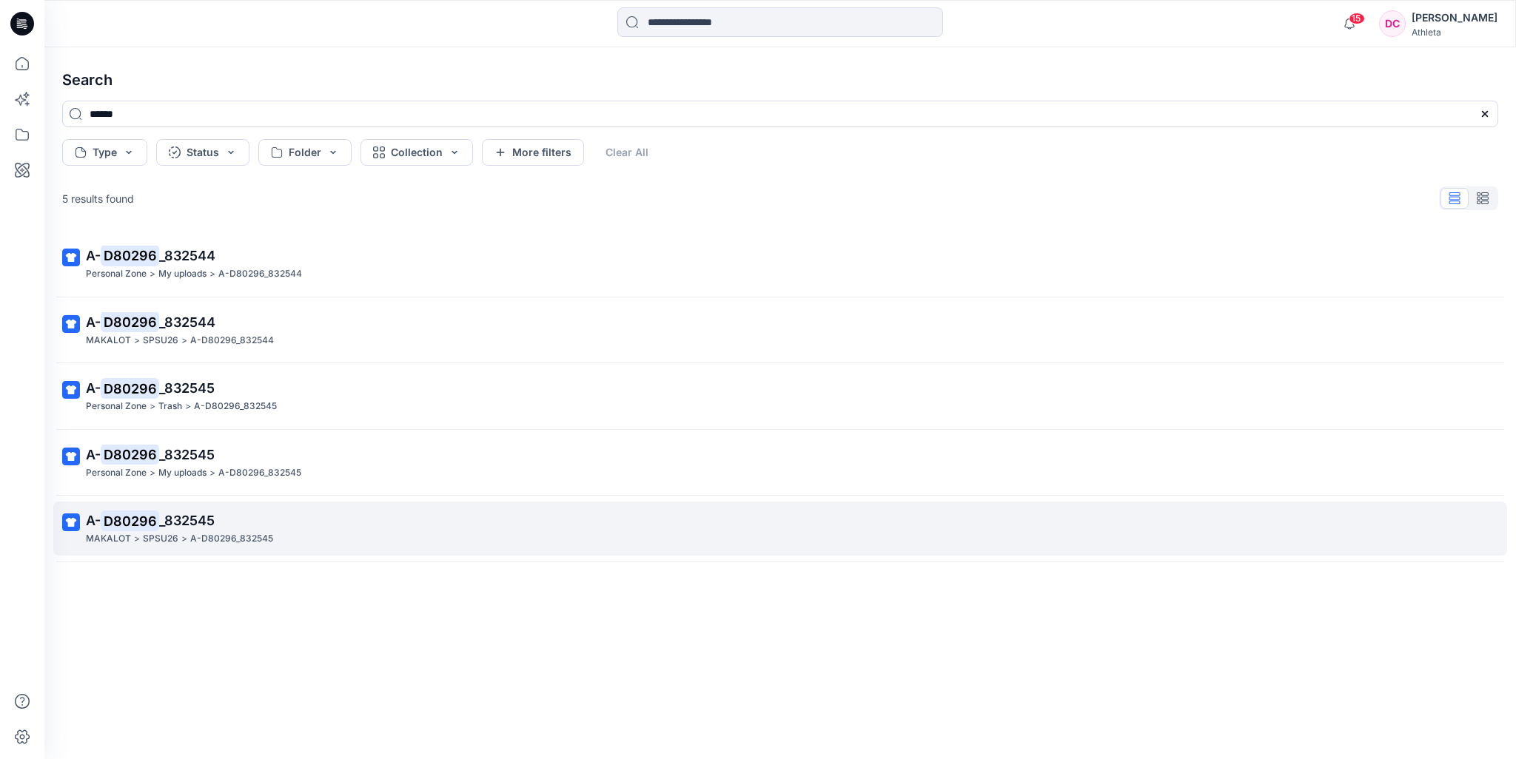
click at [221, 522] on p "A- D80296 _832545" at bounding box center [778, 521] width 1385 height 21
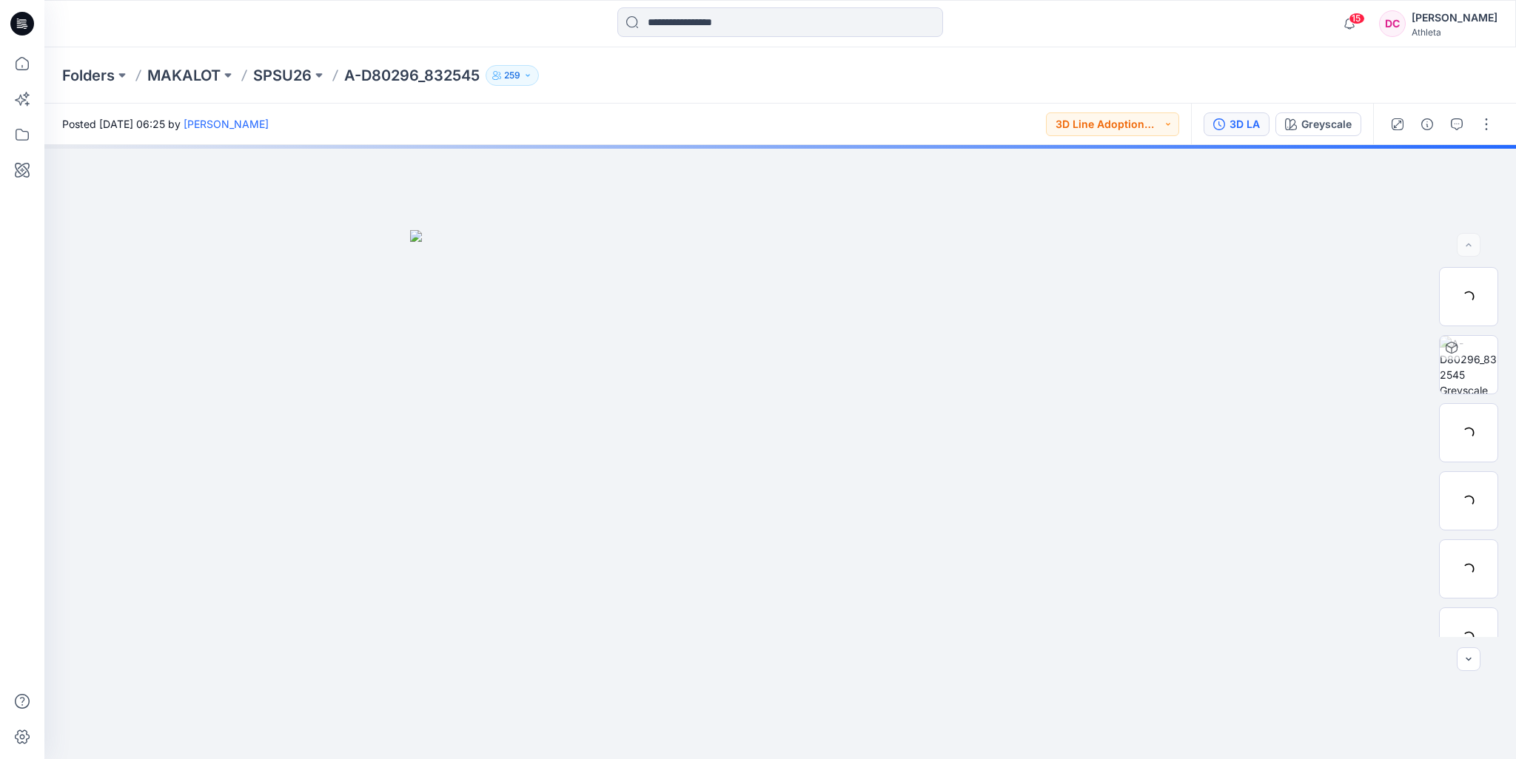
click at [1245, 130] on div "3D LA" at bounding box center [1244, 124] width 30 height 16
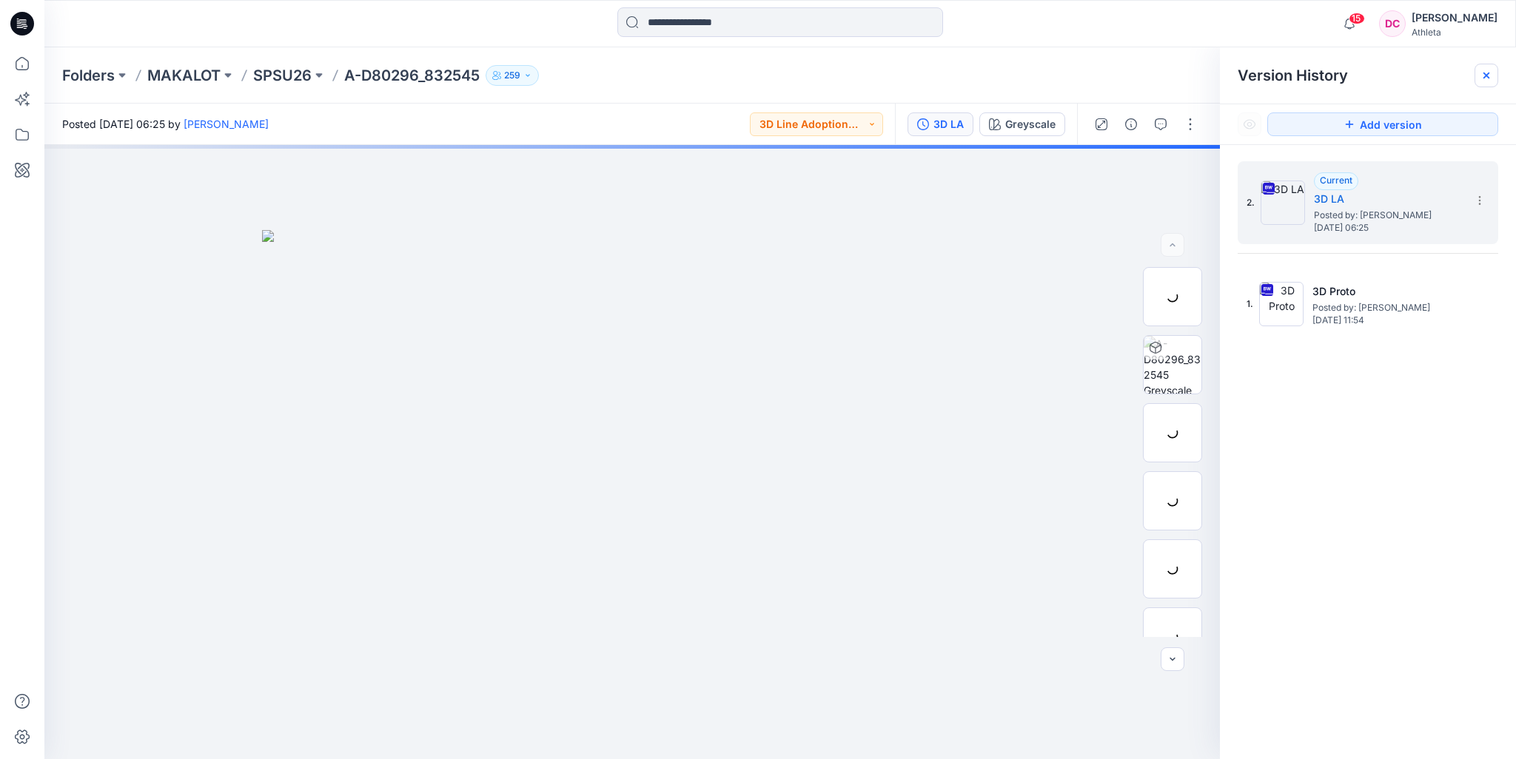
click at [1488, 77] on icon at bounding box center [1486, 76] width 6 height 6
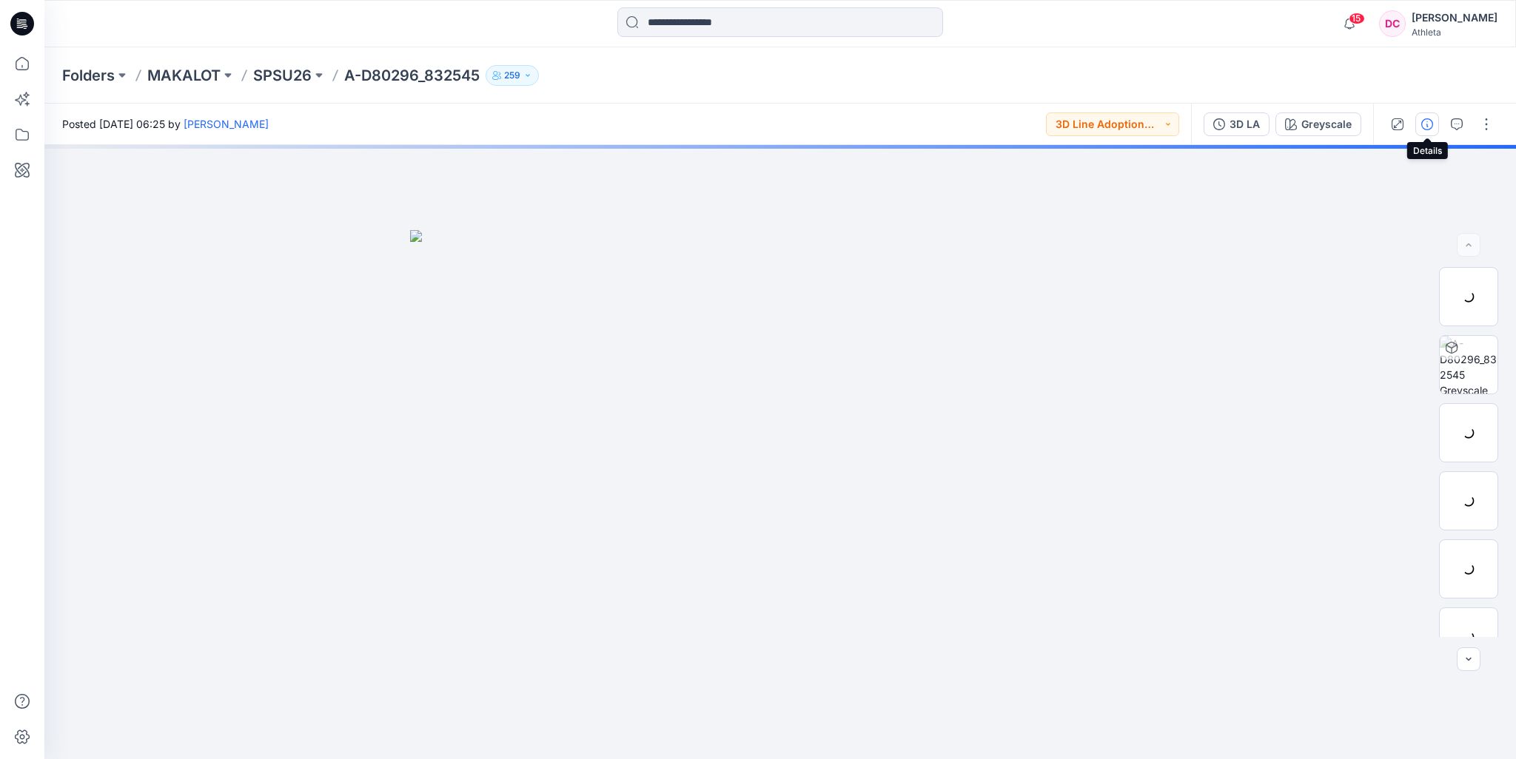
click at [1428, 125] on icon "button" at bounding box center [1427, 124] width 12 height 12
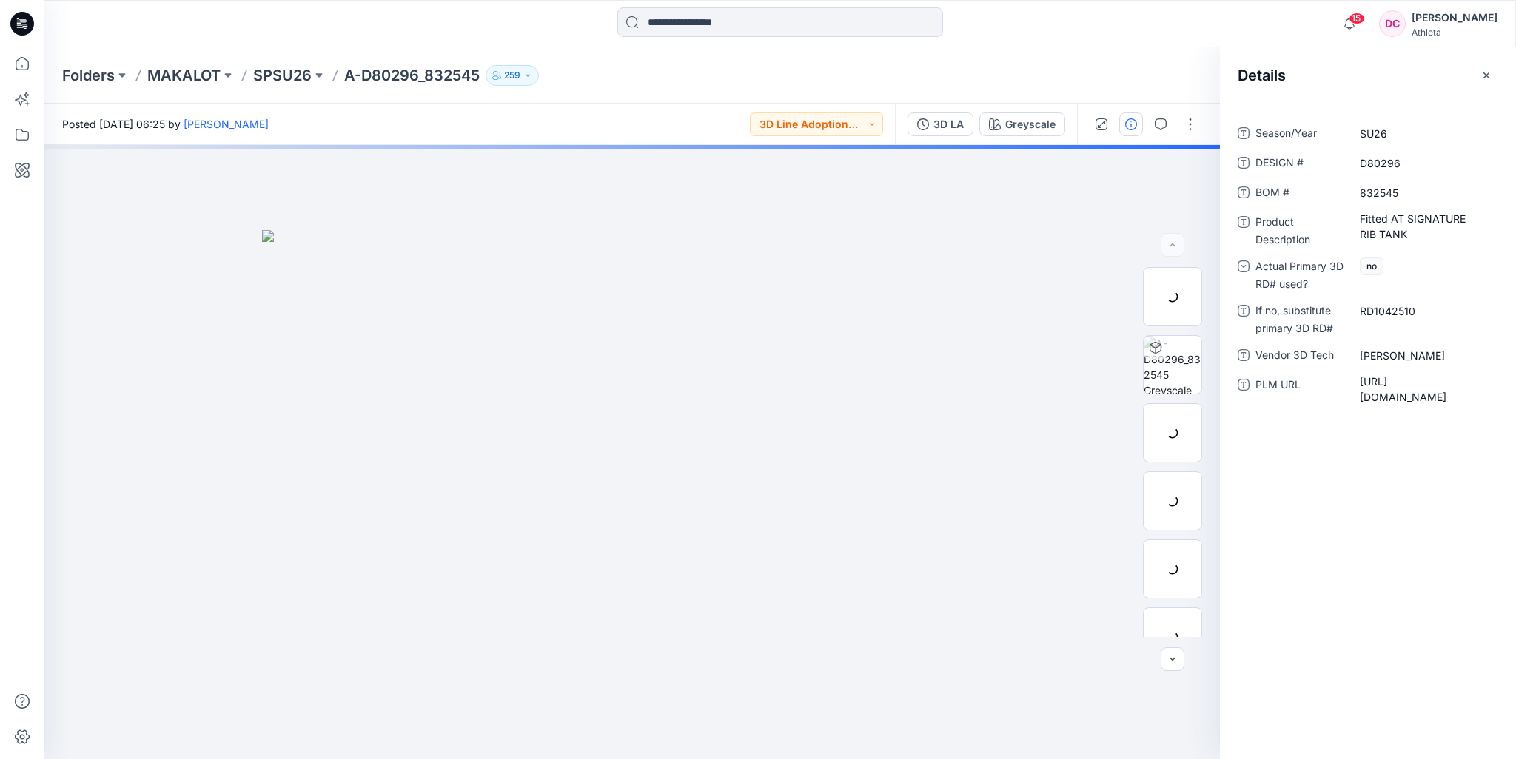
click at [1086, 67] on div "Folders MAKALOT SPSU26 A-D80296_832545 259" at bounding box center [722, 75] width 1320 height 21
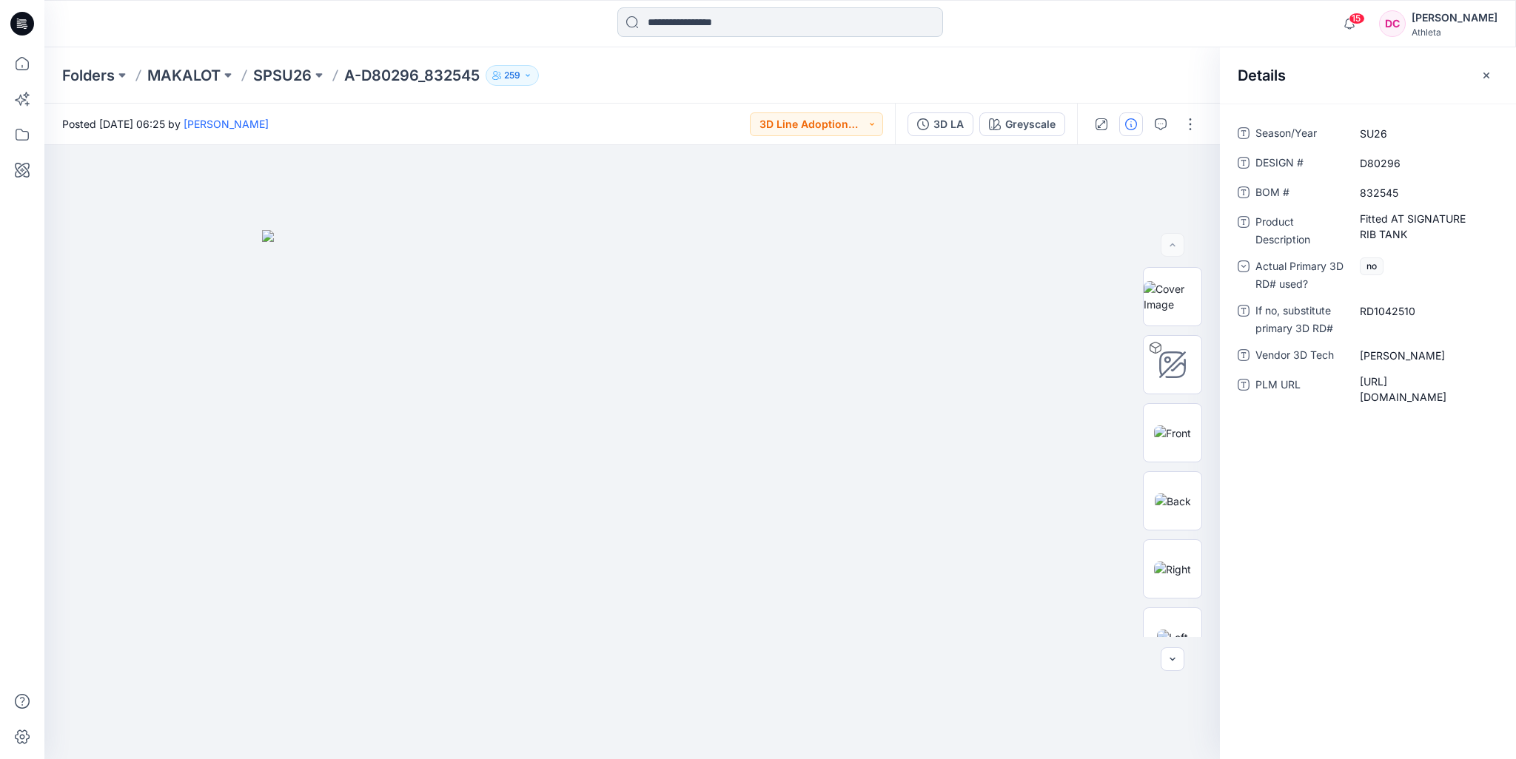
click at [746, 24] on input at bounding box center [780, 22] width 326 height 30
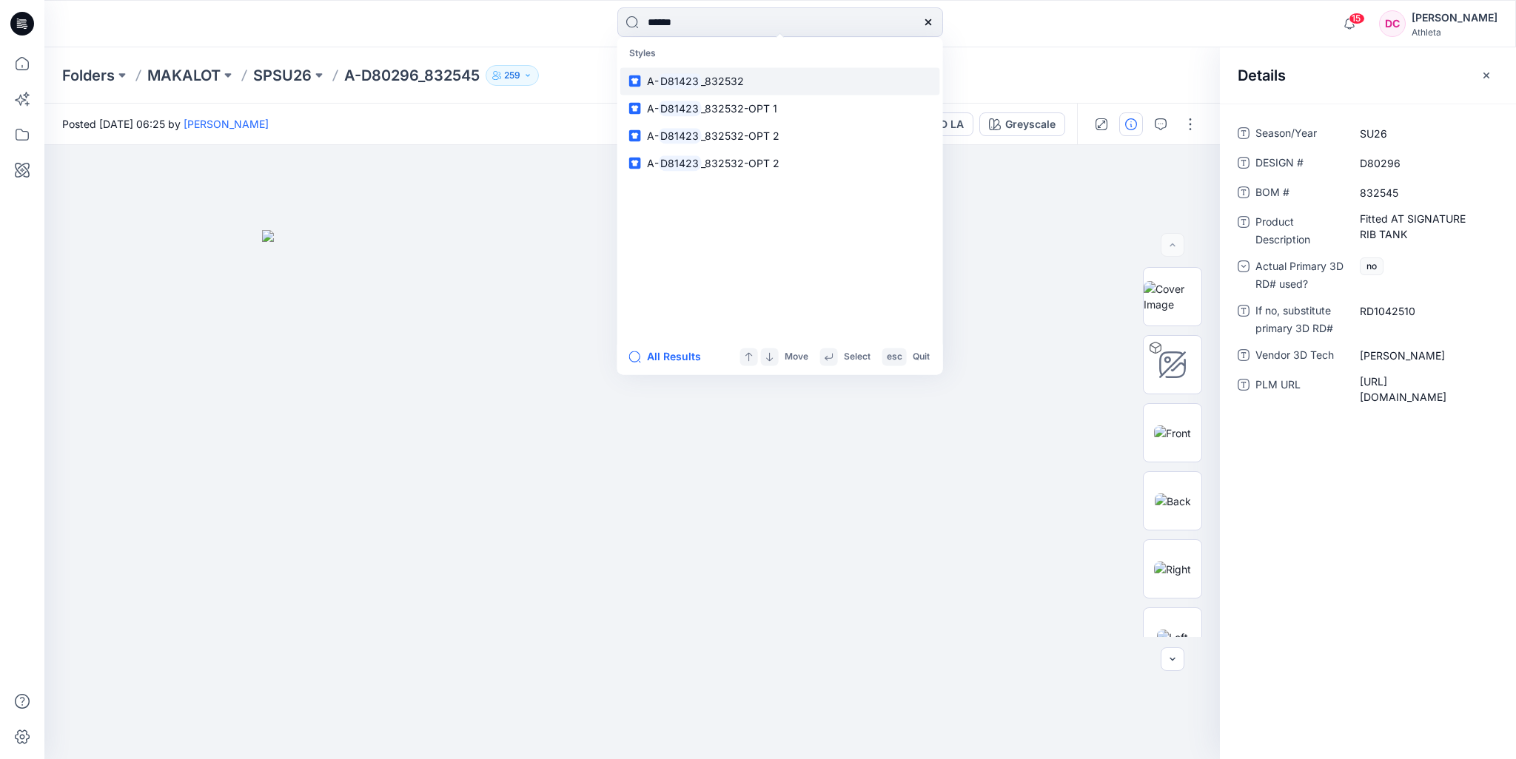
type input "******"
click at [742, 81] on link "A- D81423 _832532" at bounding box center [780, 80] width 320 height 27
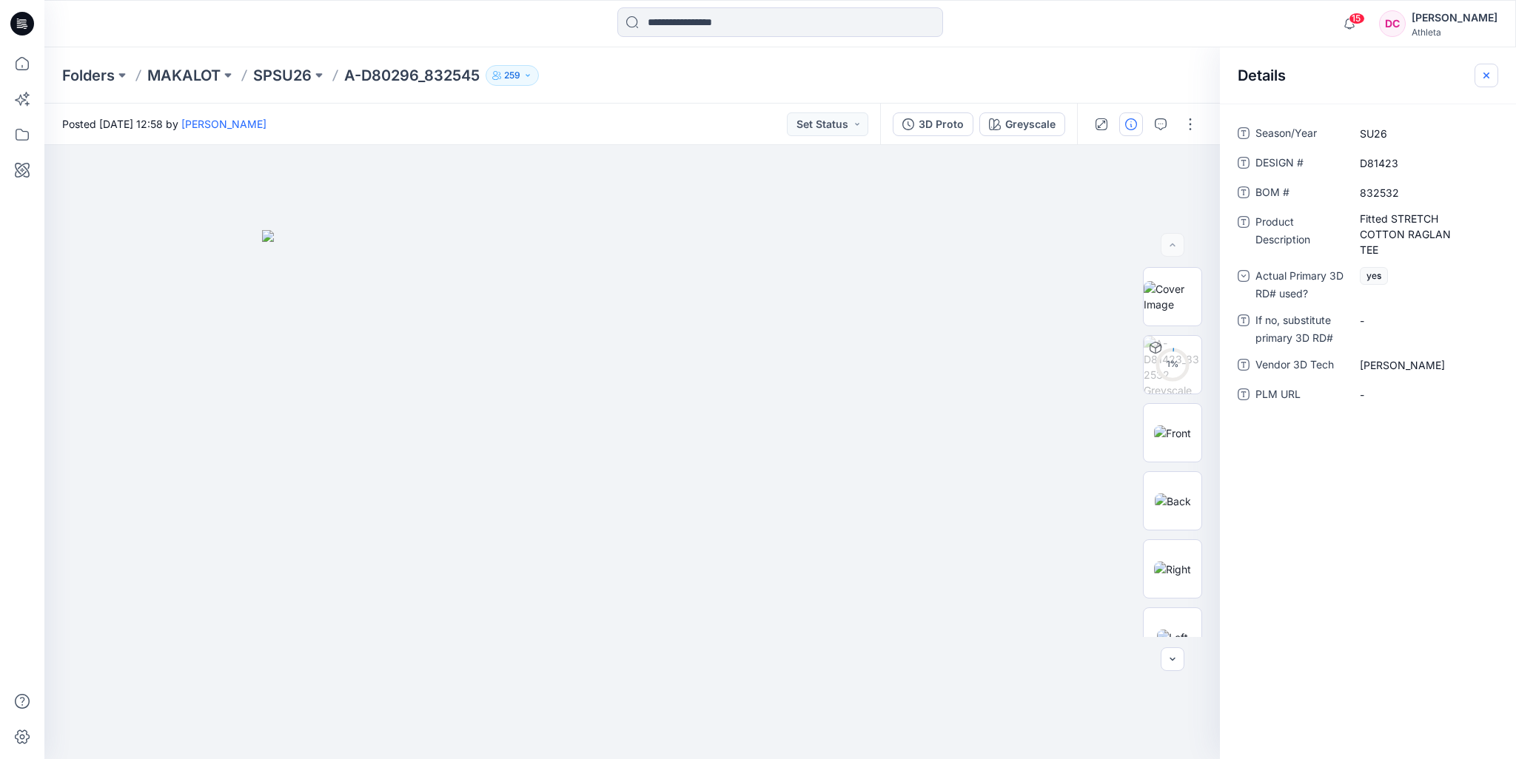
click at [1480, 73] on icon "button" at bounding box center [1486, 76] width 12 height 12
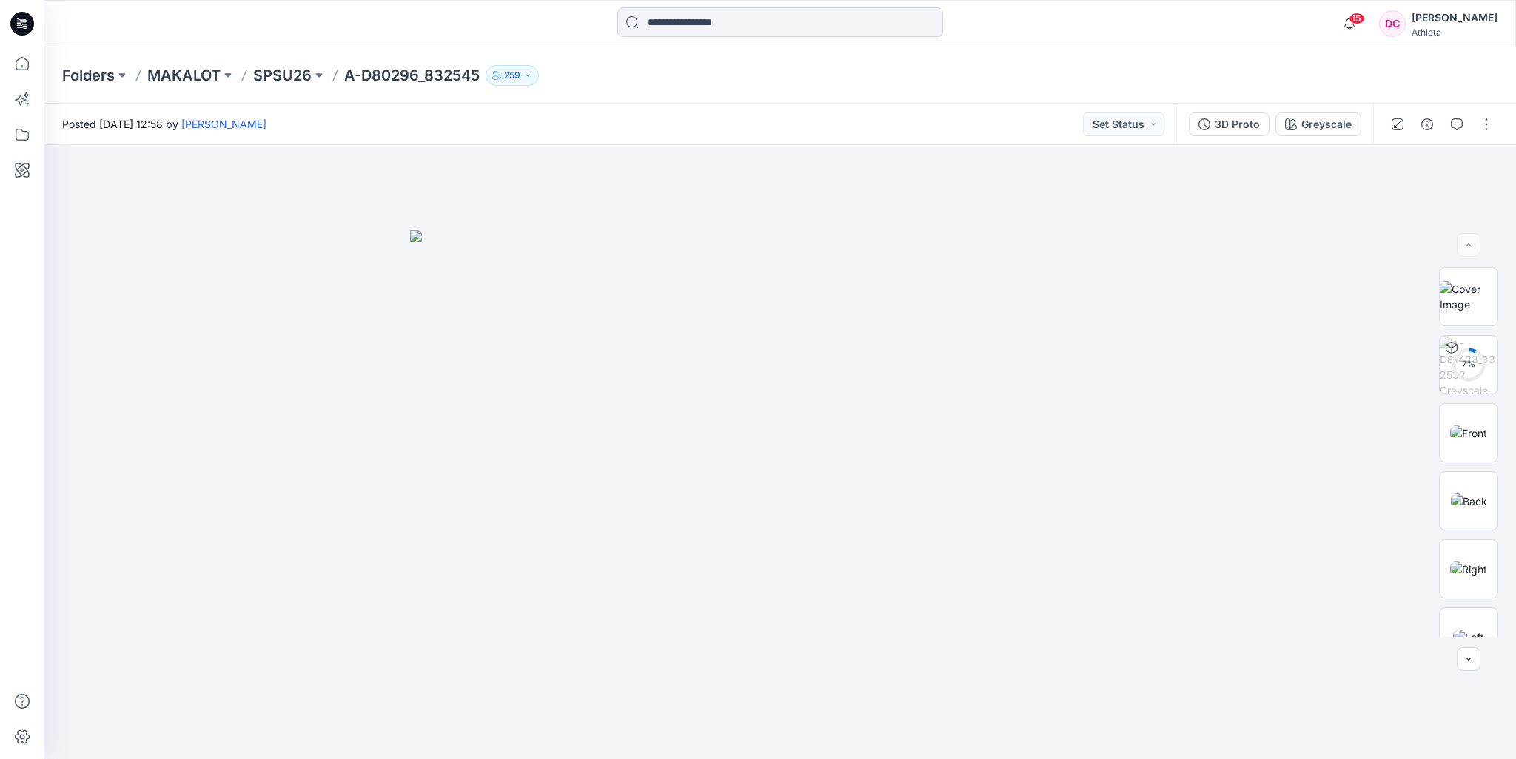
click at [799, 23] on input at bounding box center [780, 22] width 326 height 30
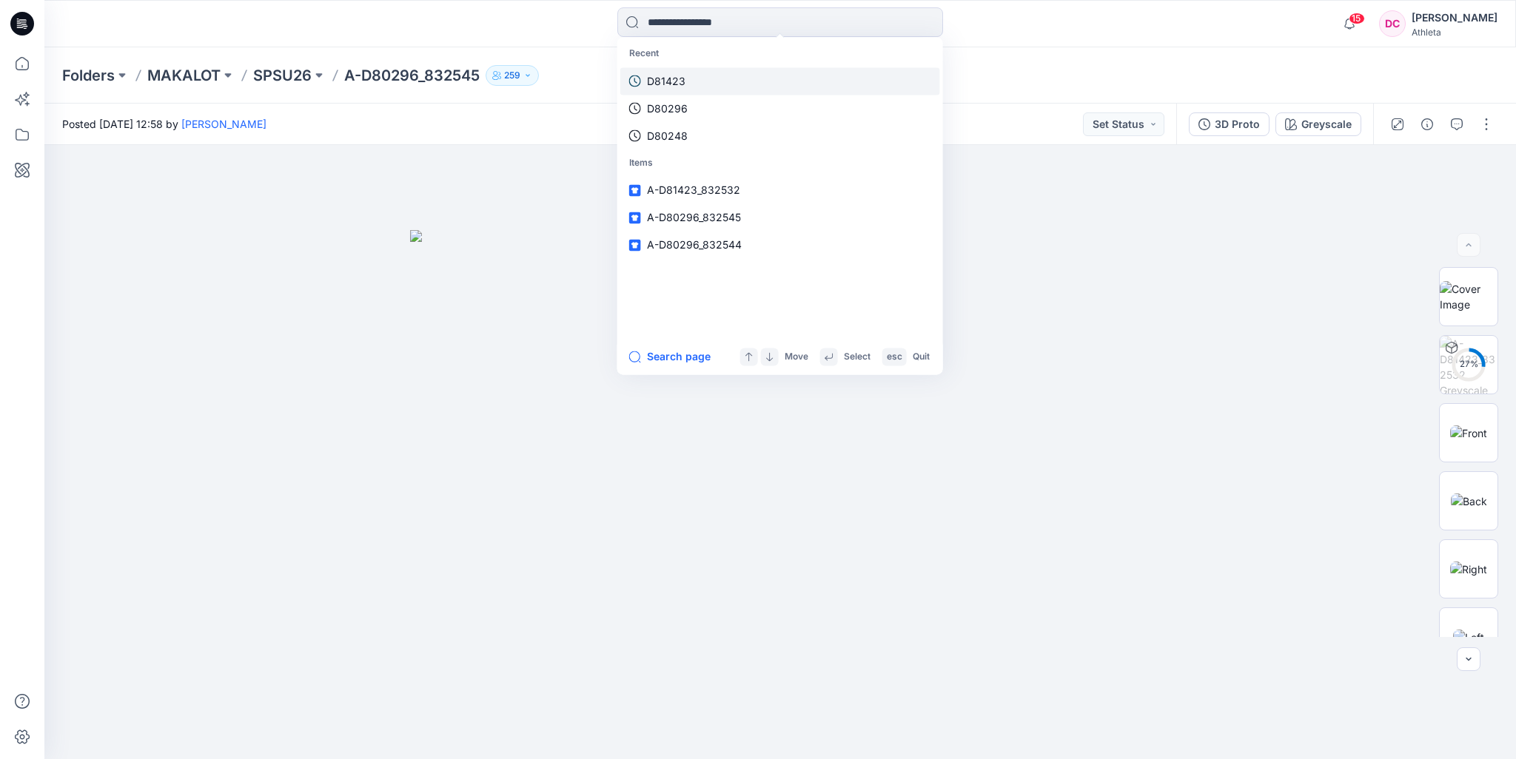
click at [694, 90] on link "D81423" at bounding box center [780, 80] width 320 height 27
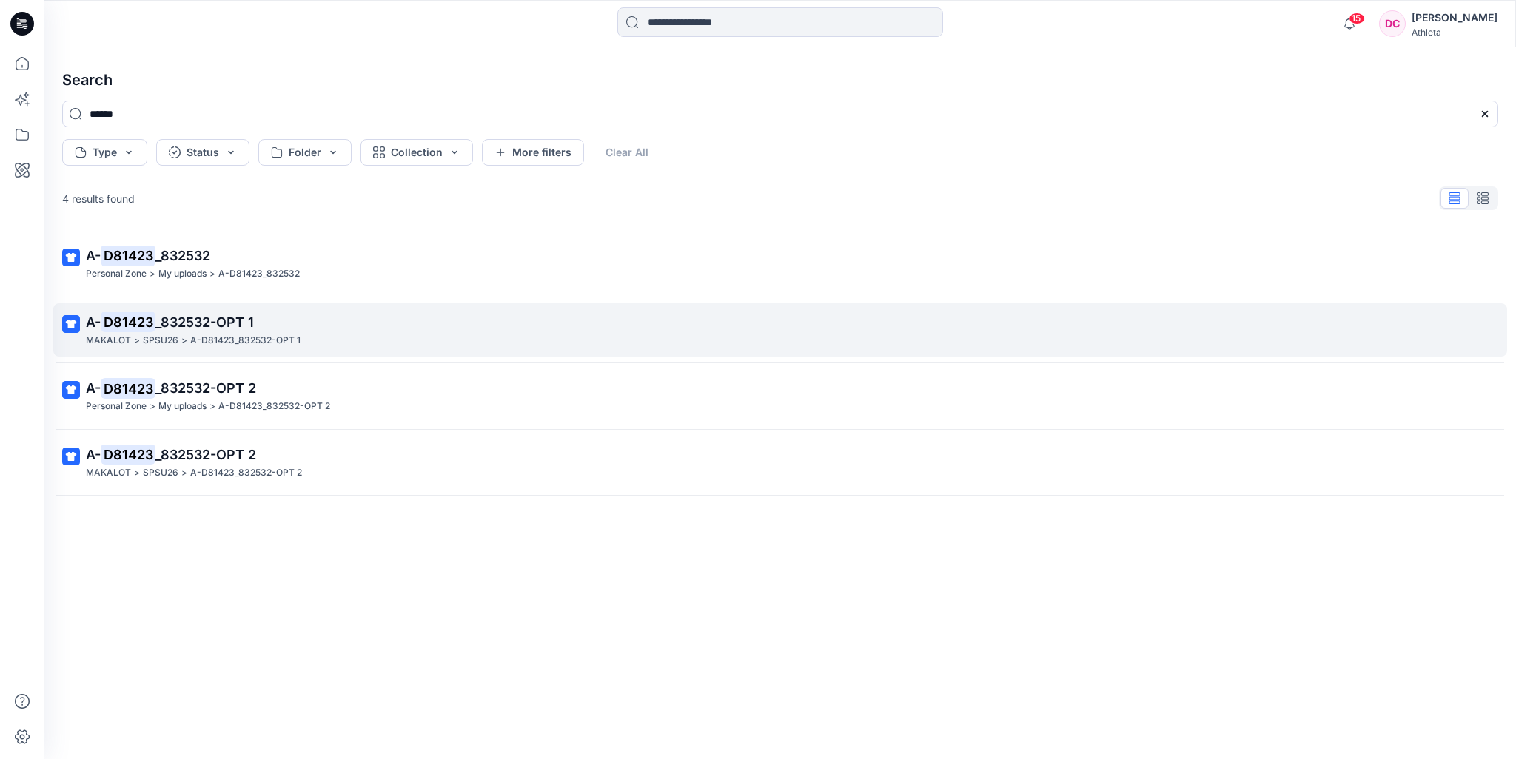
click at [163, 329] on p "A- D81423 _832532-OPT 1" at bounding box center [778, 322] width 1385 height 21
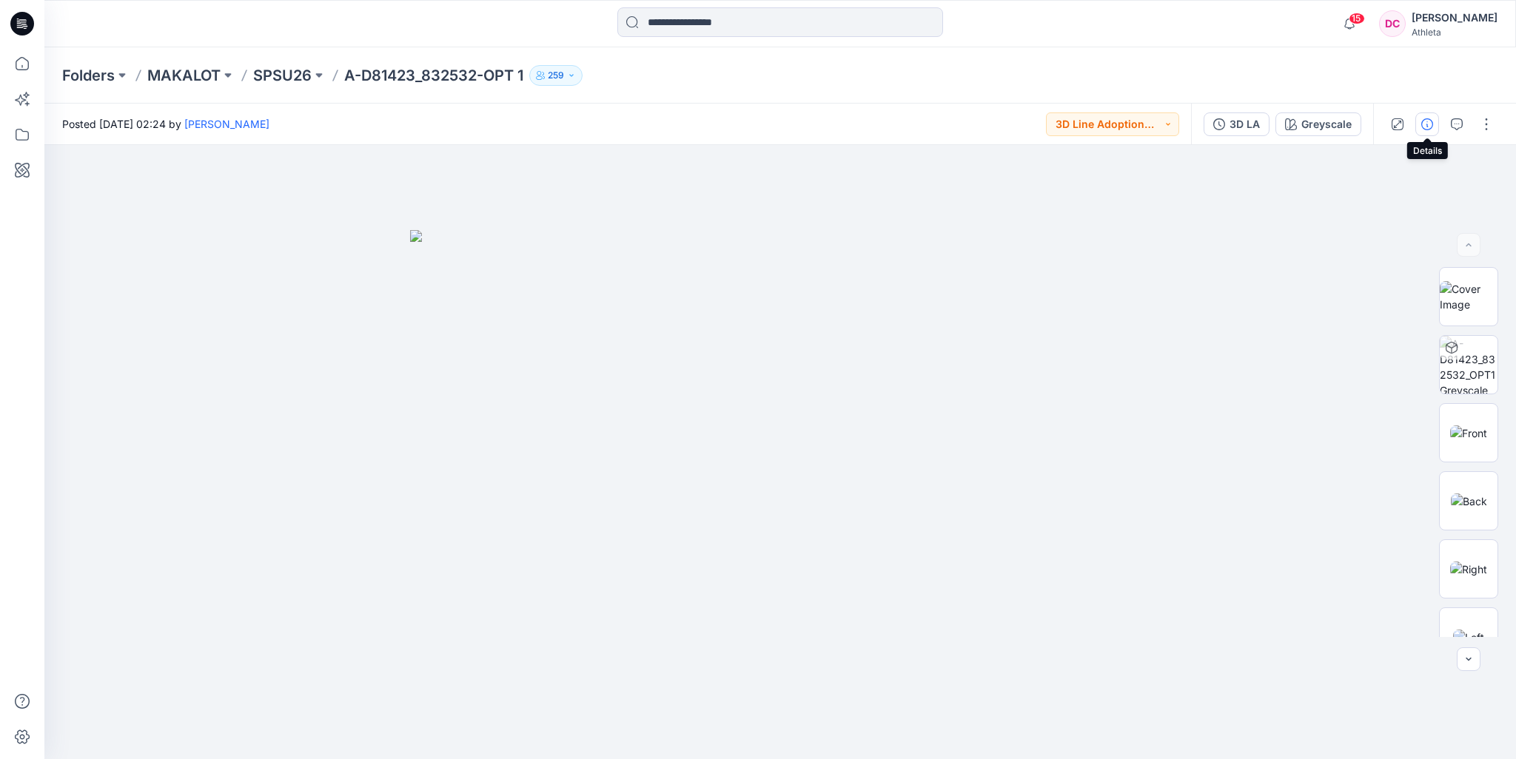
click at [1427, 127] on icon "button" at bounding box center [1427, 124] width 12 height 12
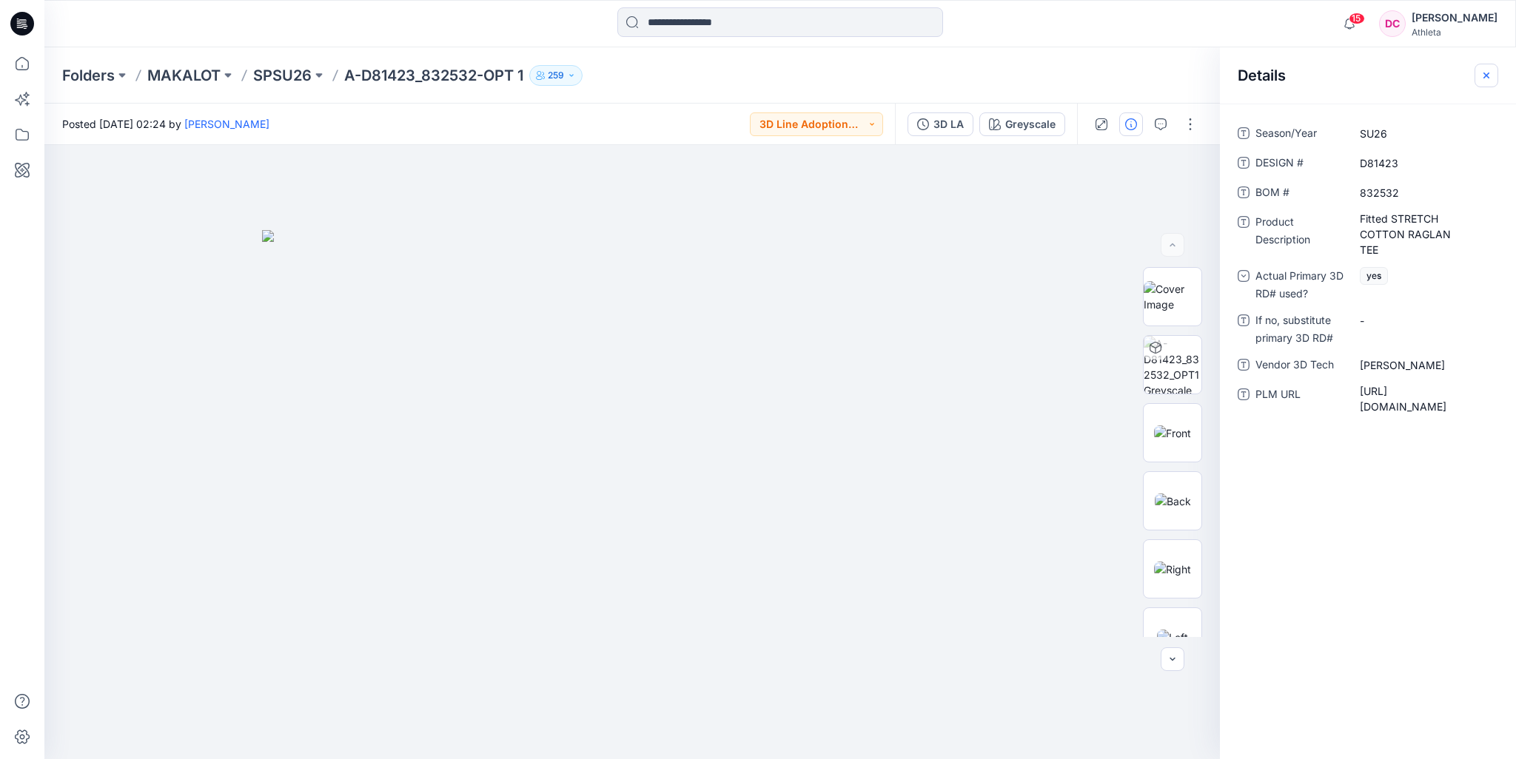
click at [1488, 76] on icon "button" at bounding box center [1486, 76] width 12 height 12
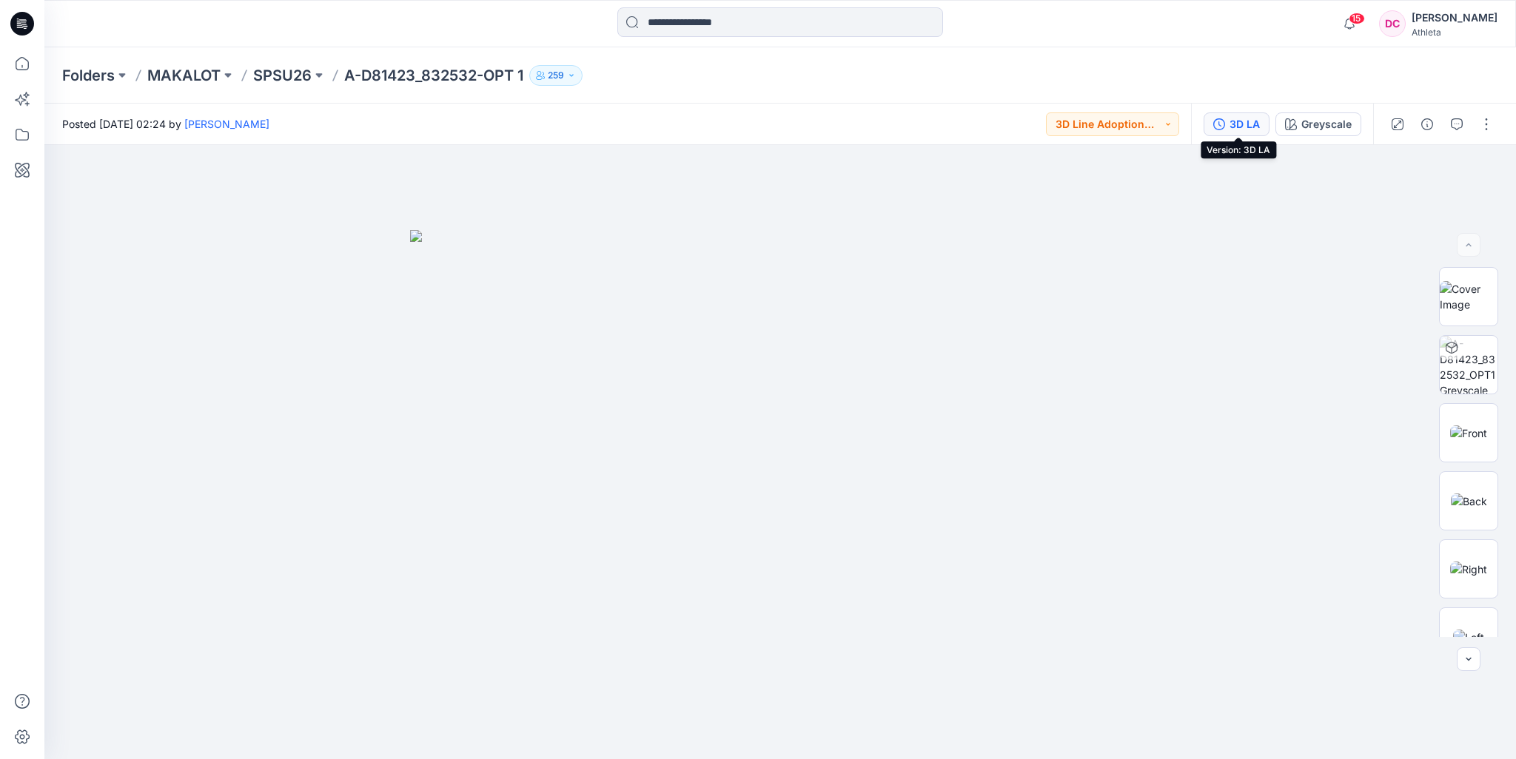
click at [1258, 124] on div "3D LA" at bounding box center [1244, 124] width 30 height 16
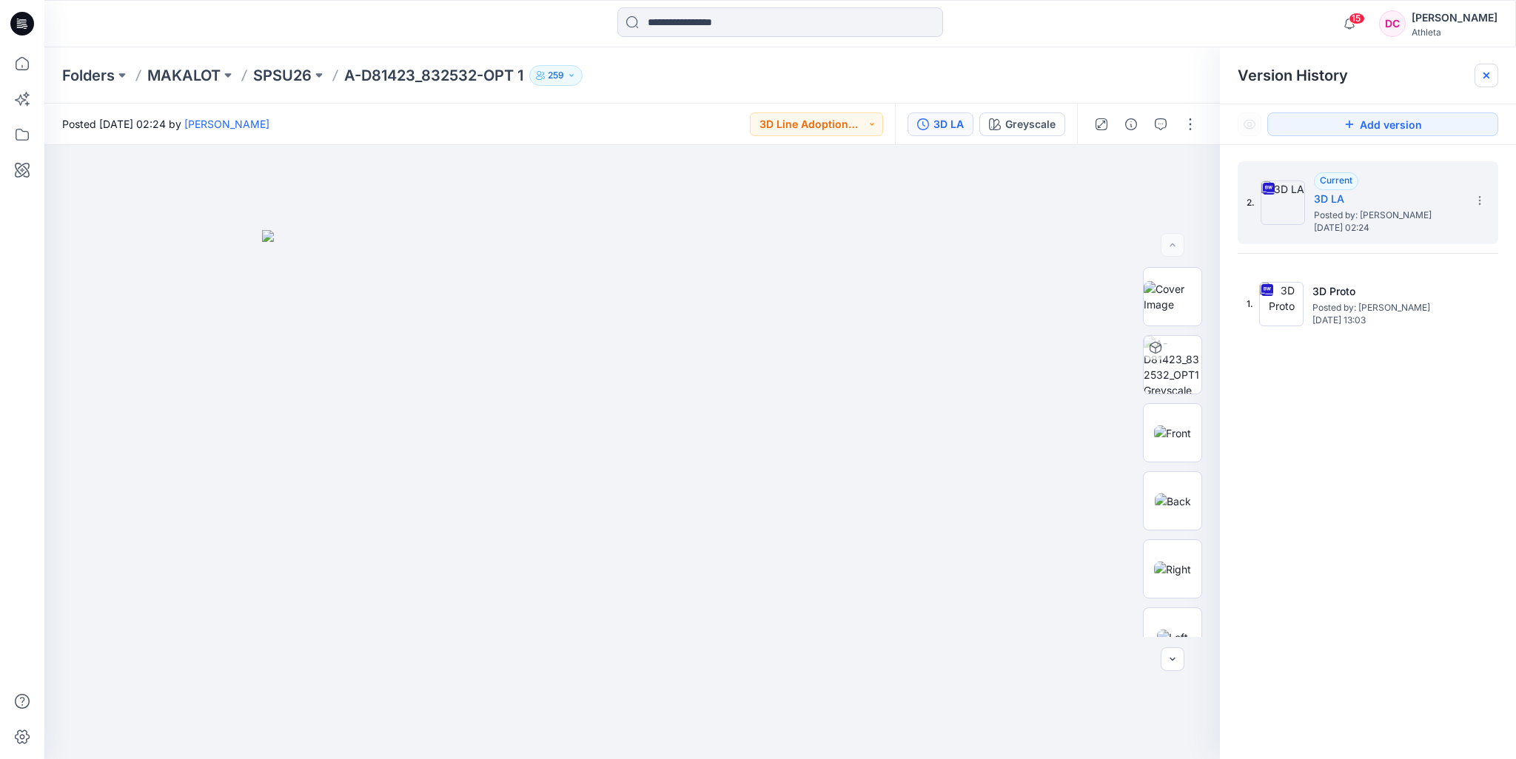
click at [1484, 74] on icon at bounding box center [1486, 76] width 6 height 6
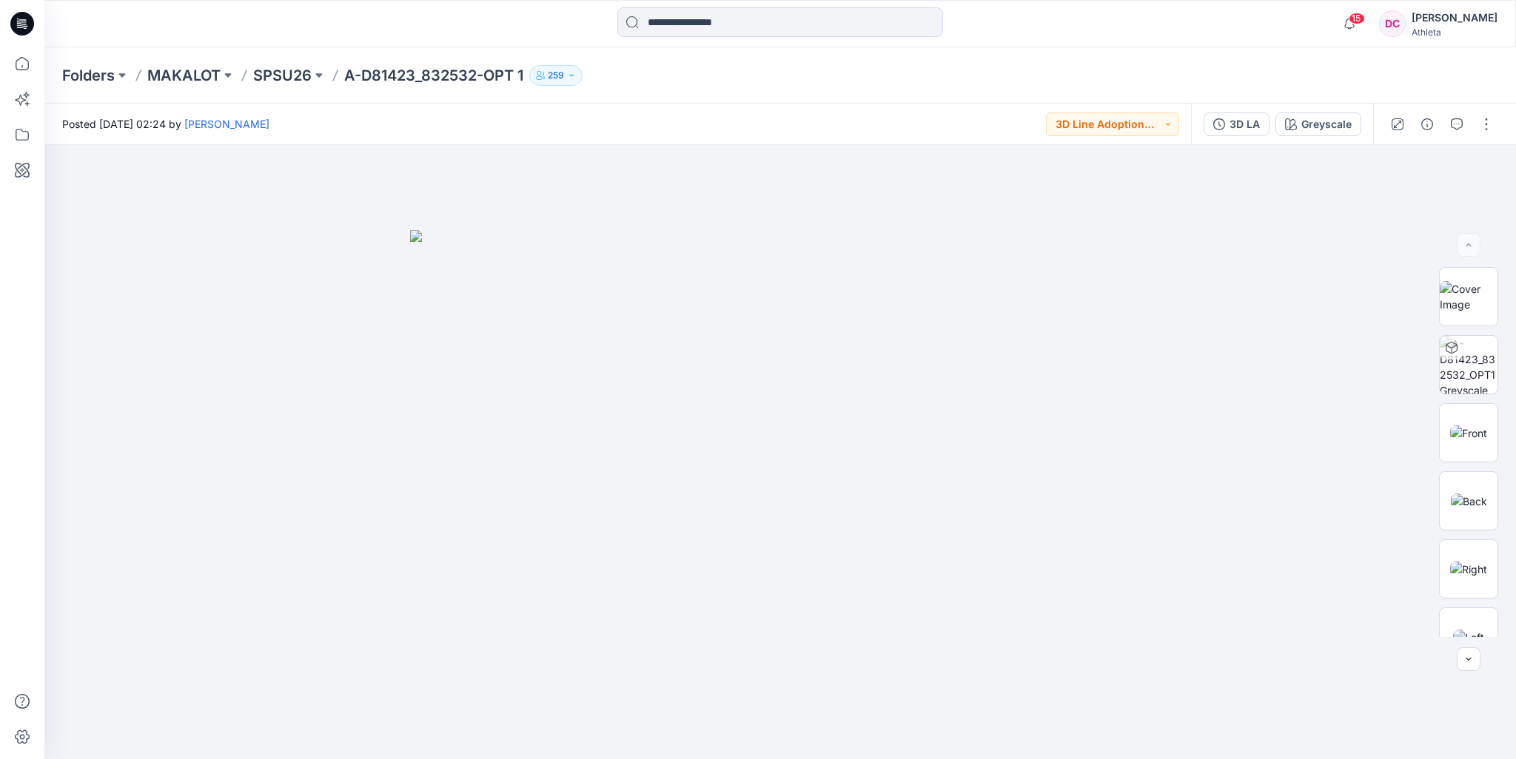
click at [1187, 73] on div "Folders MAKALOT SPSU26 A-D81423_832532-OPT 1 259" at bounding box center [722, 75] width 1320 height 21
click at [765, 24] on input at bounding box center [780, 22] width 326 height 30
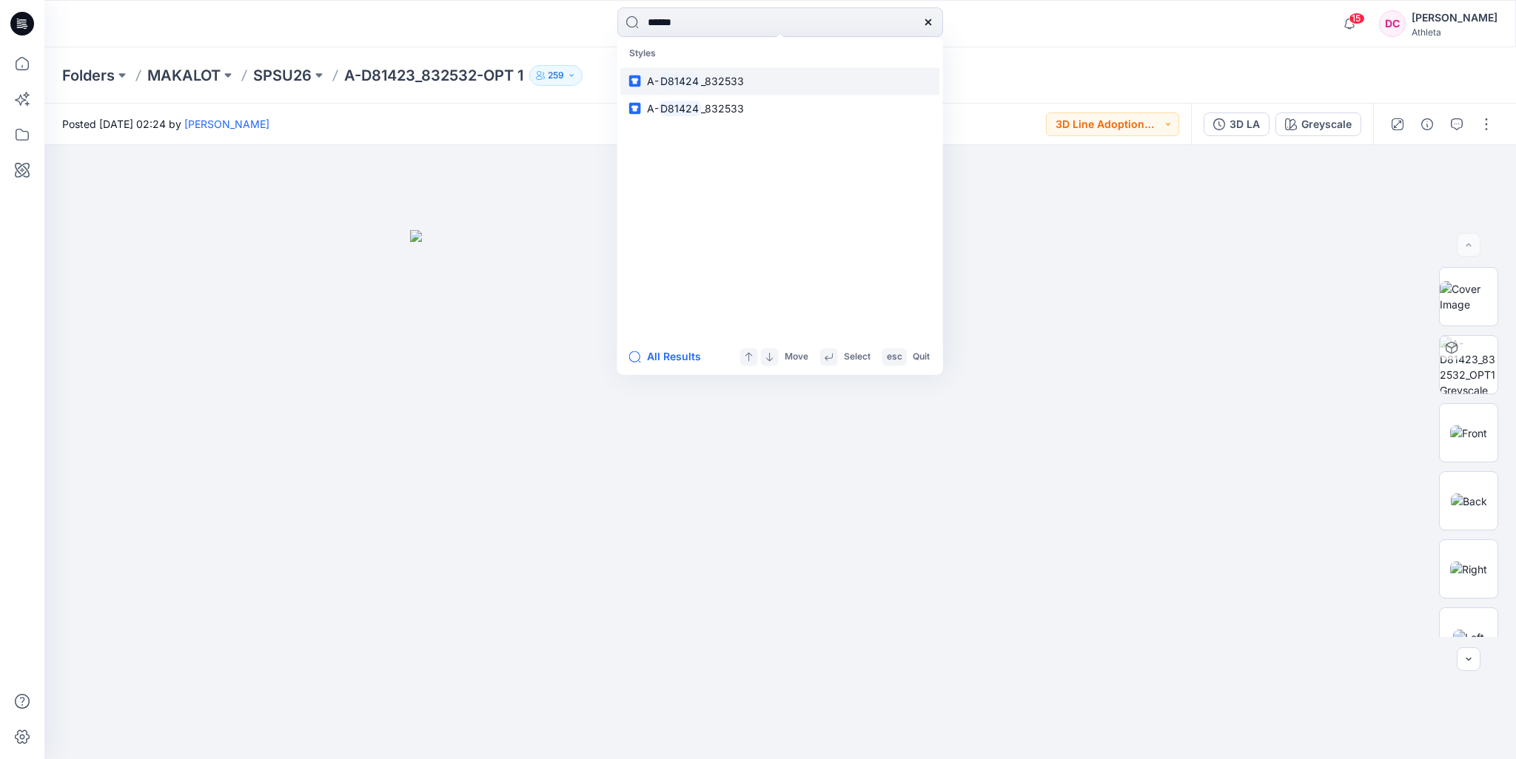
type input "******"
click at [747, 78] on link "A- D81424 _832533" at bounding box center [780, 80] width 320 height 27
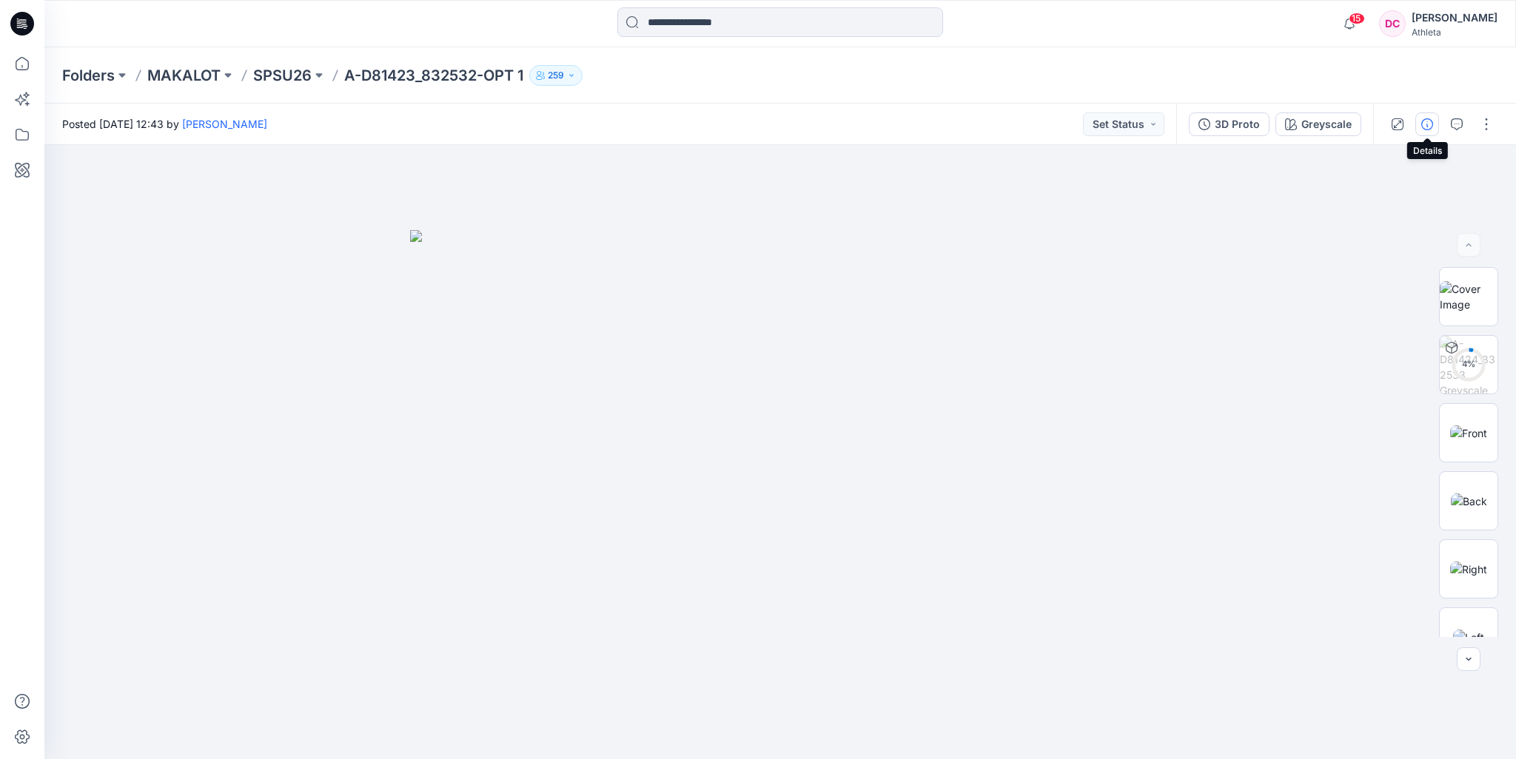
click at [1427, 125] on icon "button" at bounding box center [1427, 124] width 12 height 12
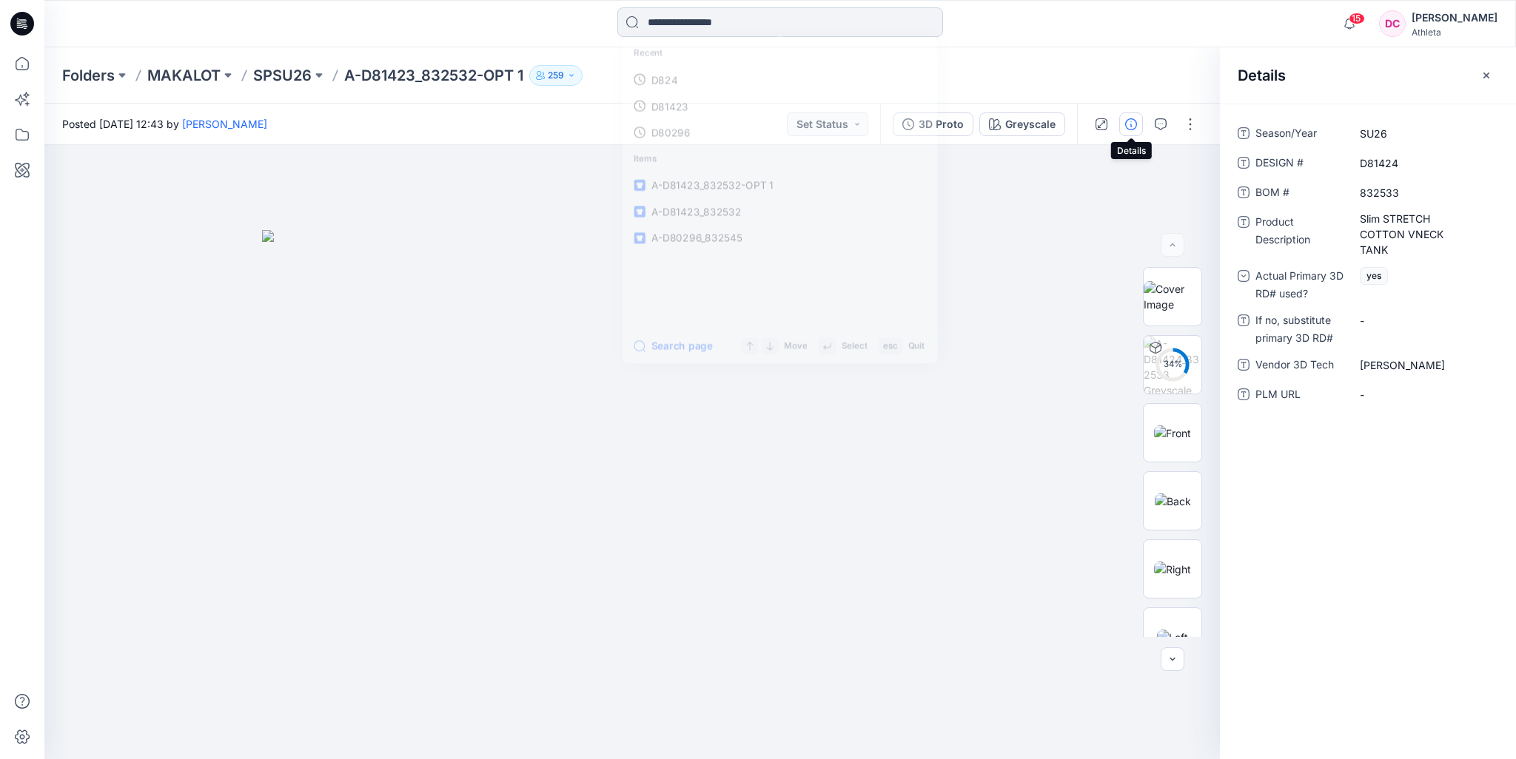
click at [713, 23] on input at bounding box center [780, 22] width 326 height 30
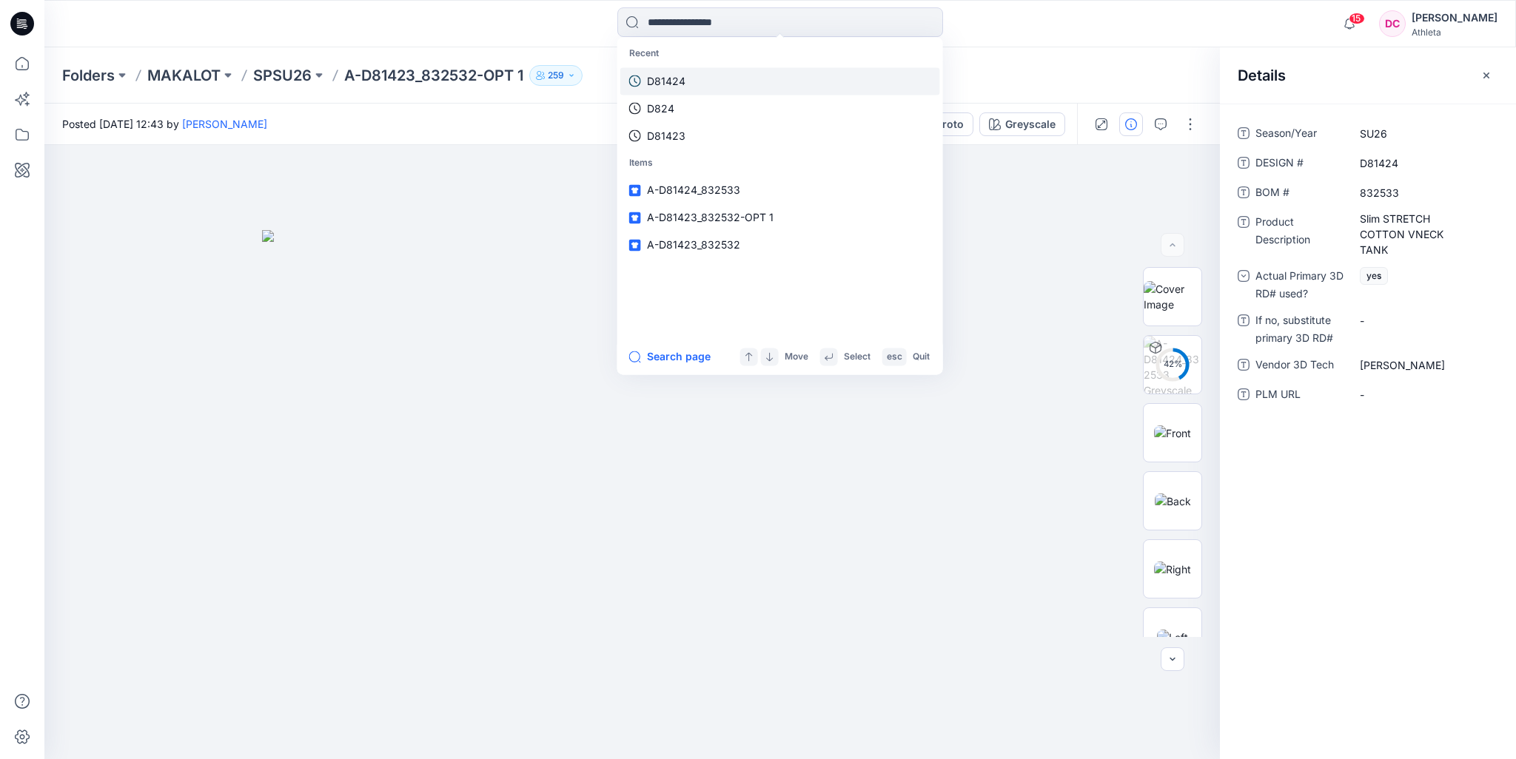
click at [699, 77] on link "D81424" at bounding box center [780, 80] width 320 height 27
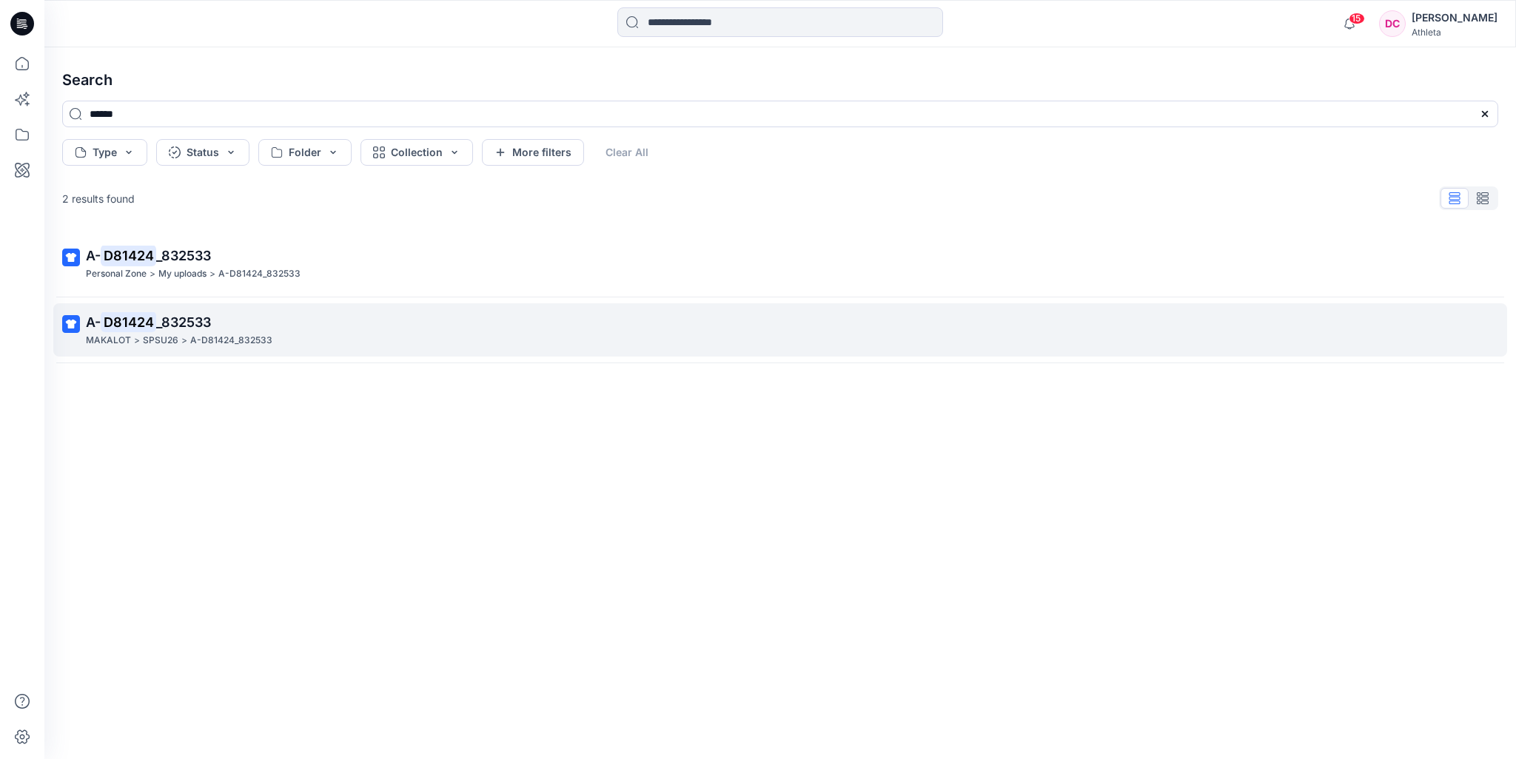
click at [223, 335] on p "A-D81424_832533" at bounding box center [231, 341] width 82 height 16
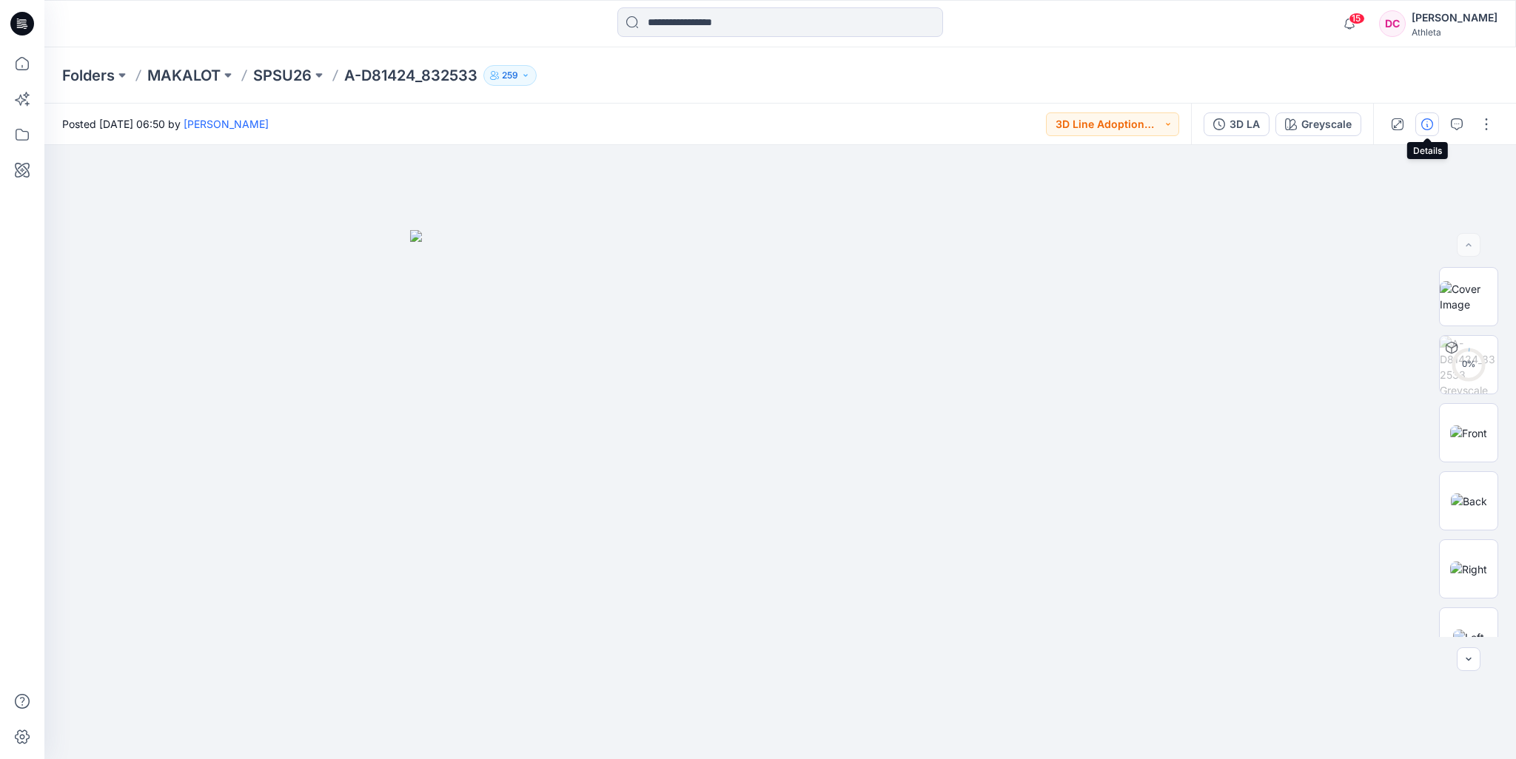
click at [1429, 122] on icon "button" at bounding box center [1427, 124] width 12 height 12
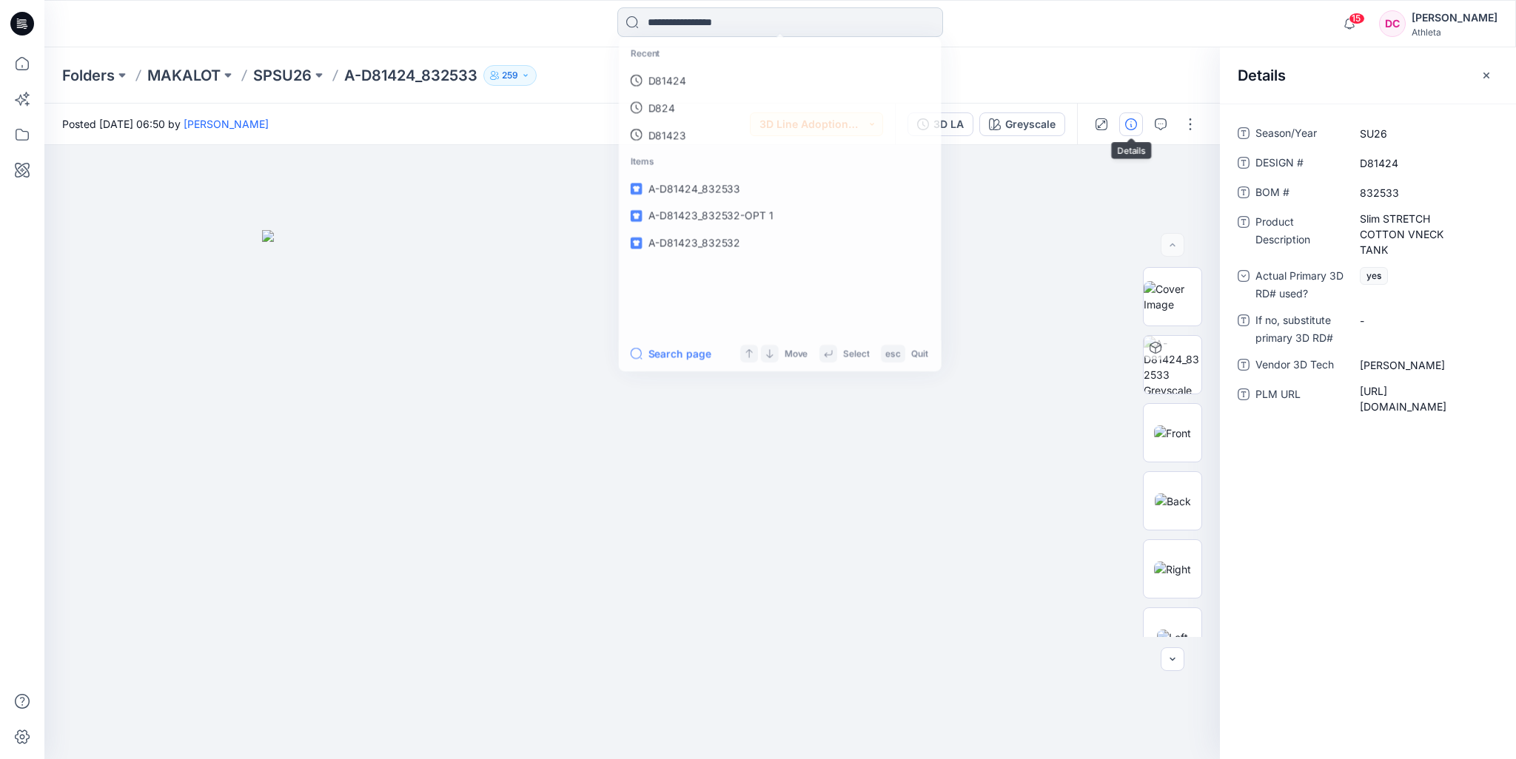
click at [728, 21] on input at bounding box center [780, 22] width 326 height 30
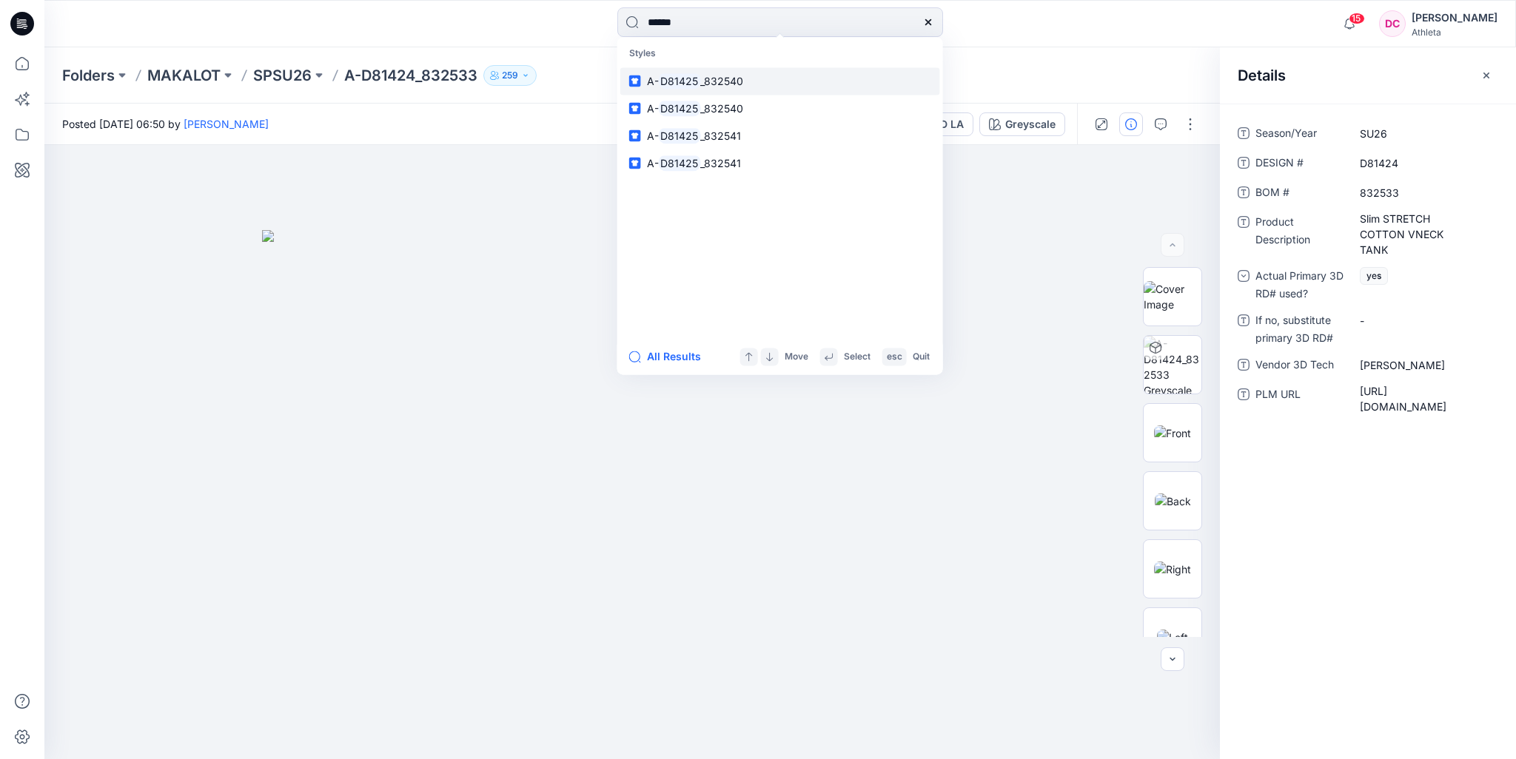
type input "******"
click at [762, 81] on link "A- D81425 _832540" at bounding box center [780, 80] width 320 height 27
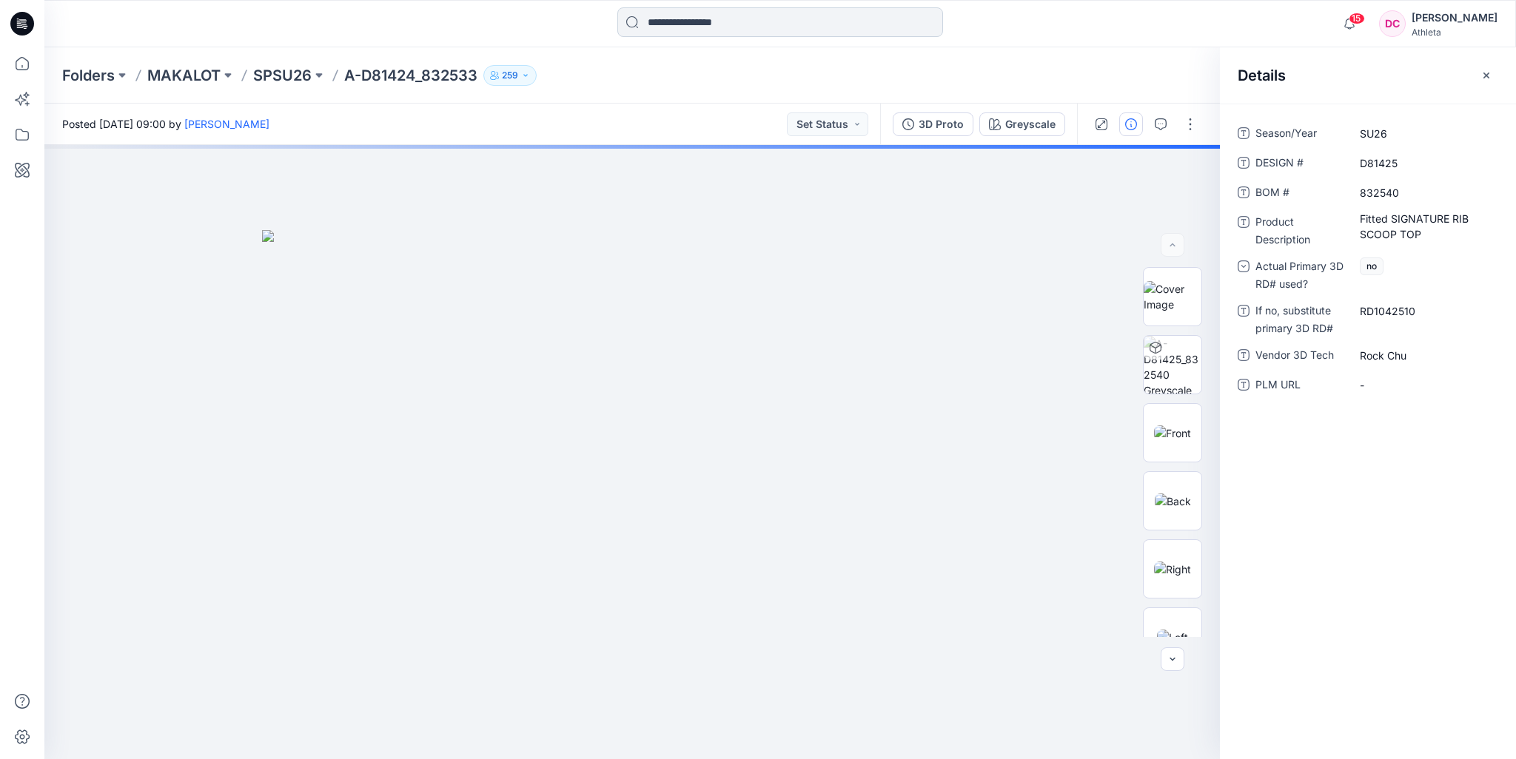
click at [716, 17] on input at bounding box center [780, 22] width 326 height 30
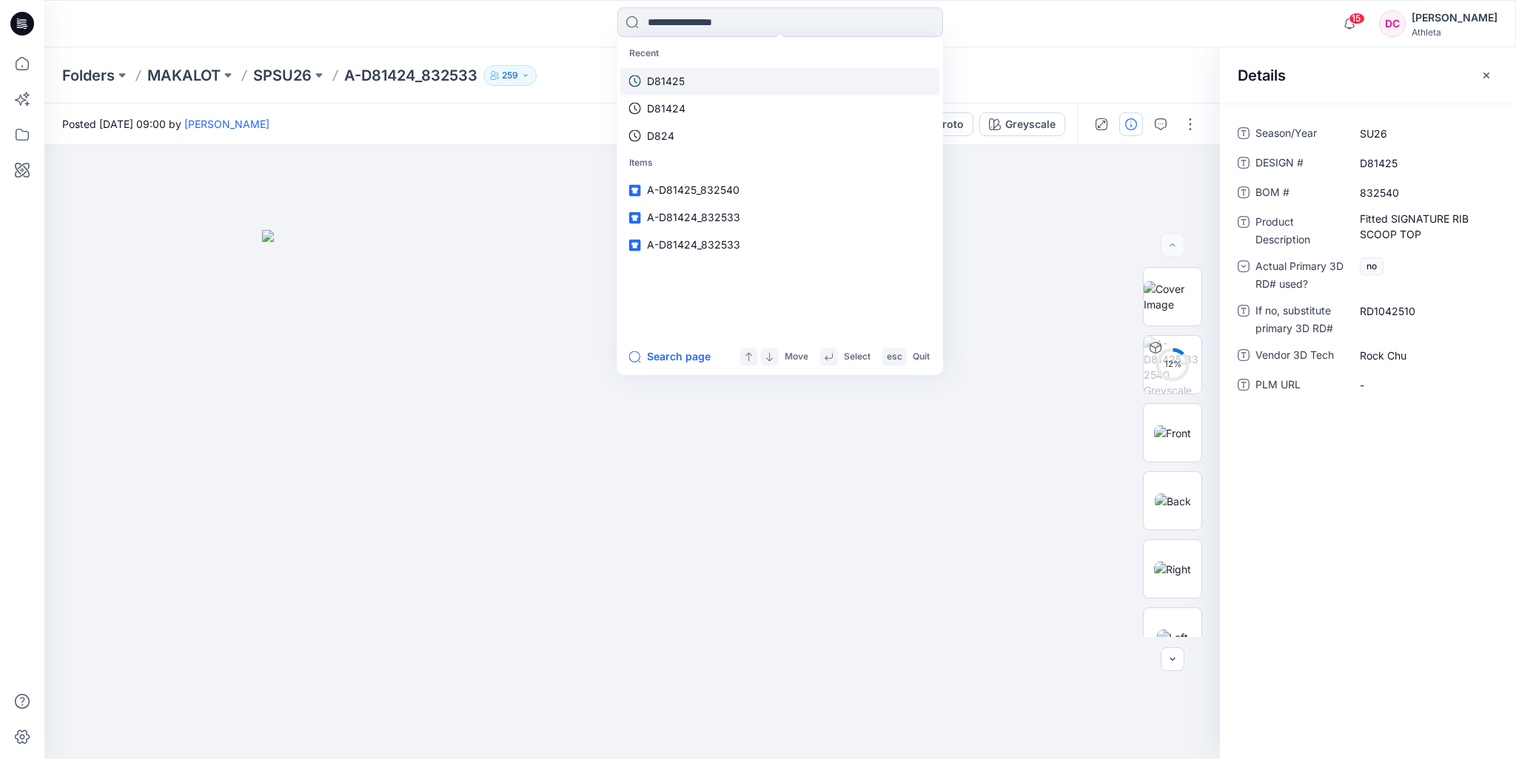
click at [702, 79] on link "D81425" at bounding box center [780, 80] width 320 height 27
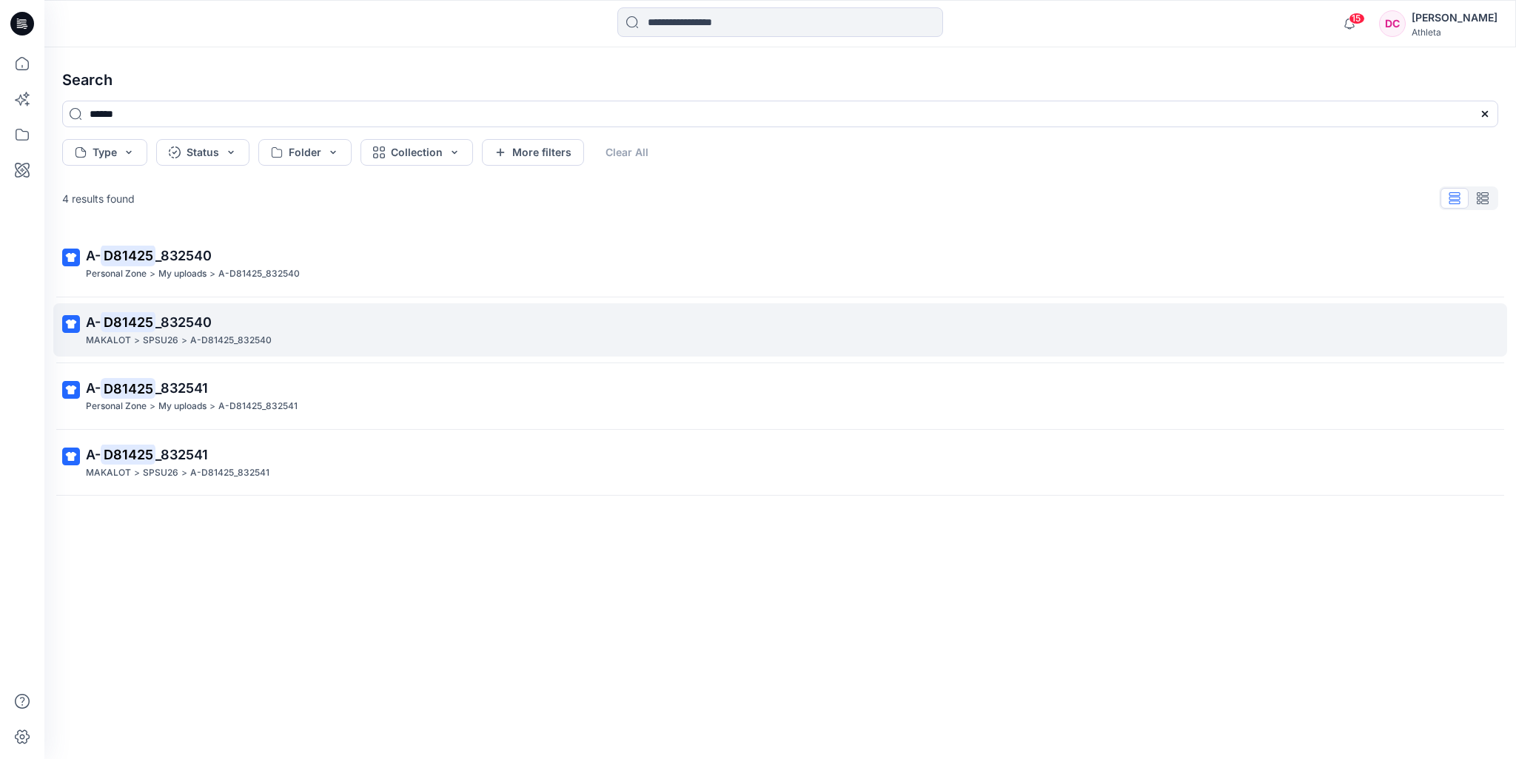
click at [248, 329] on p "A- D81425 _832540" at bounding box center [778, 322] width 1385 height 21
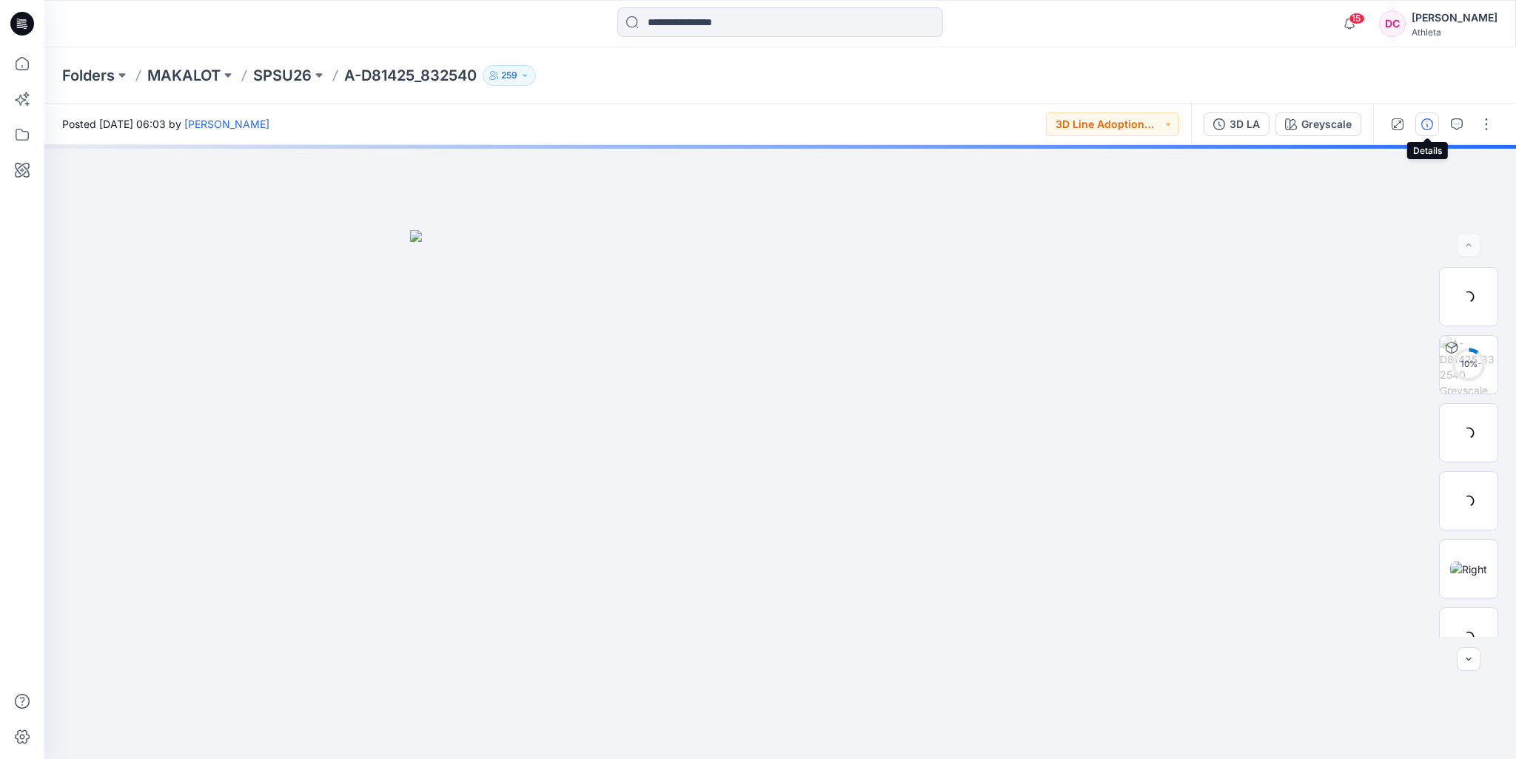
click at [1436, 127] on button "button" at bounding box center [1427, 124] width 24 height 24
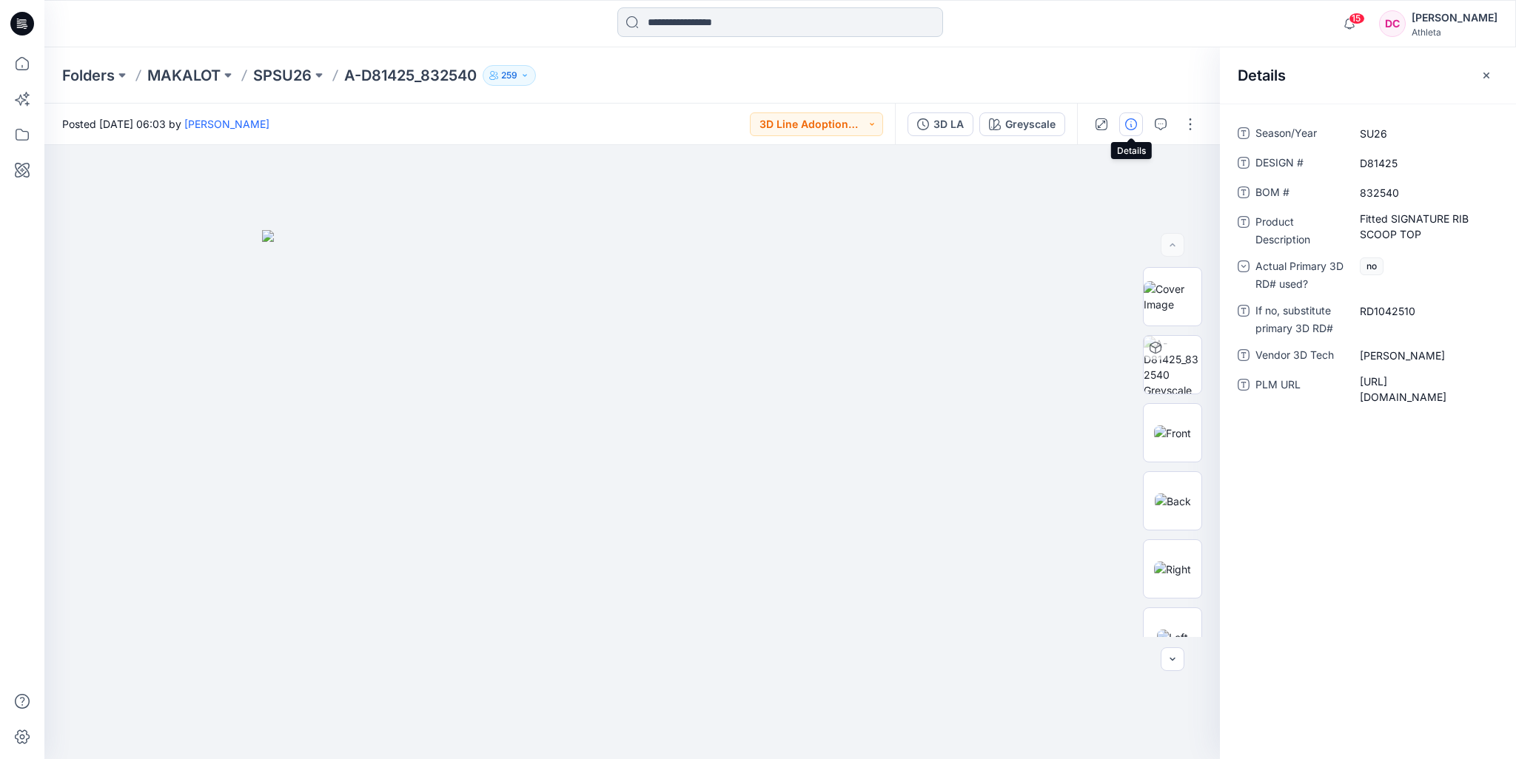
click at [682, 20] on input at bounding box center [780, 22] width 326 height 30
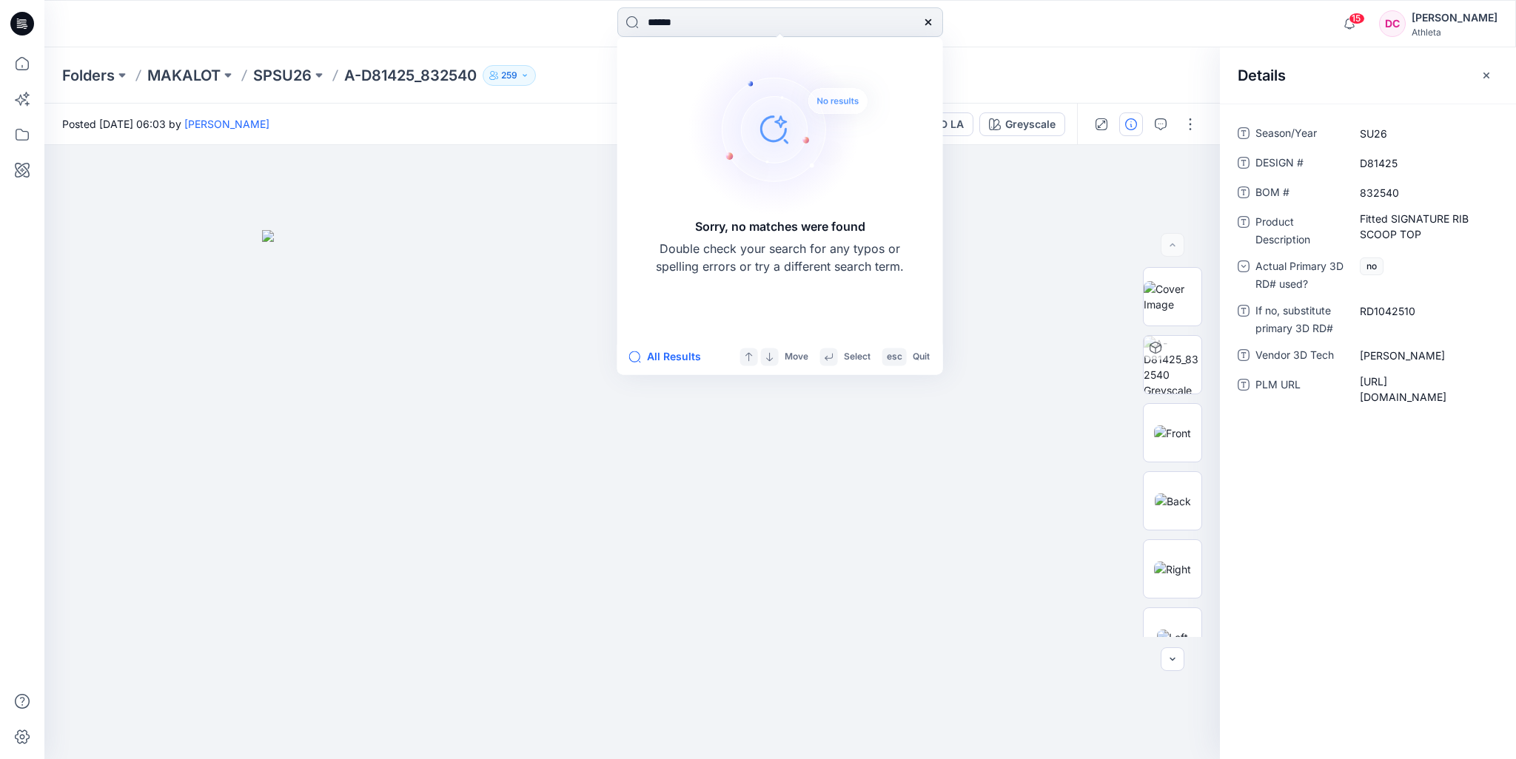
click at [693, 24] on input "******" at bounding box center [780, 22] width 326 height 30
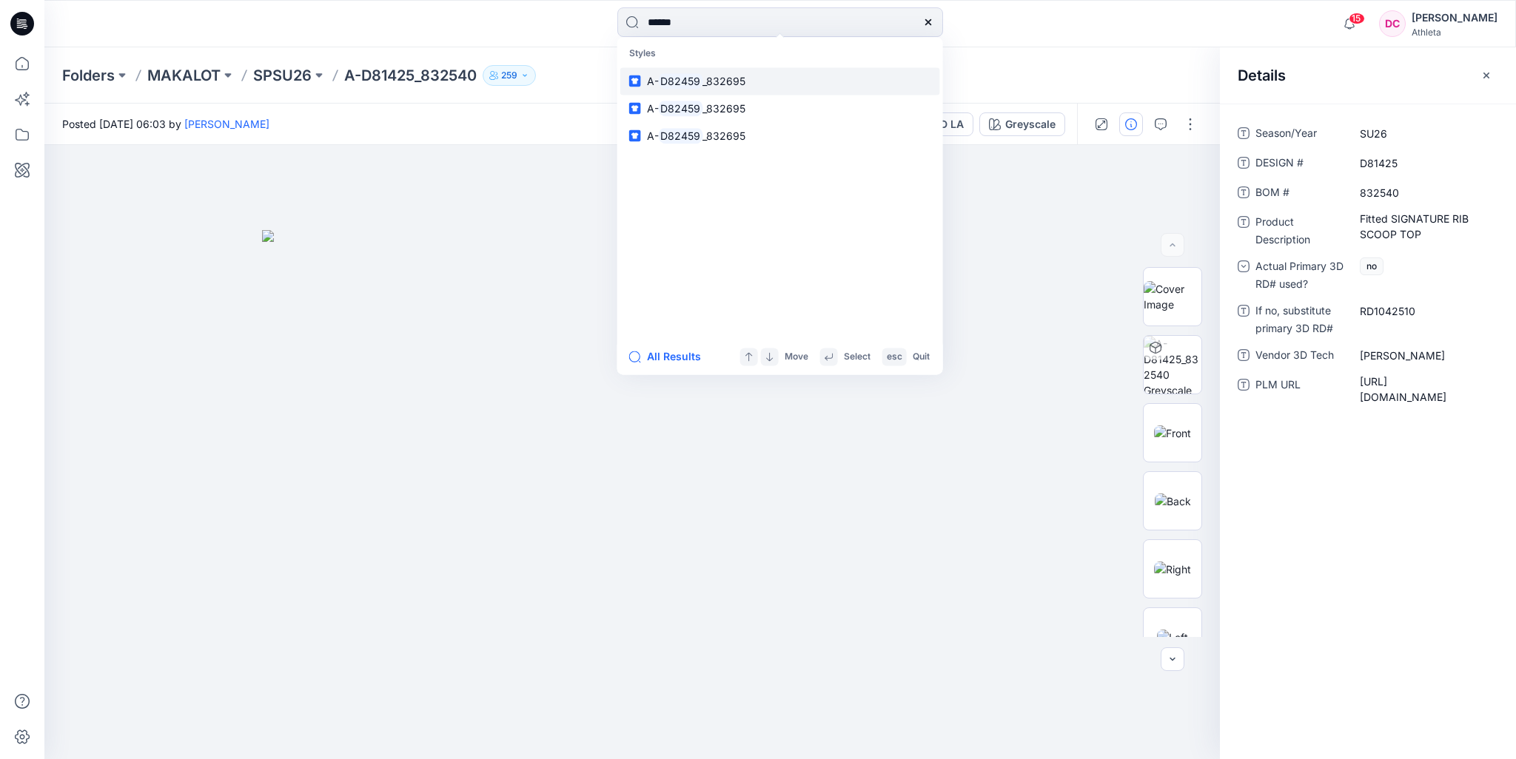
type input "******"
click at [749, 81] on link "A- D82459 _832695" at bounding box center [780, 80] width 320 height 27
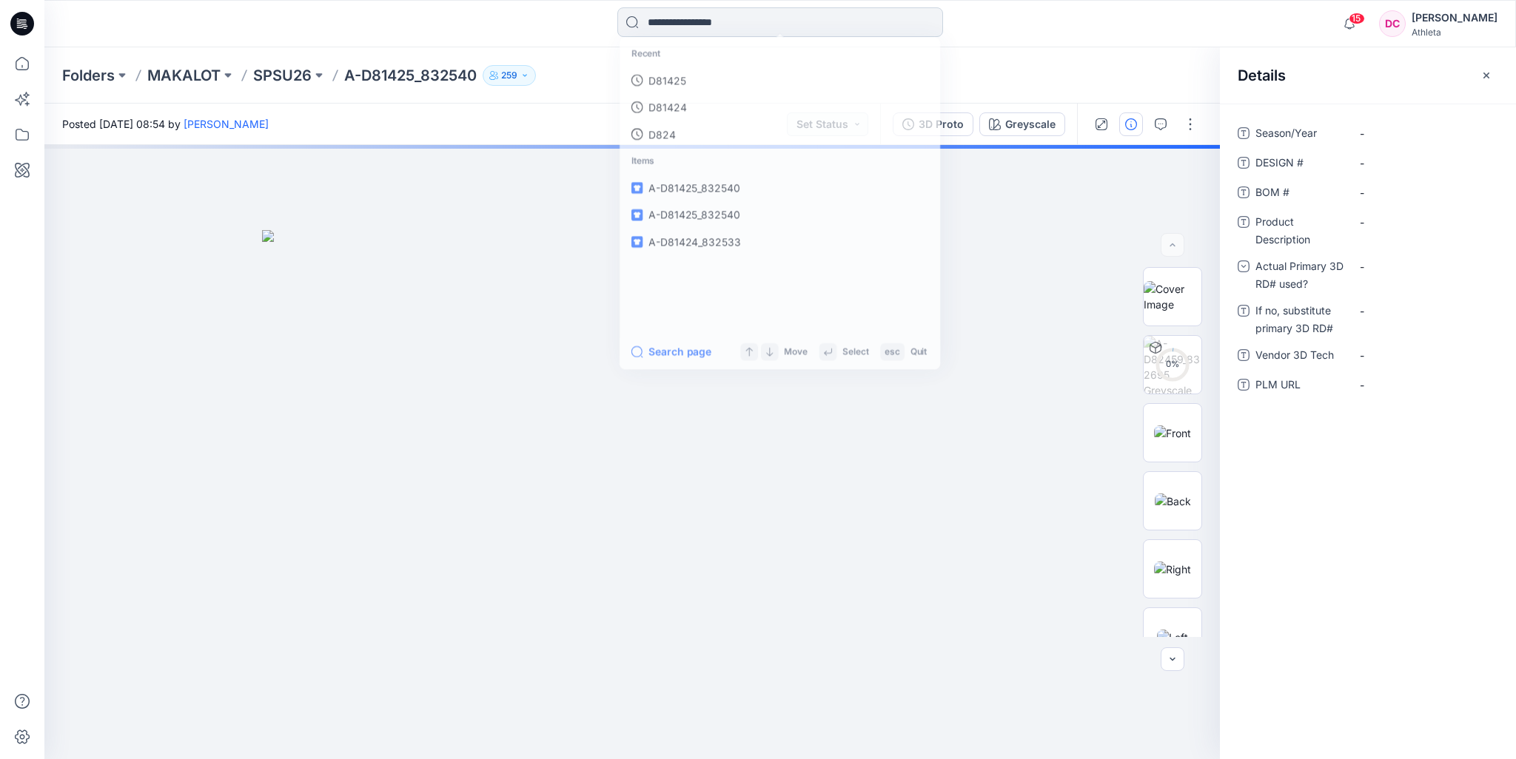
click at [752, 21] on input at bounding box center [780, 22] width 326 height 30
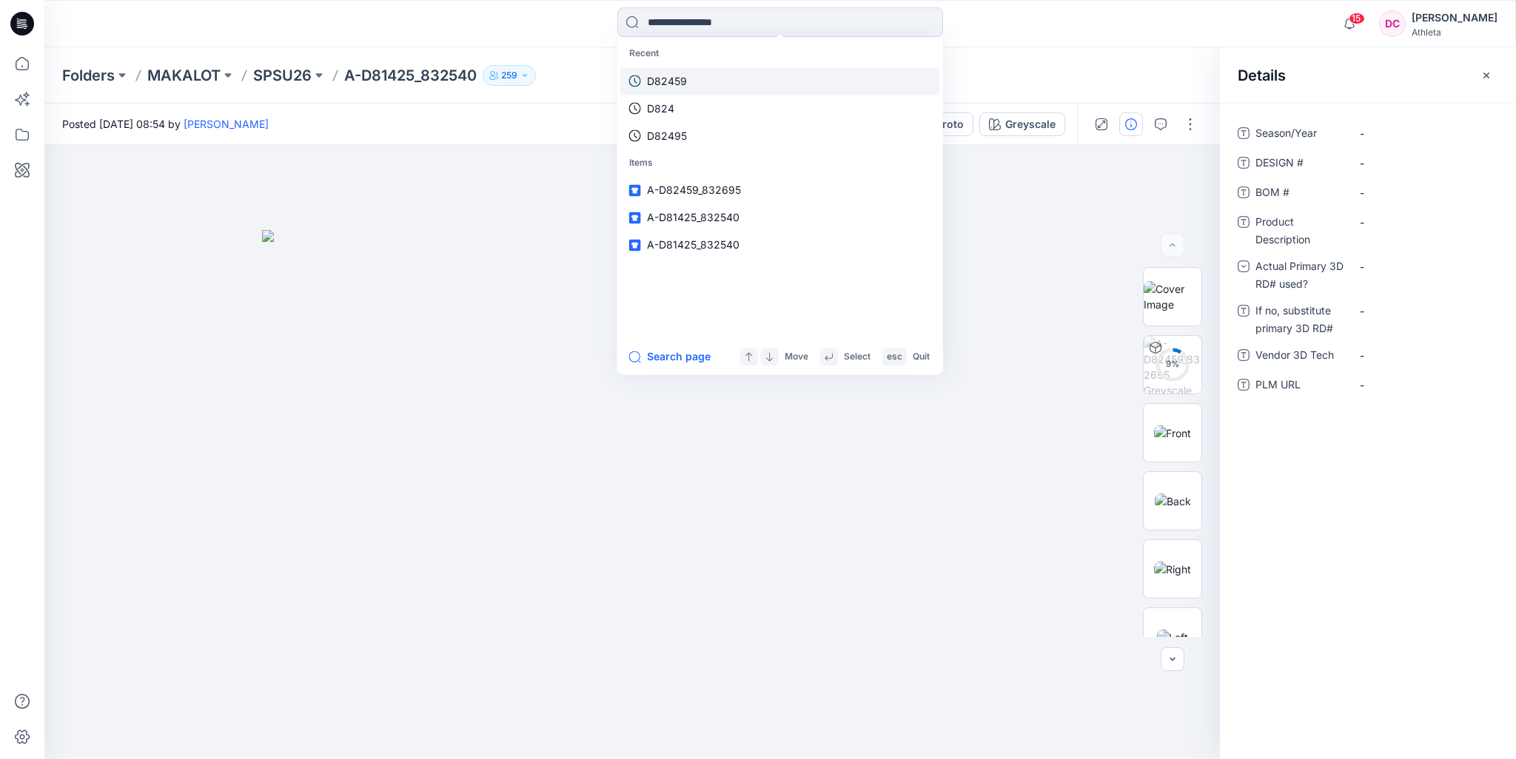
click at [713, 82] on link "D82459" at bounding box center [780, 80] width 320 height 27
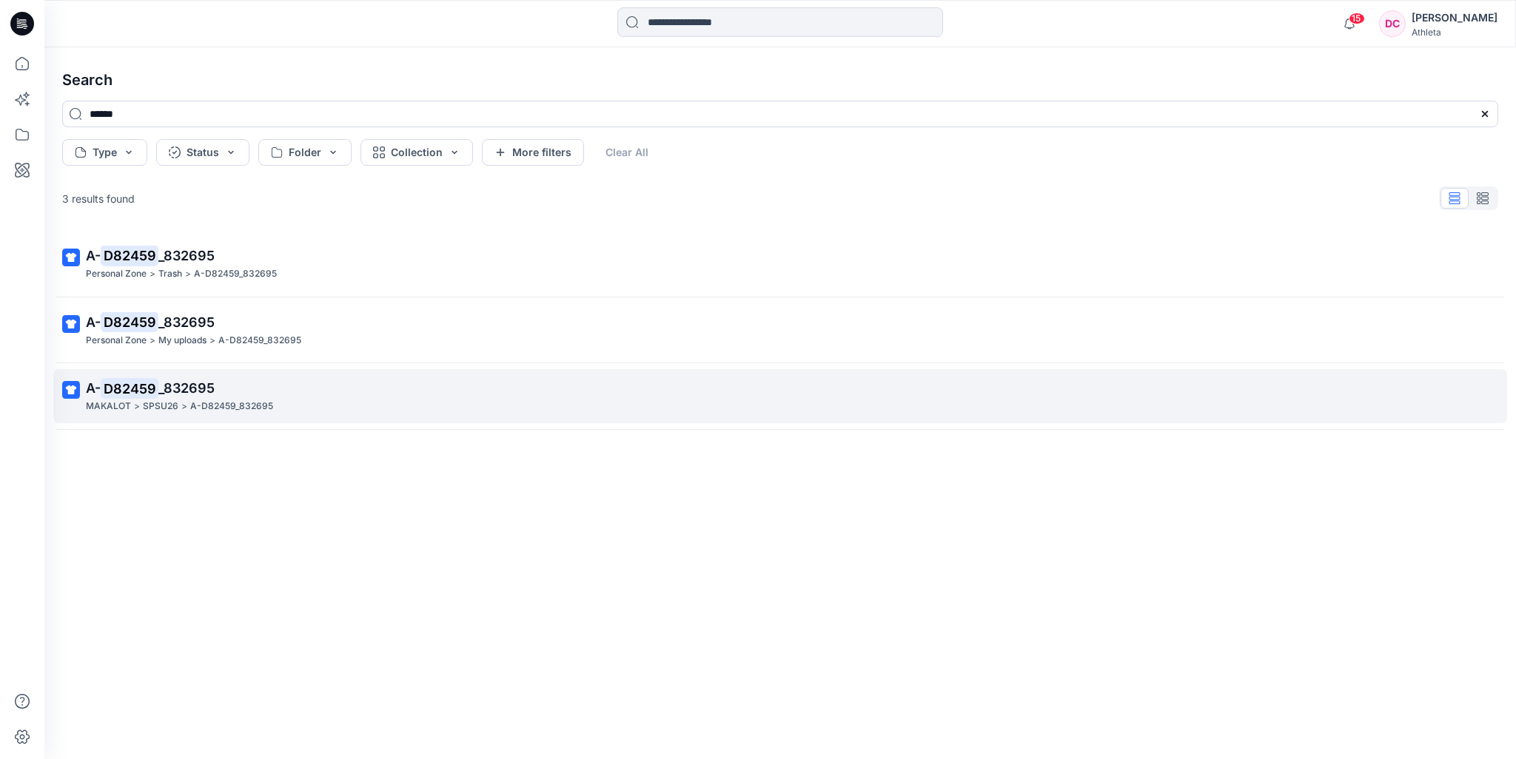
click at [255, 386] on p "A- D82459 _832695" at bounding box center [778, 388] width 1385 height 21
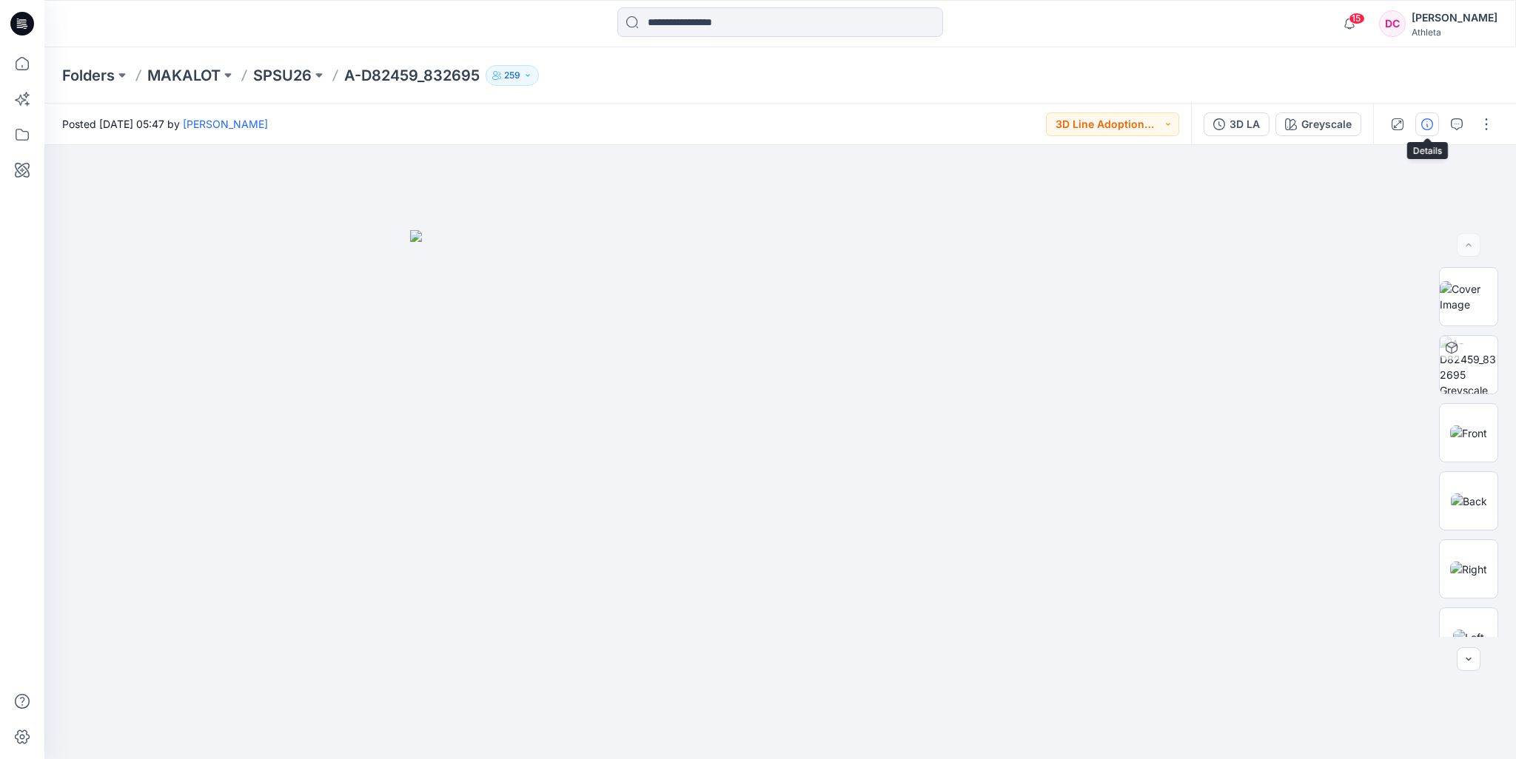
click at [1424, 126] on icon "button" at bounding box center [1427, 124] width 12 height 12
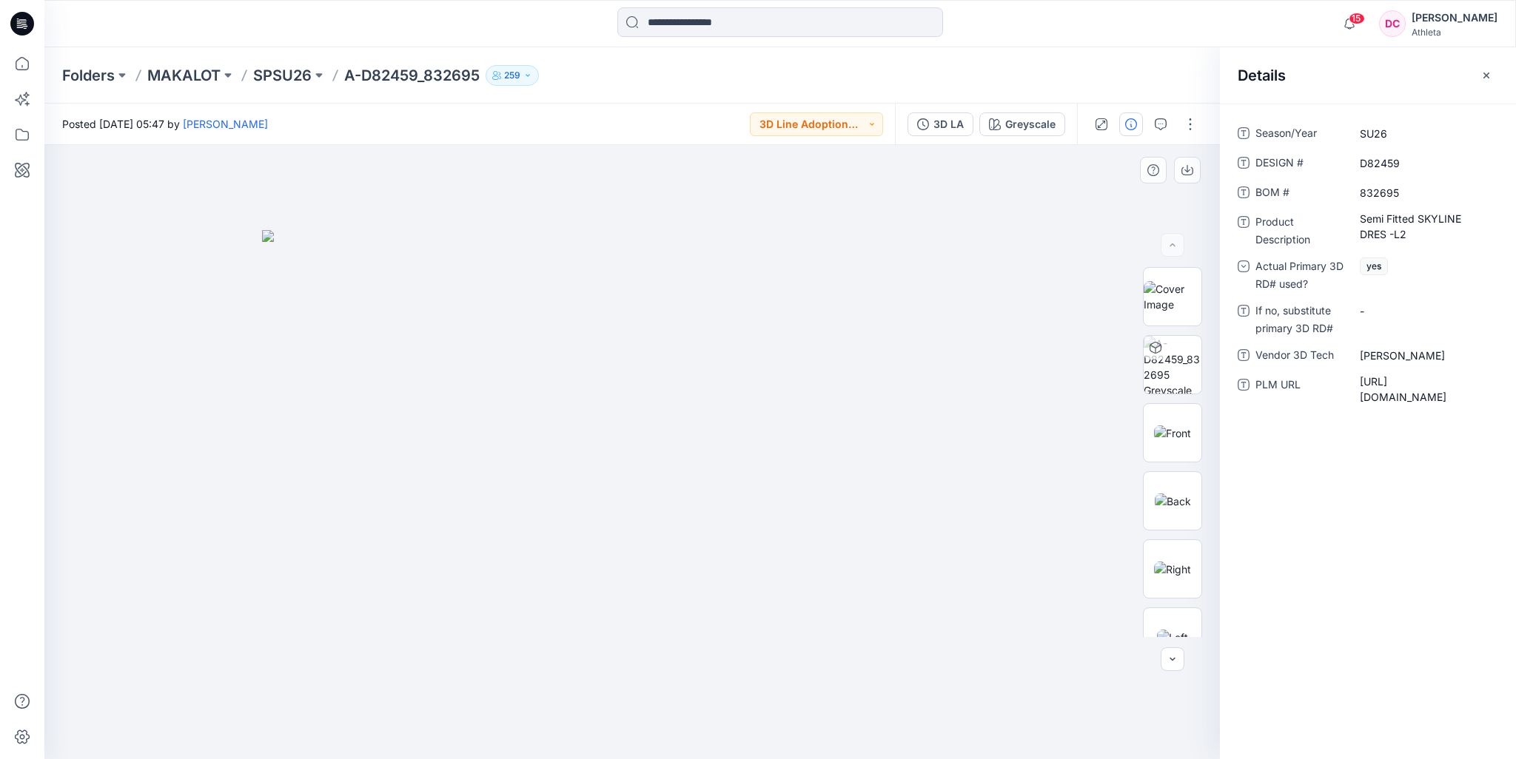
click at [422, 256] on img at bounding box center [632, 494] width 740 height 529
click at [725, 24] on input at bounding box center [780, 22] width 326 height 30
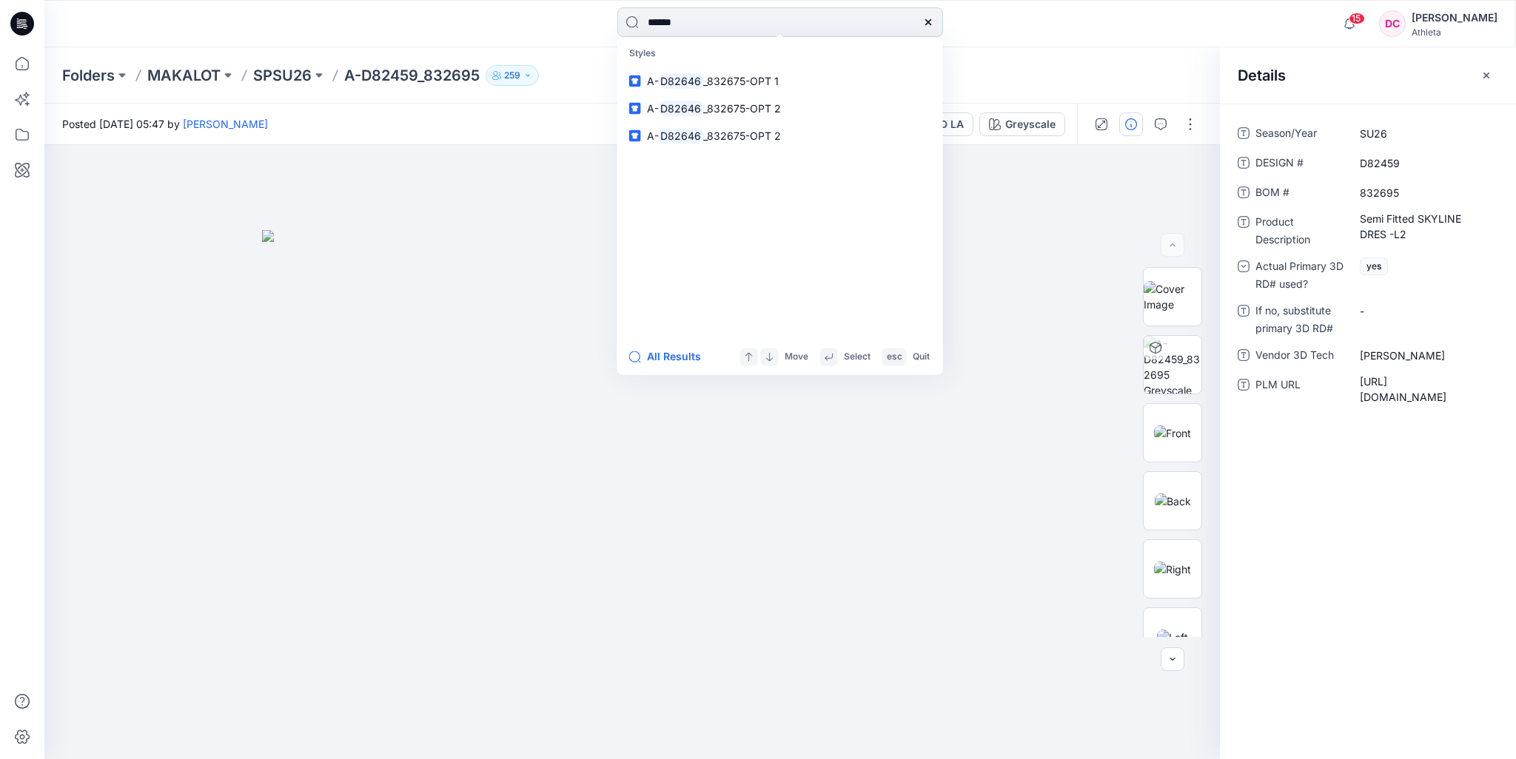
click at [722, 27] on input "******" at bounding box center [780, 22] width 326 height 30
type input "******"
click at [748, 80] on span "_832675-OPT 1" at bounding box center [740, 81] width 75 height 13
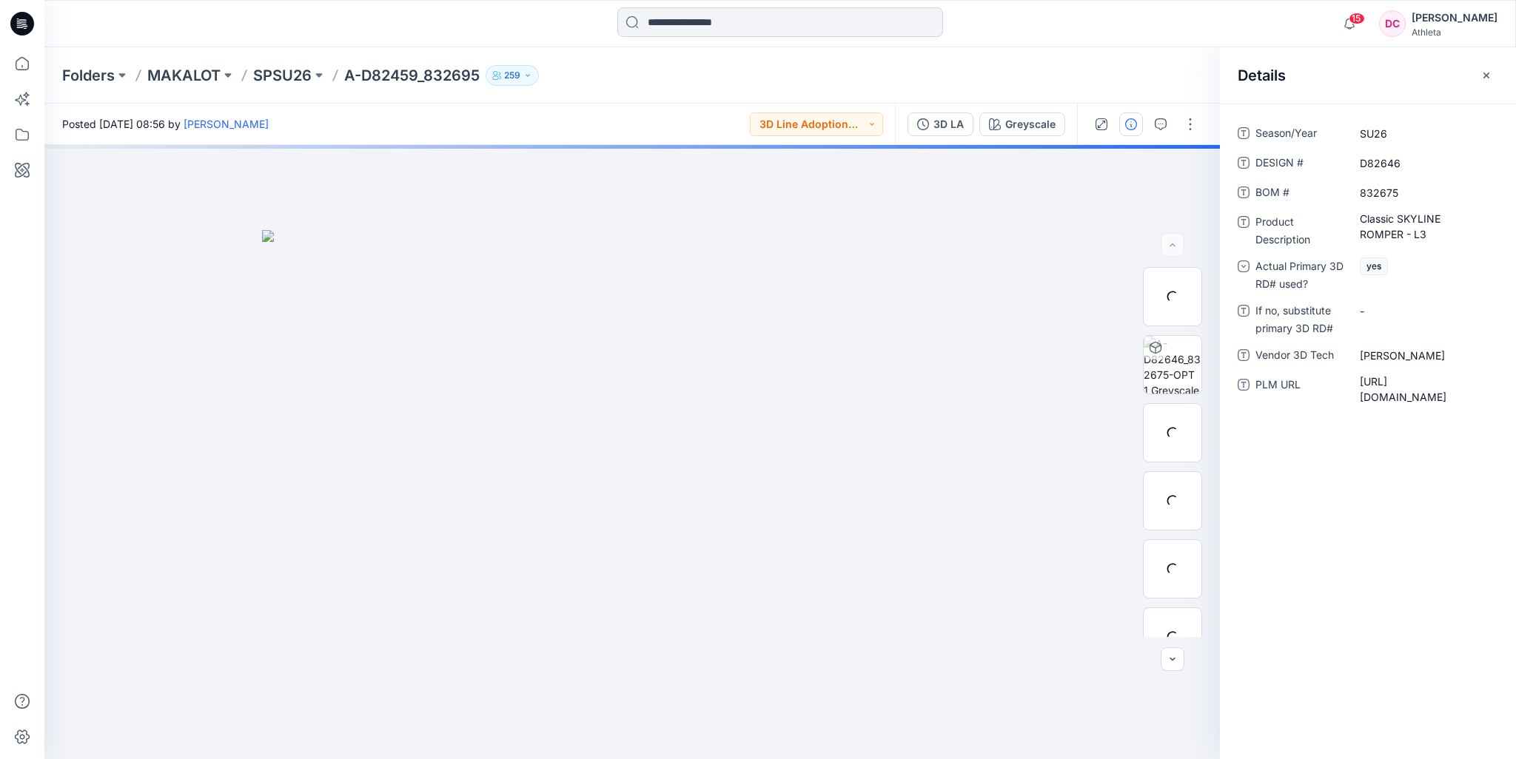
click at [656, 27] on input at bounding box center [780, 22] width 326 height 30
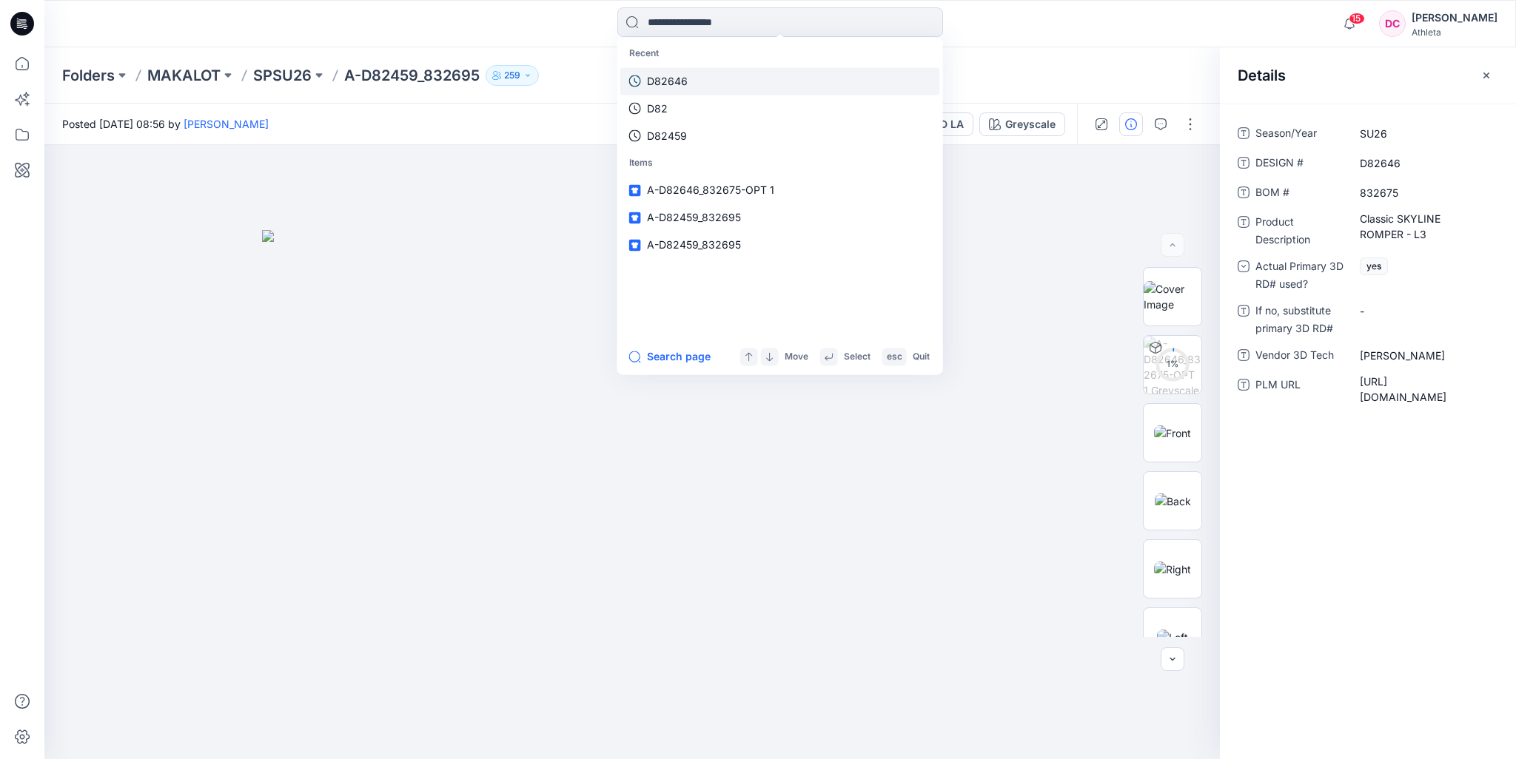
click at [691, 81] on link "D82646" at bounding box center [780, 80] width 320 height 27
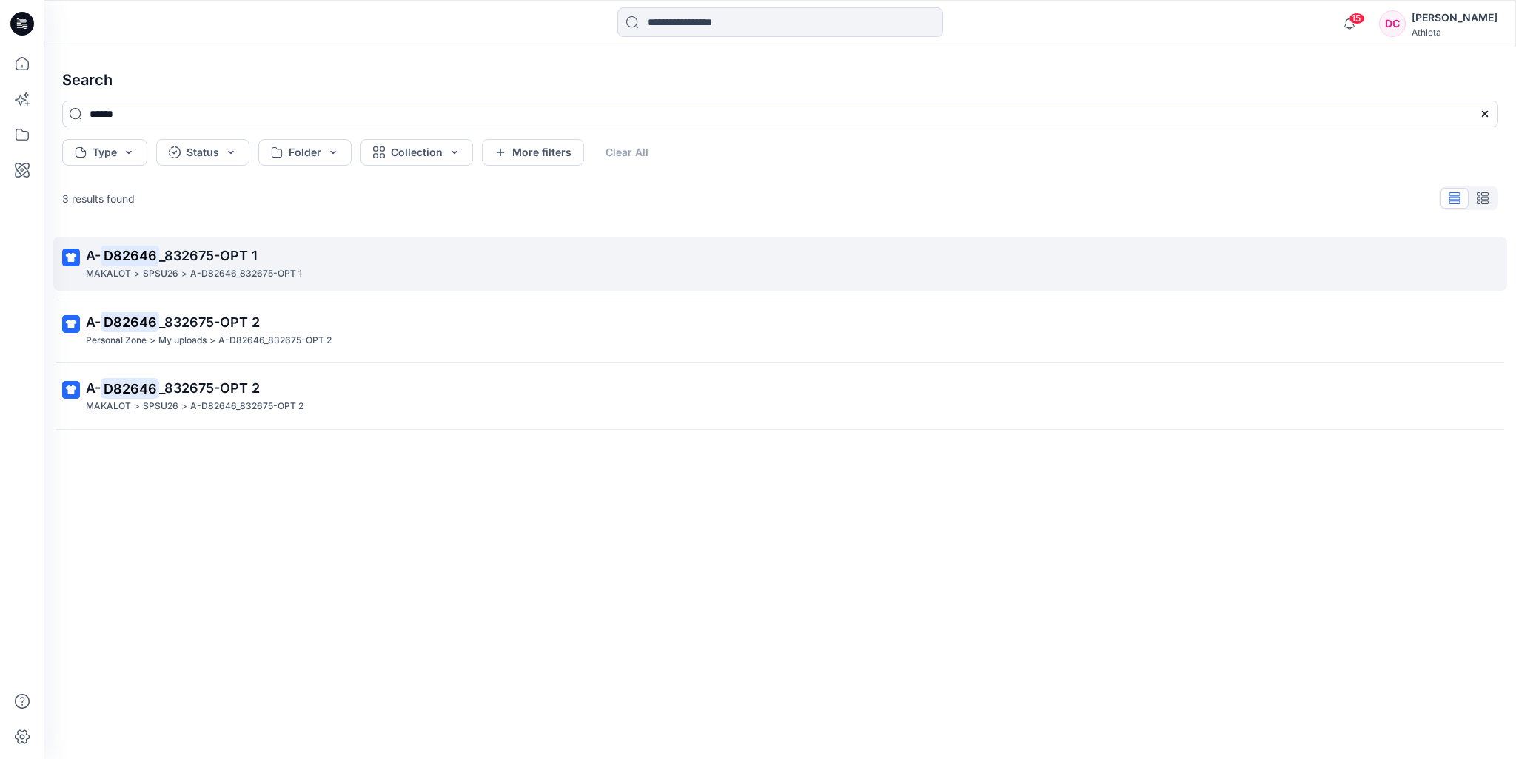
click at [244, 264] on p "A- D82646 _832675-OPT 1" at bounding box center [778, 256] width 1385 height 21
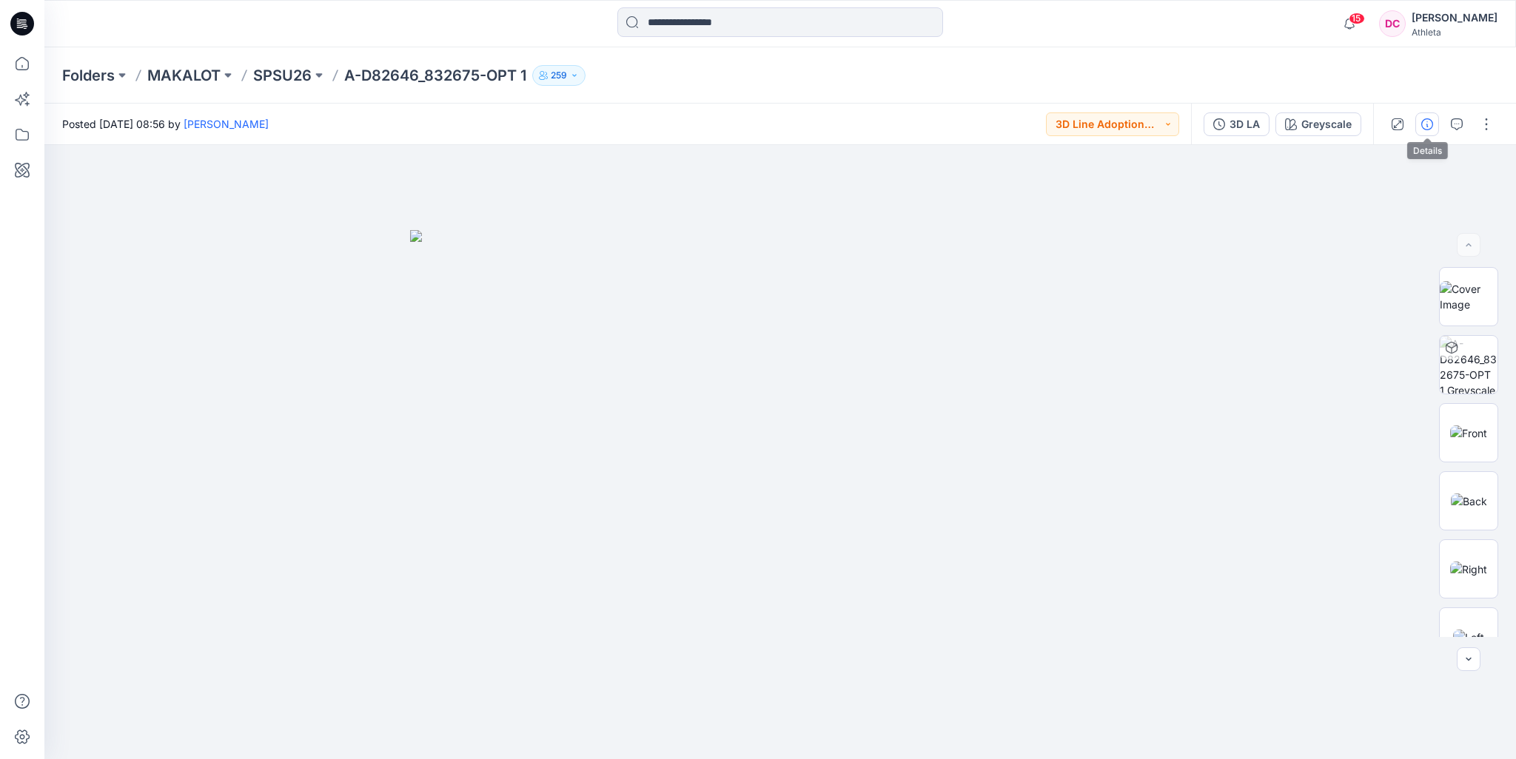
click at [1426, 128] on icon "button" at bounding box center [1427, 124] width 12 height 12
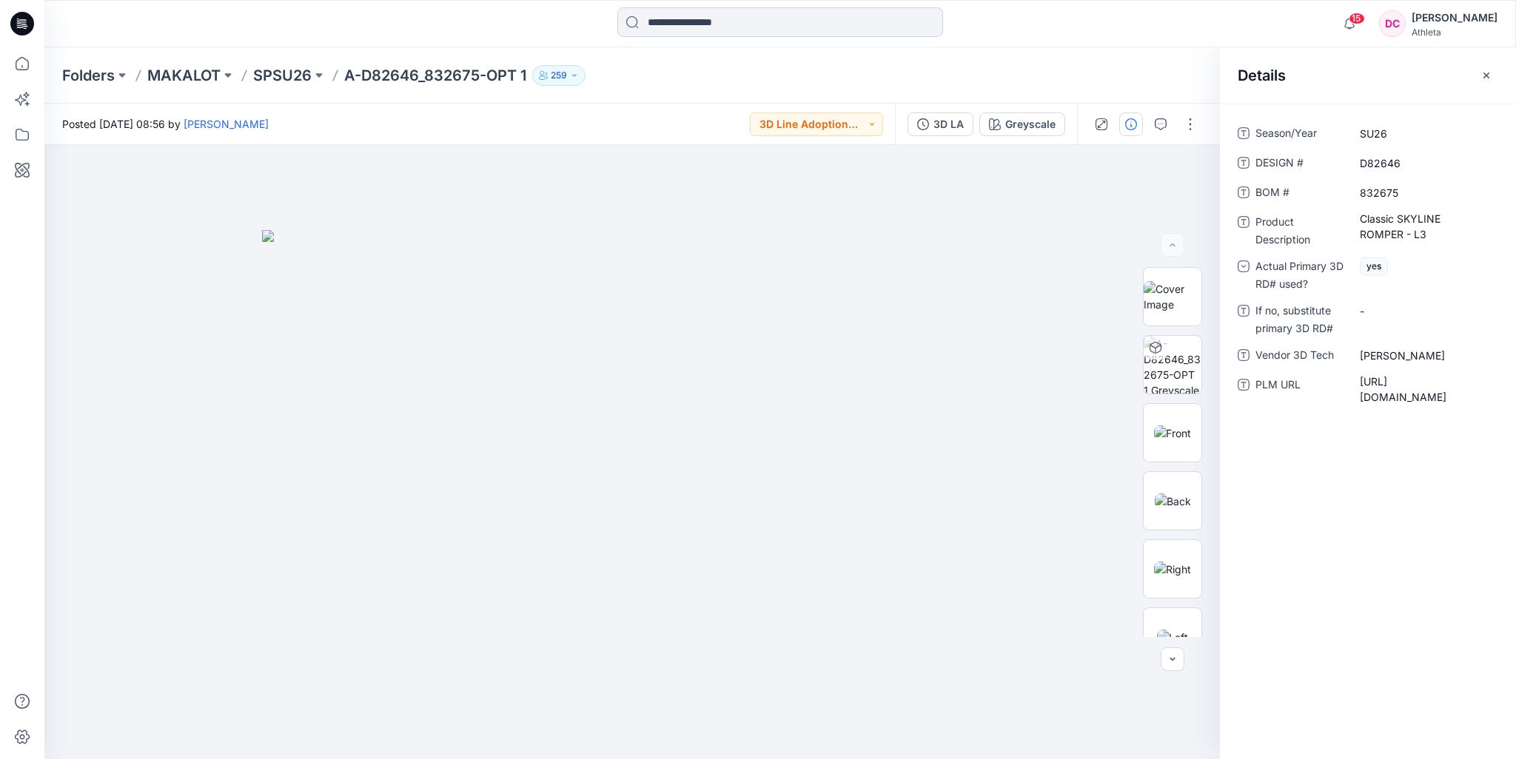
click at [662, 33] on input at bounding box center [780, 22] width 326 height 30
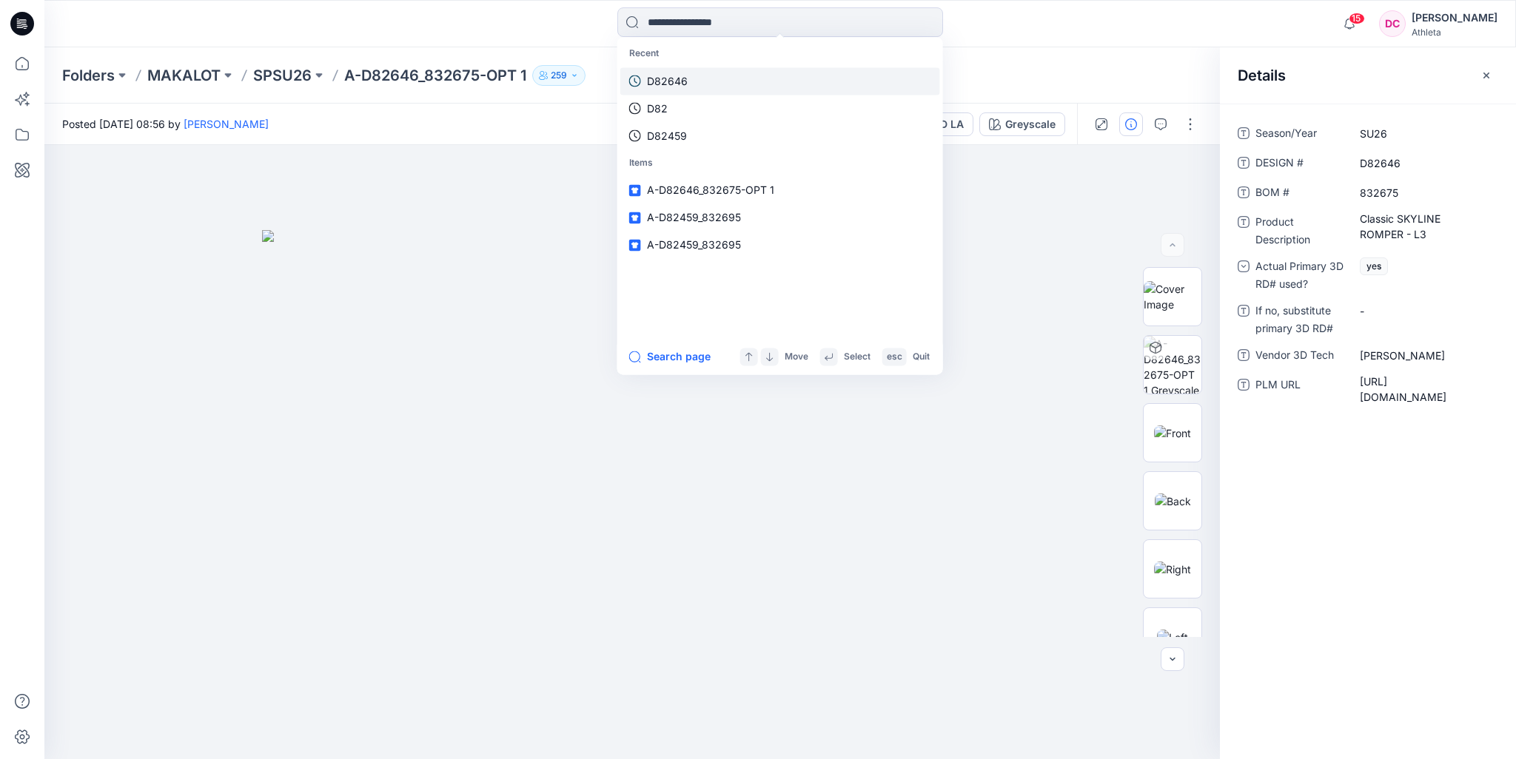
click at [684, 84] on p "D82646" at bounding box center [667, 81] width 41 height 16
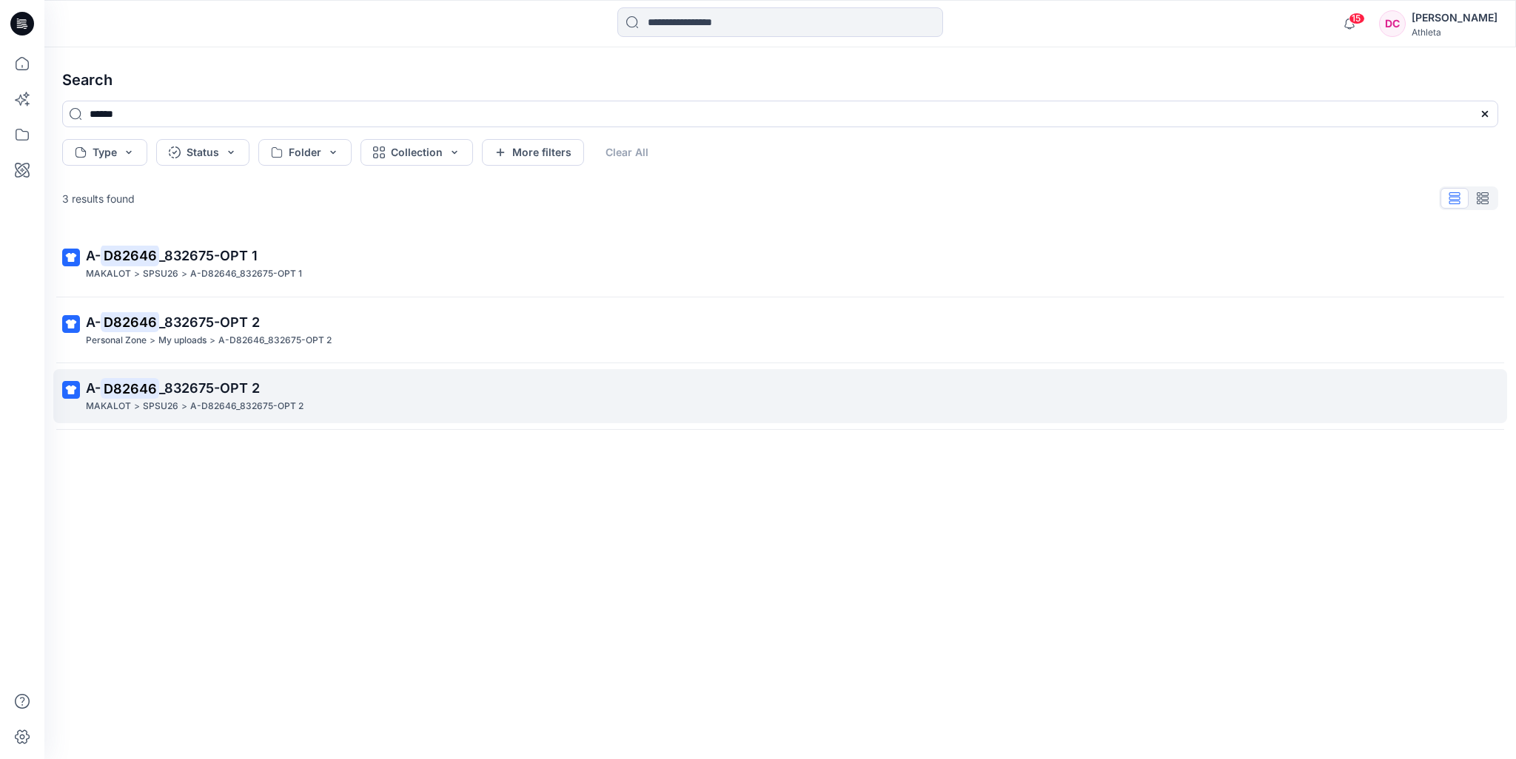
click at [194, 394] on span "_832675-OPT 2" at bounding box center [209, 388] width 101 height 16
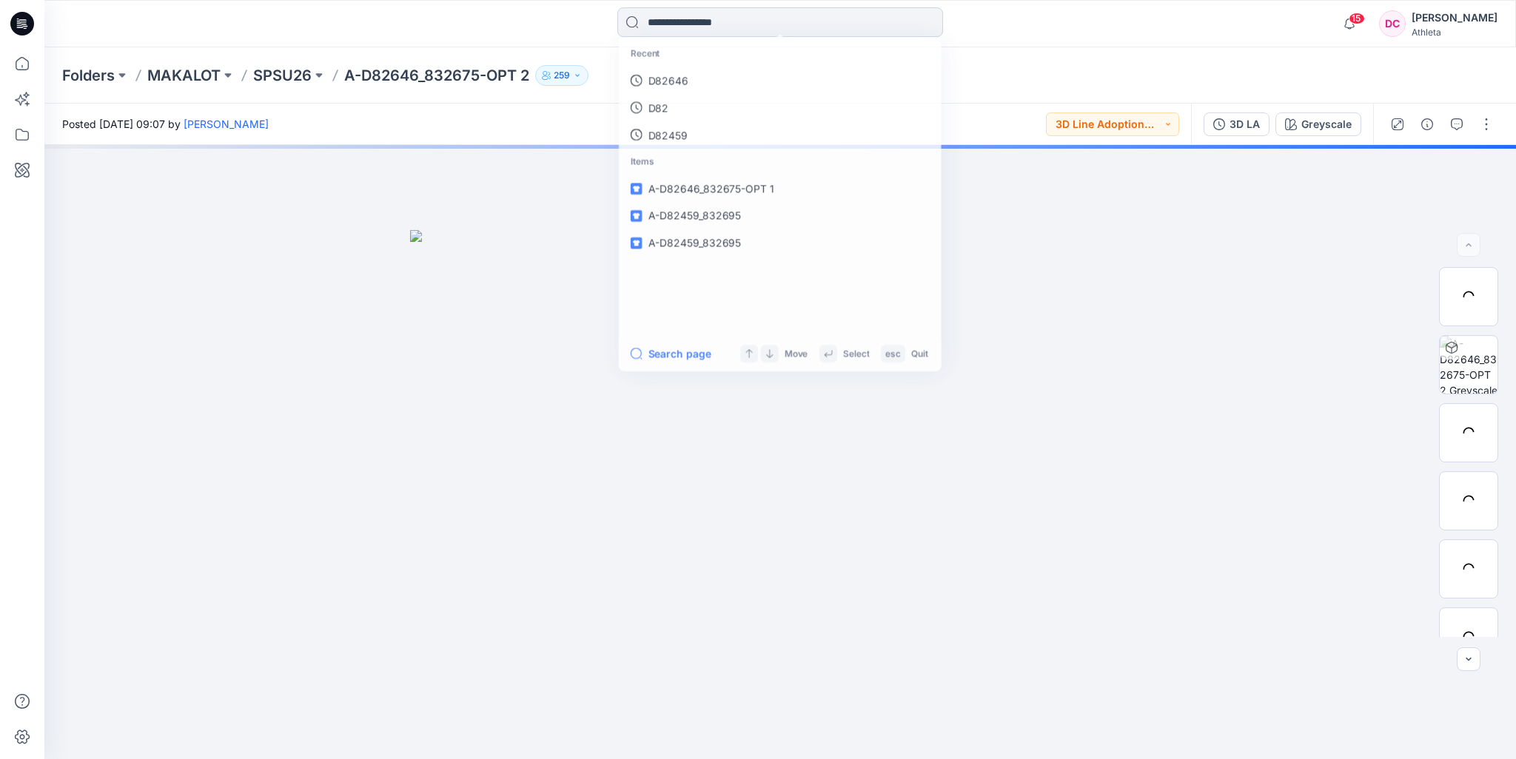
click at [718, 21] on input at bounding box center [780, 22] width 326 height 30
click at [716, 84] on link "D82646" at bounding box center [780, 80] width 320 height 27
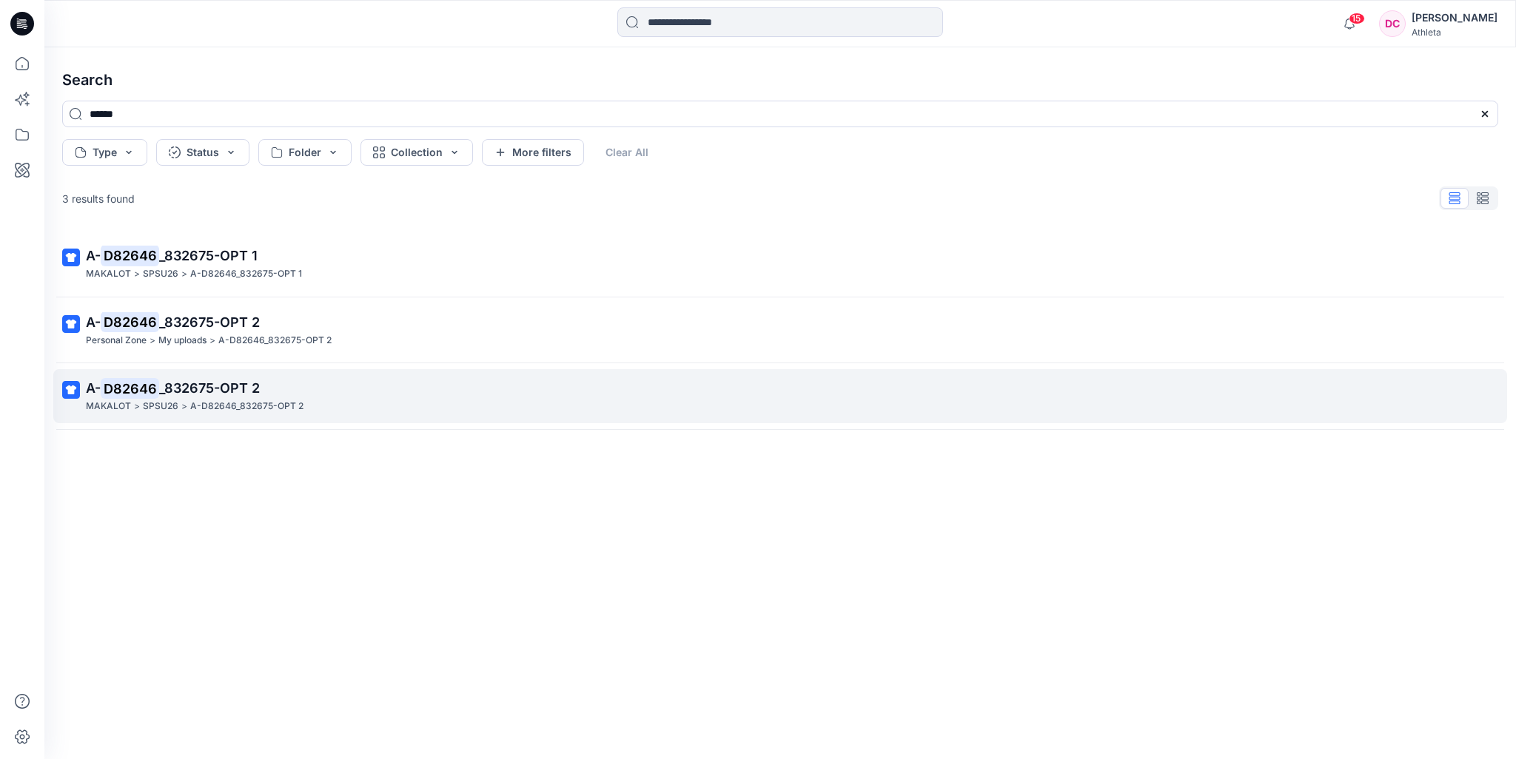
click at [217, 387] on span "_832675-OPT 2" at bounding box center [209, 388] width 101 height 16
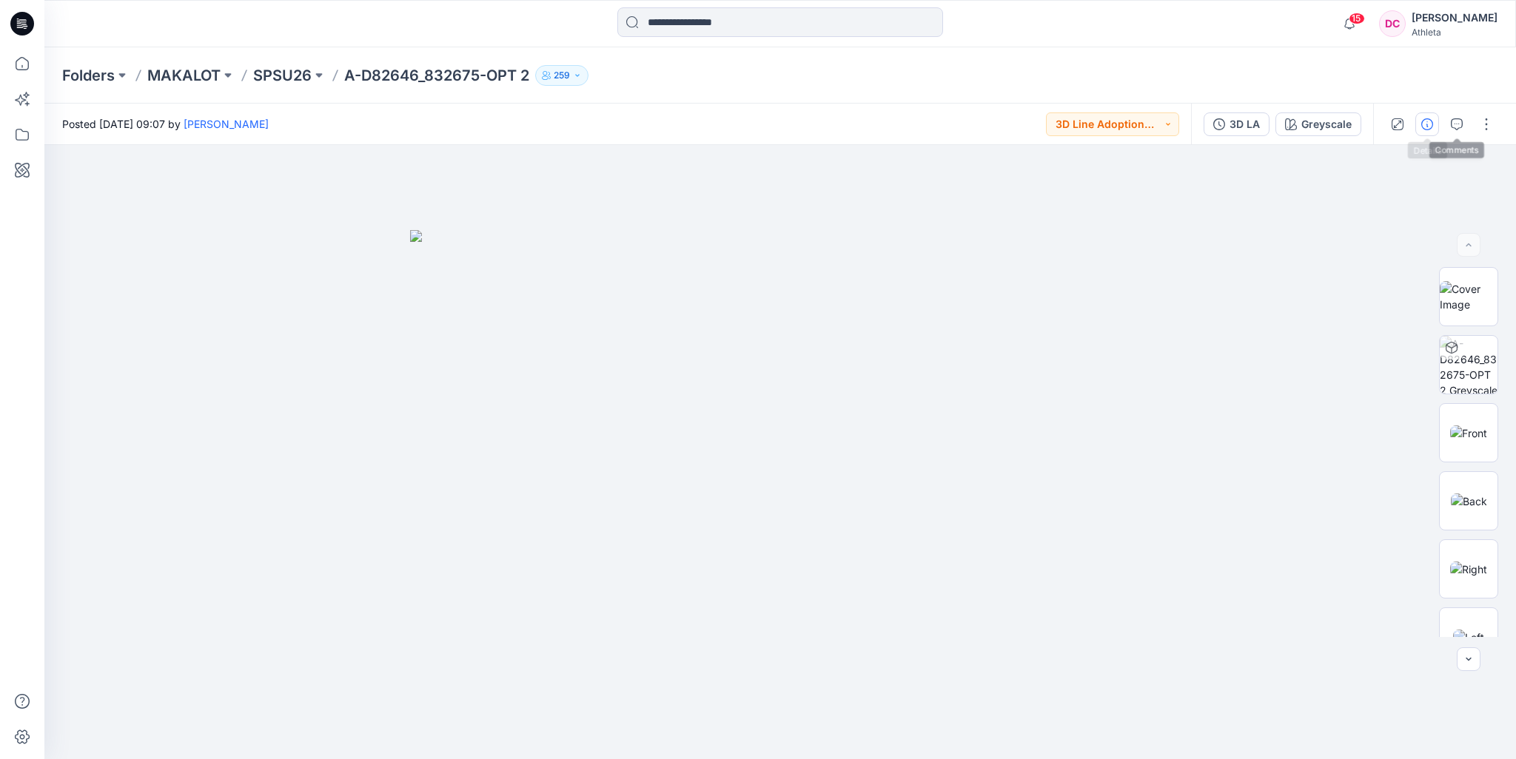
click at [1437, 123] on button "button" at bounding box center [1427, 124] width 24 height 24
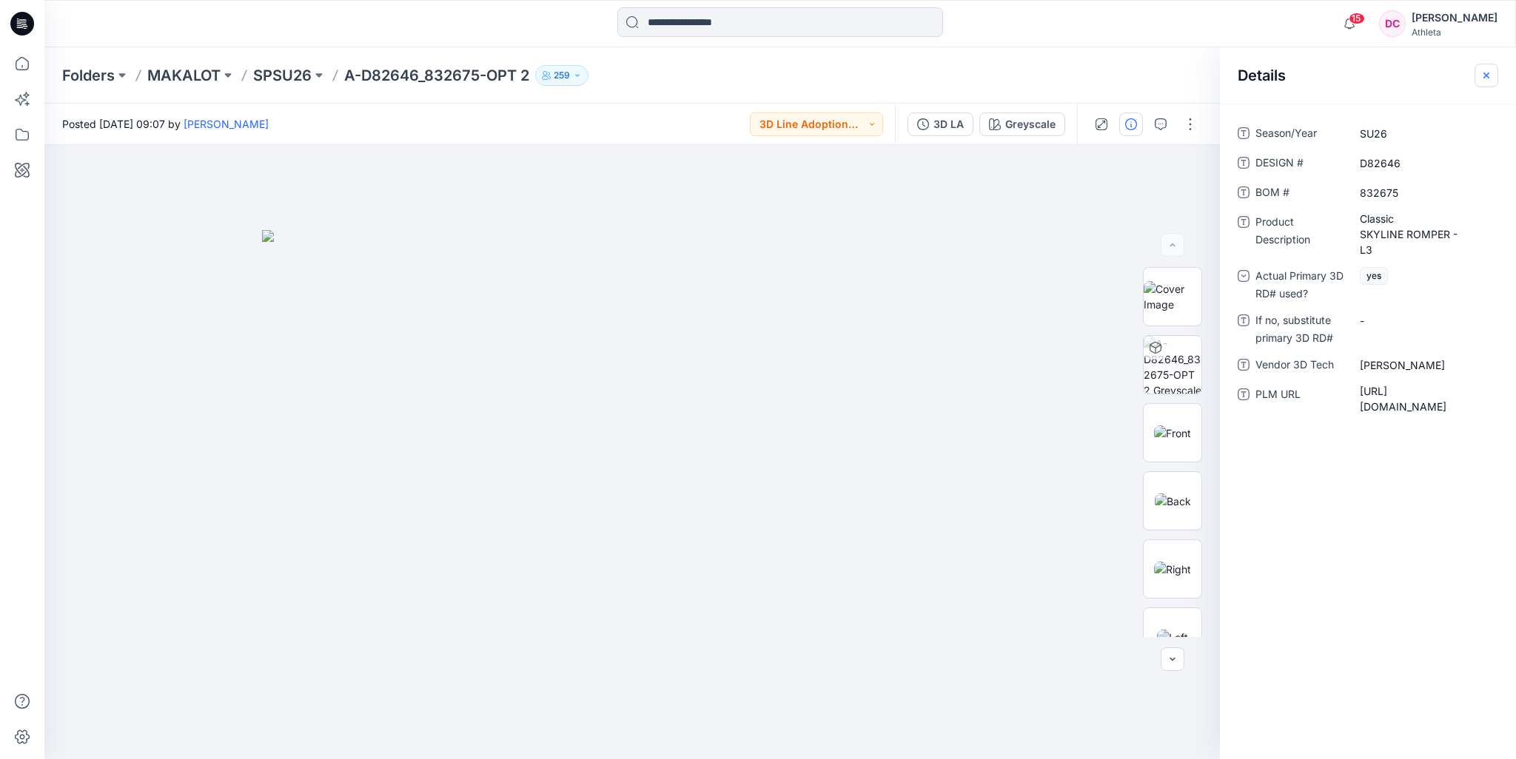
click at [1487, 72] on icon "button" at bounding box center [1486, 76] width 12 height 12
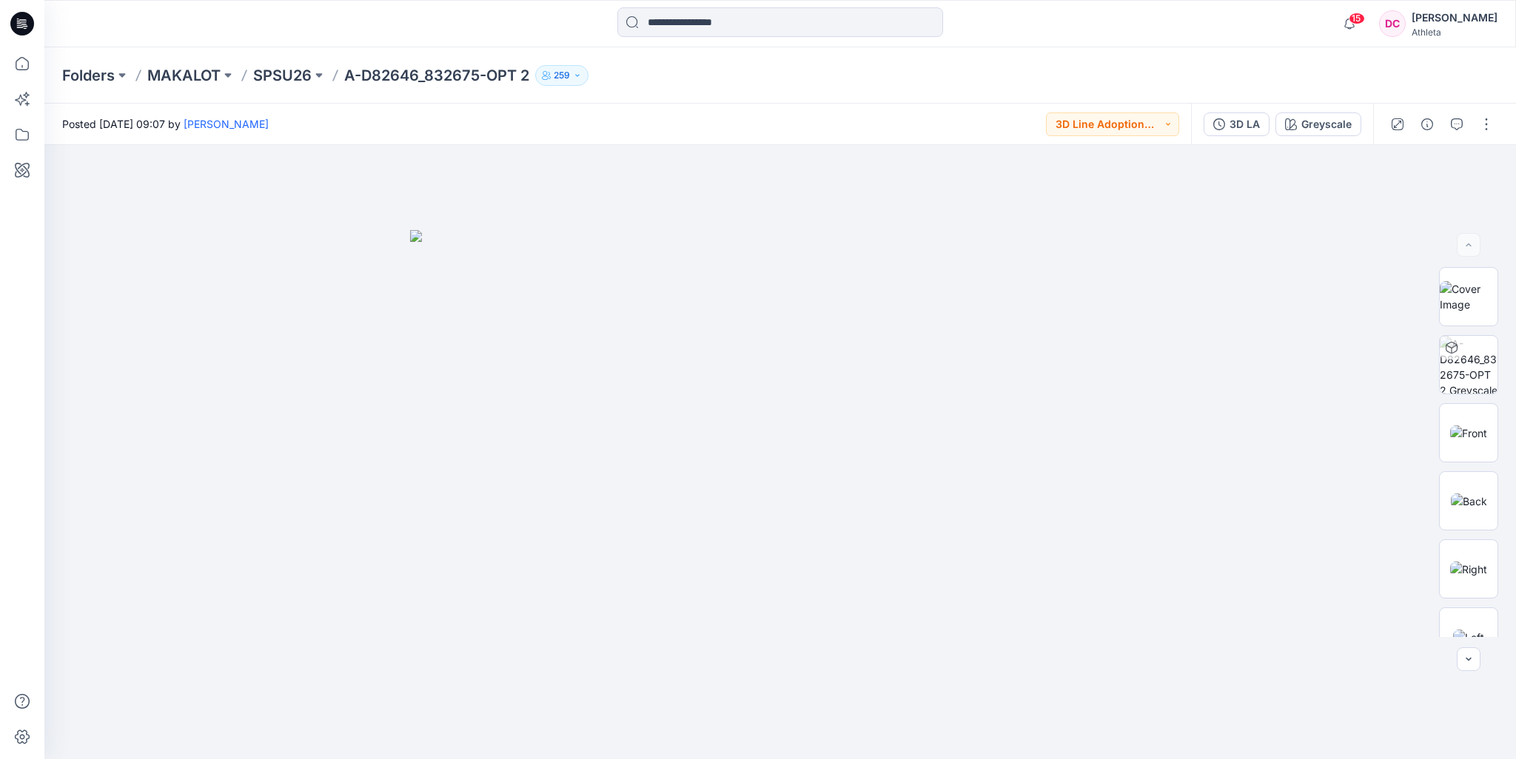
click at [915, 78] on div "Folders MAKALOT SPSU26 A-D82646_832675-OPT 2 259" at bounding box center [722, 75] width 1320 height 21
